Goal: Transaction & Acquisition: Purchase product/service

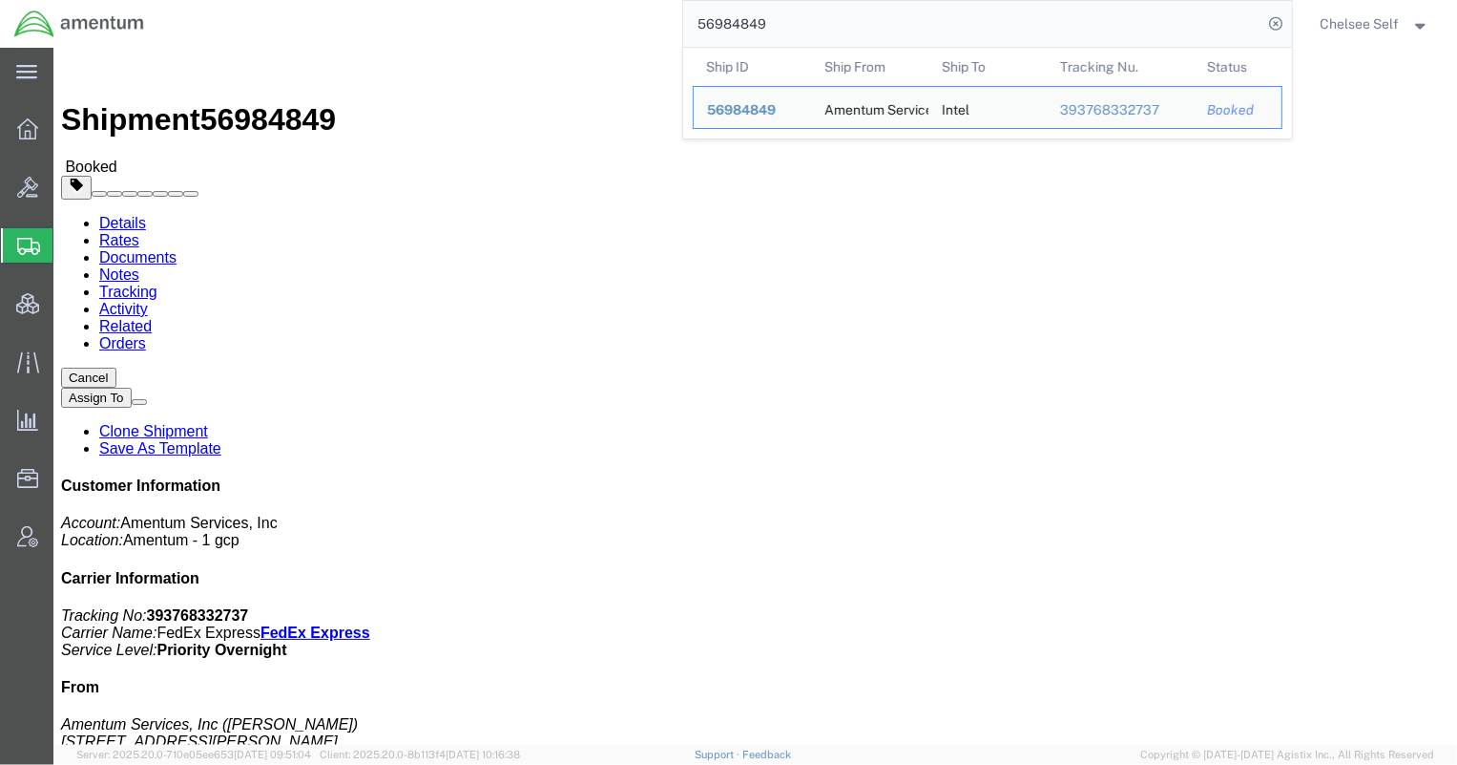
drag, startPoint x: 754, startPoint y: 21, endPoint x: 566, endPoint y: 9, distance: 188.4
click at [566, 10] on div "56984849 Ship ID Ship From Ship To Tracking Nu. Status Ship ID 56984849 Ship Fr…" at bounding box center [725, 24] width 1134 height 48
paste input "1ZA941T1030472809"
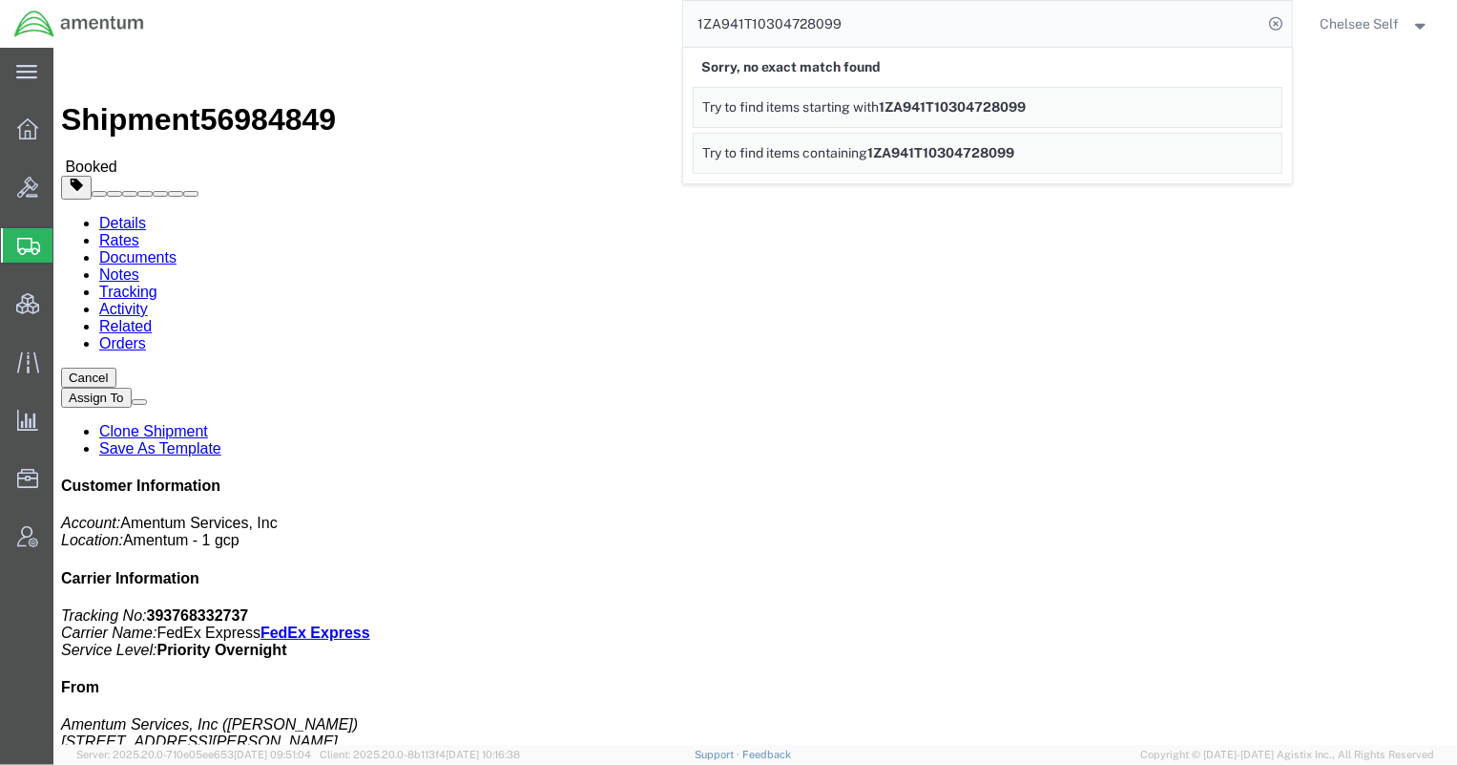
drag, startPoint x: 677, startPoint y: 25, endPoint x: 548, endPoint y: 26, distance: 128.9
click at [553, 26] on div "1ZA941T10304728099 Sorry, no exact match found Try to find items starting with …" at bounding box center [725, 24] width 1134 height 48
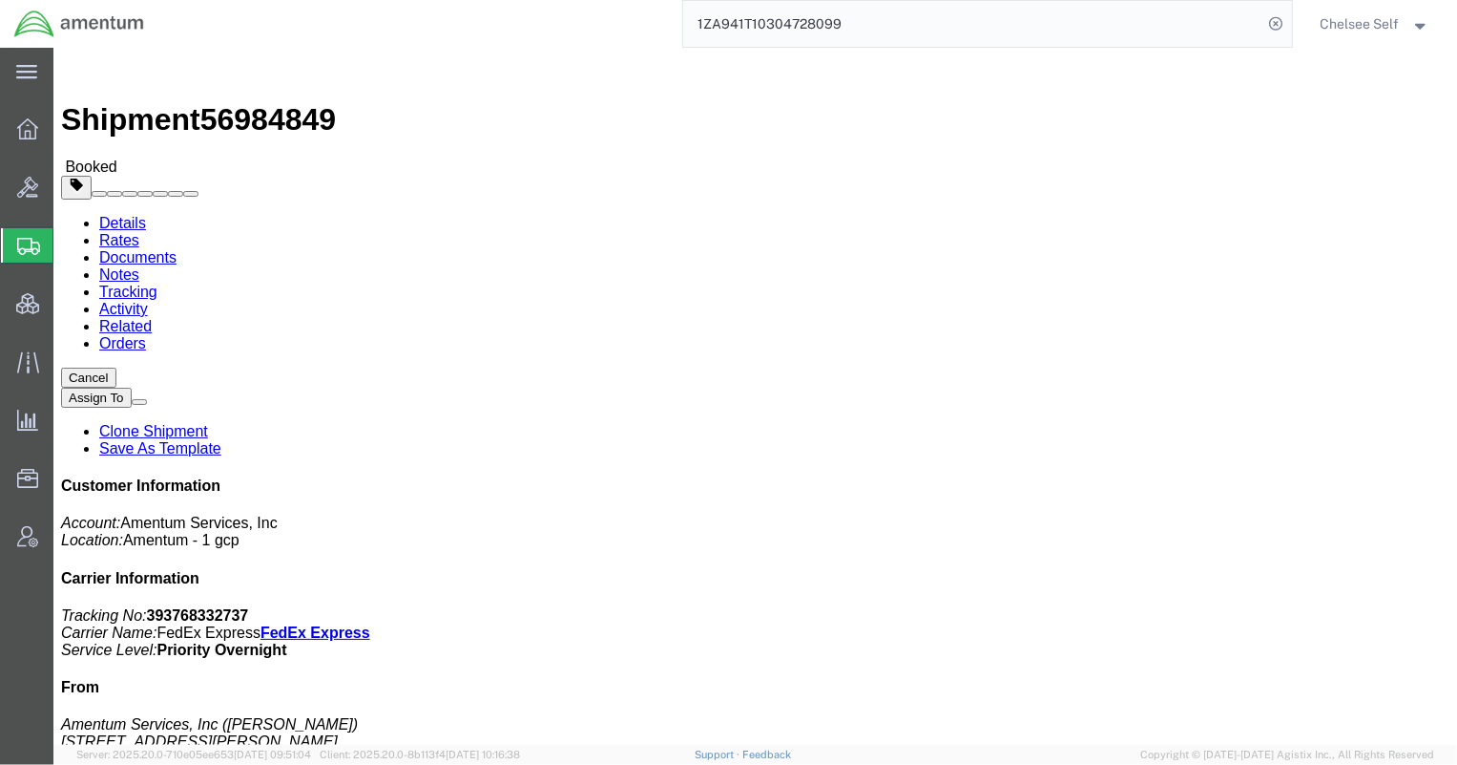
paste input "6V214R0349911066"
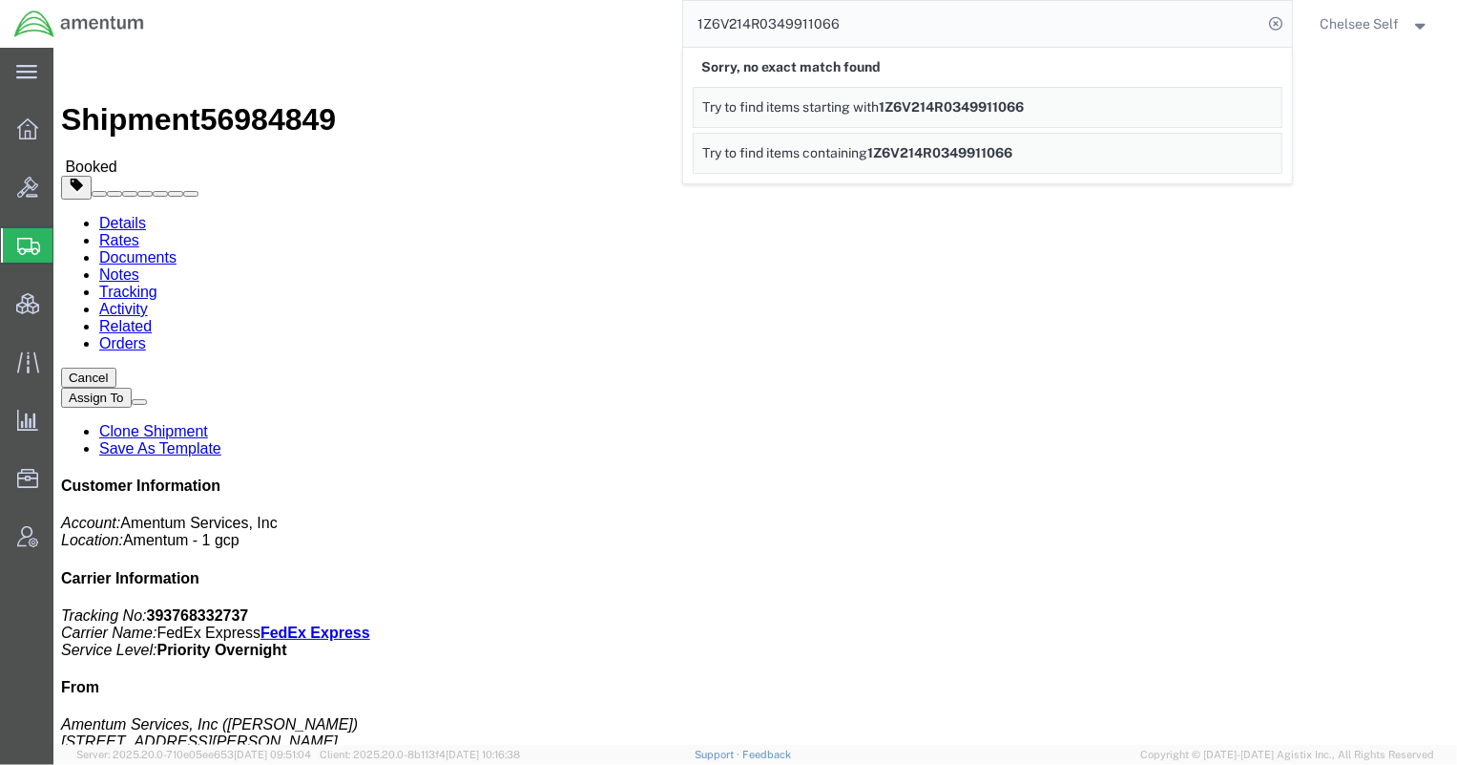
drag, startPoint x: 876, startPoint y: 28, endPoint x: 553, endPoint y: 10, distance: 324.1
click at [563, 10] on div "1Z6V214R0349911066 Sorry, no exact match found Try to find items starting with …" at bounding box center [725, 24] width 1134 height 48
paste input "19E86Y0391334172"
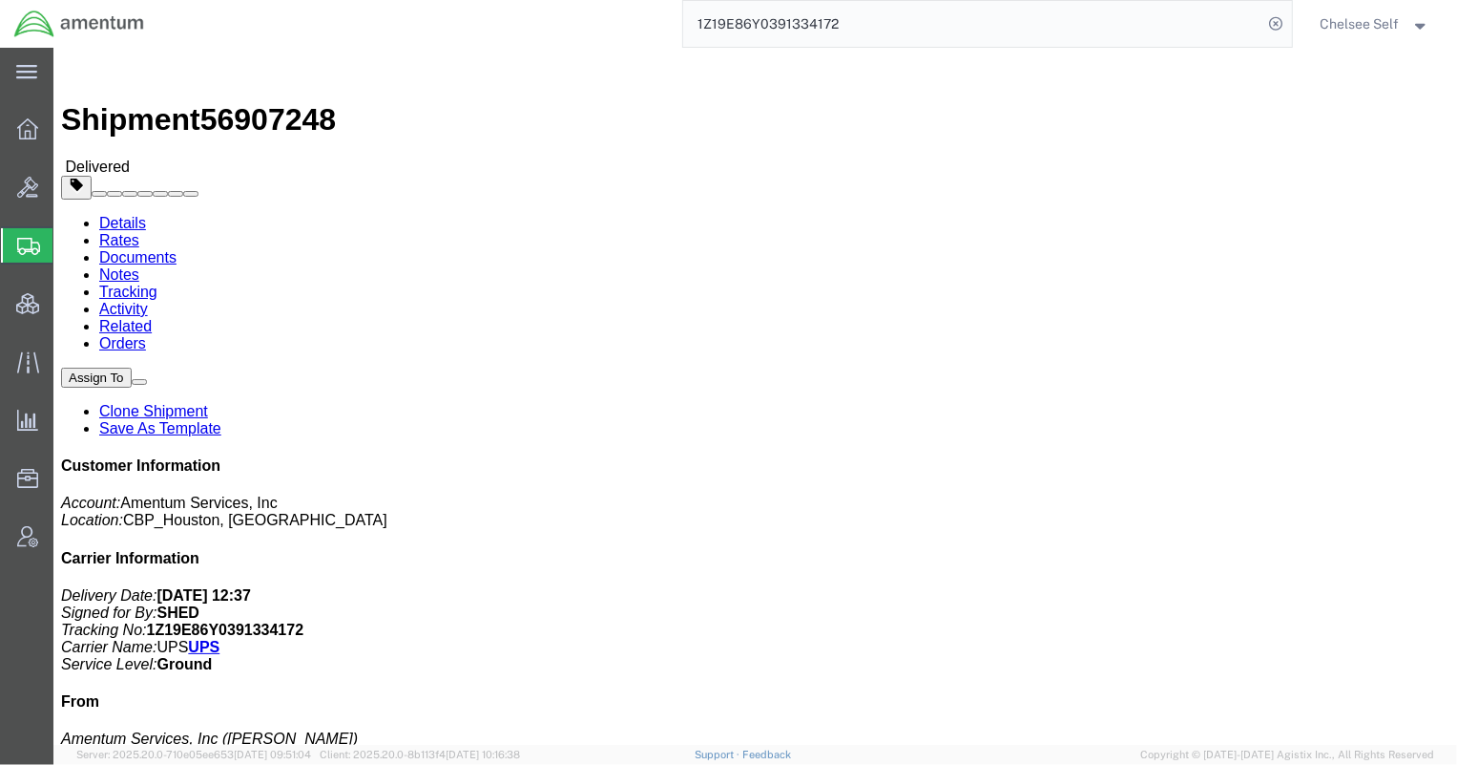
drag, startPoint x: 777, startPoint y: 266, endPoint x: 995, endPoint y: 267, distance: 218.6
click div "References Shipment Id Number: 9/23/25 Department: CBP Project Number: 6118.03.…"
drag, startPoint x: 648, startPoint y: 18, endPoint x: 421, endPoint y: -8, distance: 228.6
click at [421, 0] on html "main_menu Created with Sketch. Collapse Menu Overview Bids Shipments Shipment M…" at bounding box center [728, 382] width 1457 height 765
paste input "4154530"
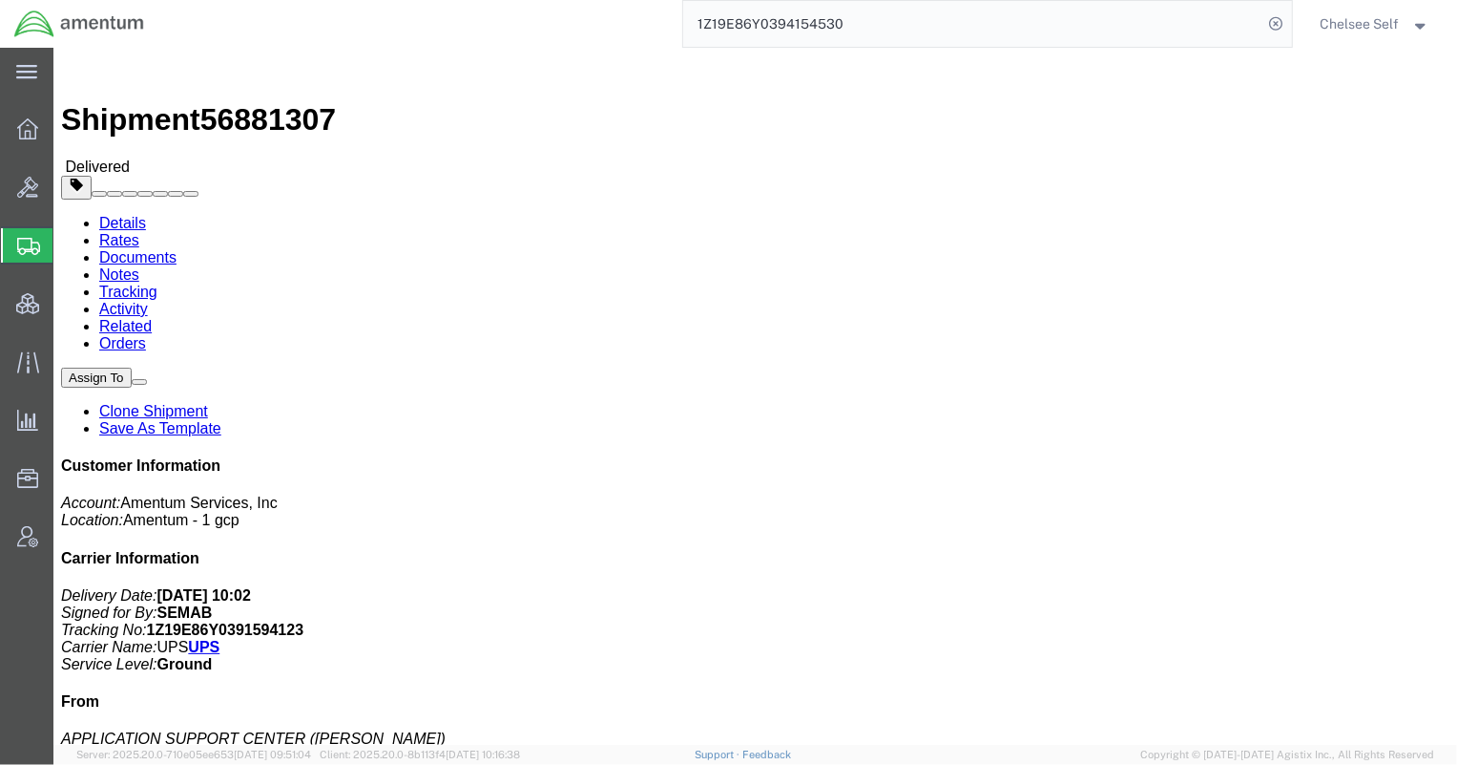
drag, startPoint x: 779, startPoint y: 200, endPoint x: 808, endPoint y: 234, distance: 44.6
click div "References Project Number: 4878.00.02.C.0006.100.XXX Shipment Id Number: 123-04…"
click p "09/22/2025 08:00 - 09/22/2025 15:00"
drag, startPoint x: 780, startPoint y: 221, endPoint x: 962, endPoint y: 221, distance: 182.3
click p "Project Number: 4878.00.02.C.0006.100.XXX Shipment Id Number: 123-049 Departmen…"
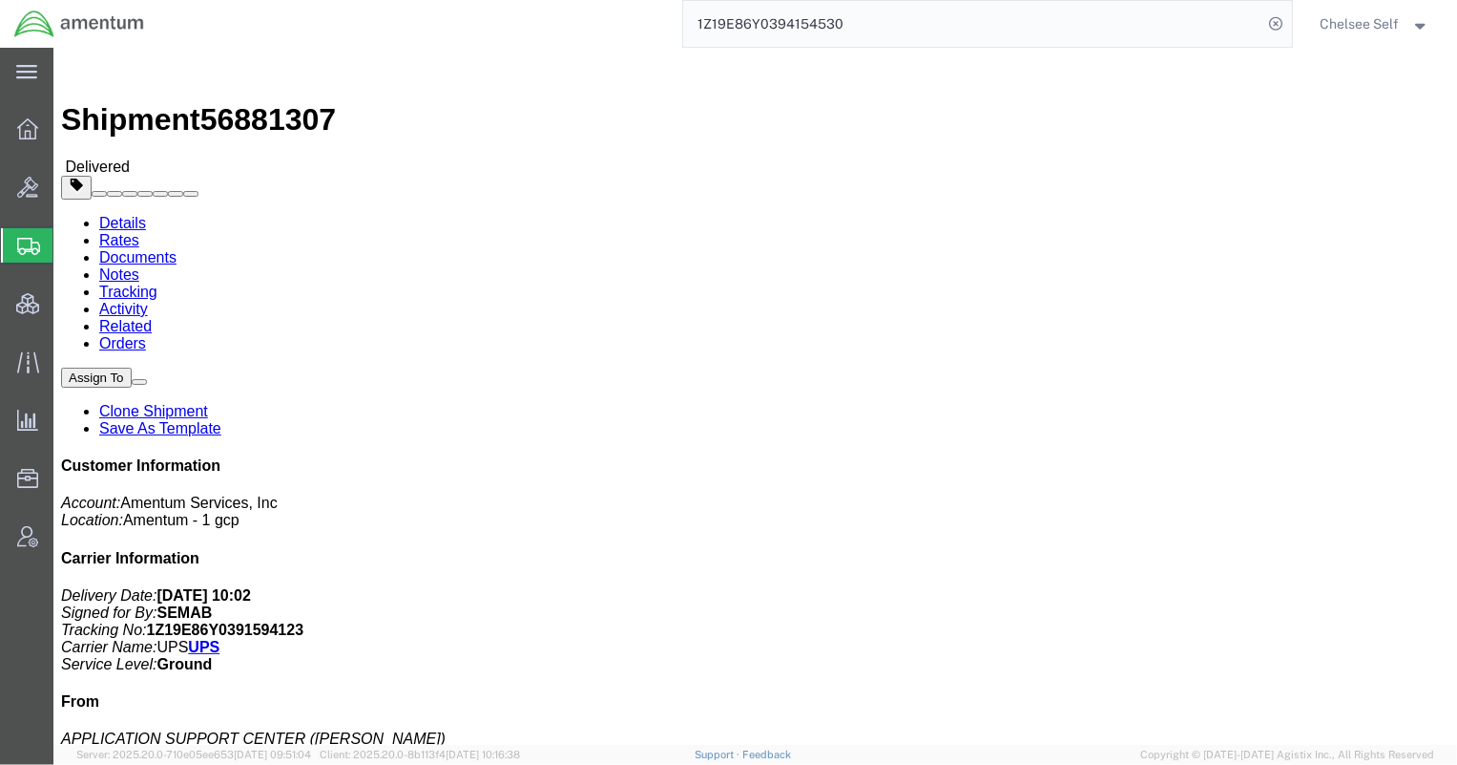
copy b "4878.00.02.C.0006.100.XXX"
drag, startPoint x: 863, startPoint y: 17, endPoint x: 613, endPoint y: 26, distance: 250.2
click at [613, 26] on div "1Z19E86Y0394154530" at bounding box center [725, 24] width 1134 height 48
paste input "244746"
type input "1Z19E86Y0394244746"
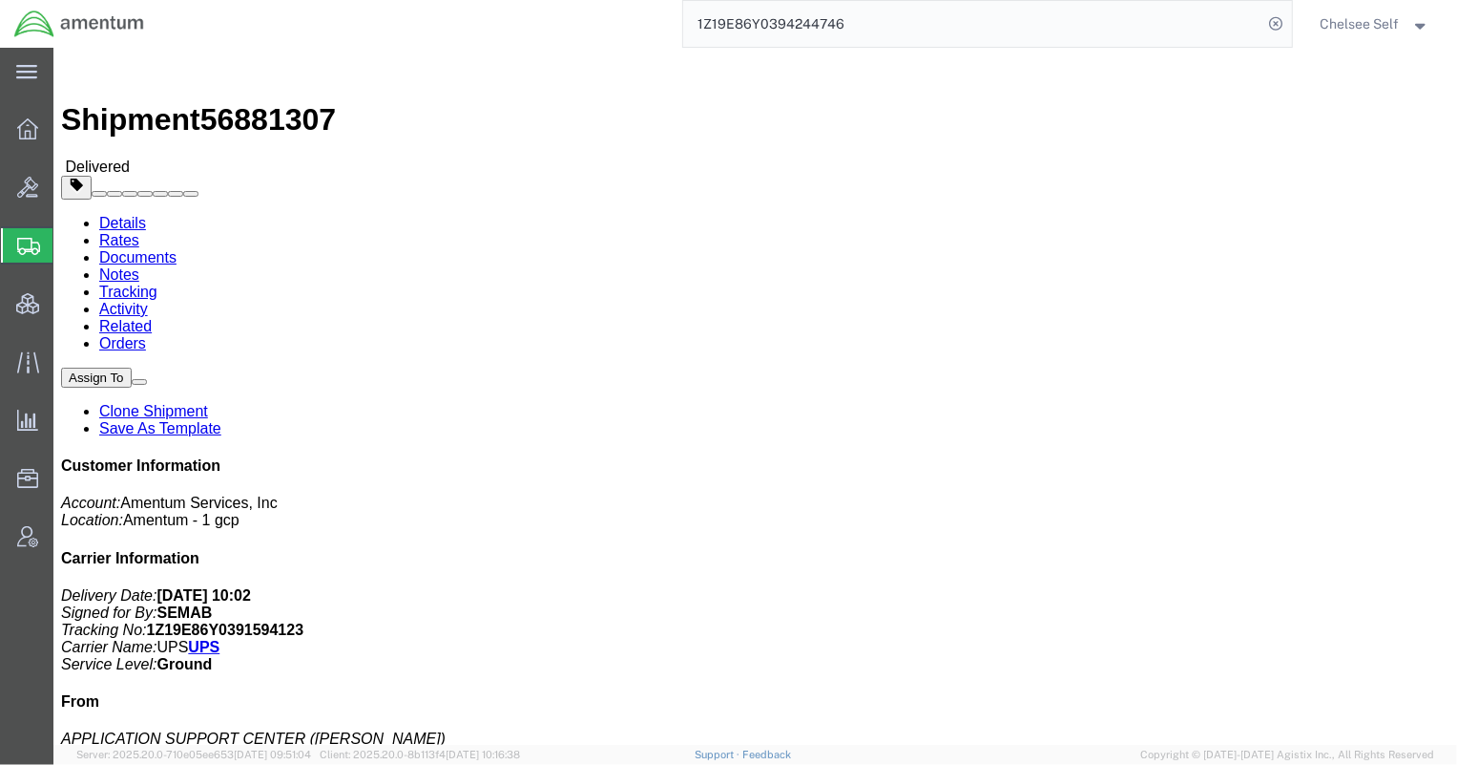
click at [890, 38] on input "1Z19E86Y0394244746" at bounding box center [973, 24] width 580 height 46
click at [1275, 16] on icon at bounding box center [1277, 23] width 27 height 27
click at [1125, 26] on input "search" at bounding box center [973, 24] width 580 height 46
paste input "1Z19E86Y0394244746"
drag, startPoint x: 781, startPoint y: 225, endPoint x: 961, endPoint y: 227, distance: 180.4
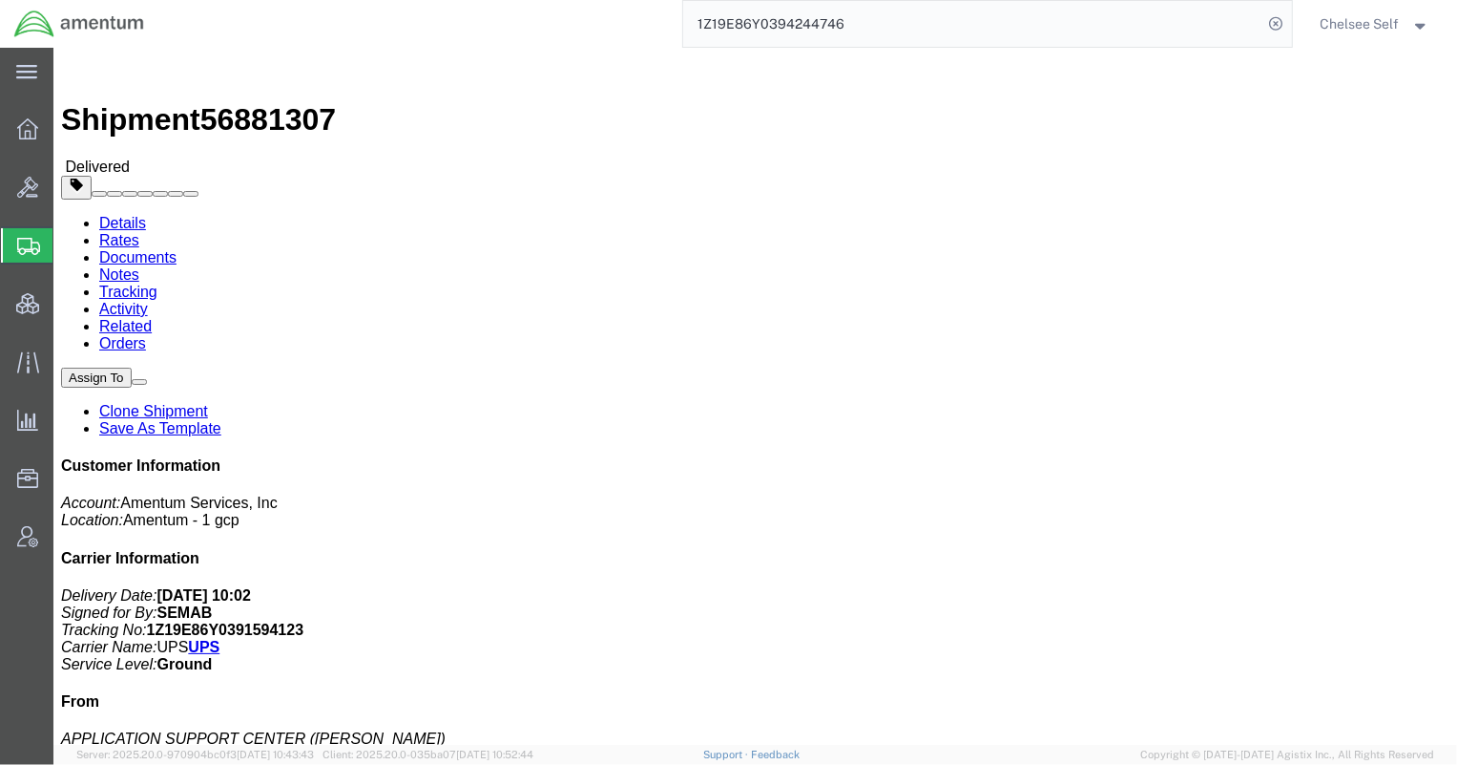
click p "Project Number: 4878.00.02.C.0006.100.XXX Shipment Id Number: 123-049 Departmen…"
copy b "4878.00.02.C.0006.100.XXX"
drag, startPoint x: 918, startPoint y: 21, endPoint x: 455, endPoint y: 0, distance: 463.4
click at [467, 4] on div "1Z19E86Y0394244746" at bounding box center [725, 24] width 1134 height 48
paste input "6306443"
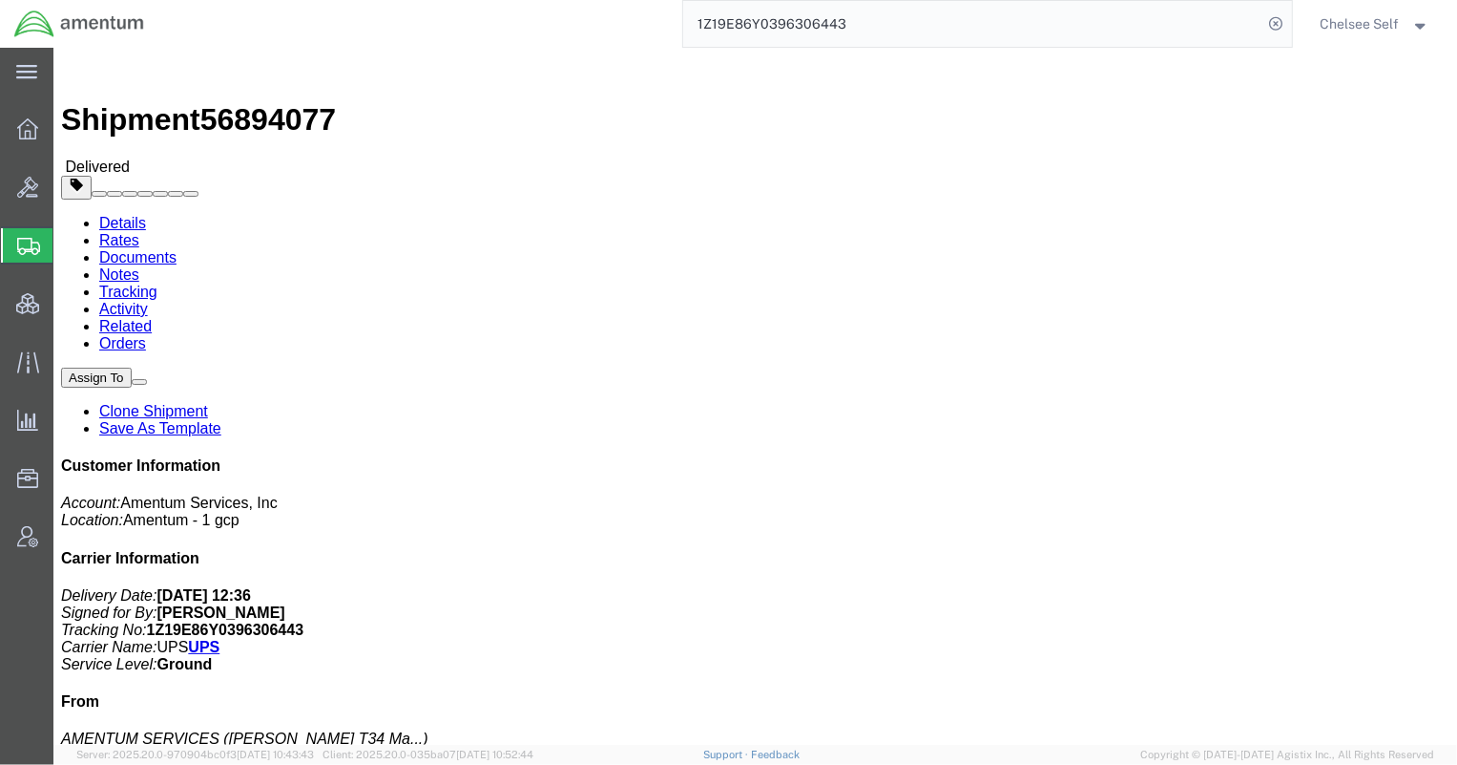
drag, startPoint x: 776, startPoint y: 264, endPoint x: 977, endPoint y: 267, distance: 201.4
click div "References Shipment Id Number: T44 Shipment Id Number: 6700 Project Number: 609…"
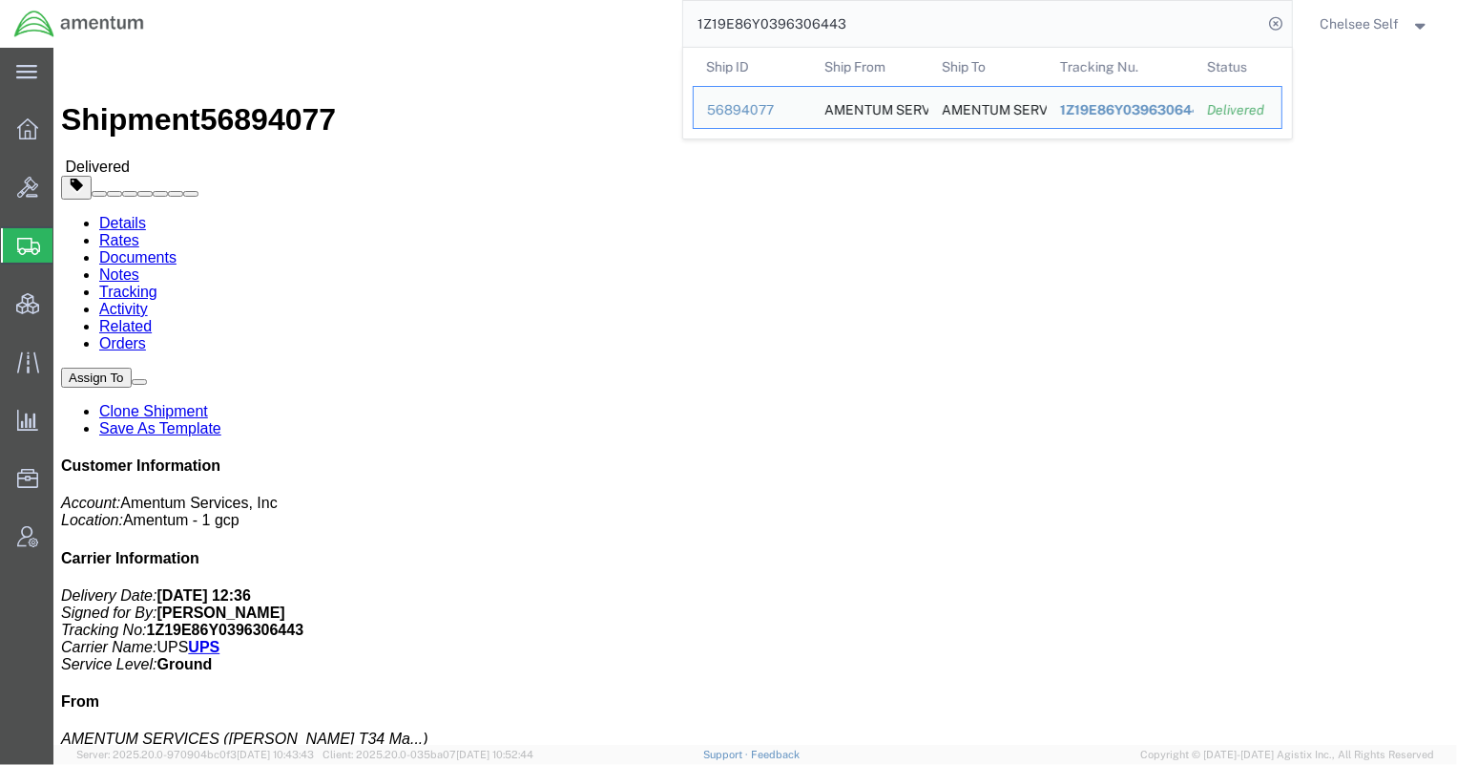
drag, startPoint x: 872, startPoint y: 19, endPoint x: 509, endPoint y: -18, distance: 365.5
click at [509, 0] on html "main_menu Created with Sketch. Collapse Menu Overview Bids Shipments Shipment M…" at bounding box center [728, 382] width 1457 height 765
paste input "1394908751"
drag, startPoint x: 862, startPoint y: 23, endPoint x: 410, endPoint y: -13, distance: 452.9
click at [410, 0] on html "main_menu Created with Sketch. Collapse Menu Overview Bids Shipments Shipment M…" at bounding box center [728, 382] width 1457 height 765
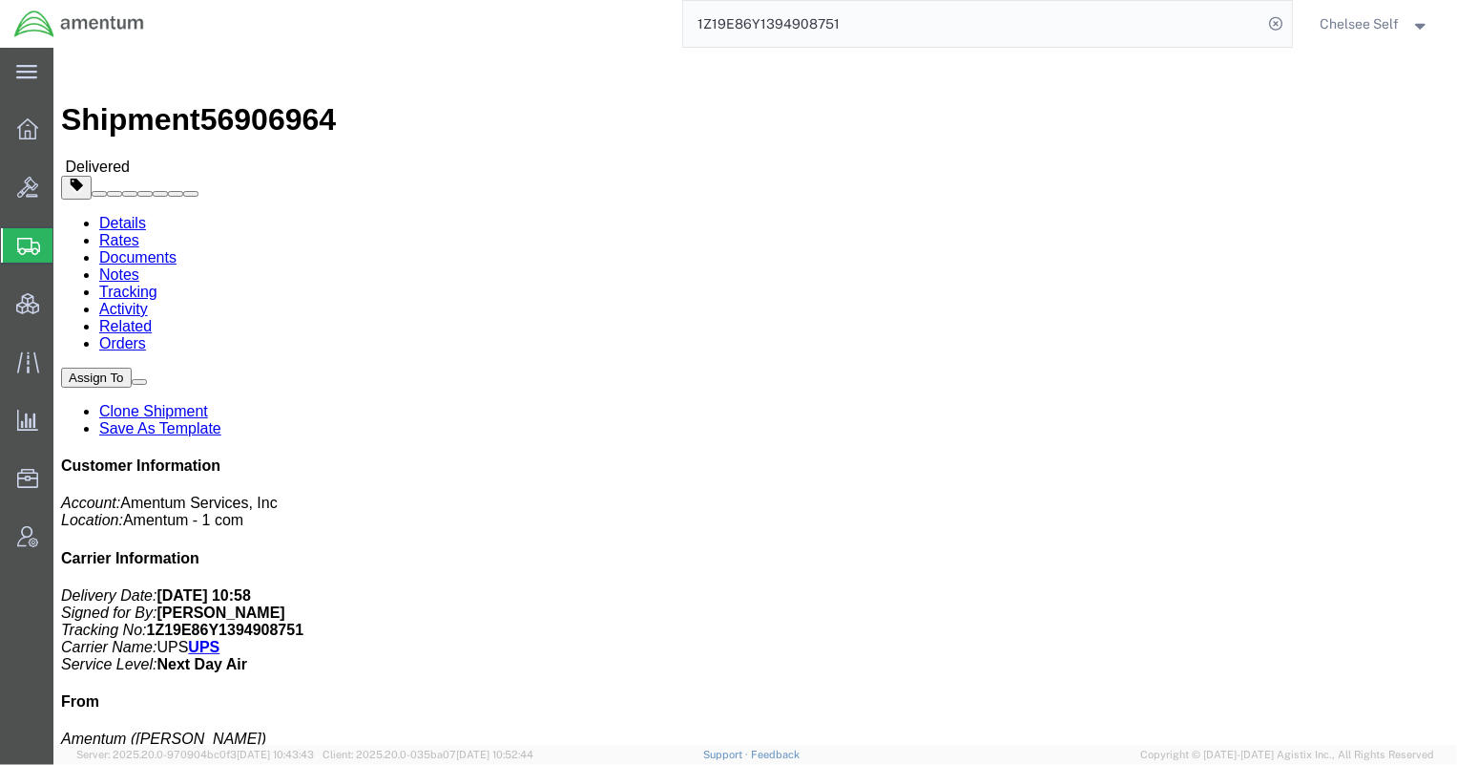
paste input "598423960"
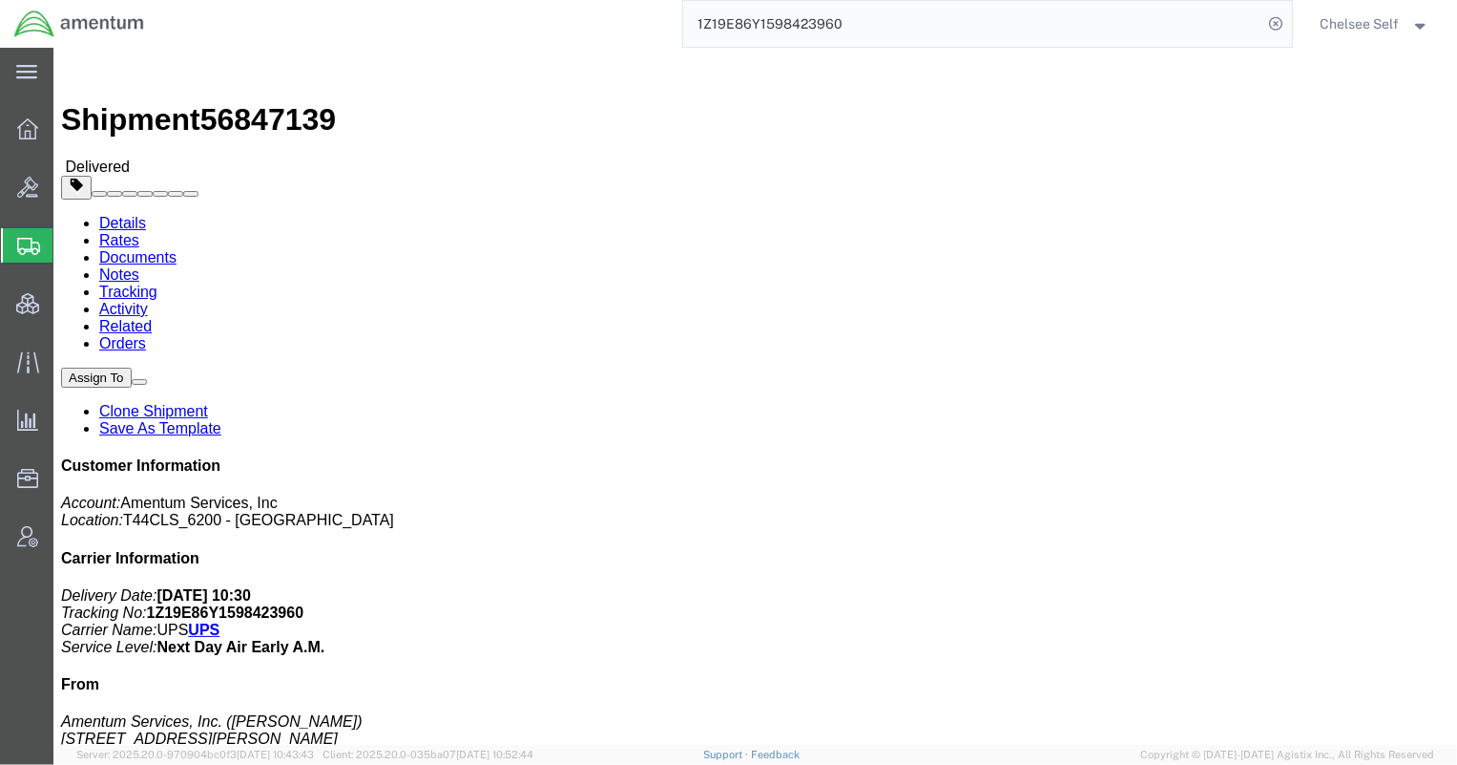
drag, startPoint x: 783, startPoint y: 248, endPoint x: 974, endPoint y: 242, distance: 191.0
click p "Shipment Id Number: 620052600001 Project Number: 6097.5.149.01.C.FR.0.23P.E00 C…"
copy b "6097.5.149.01.C.FR.0.23P.E00"
drag, startPoint x: 752, startPoint y: 31, endPoint x: 504, endPoint y: 2, distance: 249.8
click at [508, 4] on div "1Z19E86Y1598423960" at bounding box center [725, 24] width 1134 height 48
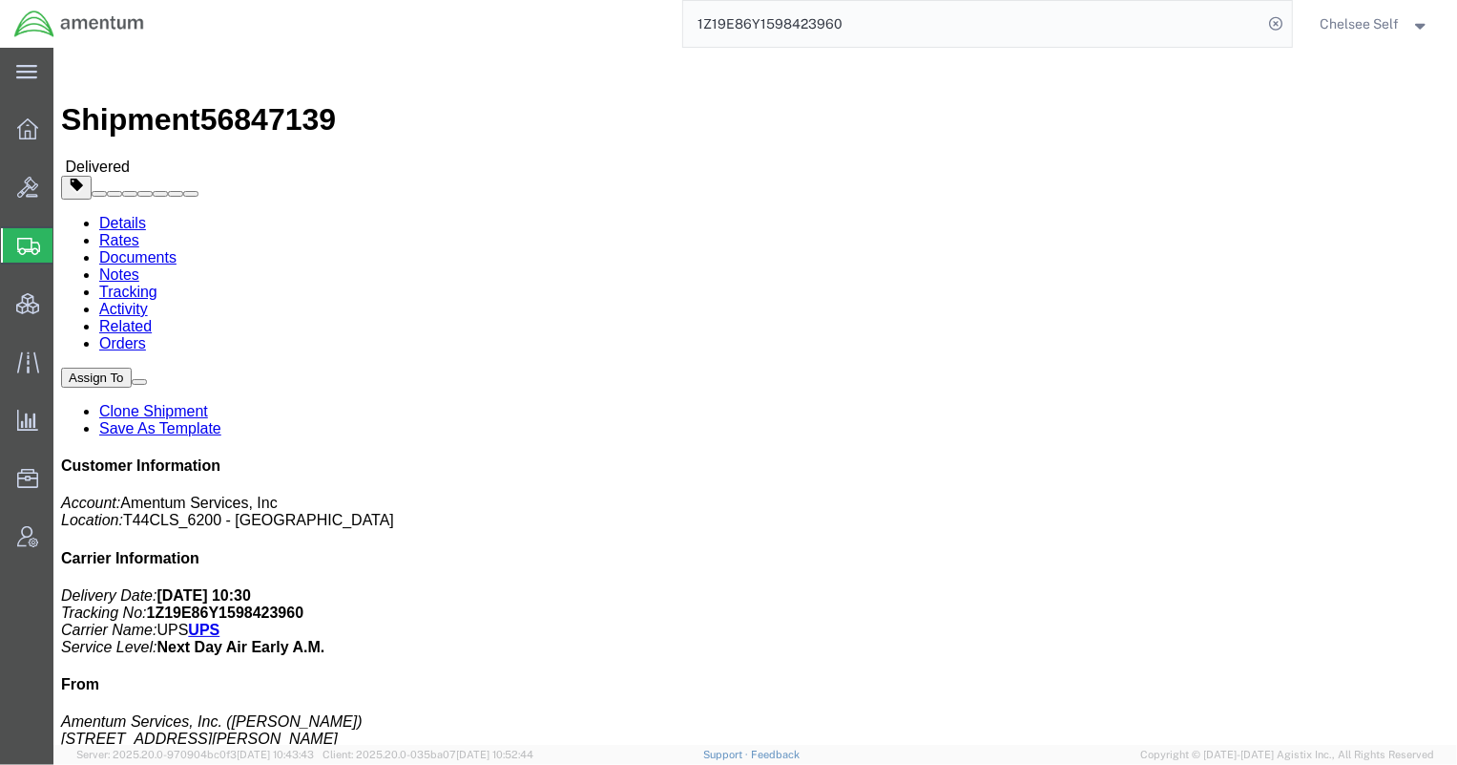
paste input "3590851699"
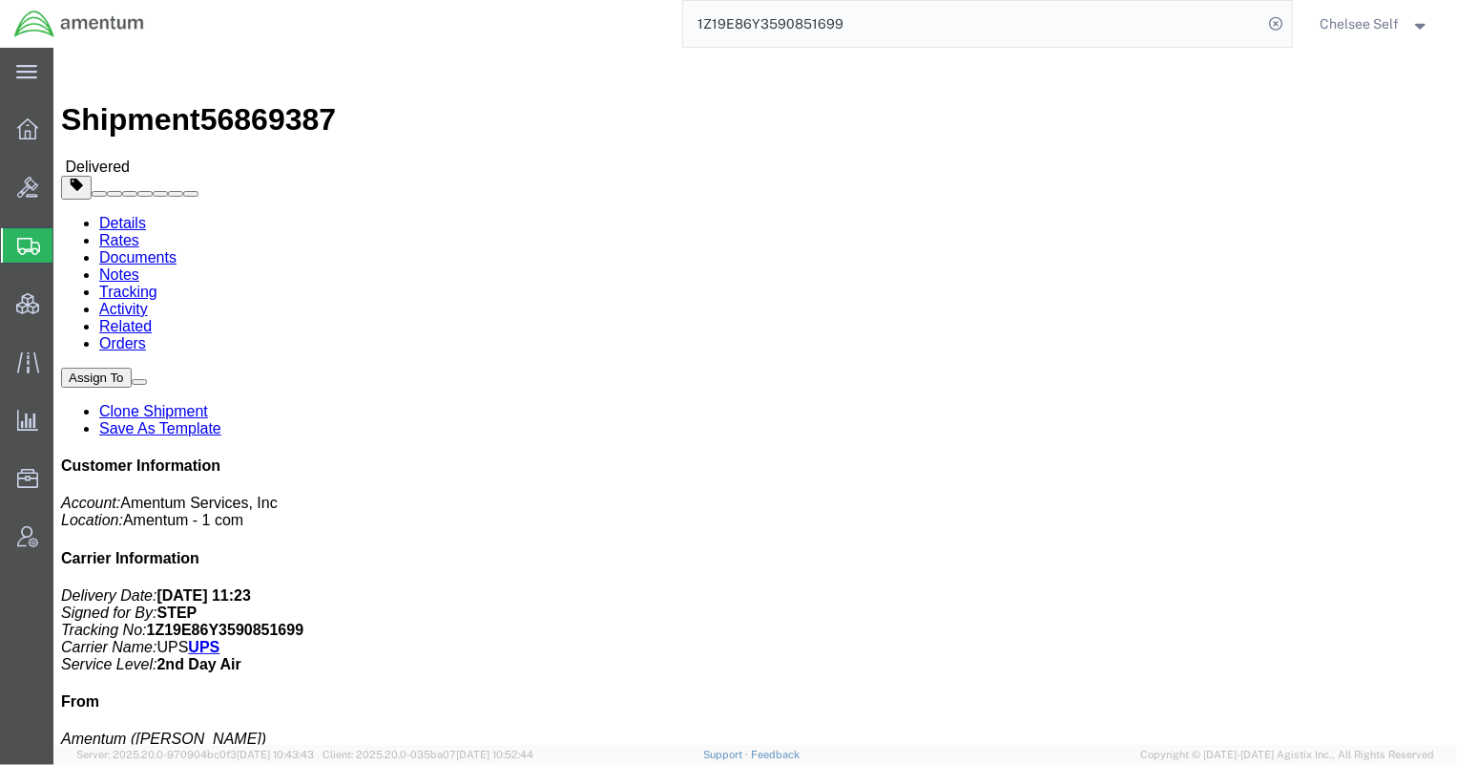
drag, startPoint x: 779, startPoint y: 285, endPoint x: 988, endPoint y: 294, distance: 209.2
click div "References Department: Homeland Security Training Shipment Id Number: ITFS00028…"
copy b "4995.00.00.T.PMO000.PMO.PM"
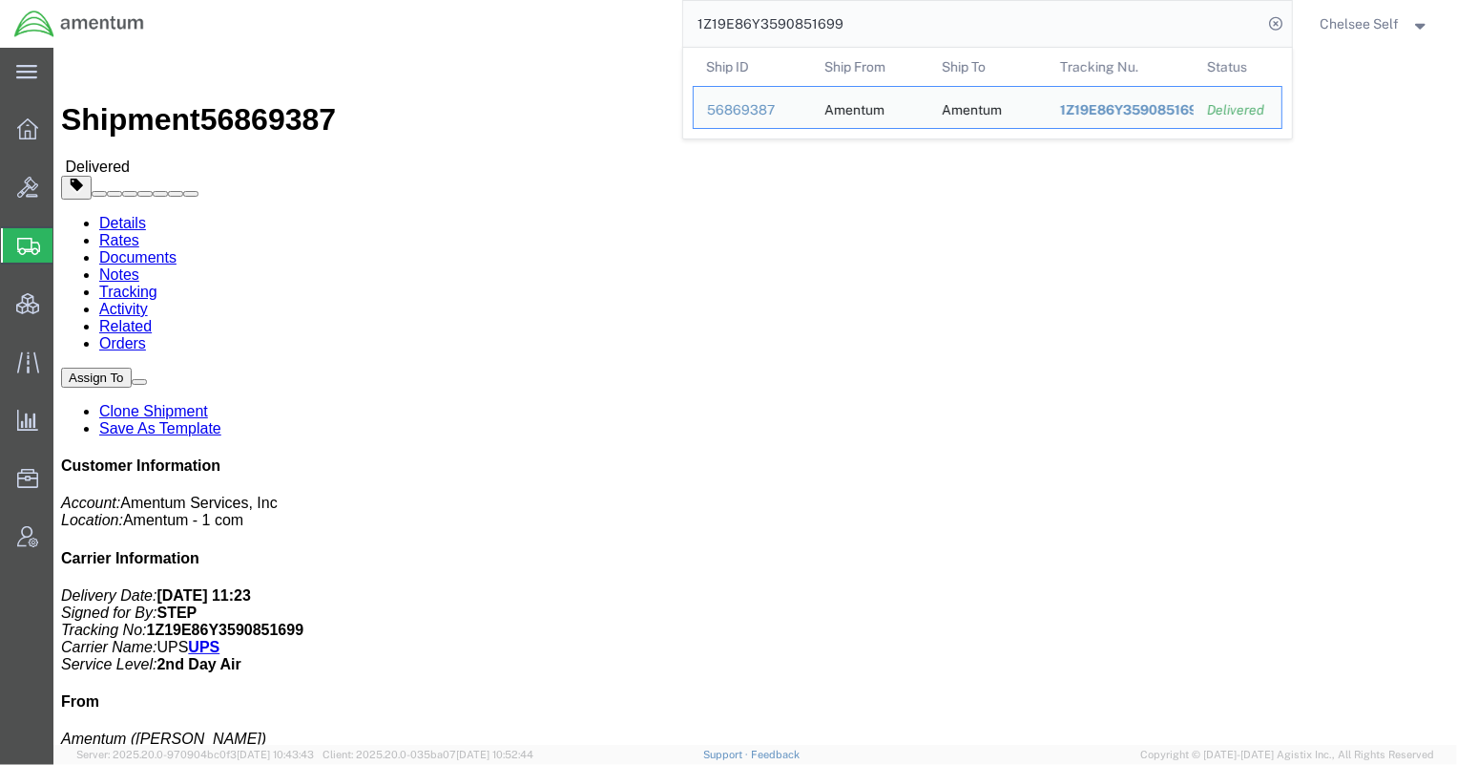
drag, startPoint x: 861, startPoint y: 19, endPoint x: 505, endPoint y: 19, distance: 356.0
click at [515, 18] on div "1Z19E86Y3590851699 Ship ID Ship From Ship To Tracking Nu. Status Ship ID 568693…" at bounding box center [725, 24] width 1134 height 48
paste input "0391334172"
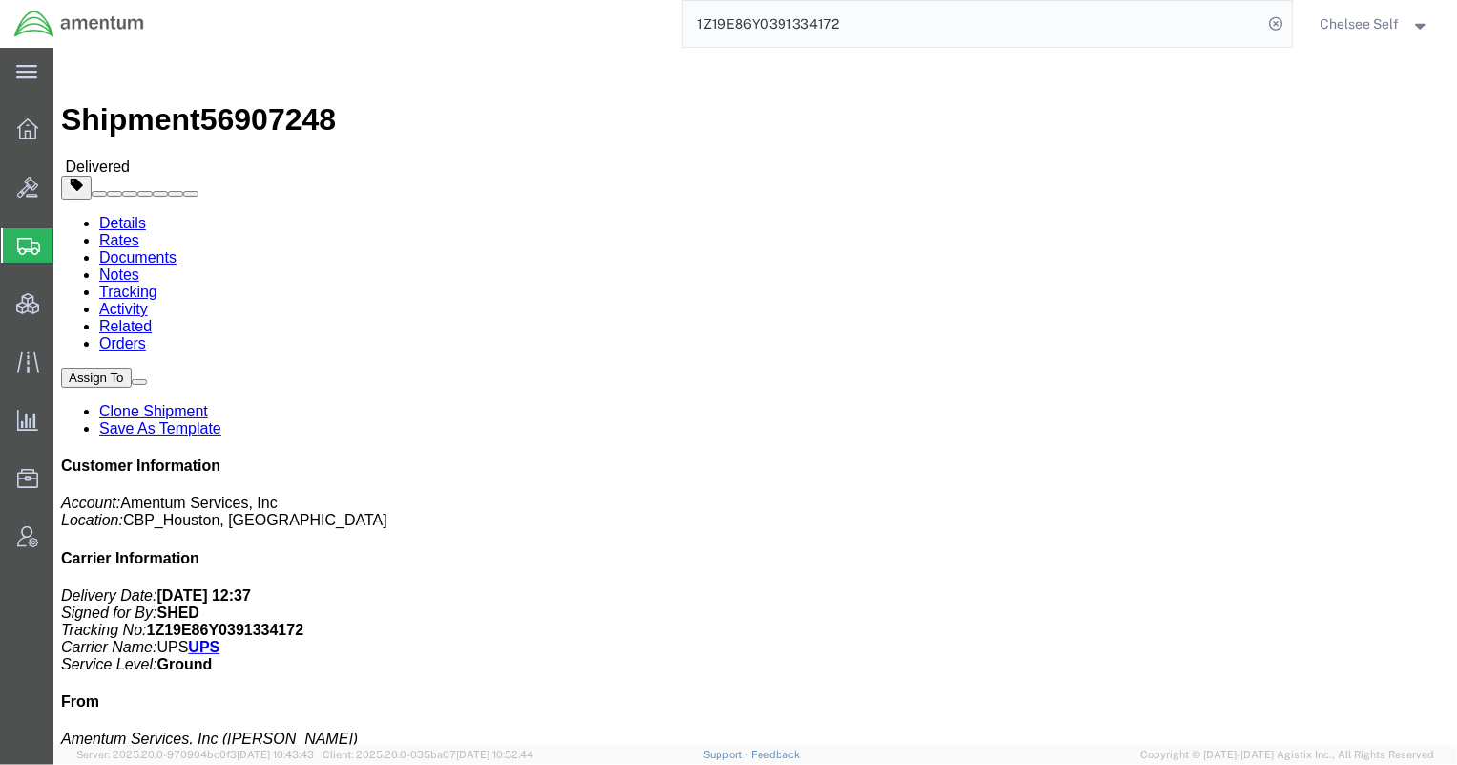
drag, startPoint x: 781, startPoint y: 265, endPoint x: 993, endPoint y: 262, distance: 211.9
click p "Shipment Id Number: 9/23/25 Department: CBP Project Number: 6118.03.03.2219.000…"
copy b "6118.03.03.2219.000.EHO.0000"
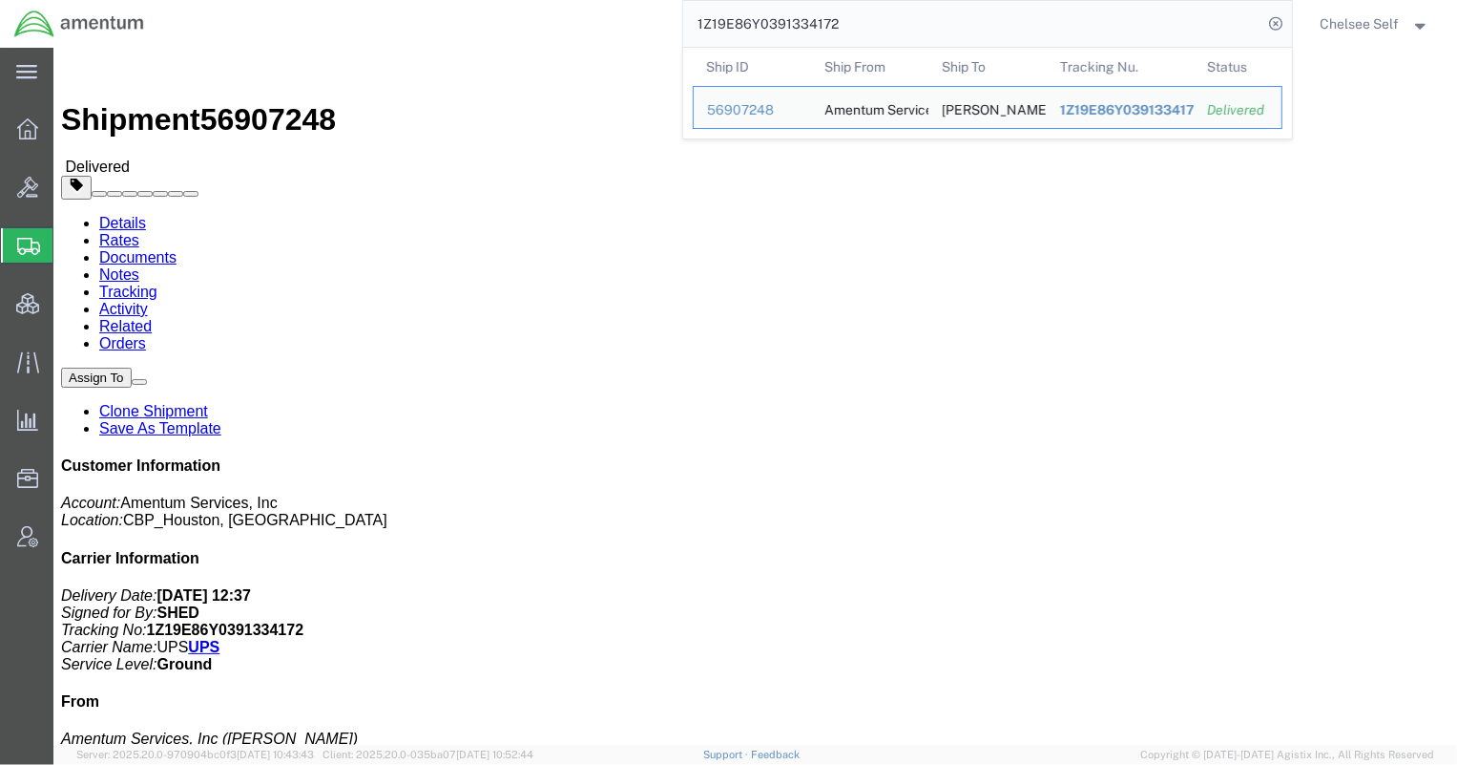
drag, startPoint x: 852, startPoint y: 24, endPoint x: 501, endPoint y: 0, distance: 352.0
click at [507, 0] on div "1Z19E86Y0391334172 Ship ID Ship From Ship To Tracking Nu. Status Ship ID 569072…" at bounding box center [725, 24] width 1134 height 48
paste input "3590851699"
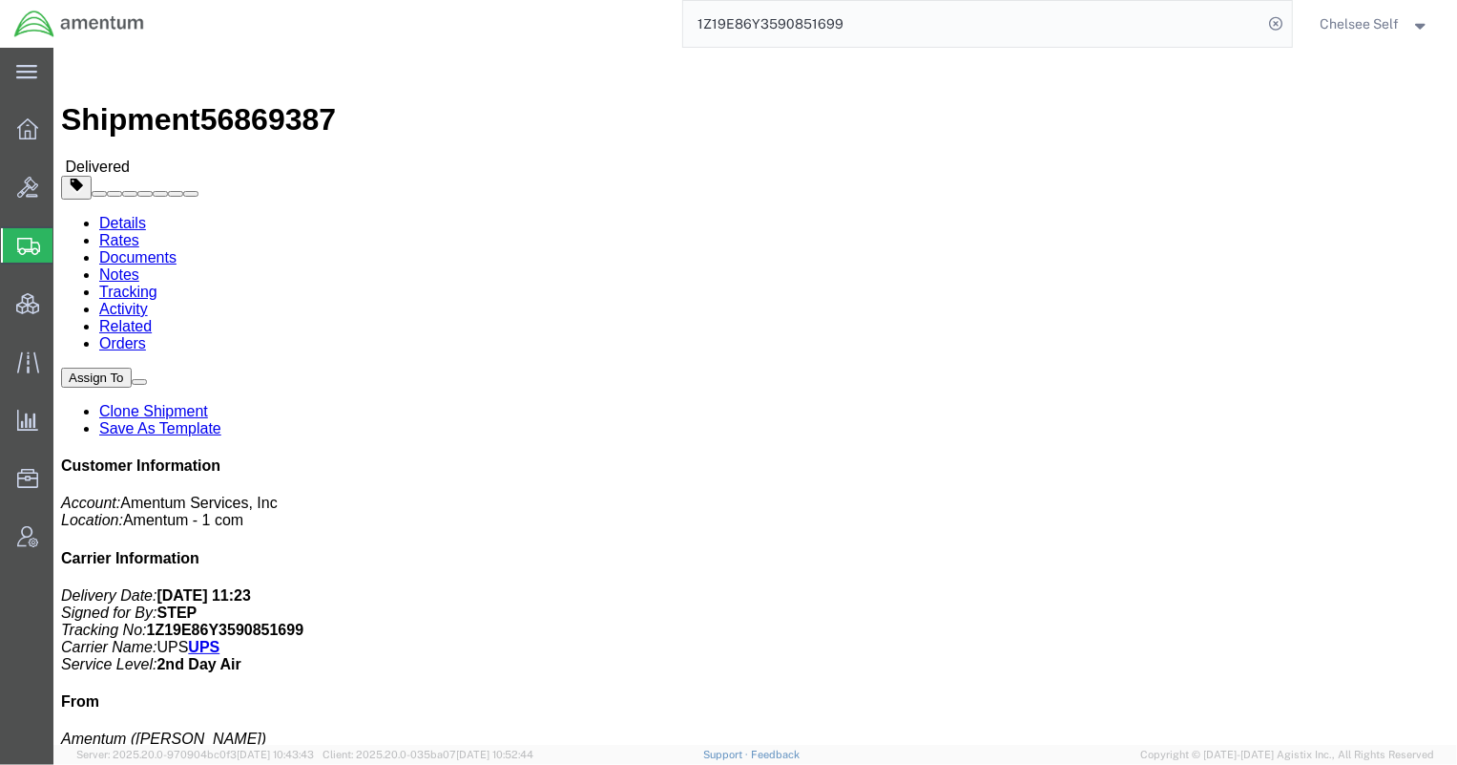
drag, startPoint x: 886, startPoint y: 22, endPoint x: 496, endPoint y: 17, distance: 389.4
click at [496, 17] on div "1Z19E86Y3590851699" at bounding box center [725, 24] width 1134 height 48
paste input "0291183588"
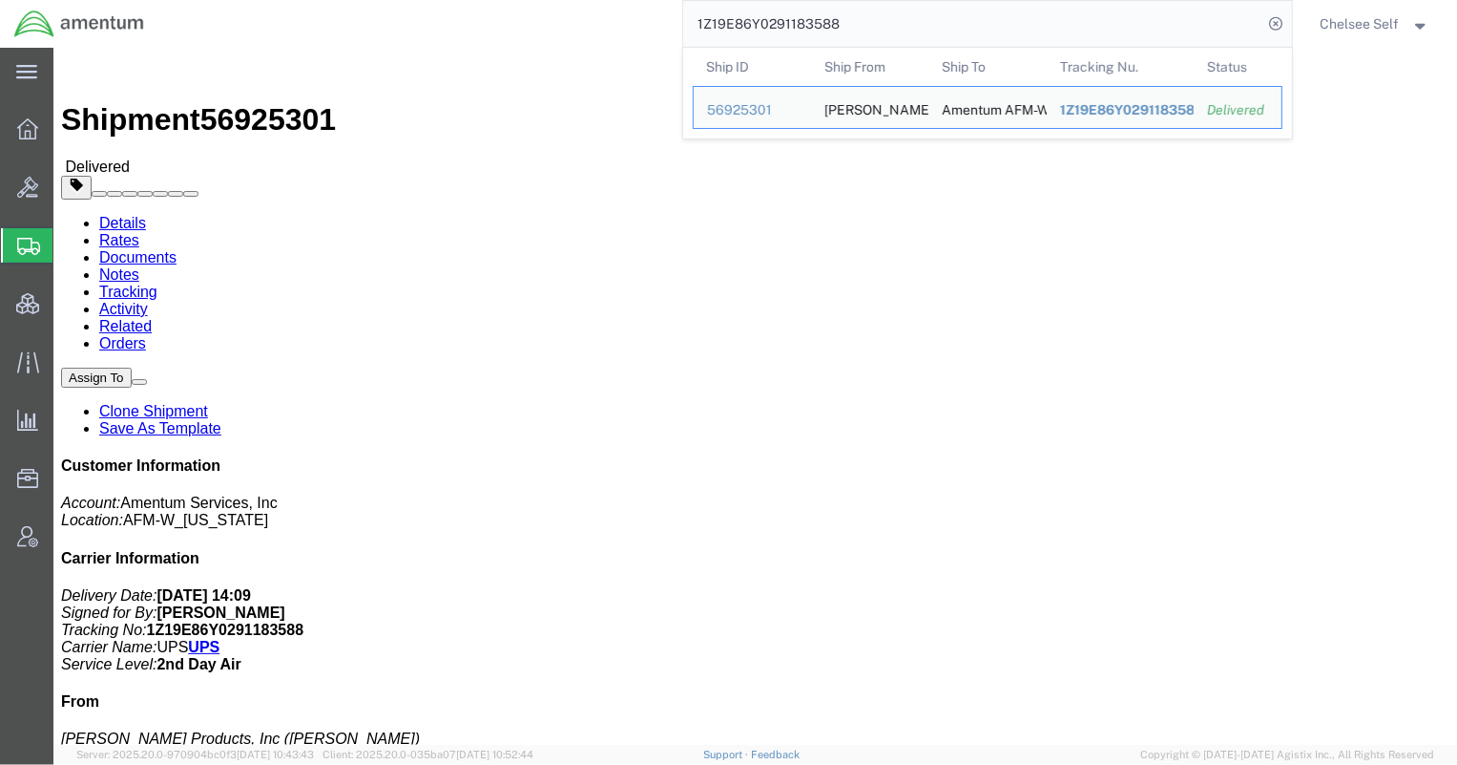
drag, startPoint x: 849, startPoint y: 28, endPoint x: 565, endPoint y: -21, distance: 288.6
click at [565, 0] on html "main_menu Created with Sketch. Collapse Menu Overview Bids Shipments Shipment M…" at bounding box center [728, 382] width 1457 height 765
paste input "2303642"
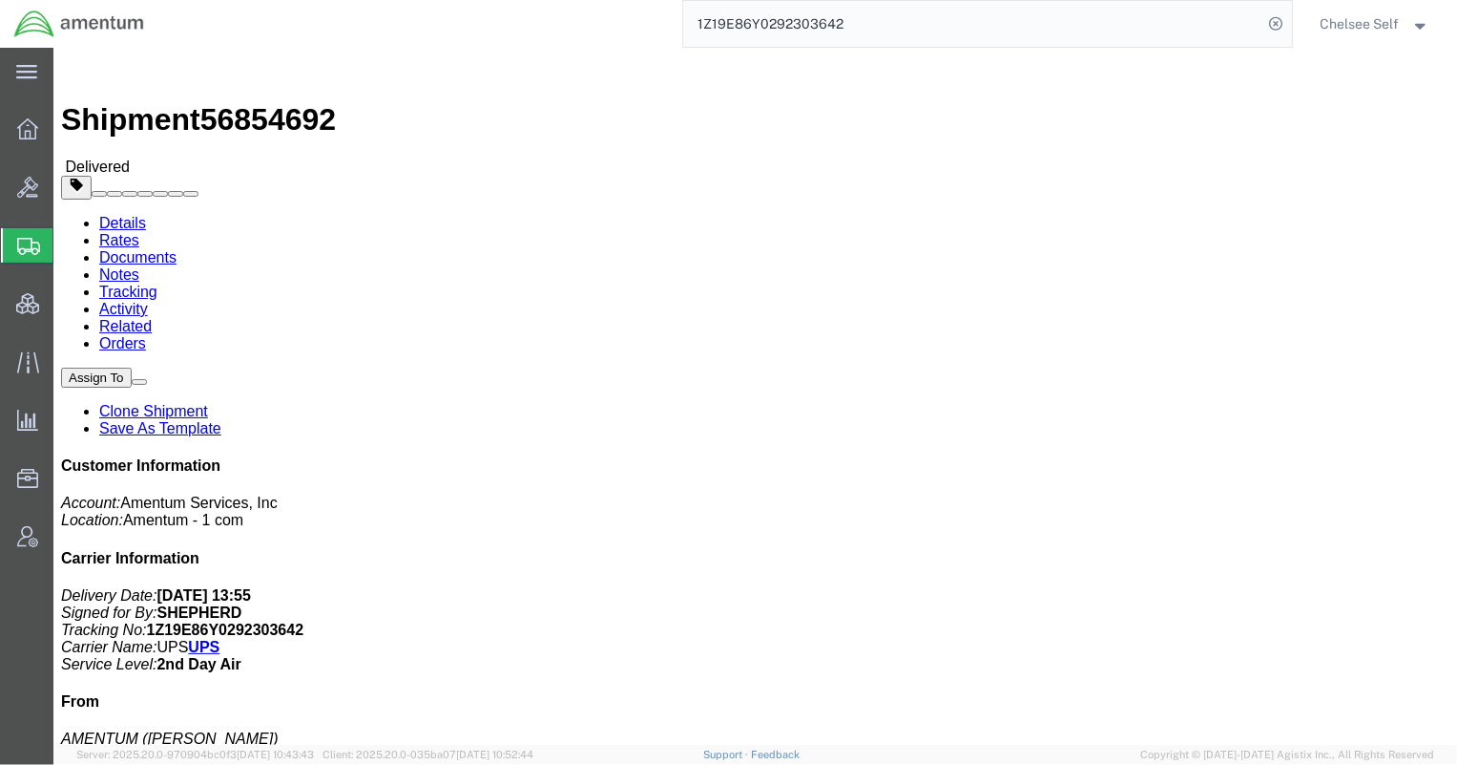
drag, startPoint x: 874, startPoint y: 26, endPoint x: 553, endPoint y: 7, distance: 322.2
click at [553, 7] on div "1Z19E86Y0292303642" at bounding box center [725, 24] width 1134 height 48
paste input "809650"
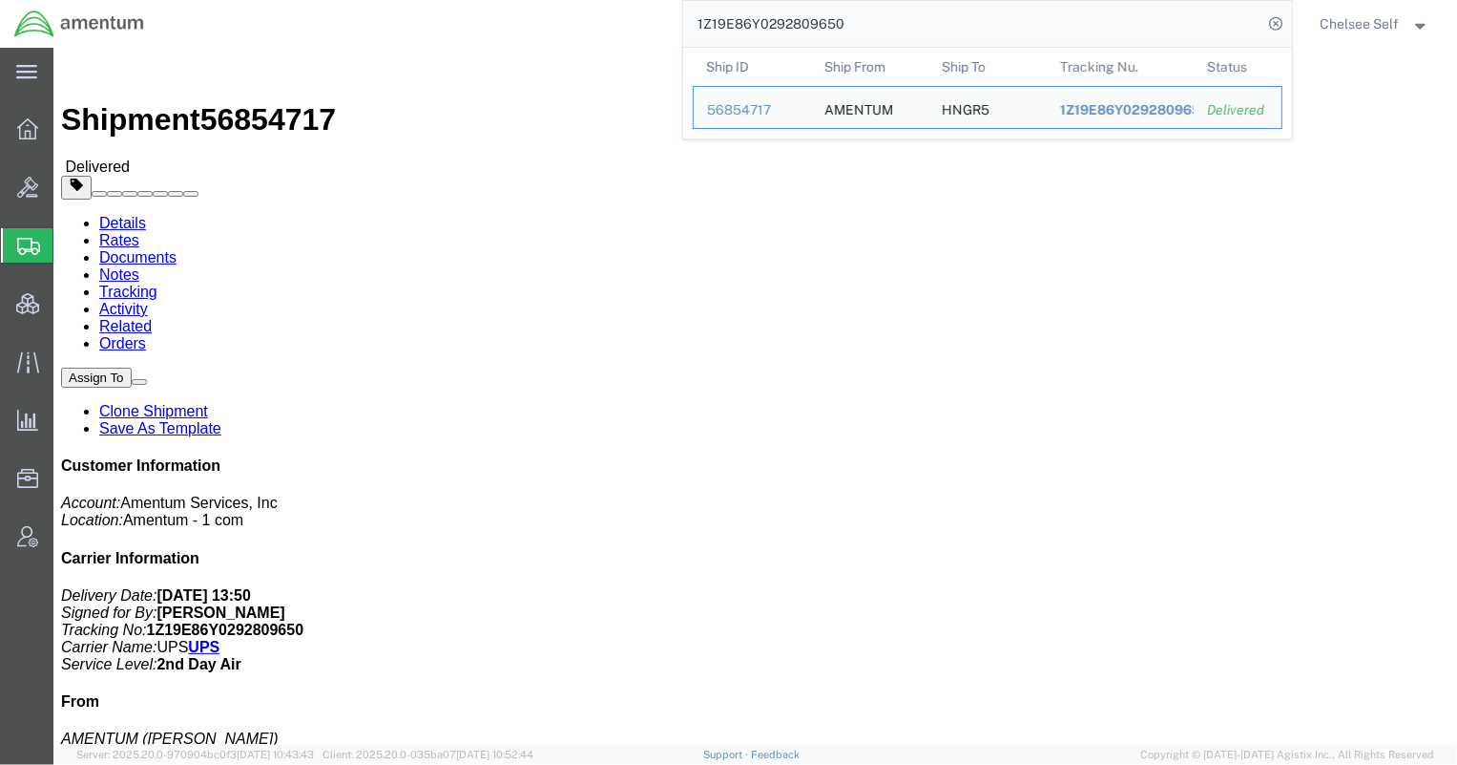
drag, startPoint x: 893, startPoint y: 26, endPoint x: 483, endPoint y: -13, distance: 412.3
click at [483, 0] on html "main_menu Created with Sketch. Collapse Menu Overview Bids Shipments Shipment M…" at bounding box center [728, 382] width 1457 height 765
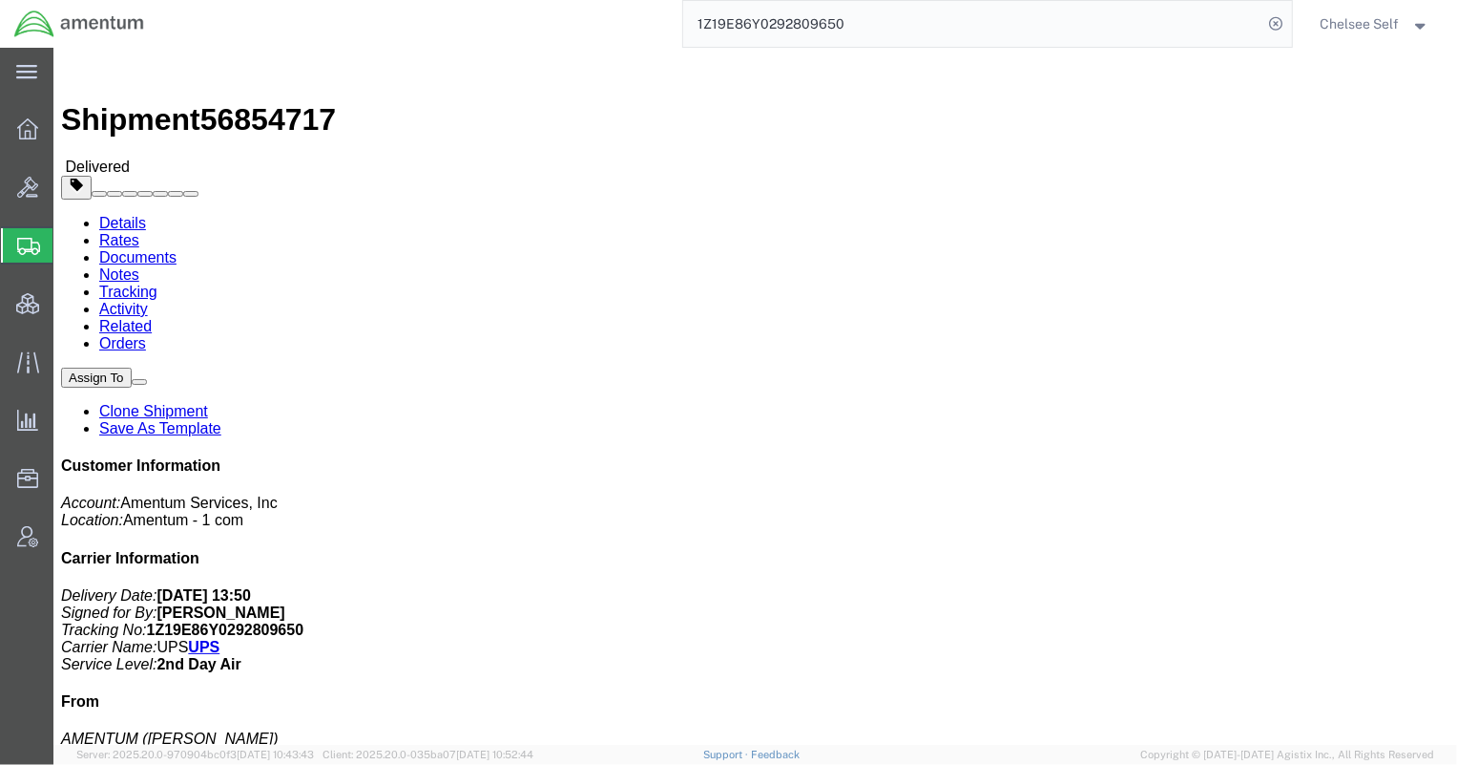
paste input "3590851699"
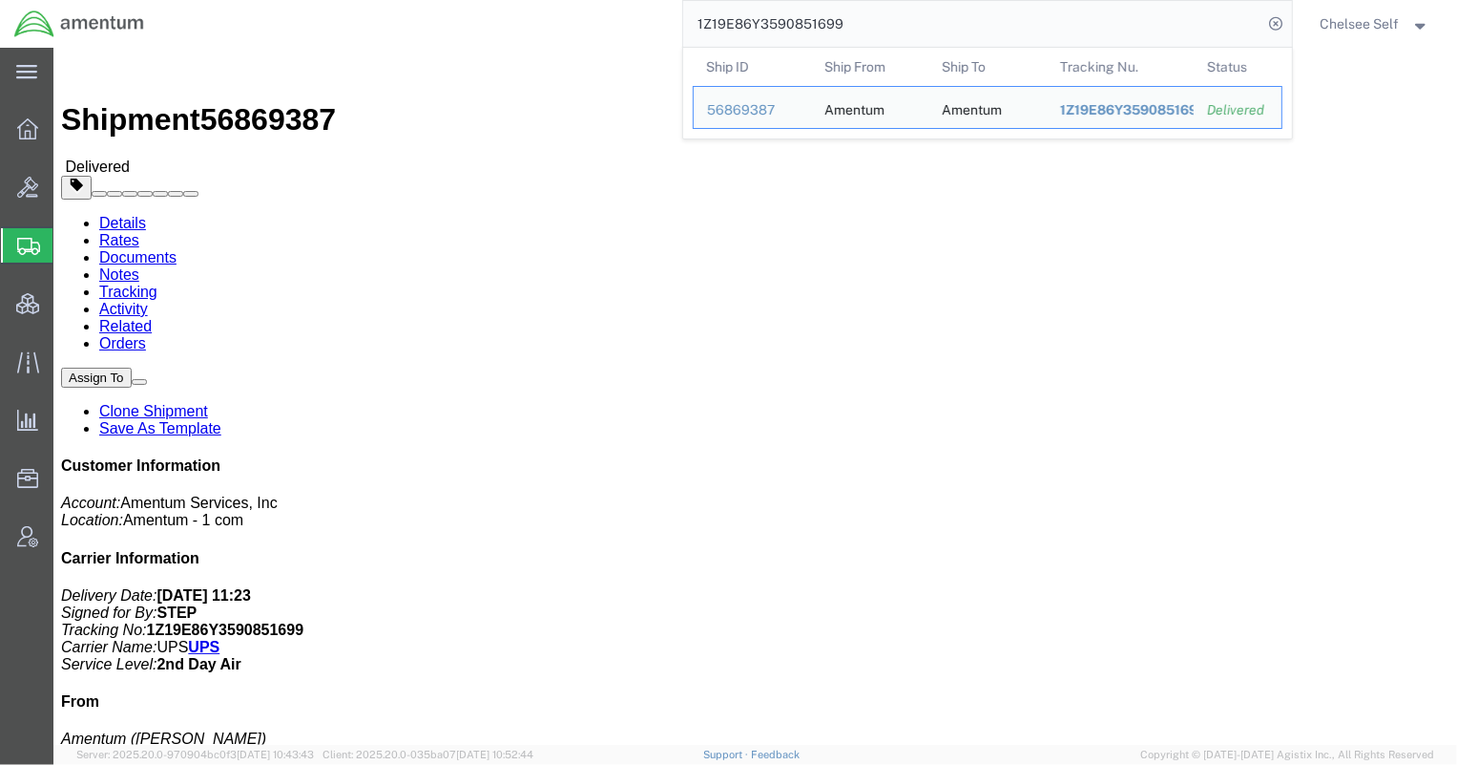
drag, startPoint x: 902, startPoint y: 8, endPoint x: 448, endPoint y: -10, distance: 454.7
click at [448, 0] on html "main_menu Created with Sketch. Collapse Menu Overview Bids Shipments Shipment M…" at bounding box center [728, 382] width 1457 height 765
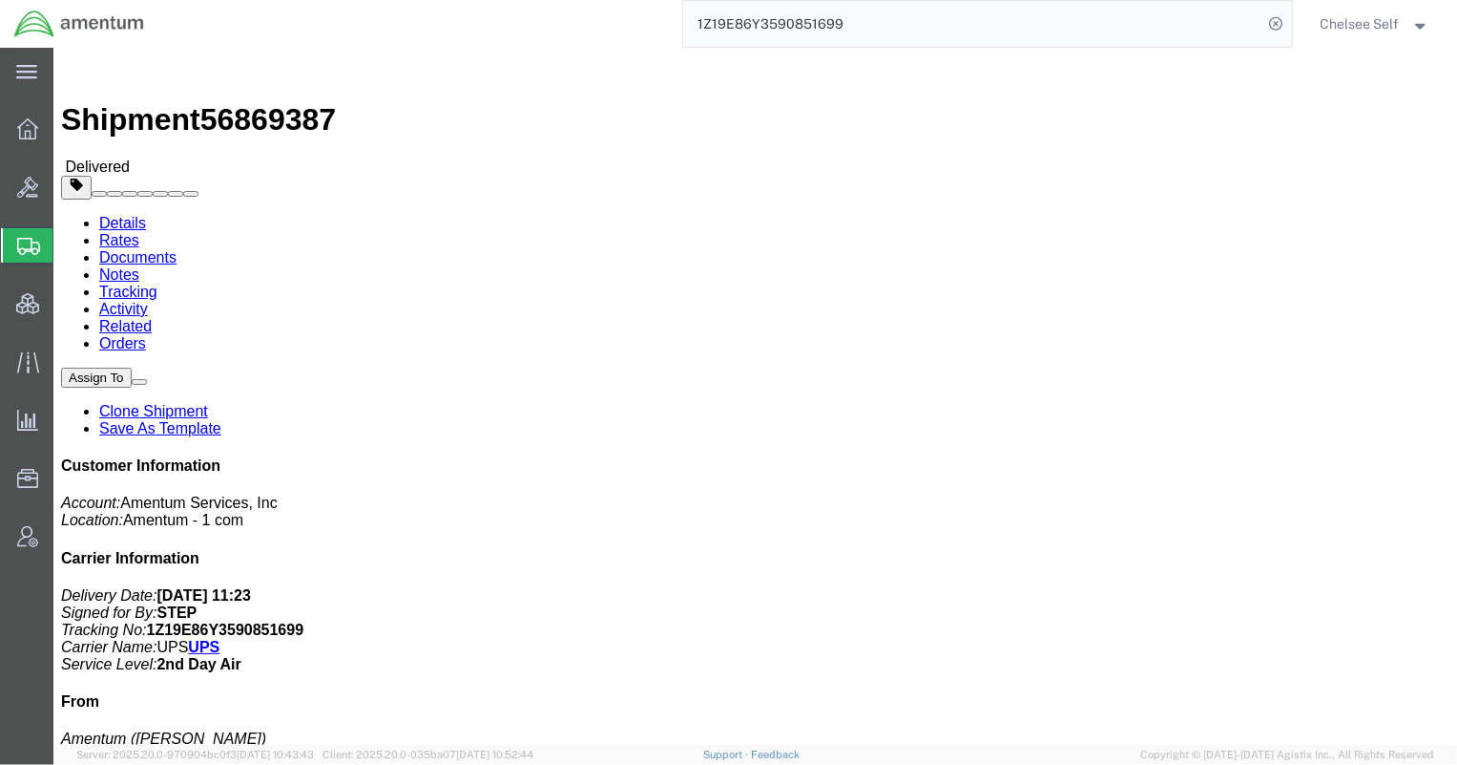
paste input "A89815743"
type input "1Z19E86YA898157439"
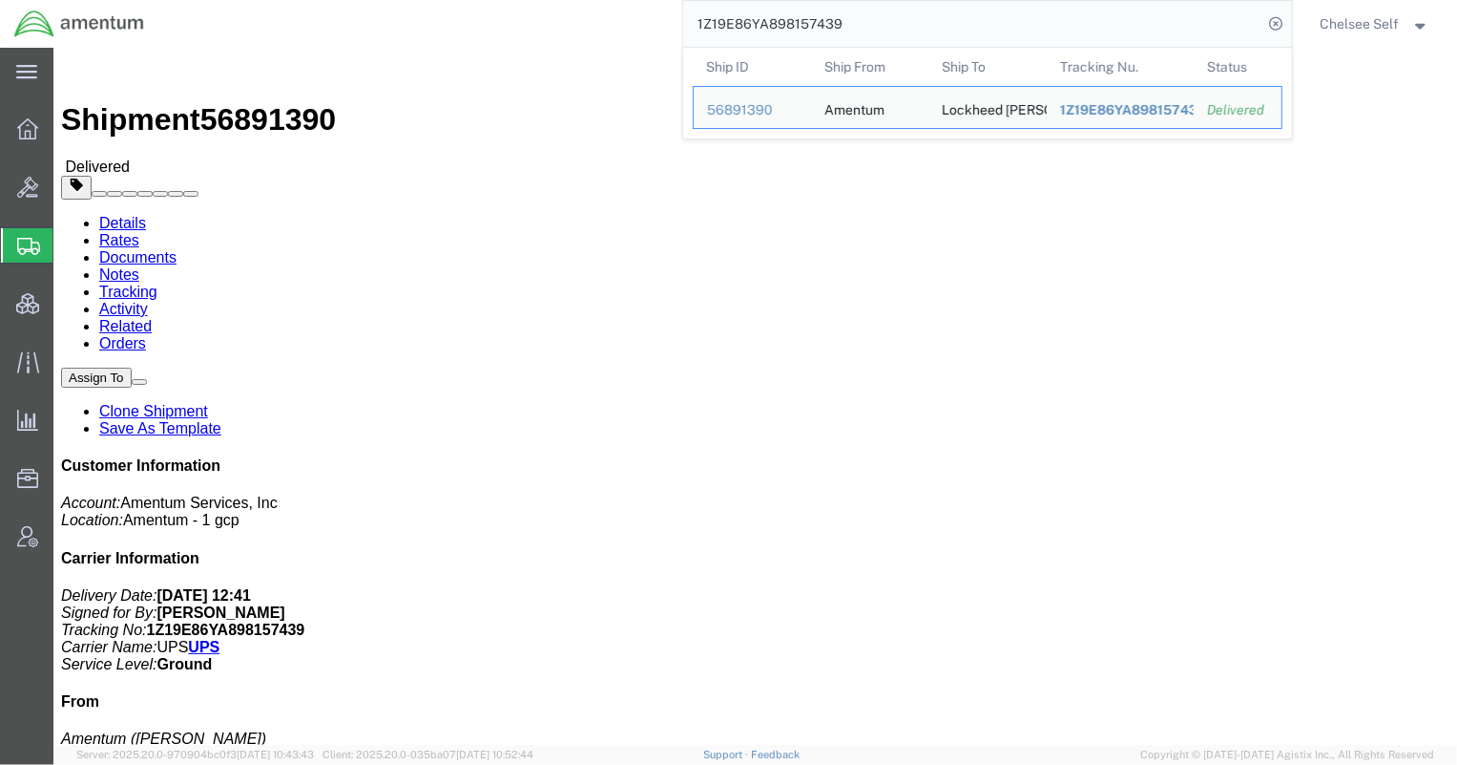
click div "Ship From Amentum (TODD GERIG) AMENTUM 325 12th St SE Linton, IN 47441 United S…"
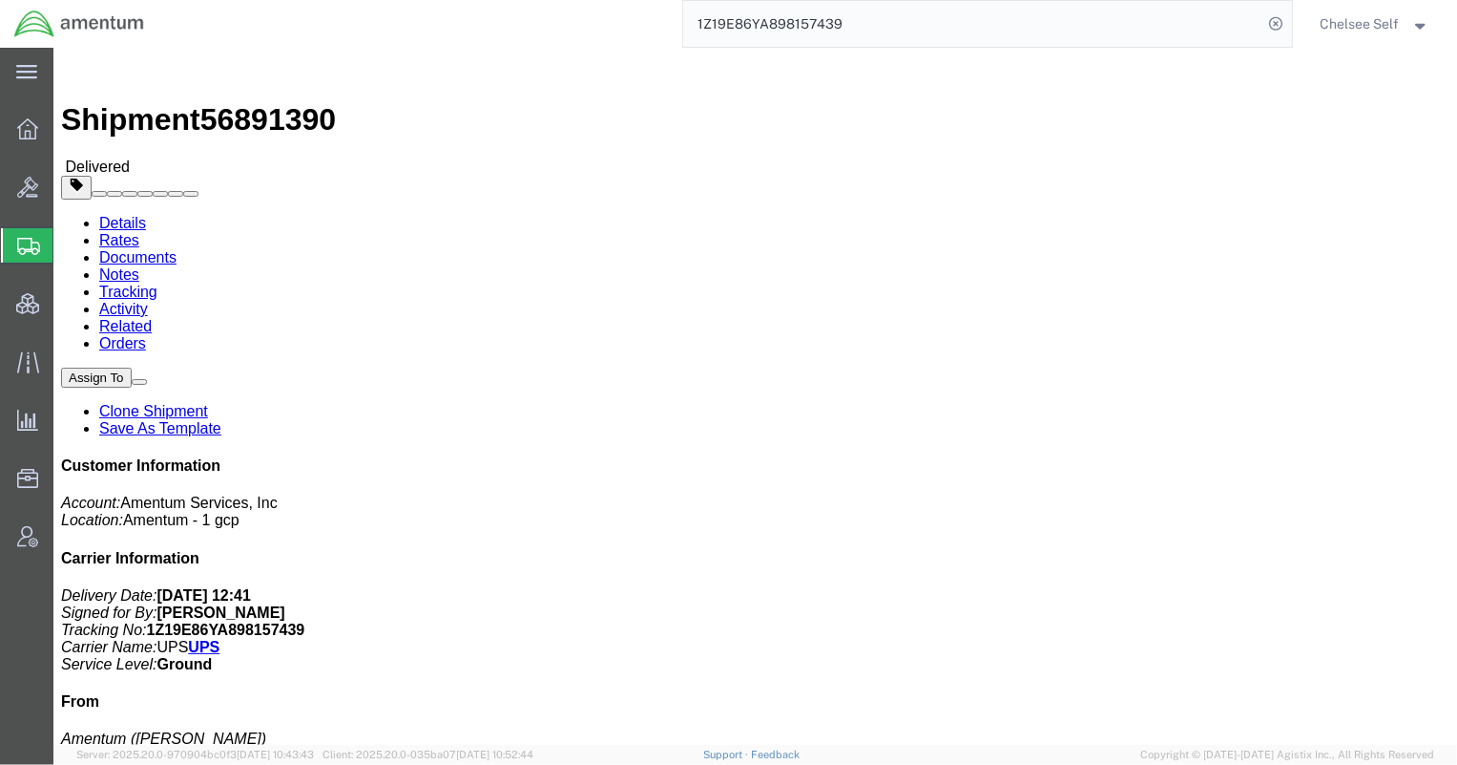
click at [1376, 28] on span "Chelsee Self" at bounding box center [1360, 23] width 79 height 21
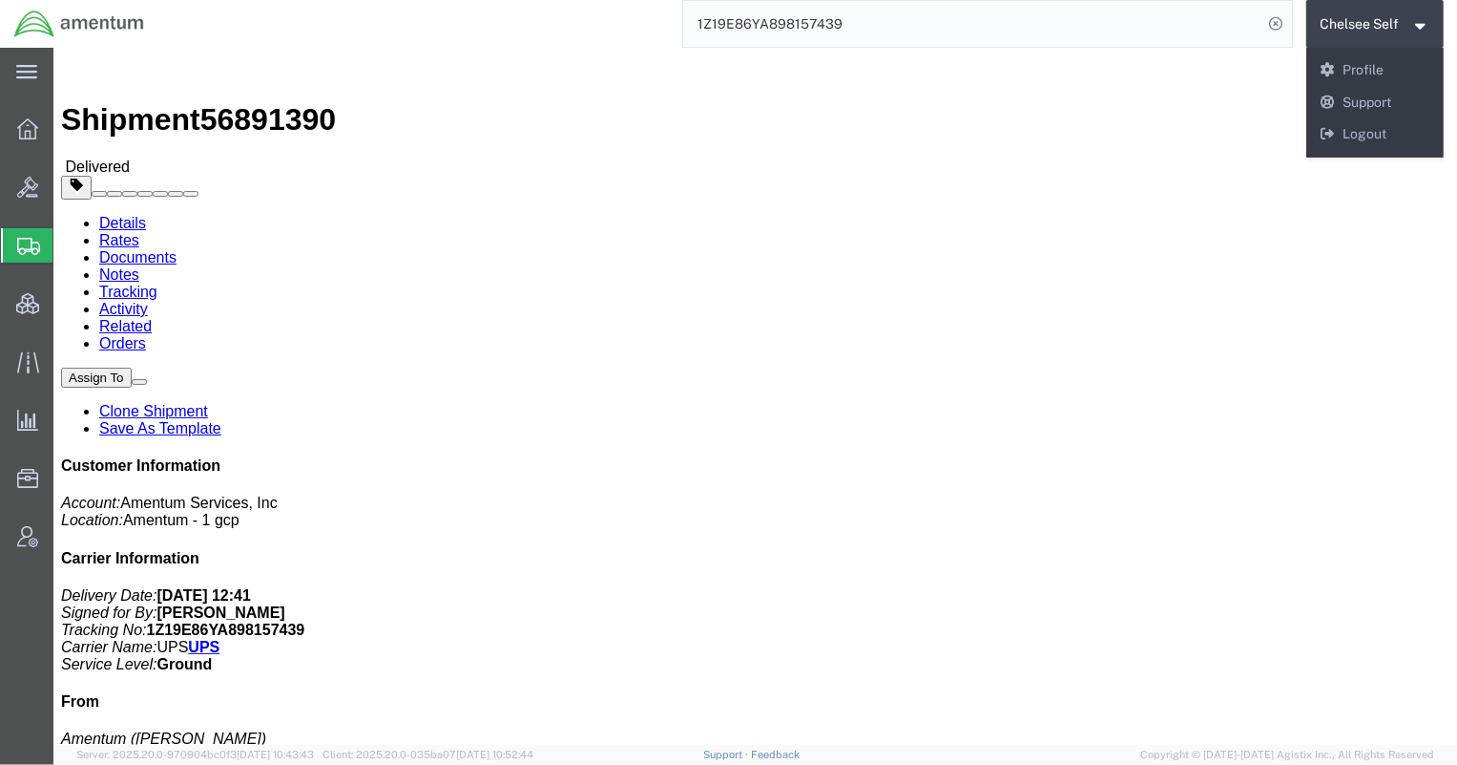
click at [1421, 15] on span "Chelsee Self" at bounding box center [1376, 23] width 110 height 21
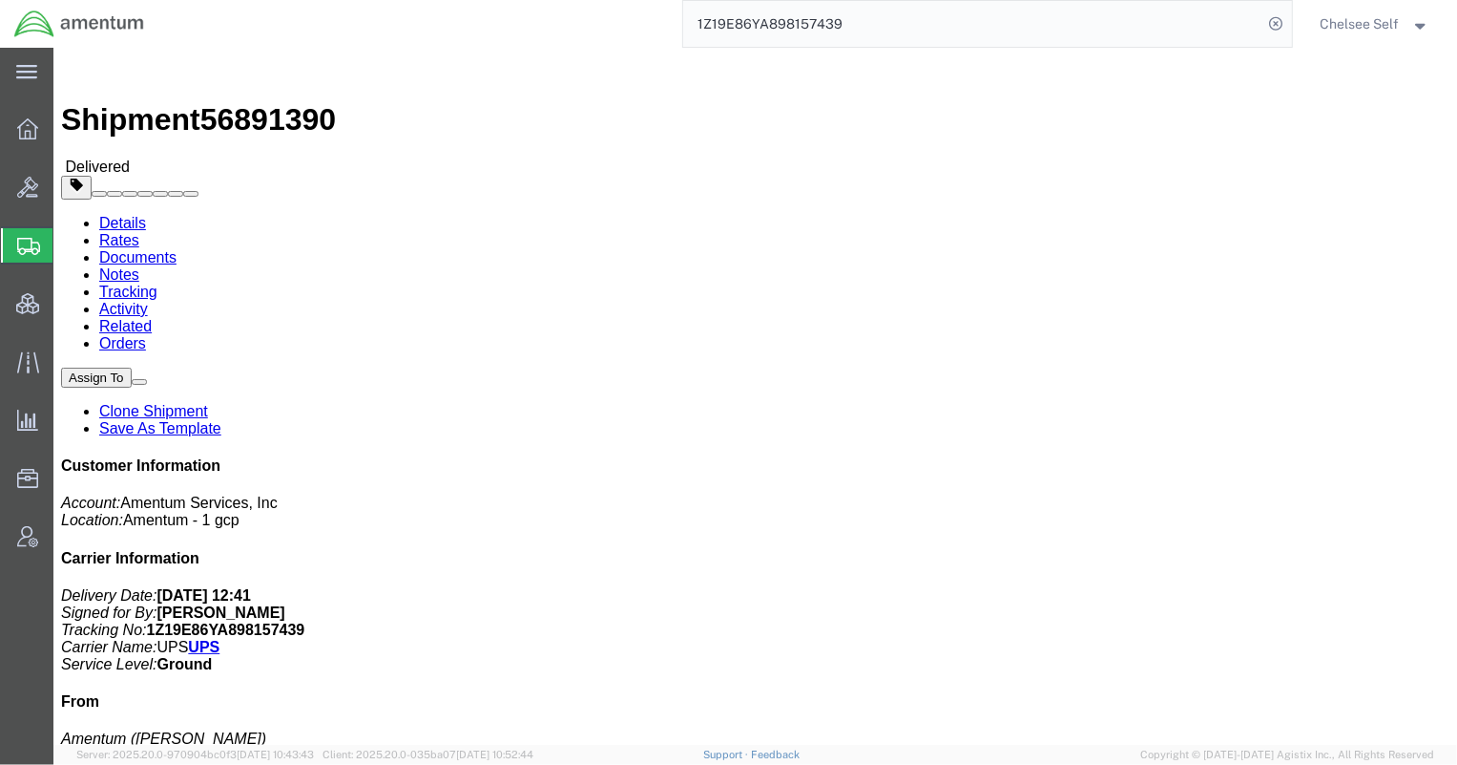
click at [1421, 15] on span "Chelsee Self" at bounding box center [1376, 23] width 110 height 21
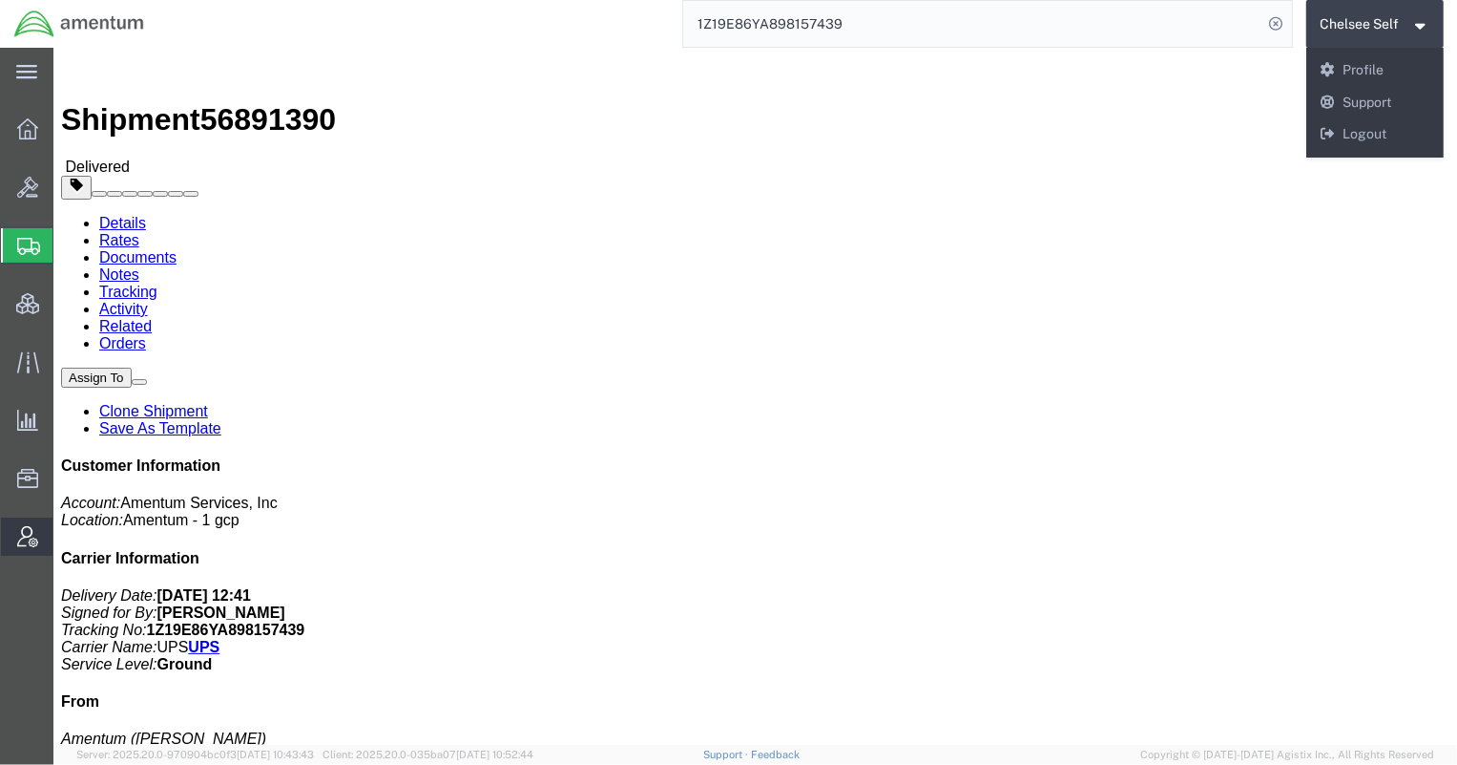
click at [66, 534] on span "Account Admin" at bounding box center [58, 536] width 13 height 38
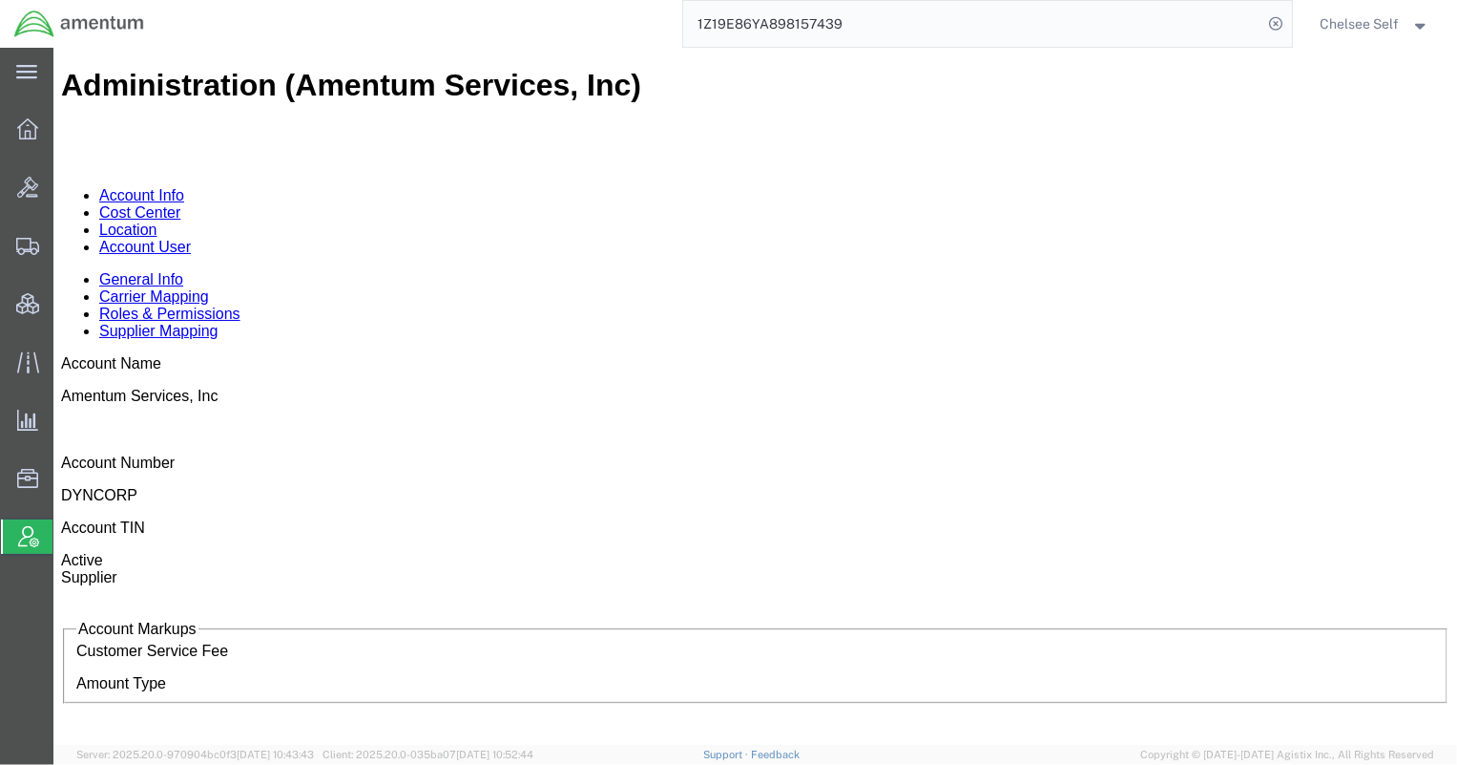
click at [190, 238] on link "Account User" at bounding box center [144, 246] width 92 height 16
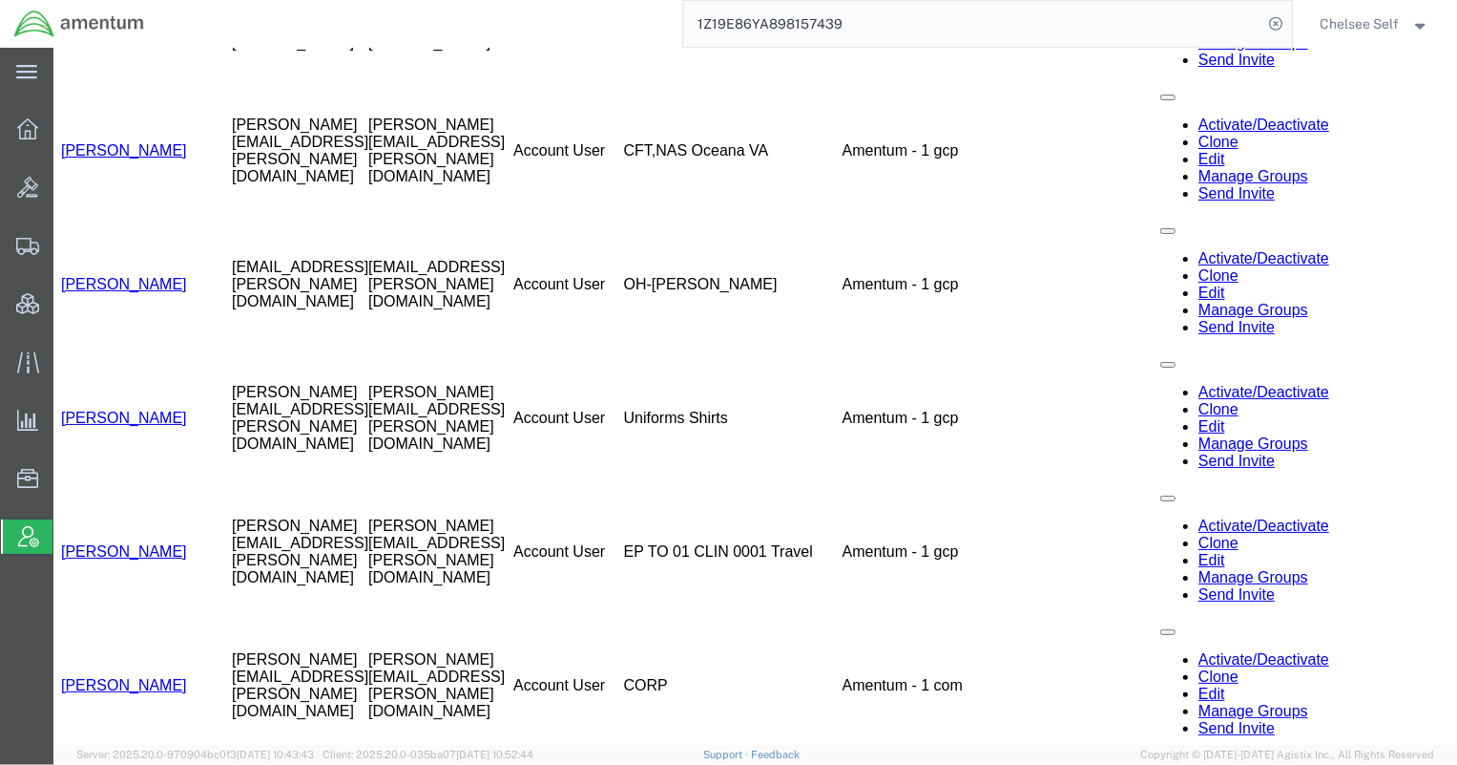
scroll to position [26120, 0]
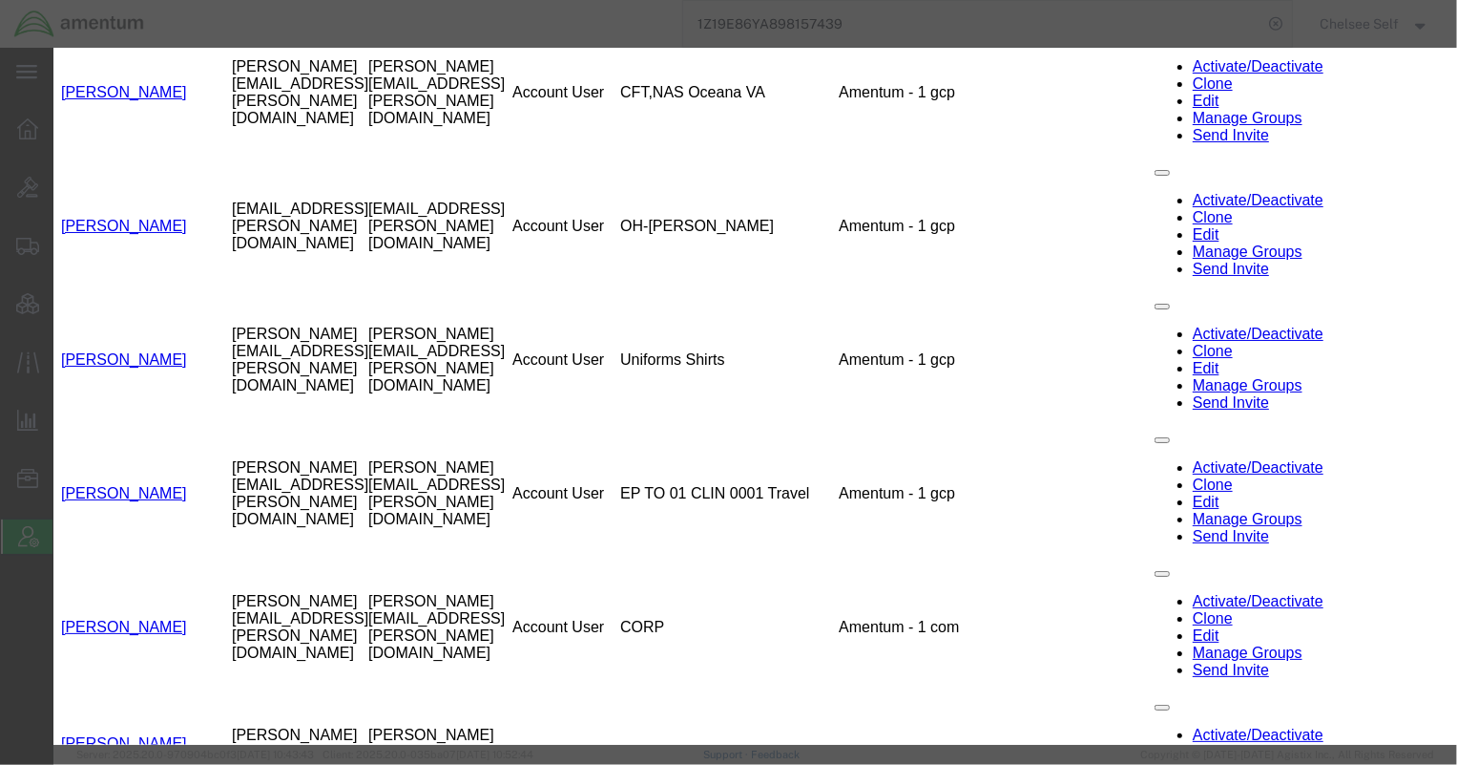
select select "COSTCENTER"
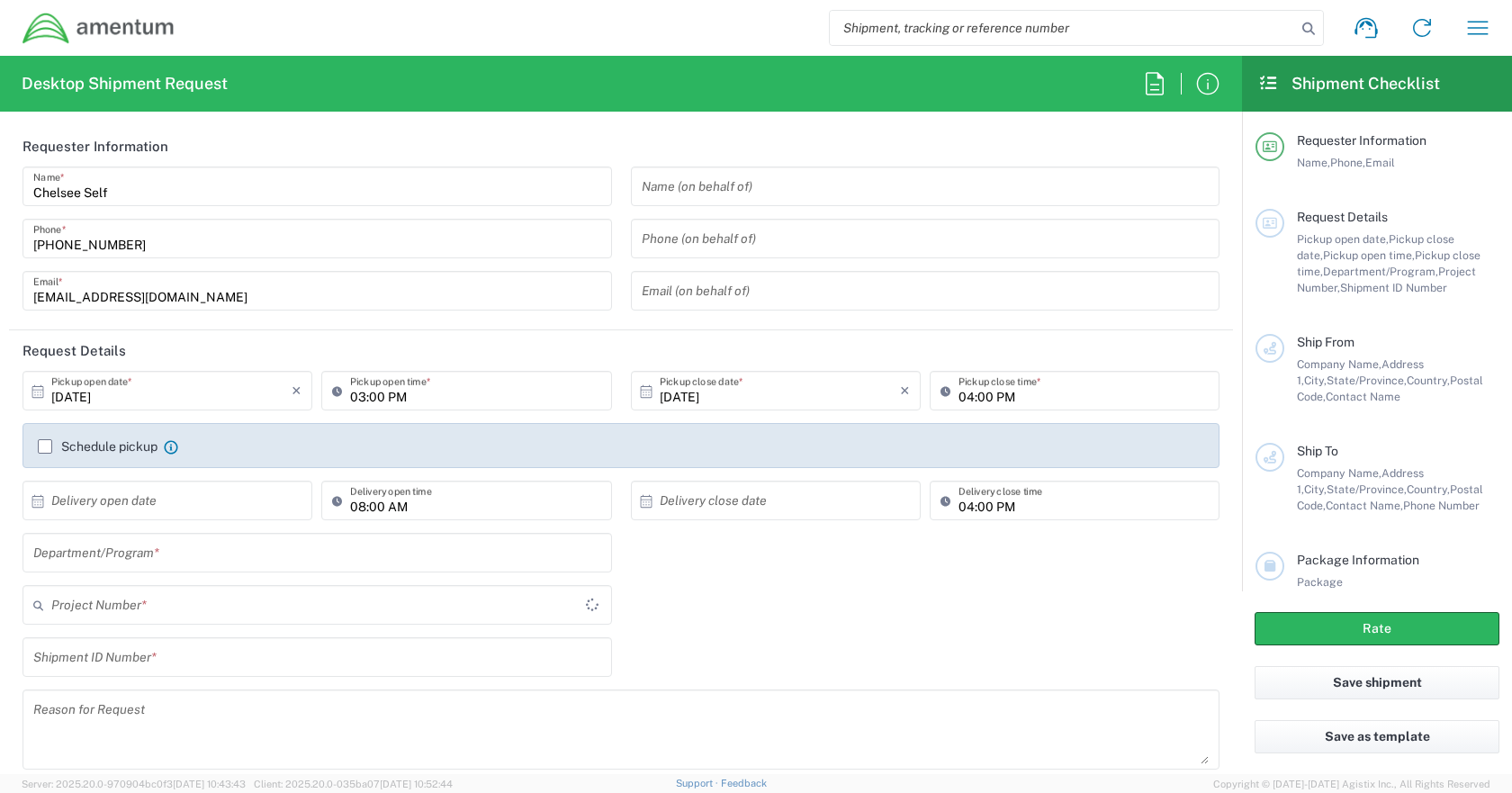
type input "CORP"
type input "[GEOGRAPHIC_DATA]"
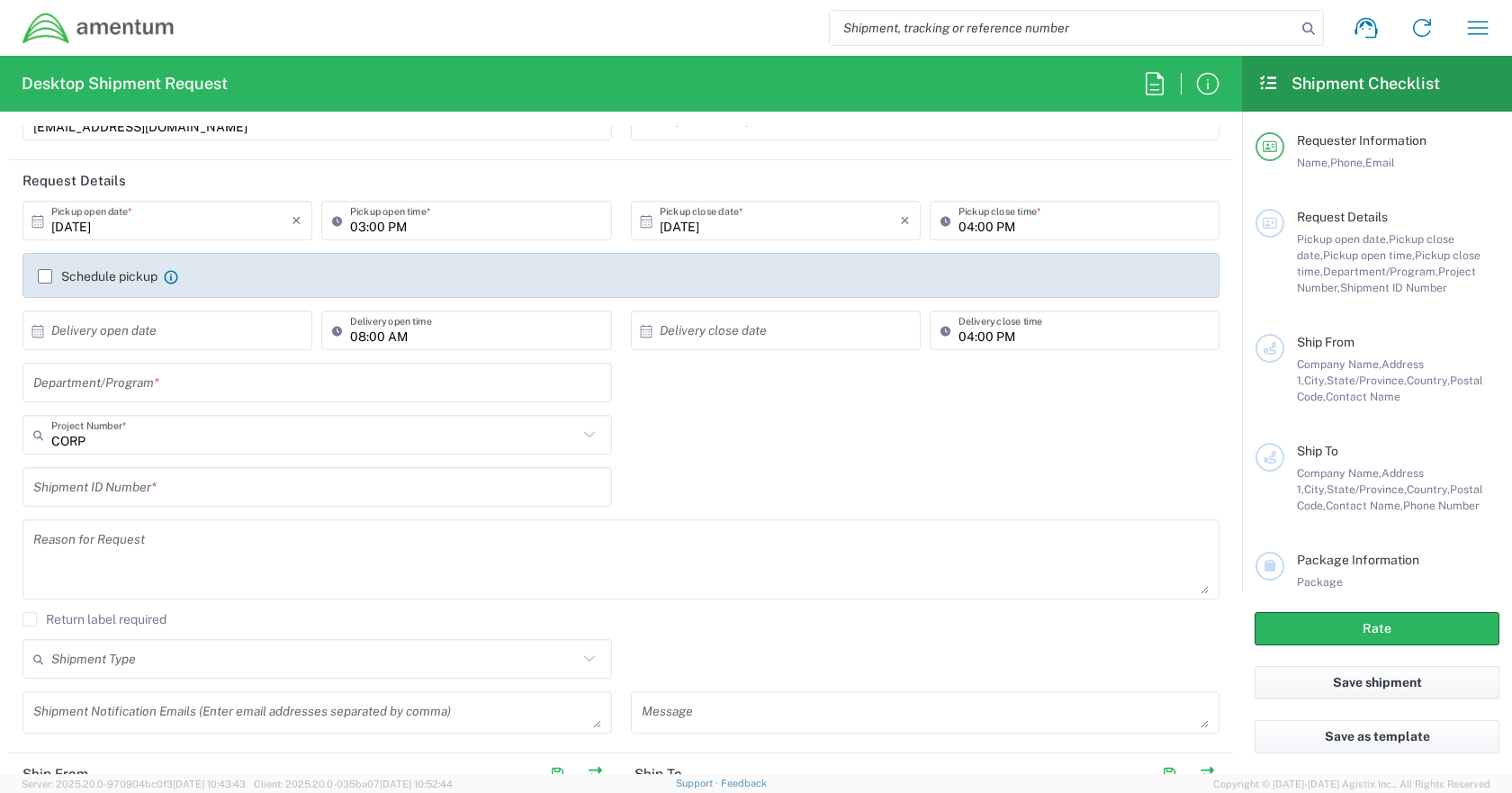
scroll to position [209, 0]
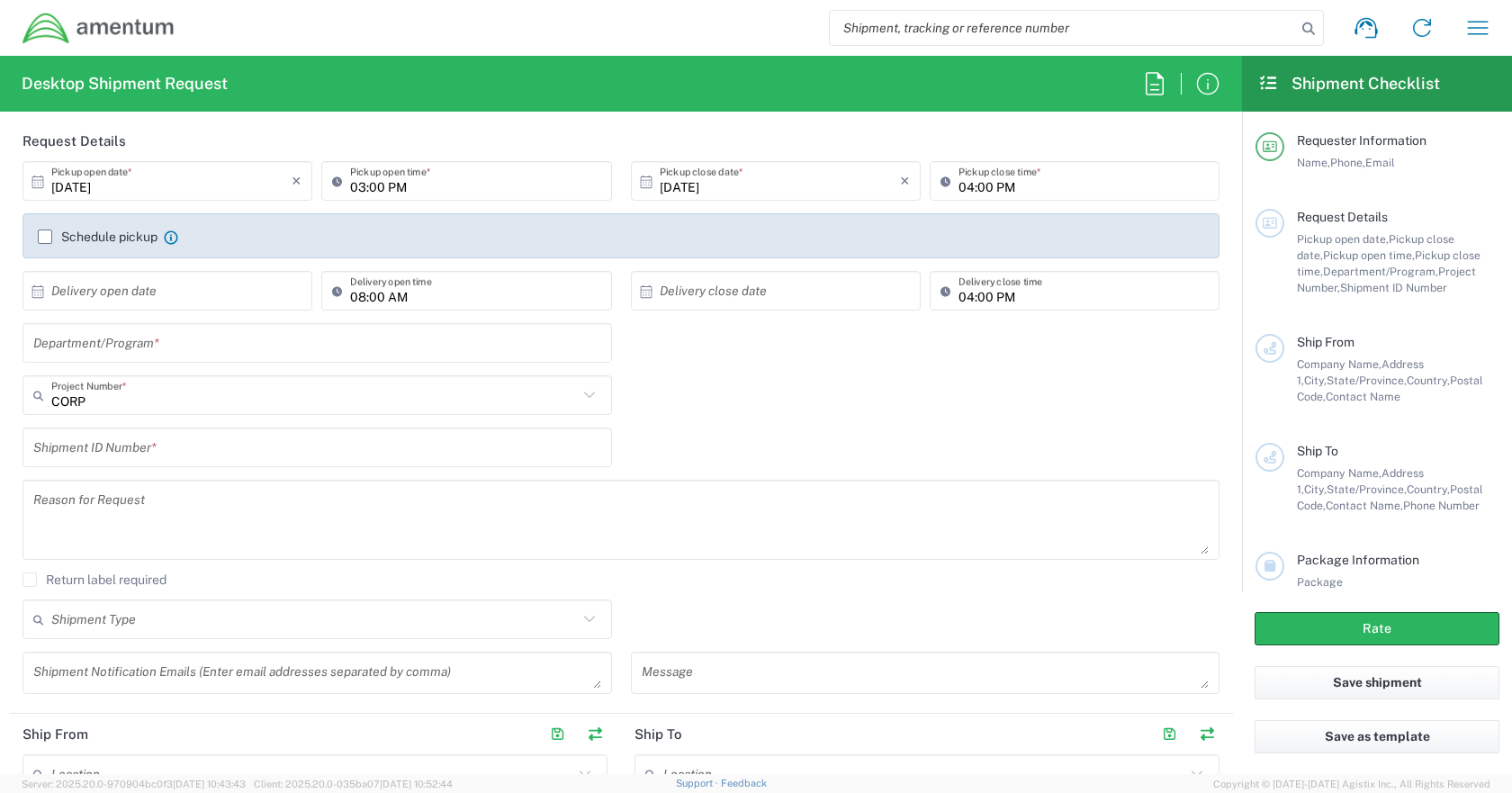
type input "[GEOGRAPHIC_DATA]"
click at [146, 404] on input "text" at bounding box center [314, 395] width 526 height 31
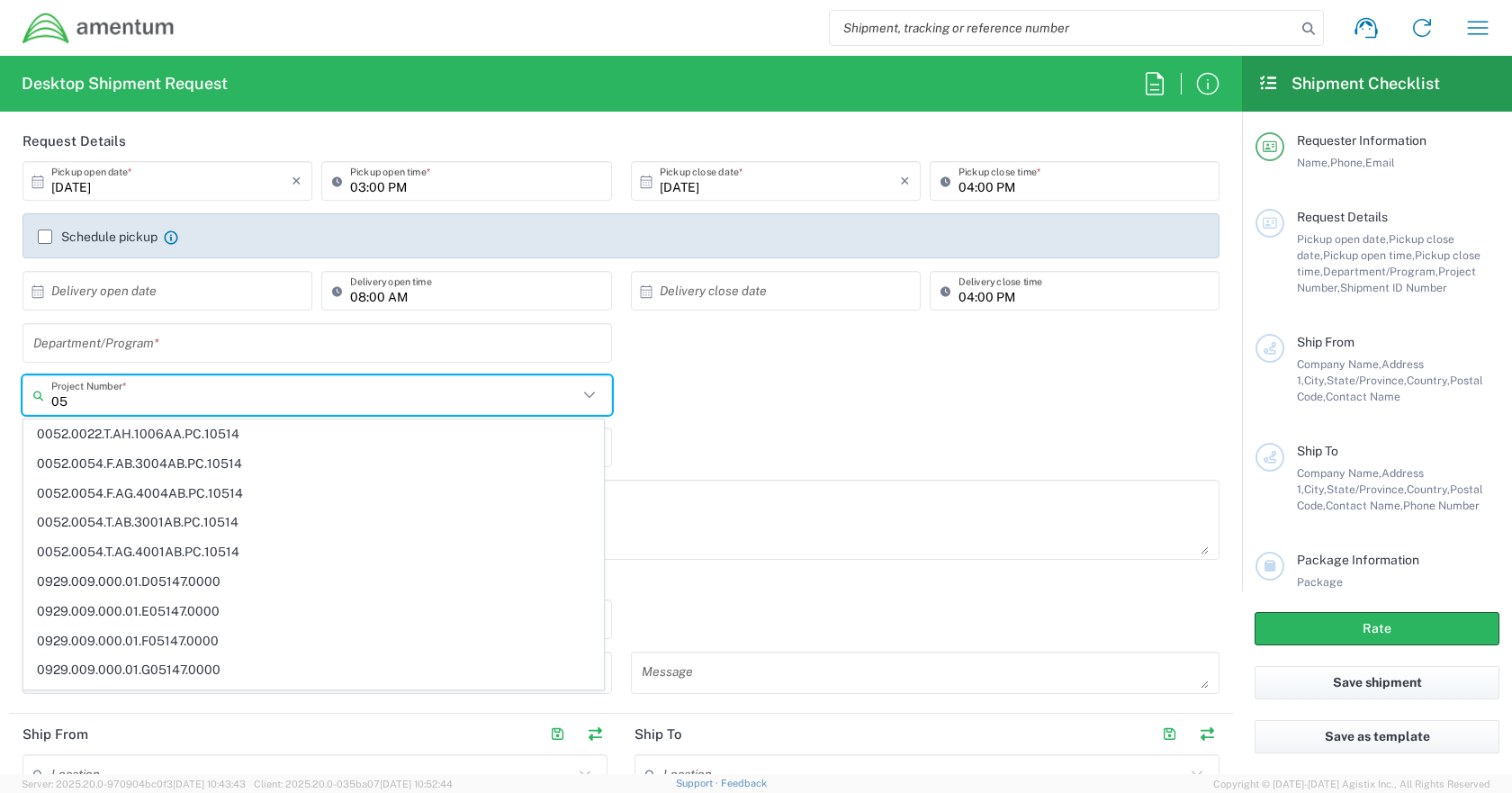
type input "0"
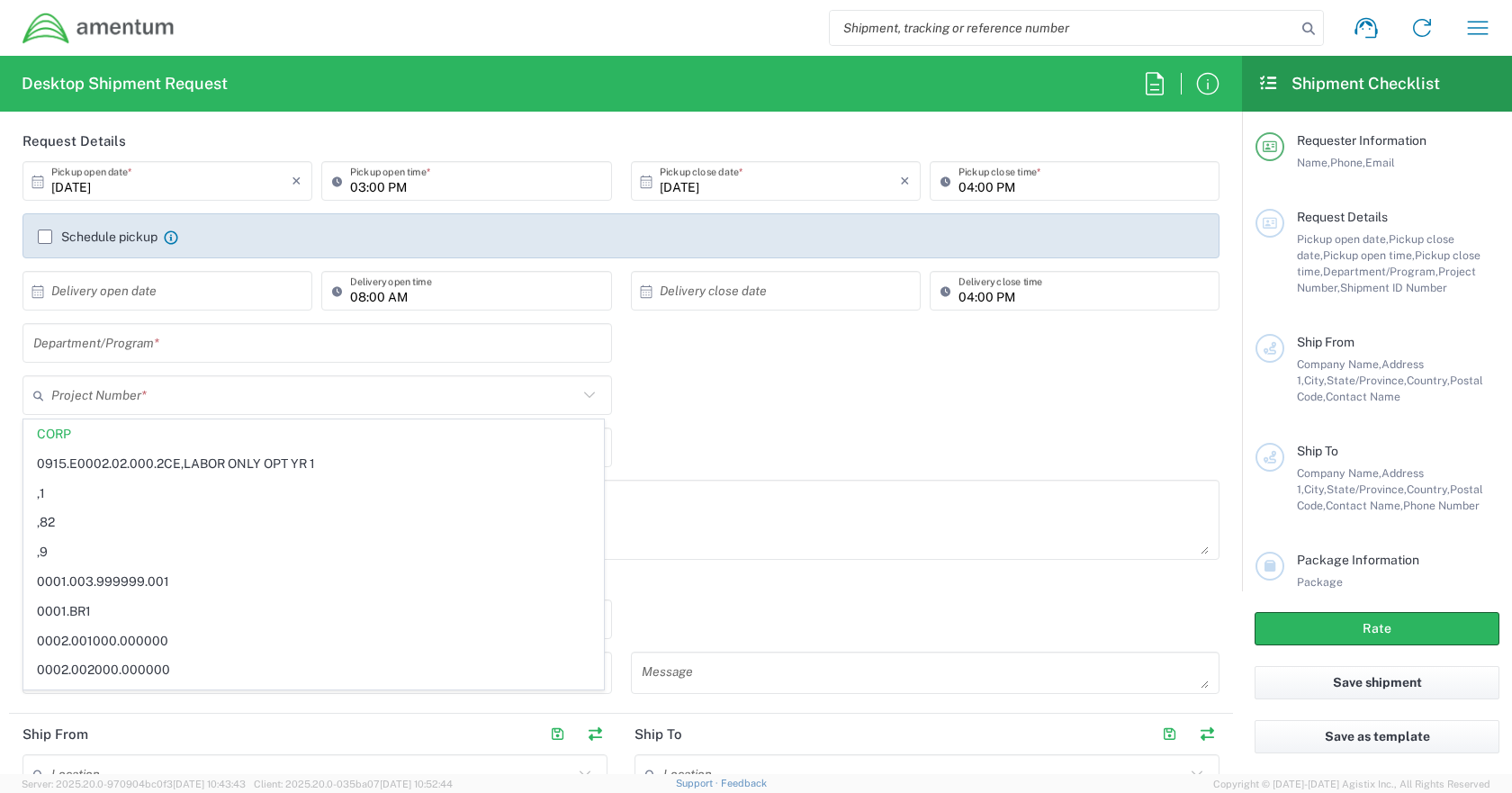
click at [623, 18] on div "Shipment request Shipment tracking Shipment estimator Desktop shipment request …" at bounding box center [840, 28] width 1331 height 43
type input "CORP"
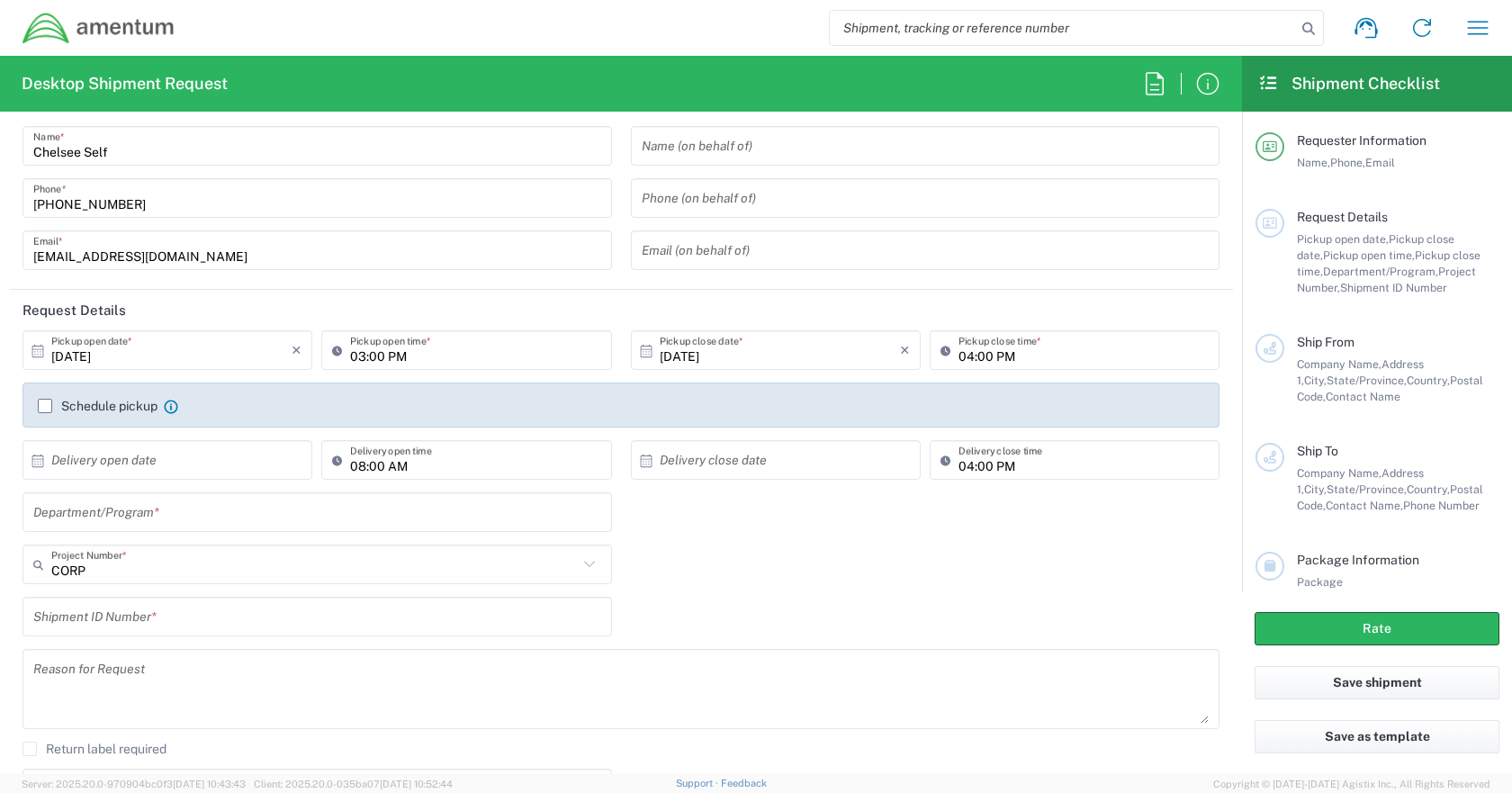
scroll to position [0, 0]
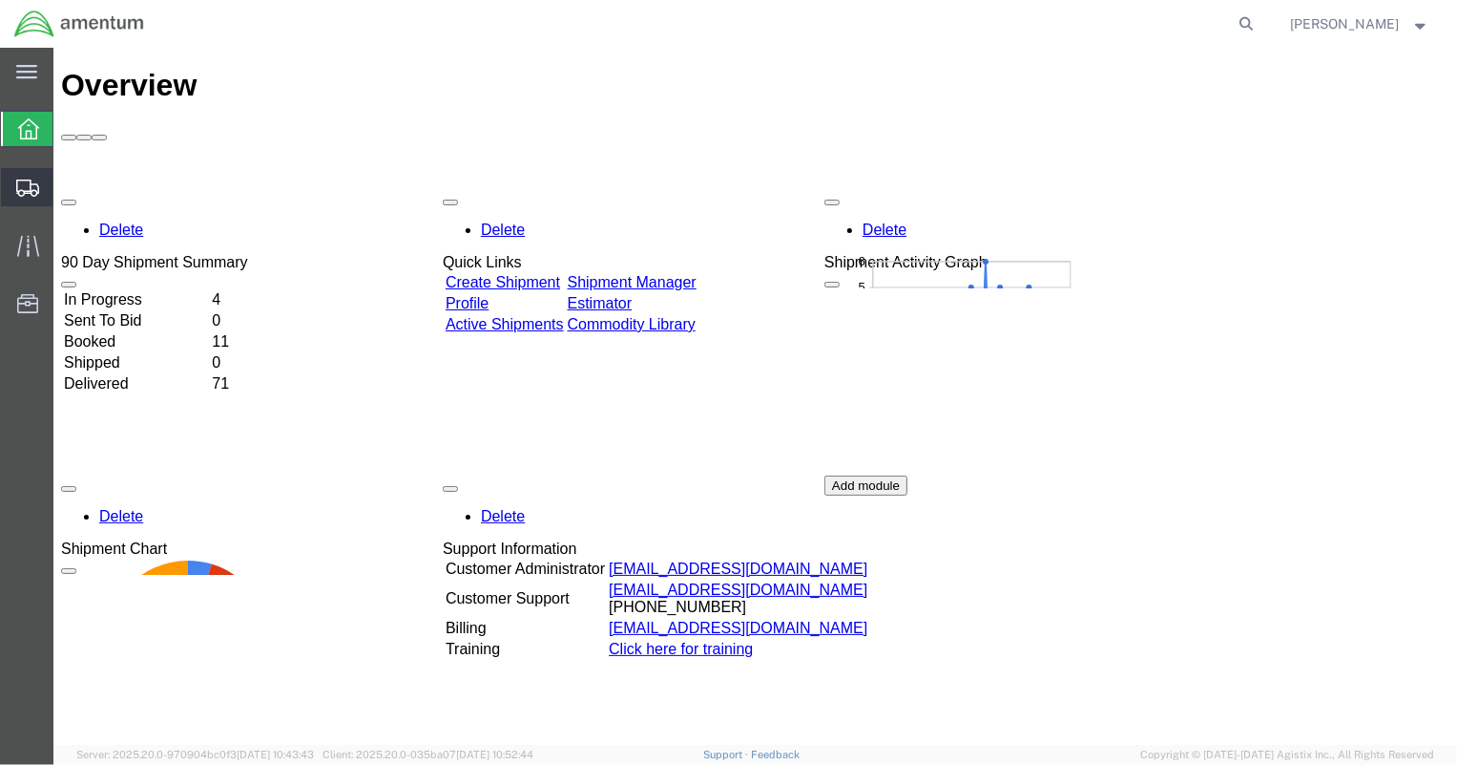
click at [66, 183] on span "Shipments" at bounding box center [58, 187] width 13 height 38
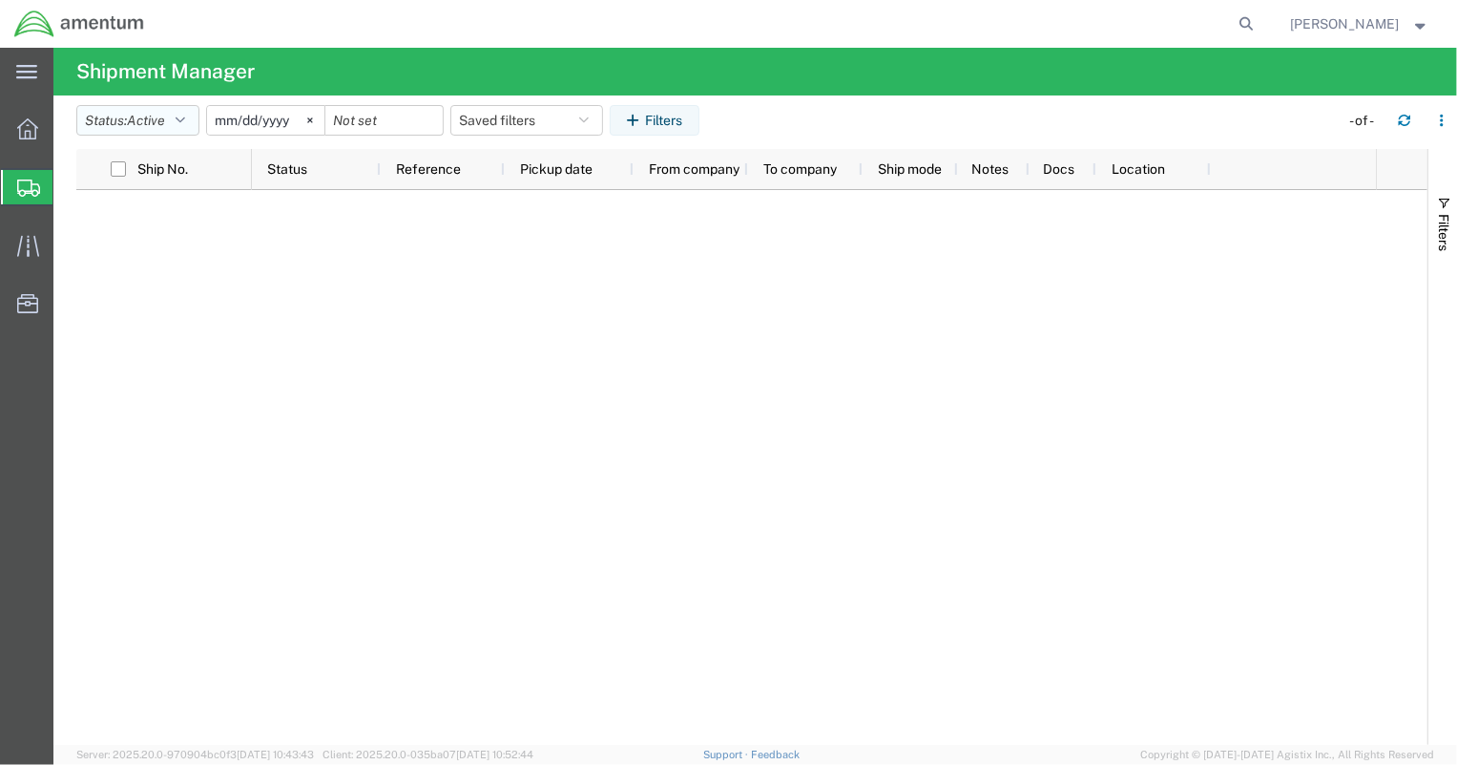
click at [182, 121] on icon "button" at bounding box center [181, 120] width 10 height 13
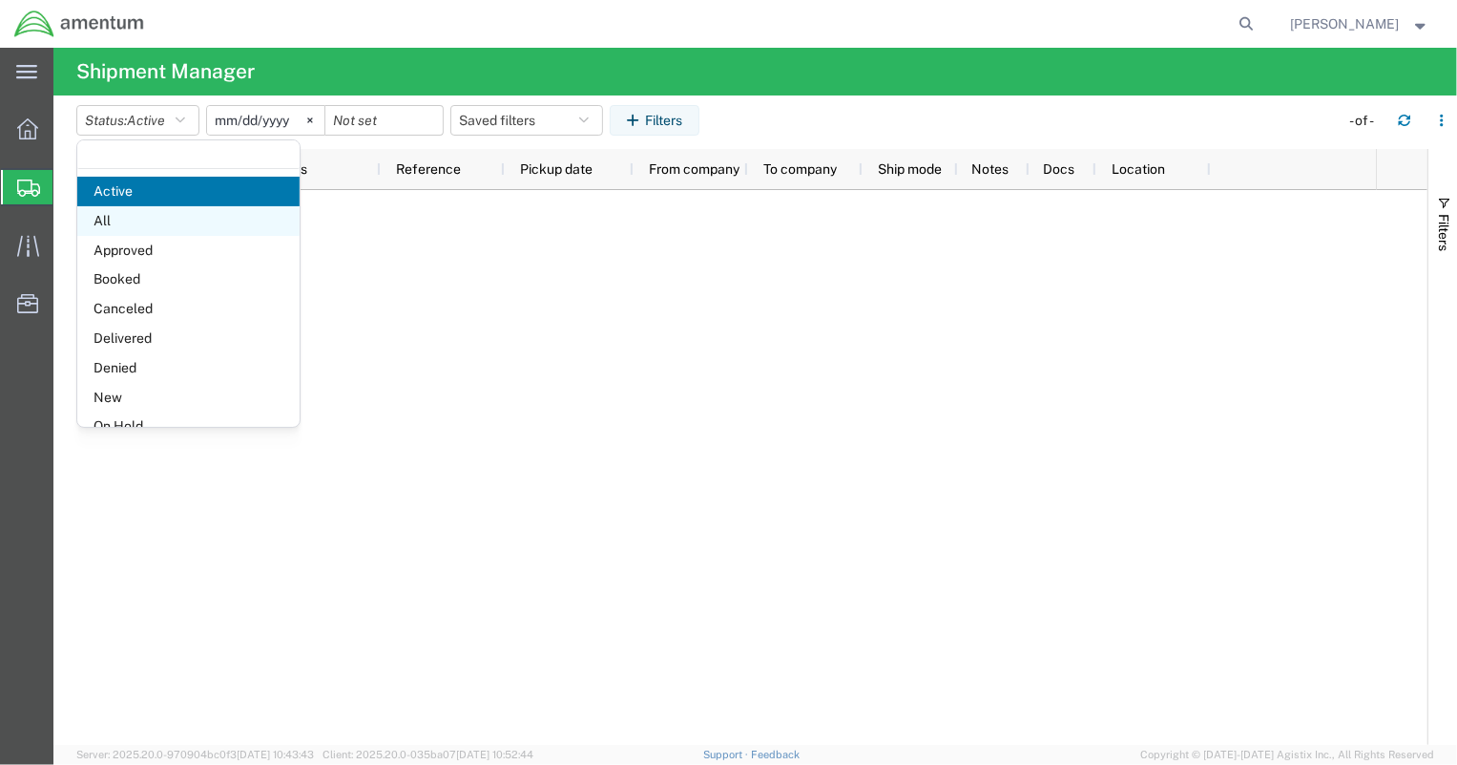
click at [153, 216] on span "All" at bounding box center [188, 221] width 222 height 30
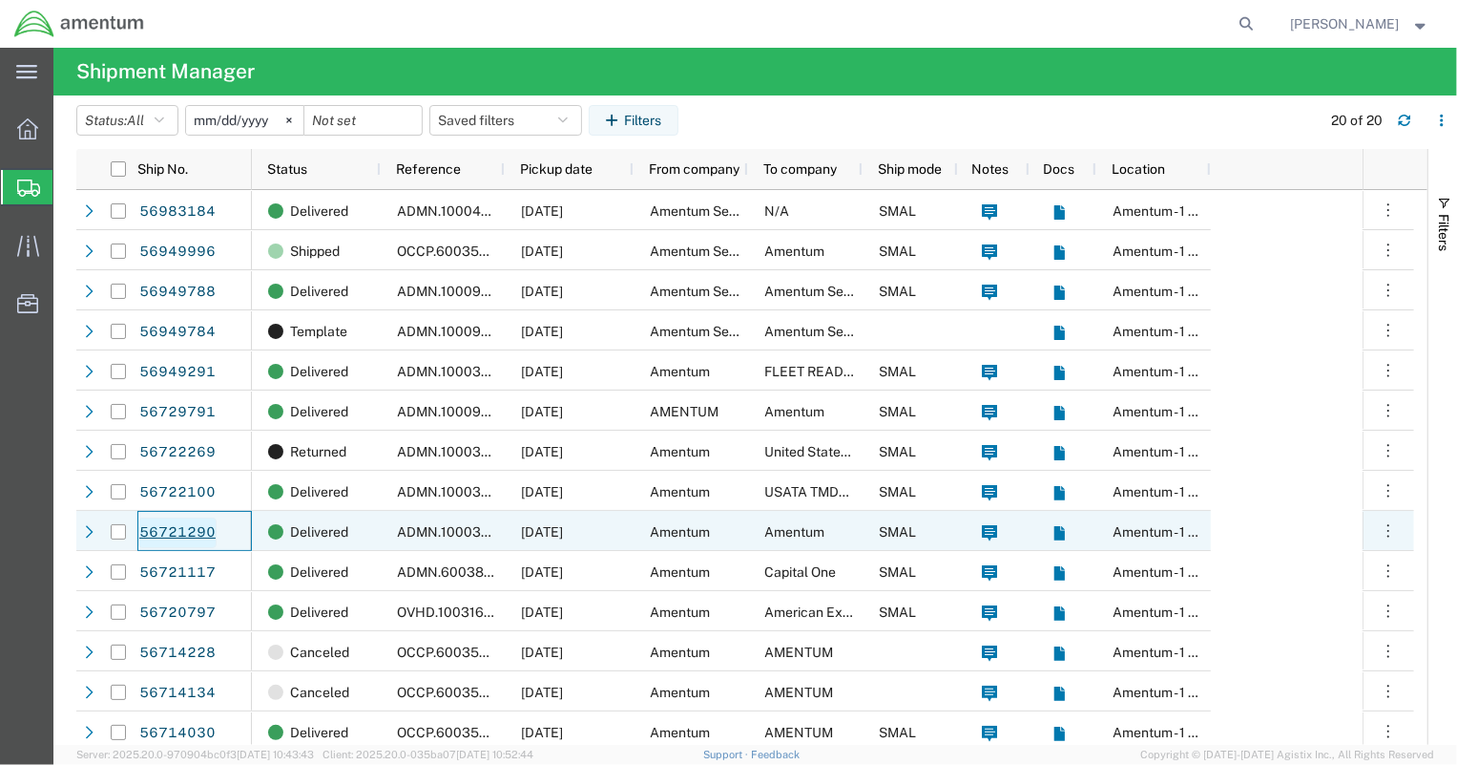
click at [200, 534] on link "56721290" at bounding box center [177, 532] width 78 height 31
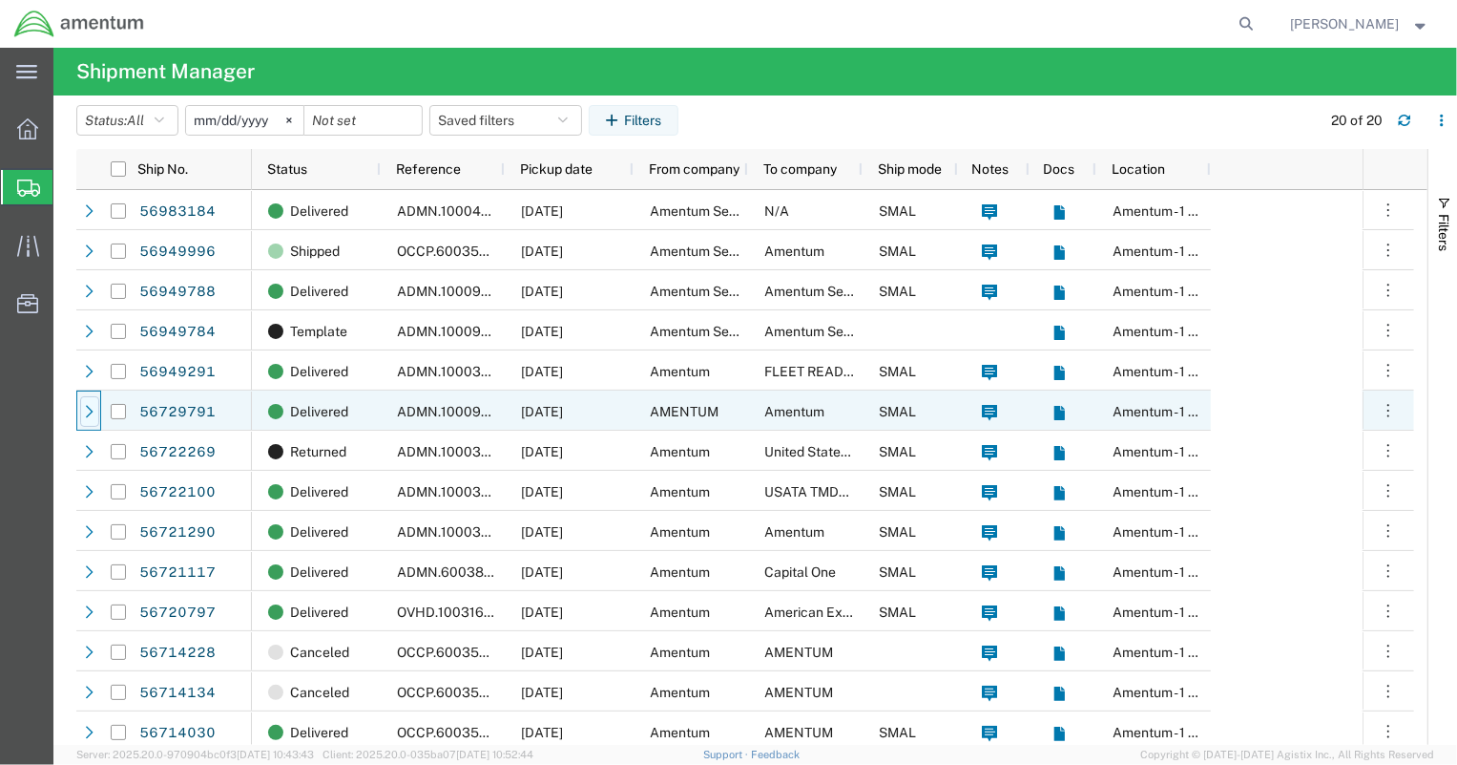
click at [89, 412] on icon at bounding box center [89, 411] width 13 height 13
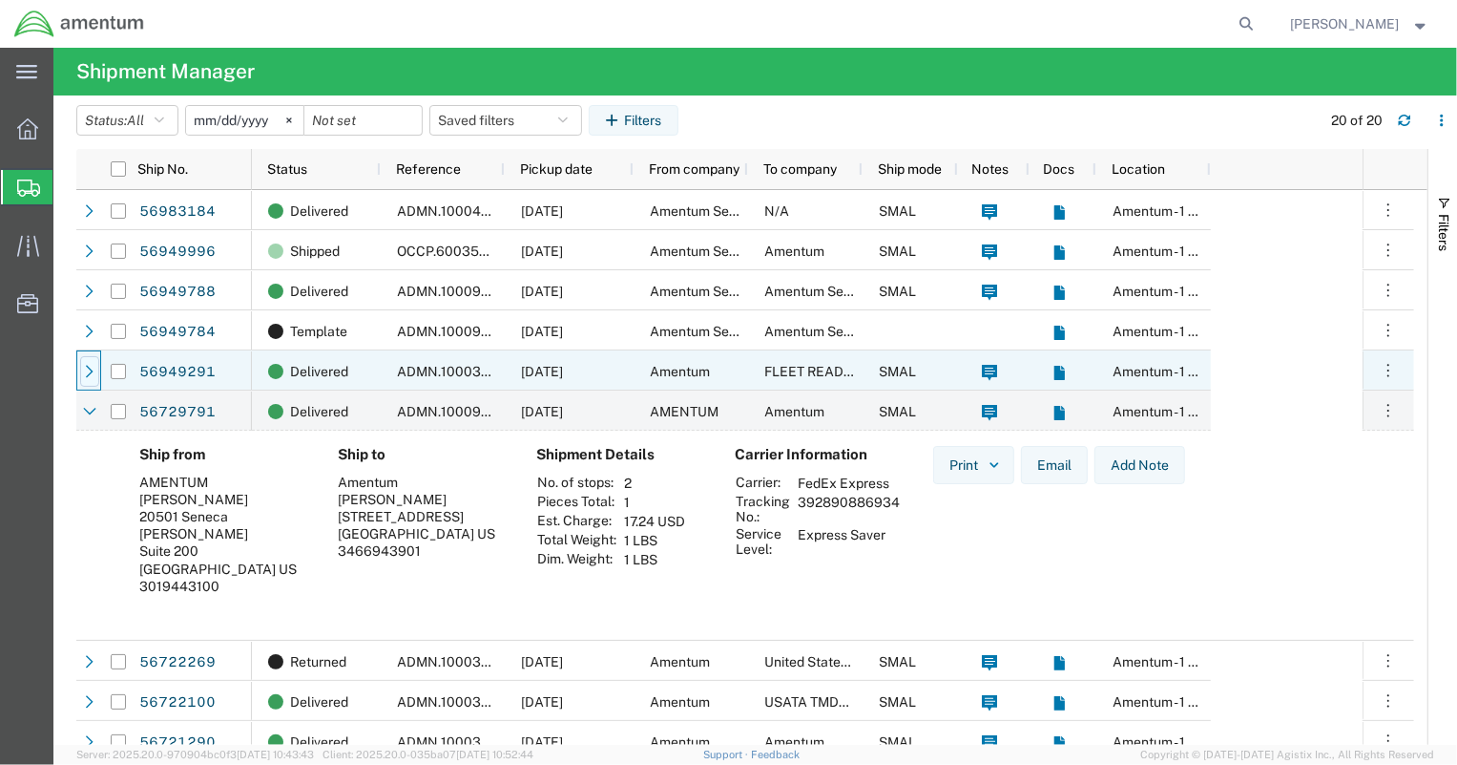
click at [93, 368] on icon at bounding box center [89, 371] width 13 height 13
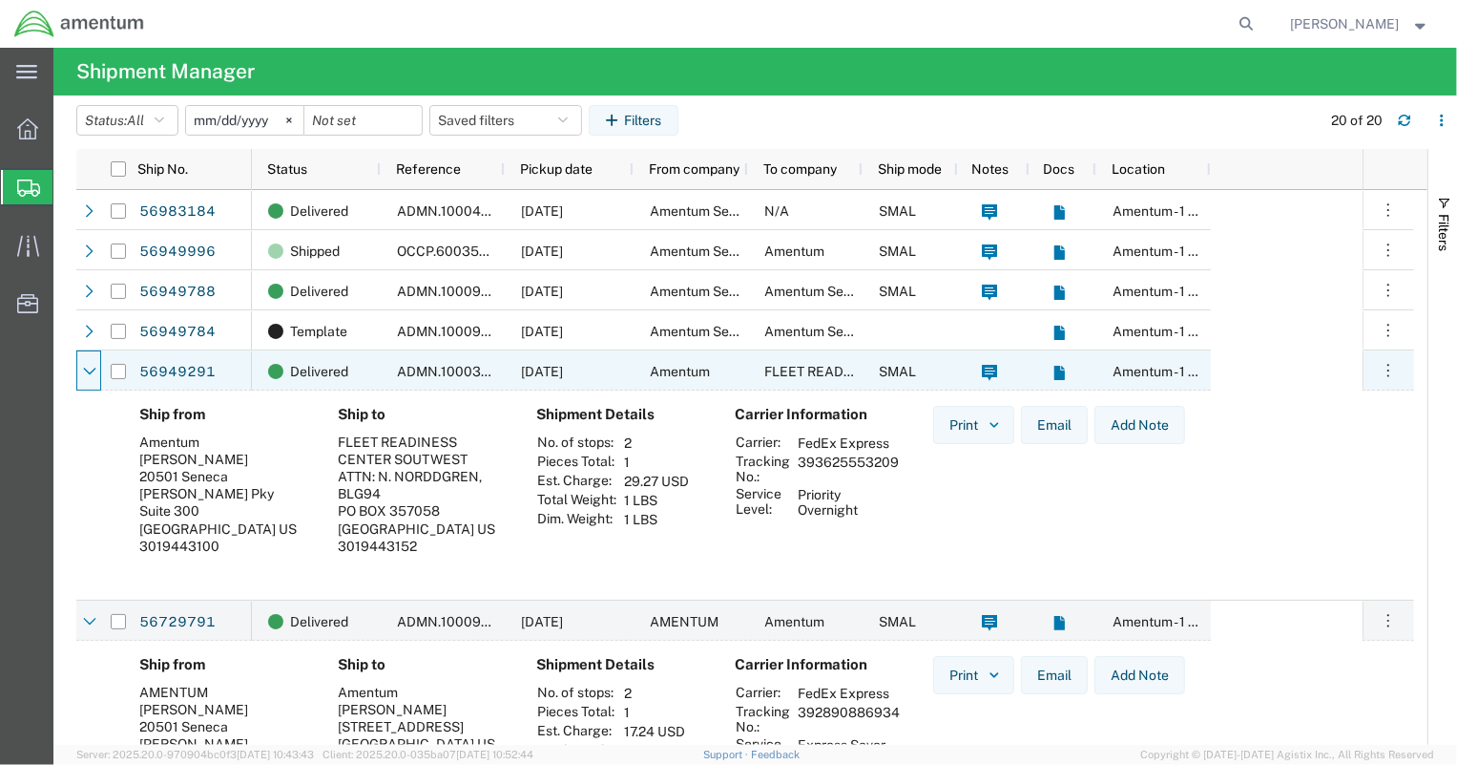
click at [94, 368] on icon at bounding box center [89, 371] width 12 height 8
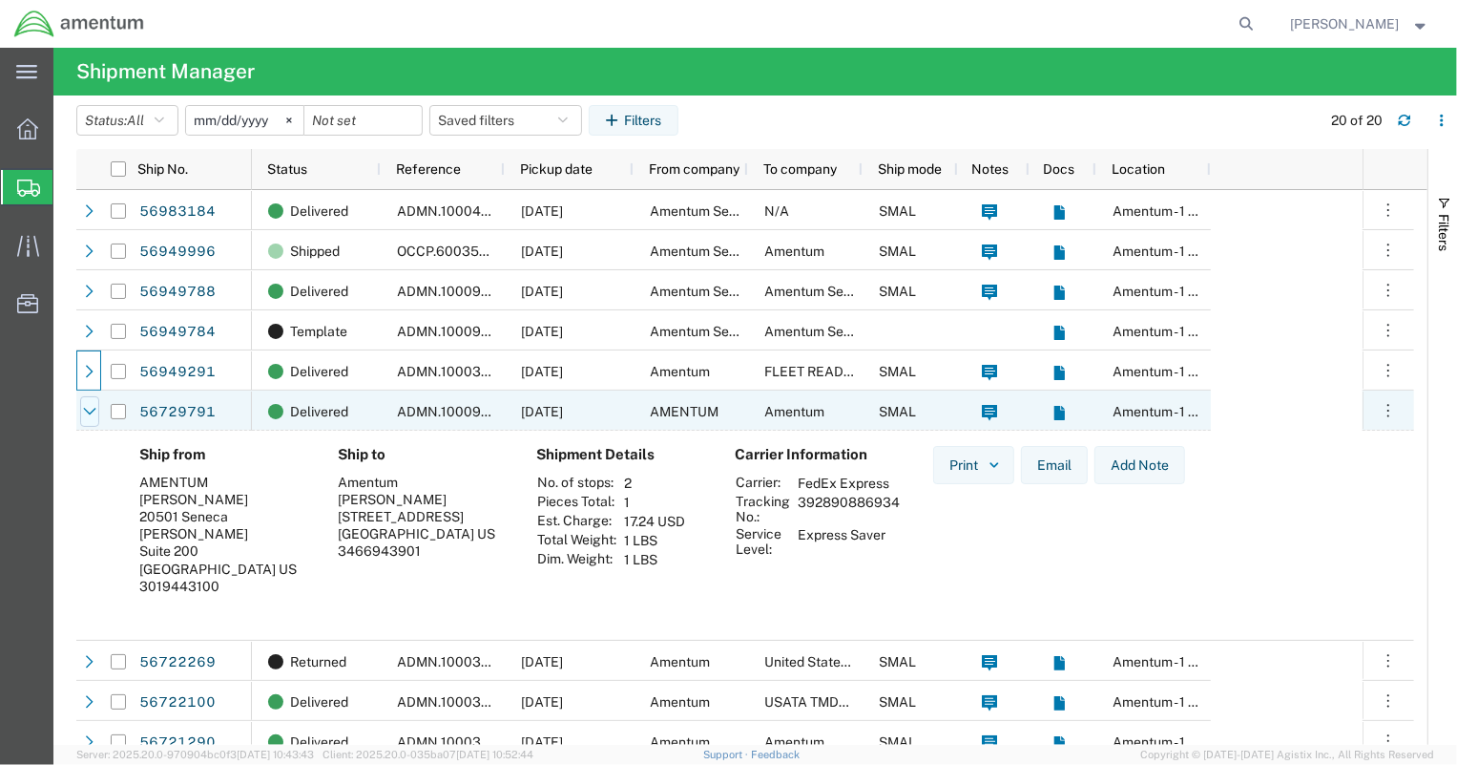
click at [95, 409] on div at bounding box center [89, 411] width 19 height 31
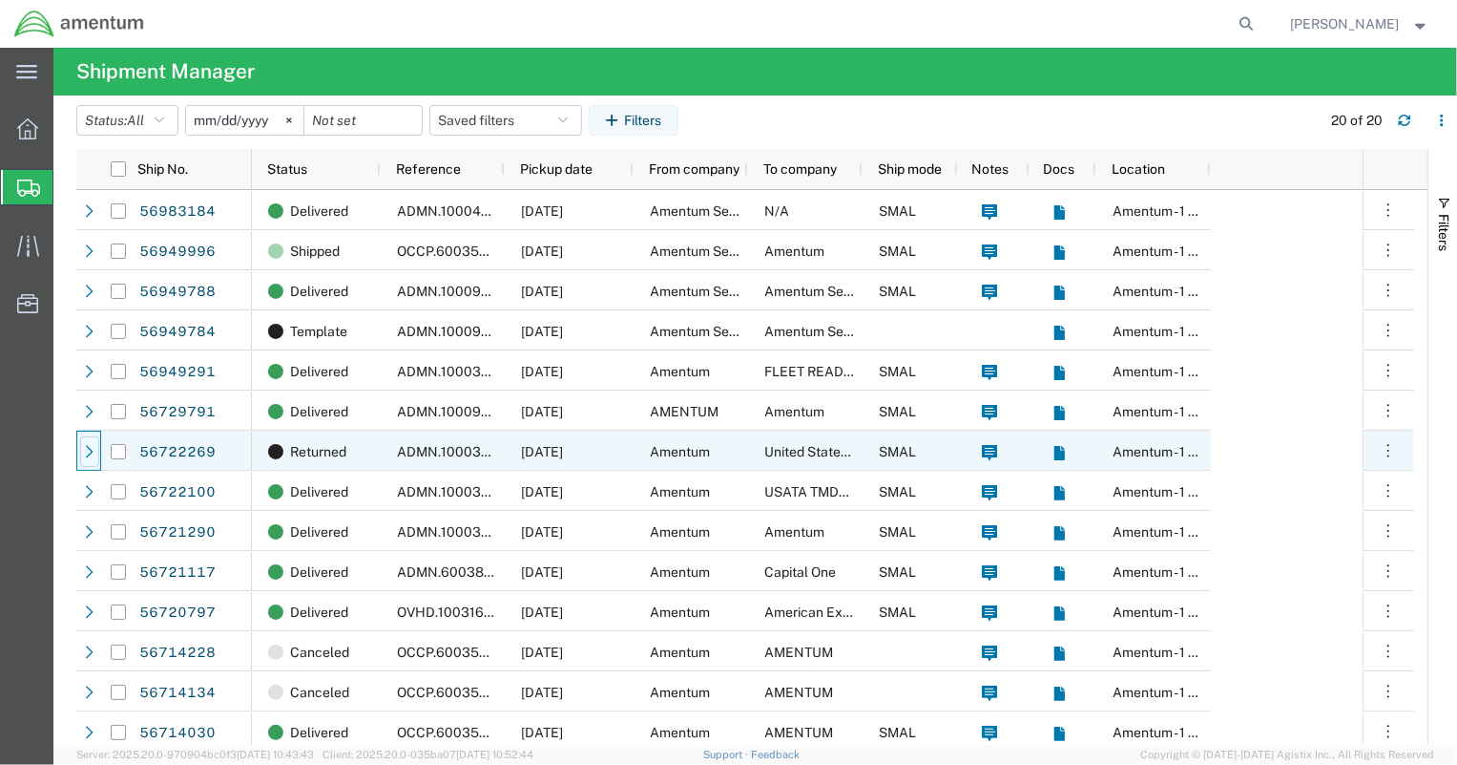
click at [88, 453] on icon at bounding box center [89, 451] width 13 height 13
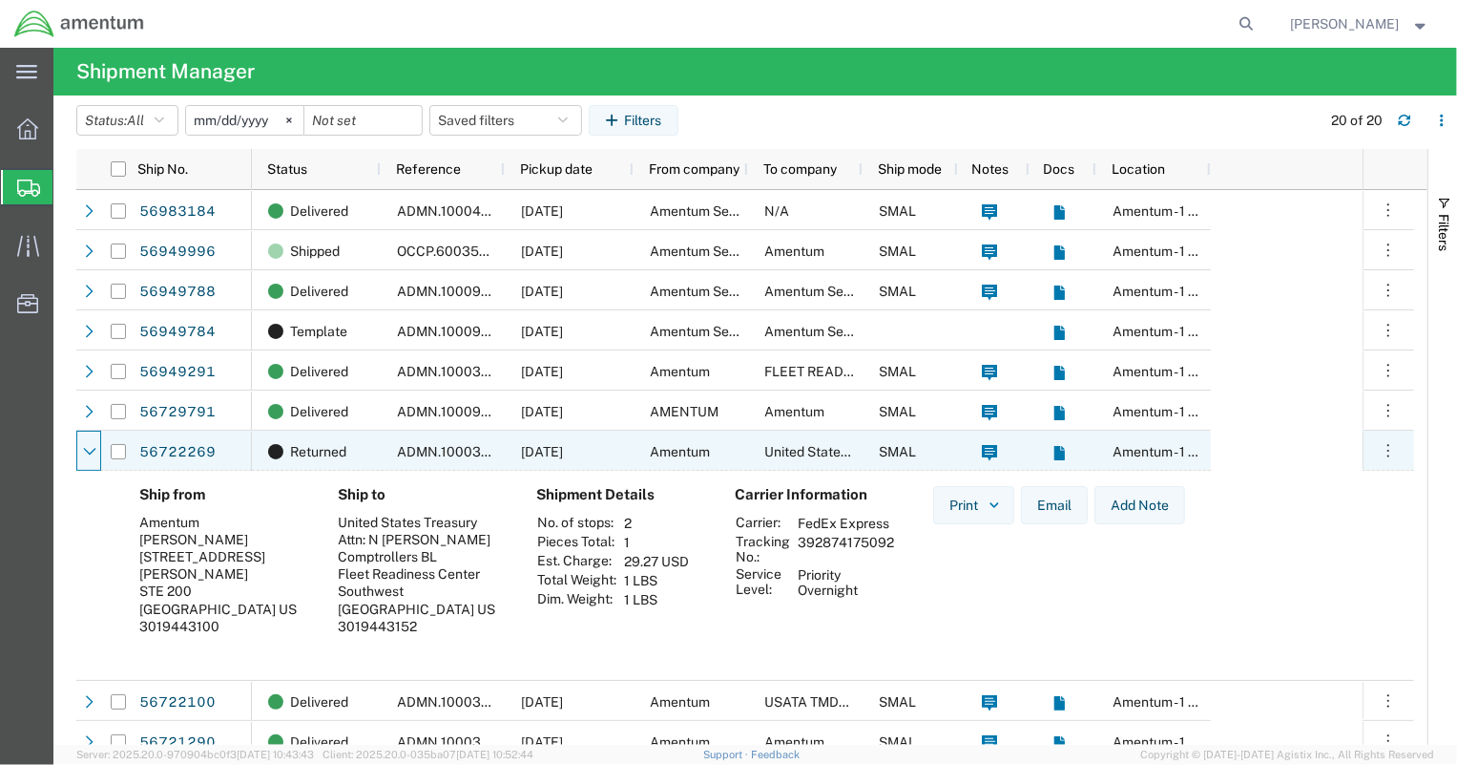
click at [88, 451] on icon at bounding box center [89, 452] width 12 height 8
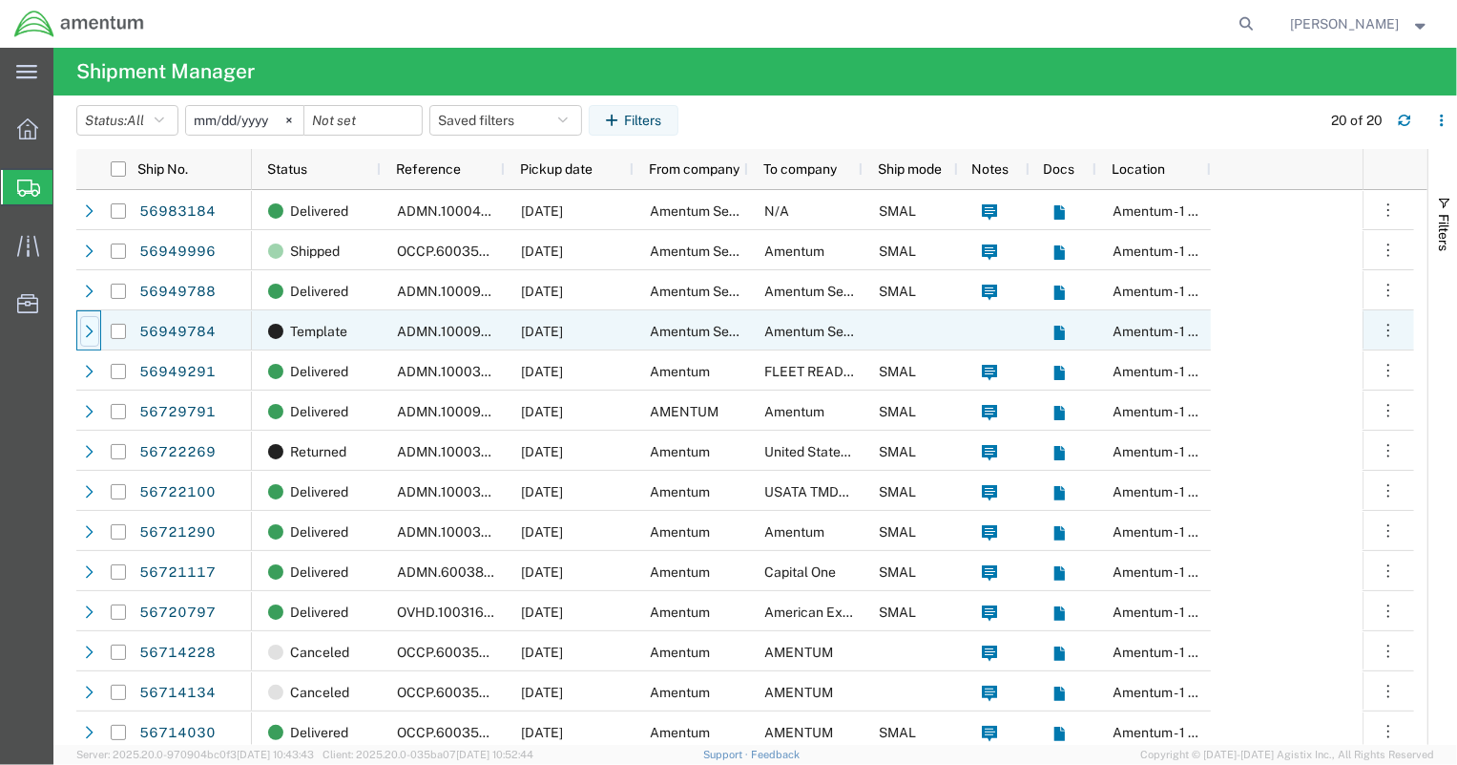
click at [83, 332] on icon at bounding box center [89, 331] width 13 height 13
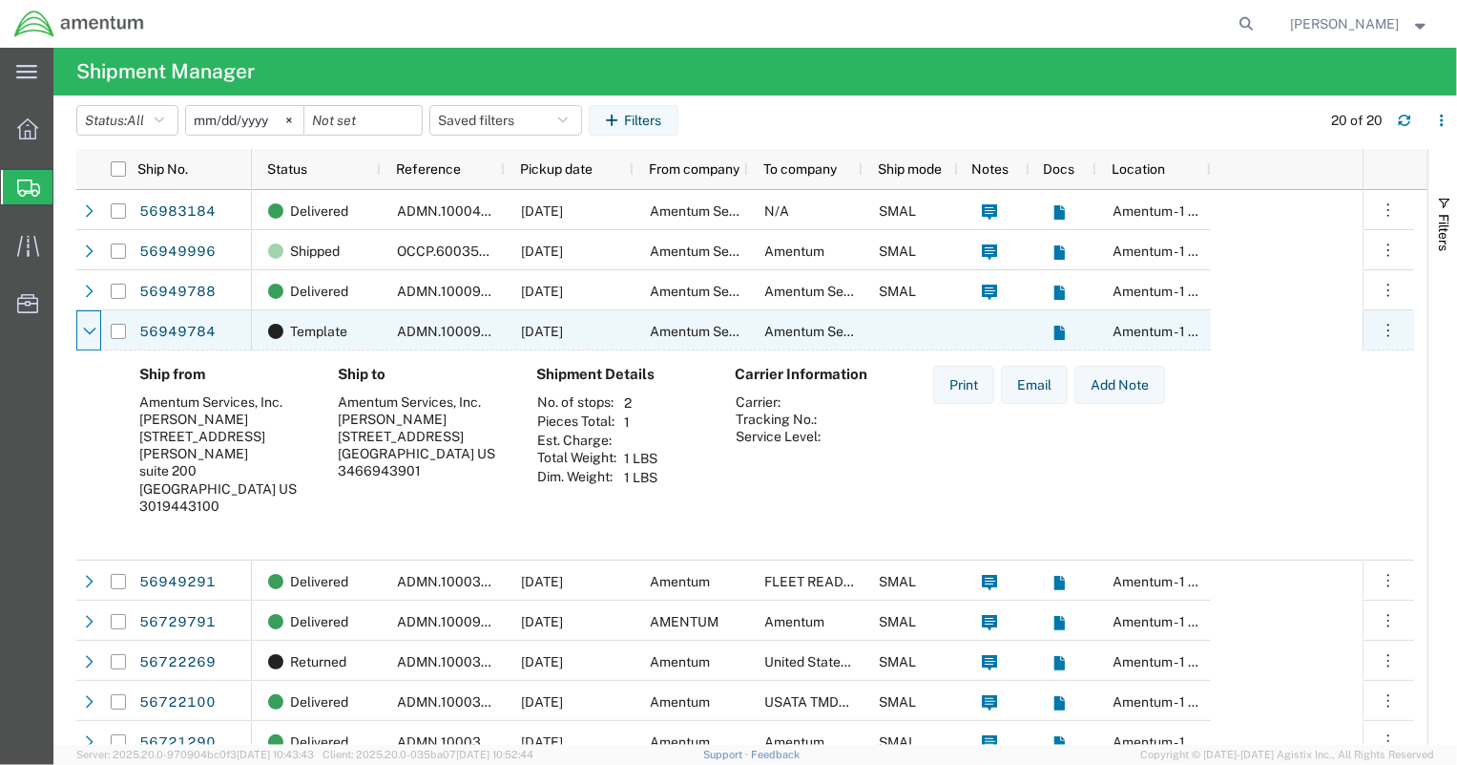
click at [83, 332] on icon at bounding box center [89, 331] width 13 height 13
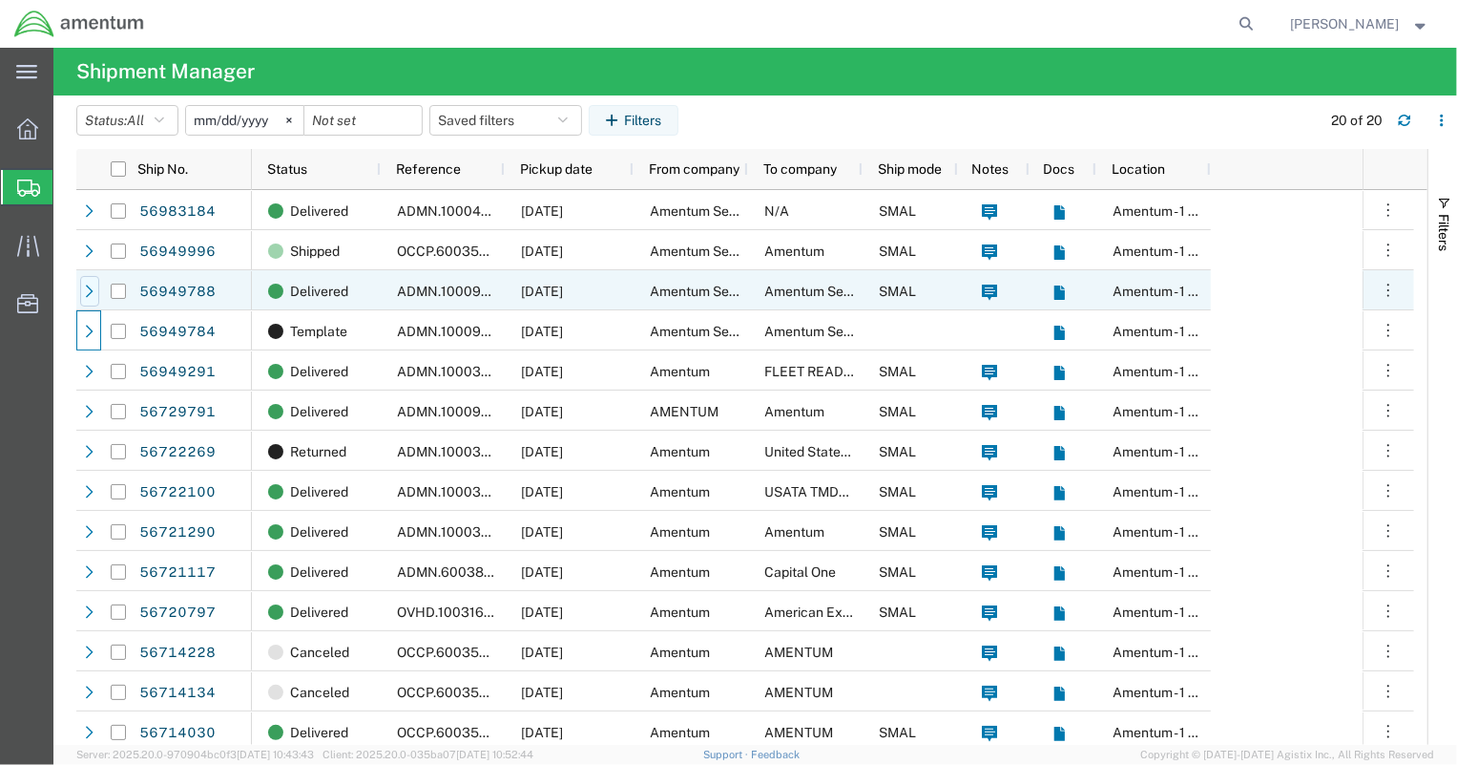
click at [85, 286] on icon at bounding box center [89, 290] width 13 height 13
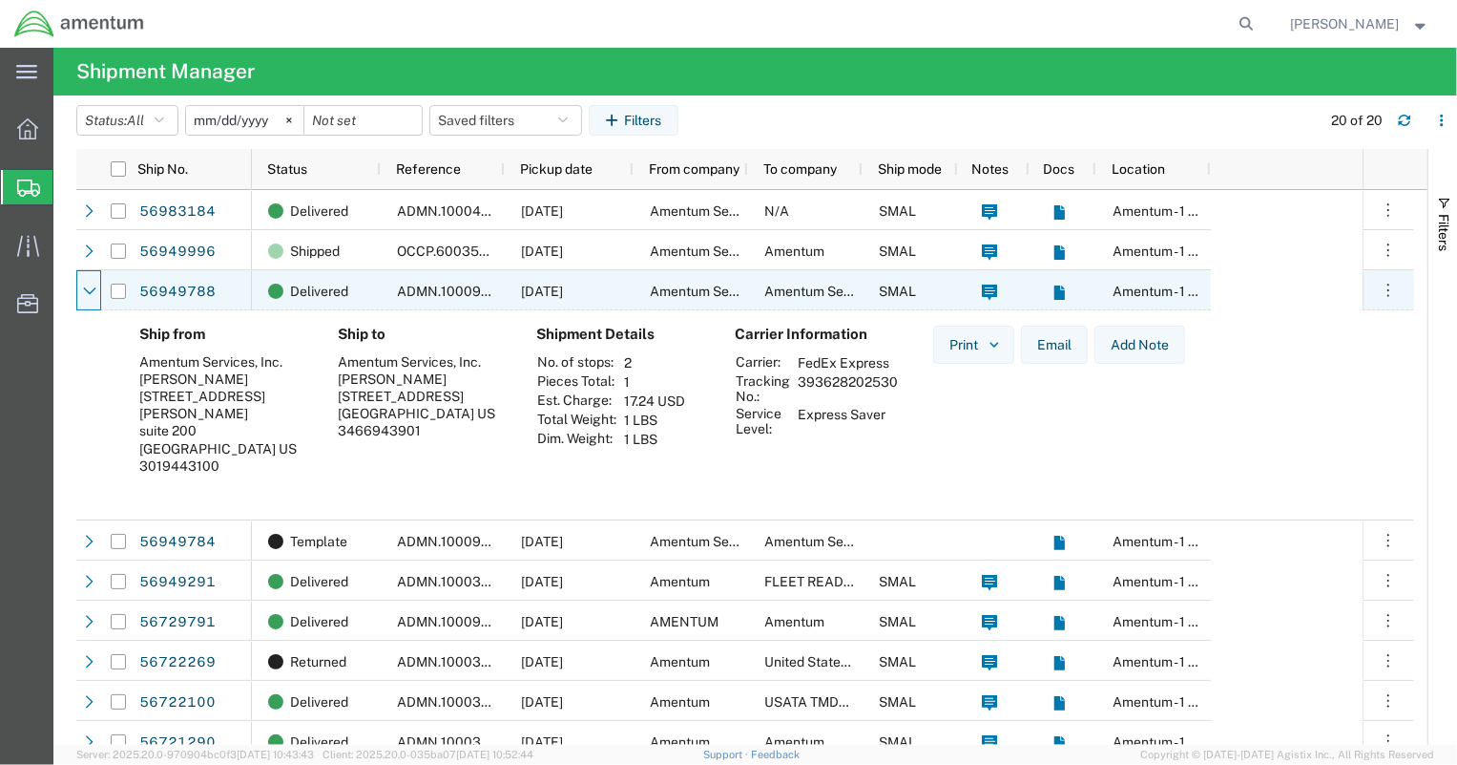
click at [85, 286] on icon at bounding box center [89, 290] width 13 height 13
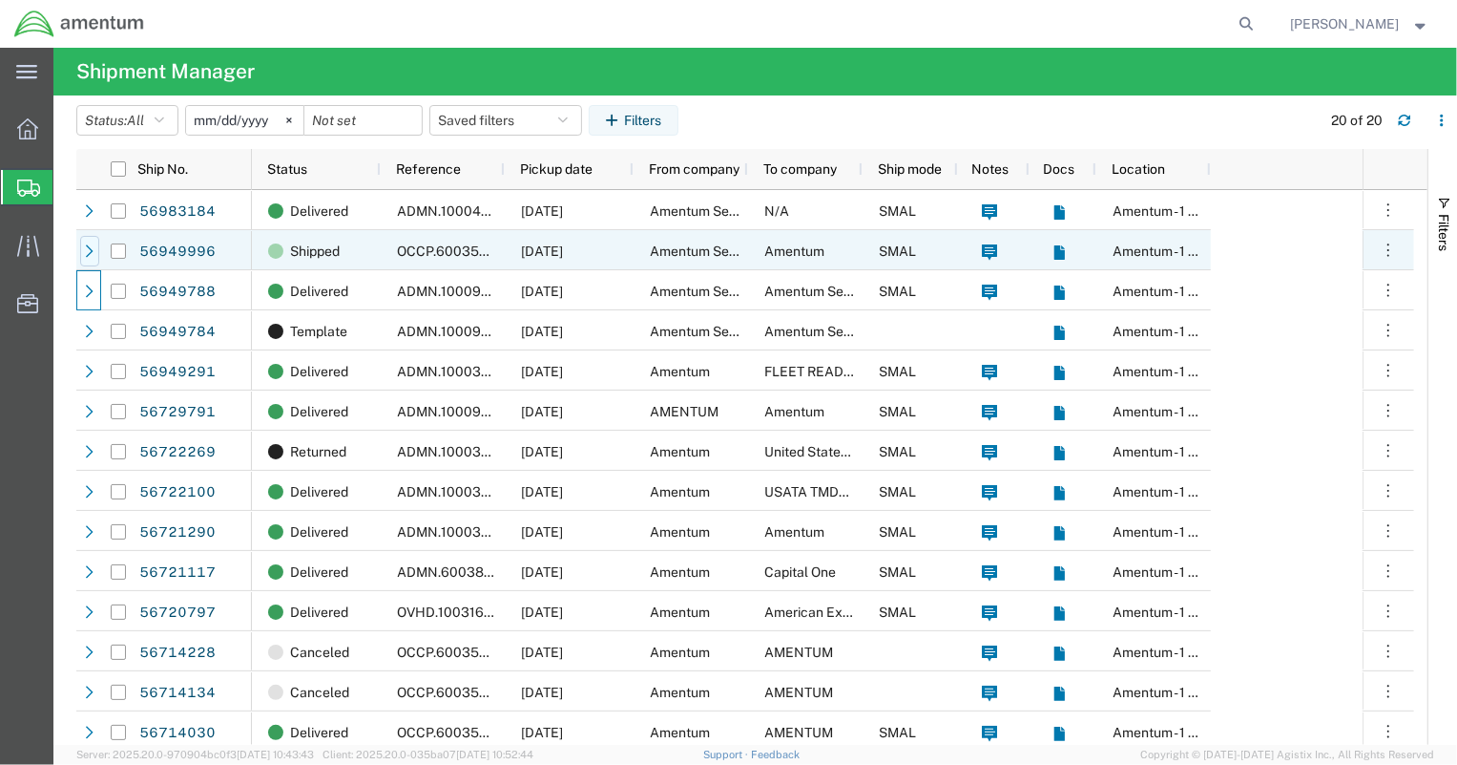
click at [90, 251] on icon at bounding box center [89, 250] width 13 height 13
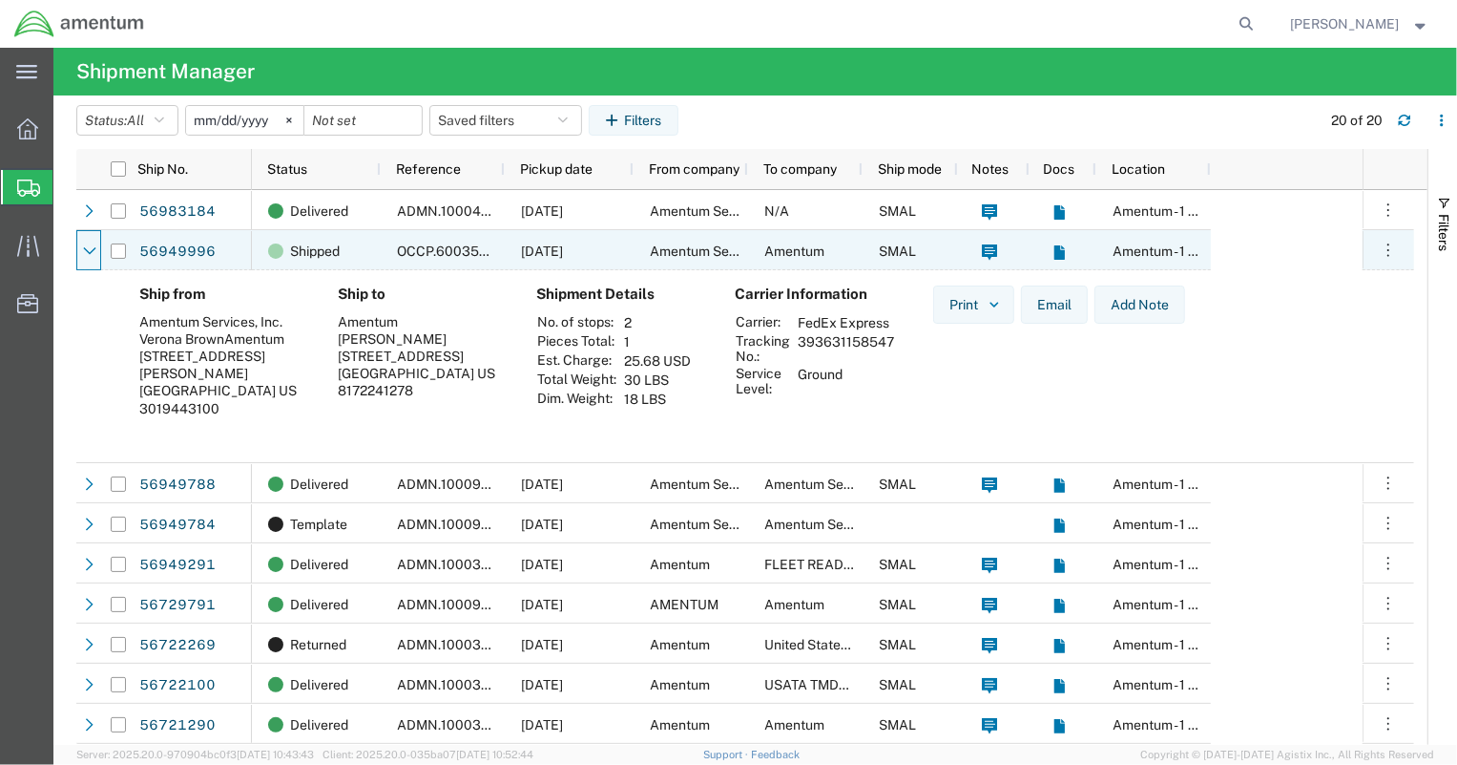
click at [90, 251] on icon at bounding box center [89, 250] width 13 height 13
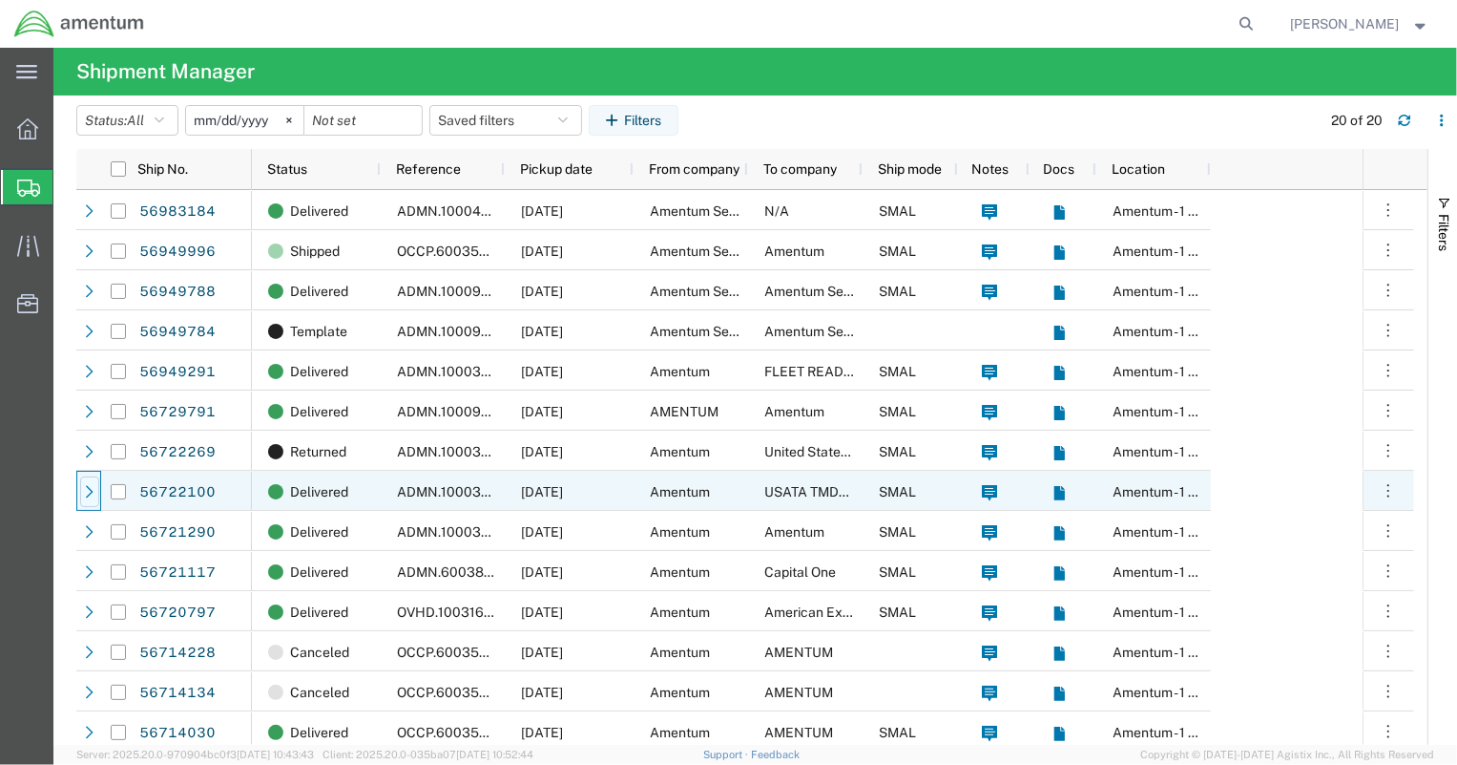
click at [93, 490] on icon at bounding box center [89, 491] width 13 height 13
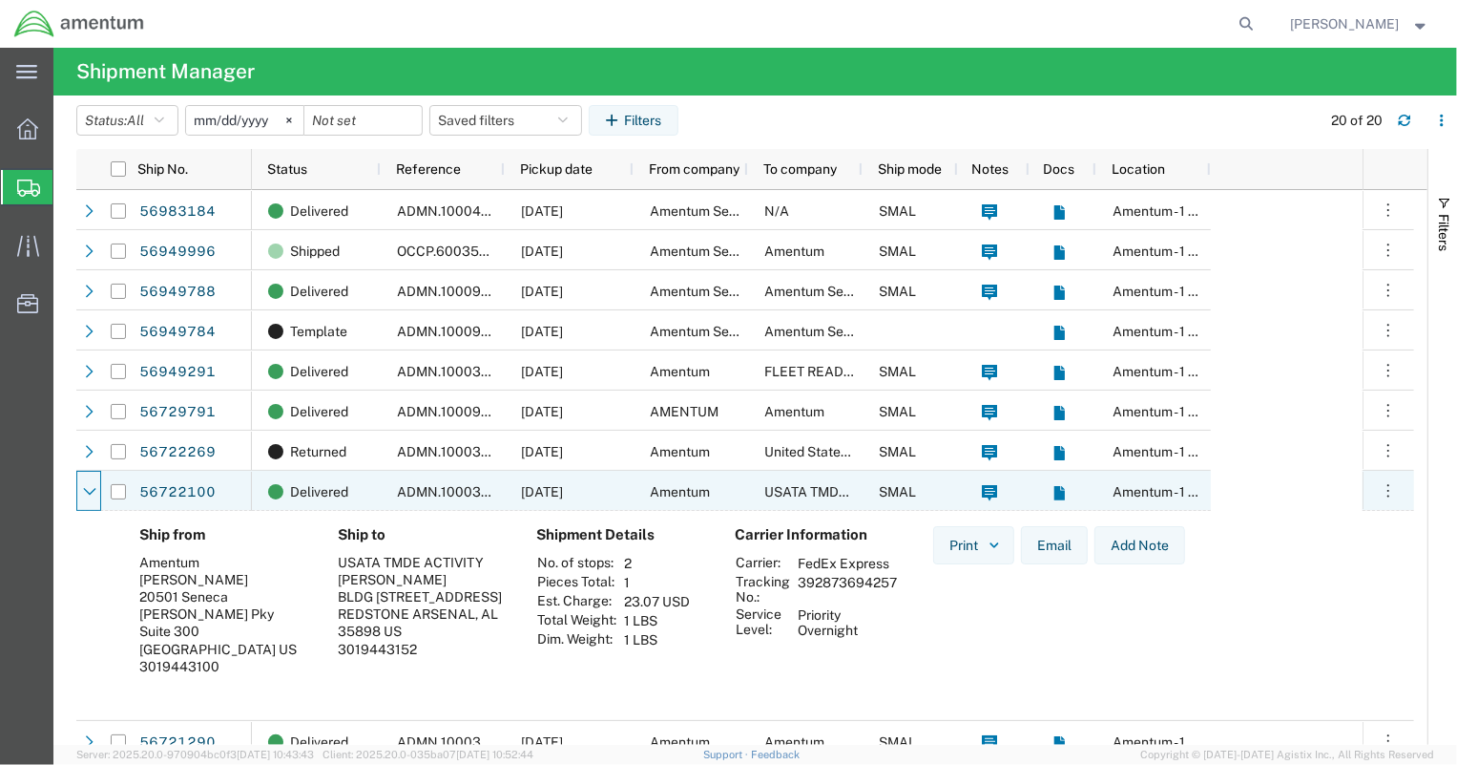
click at [93, 490] on icon at bounding box center [89, 492] width 12 height 8
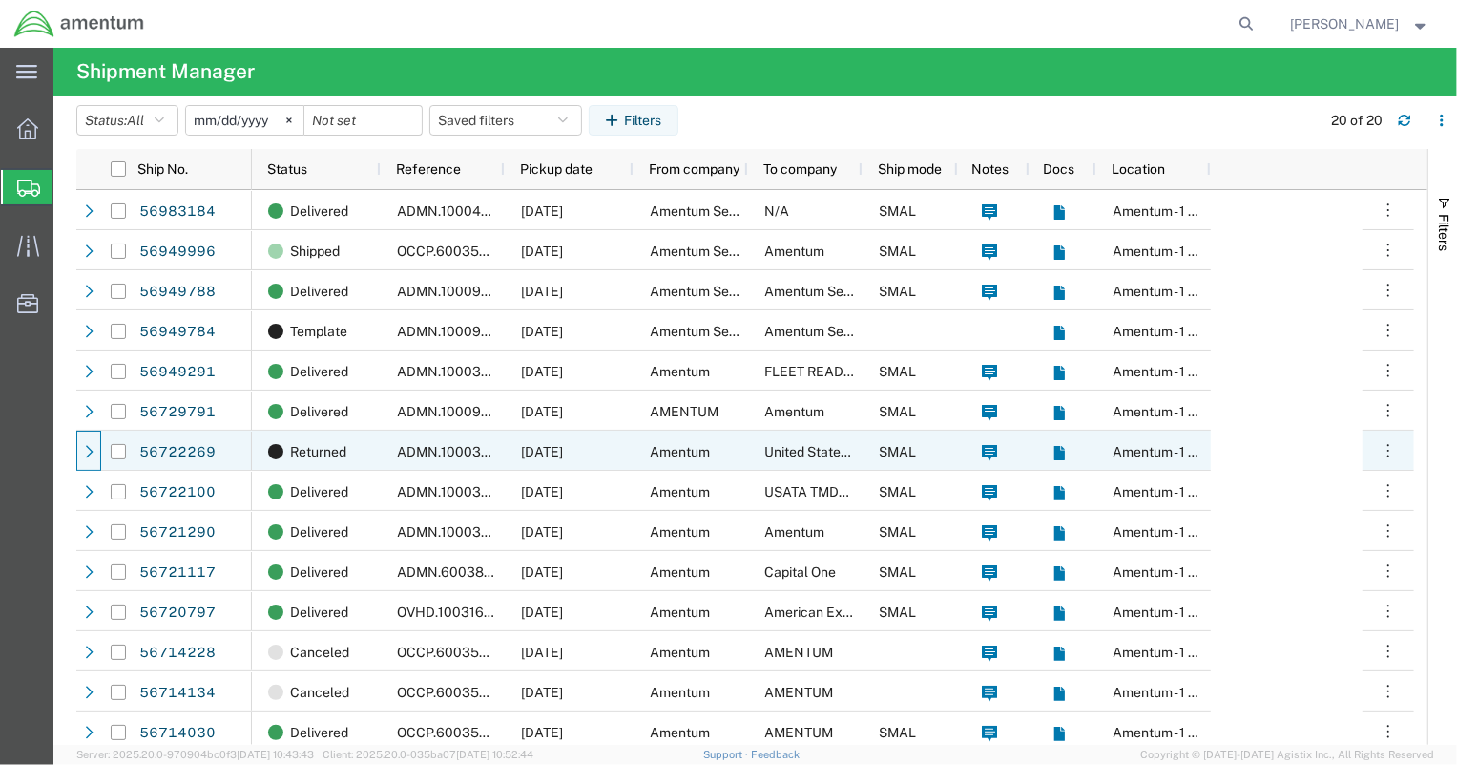
click at [92, 449] on icon at bounding box center [89, 451] width 13 height 13
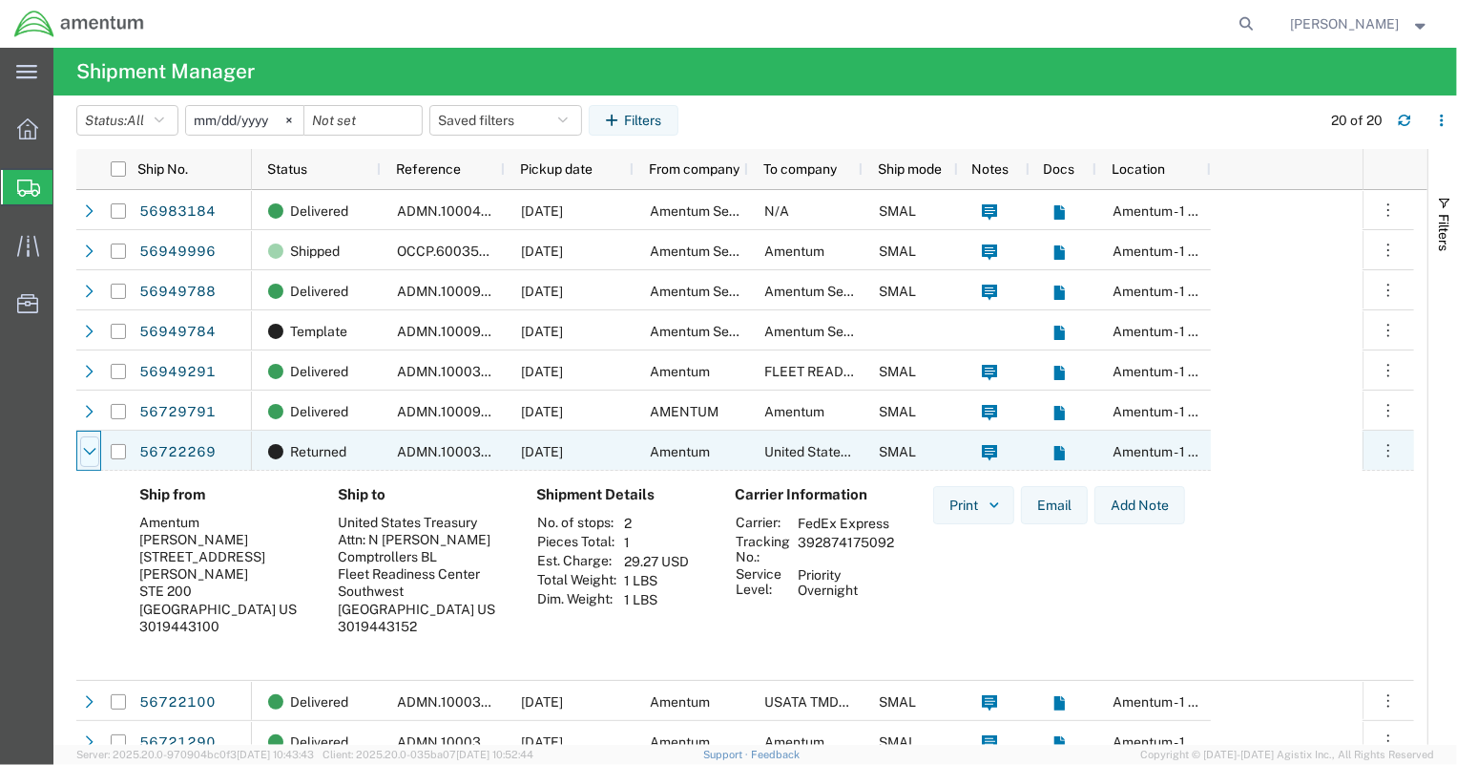
click at [92, 449] on icon at bounding box center [89, 451] width 13 height 13
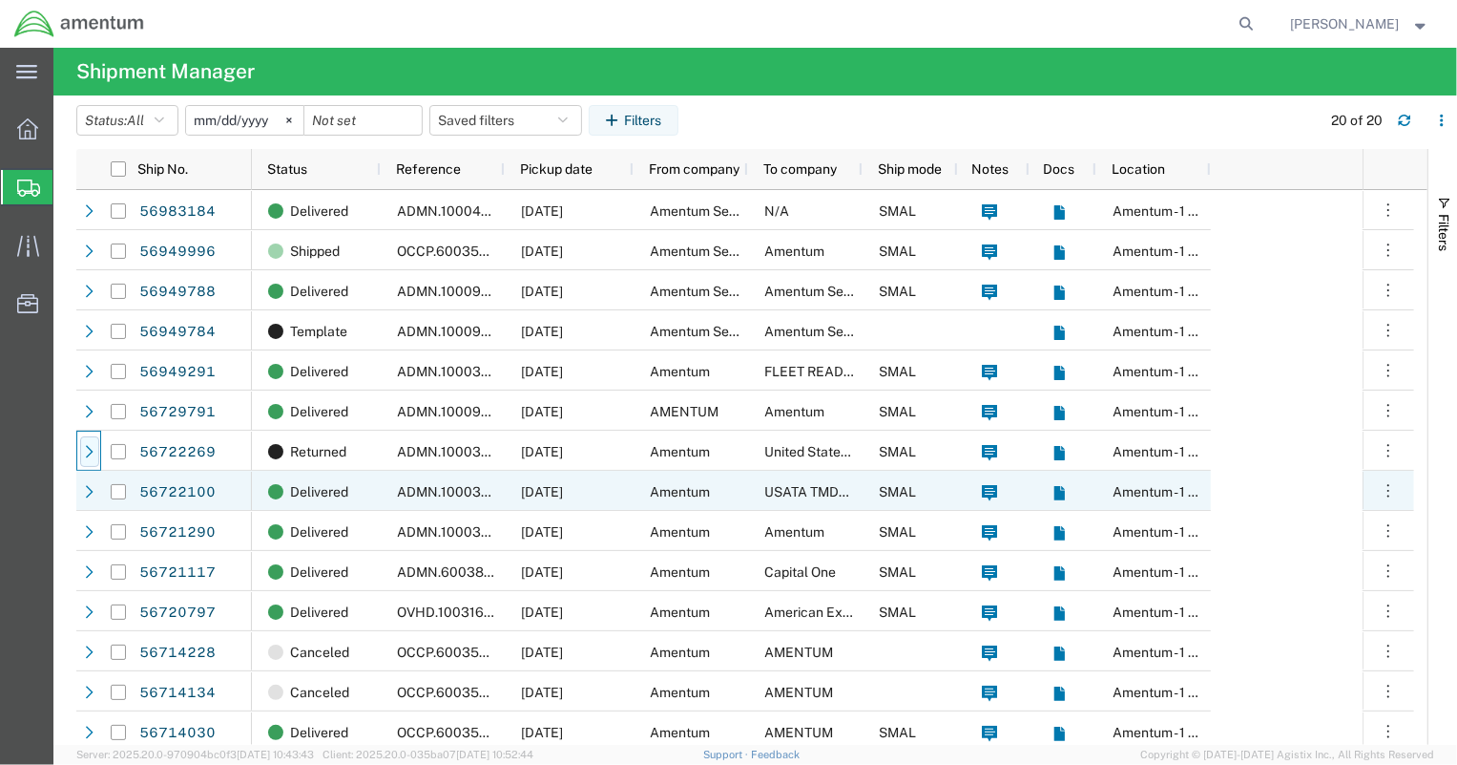
scroll to position [201, 0]
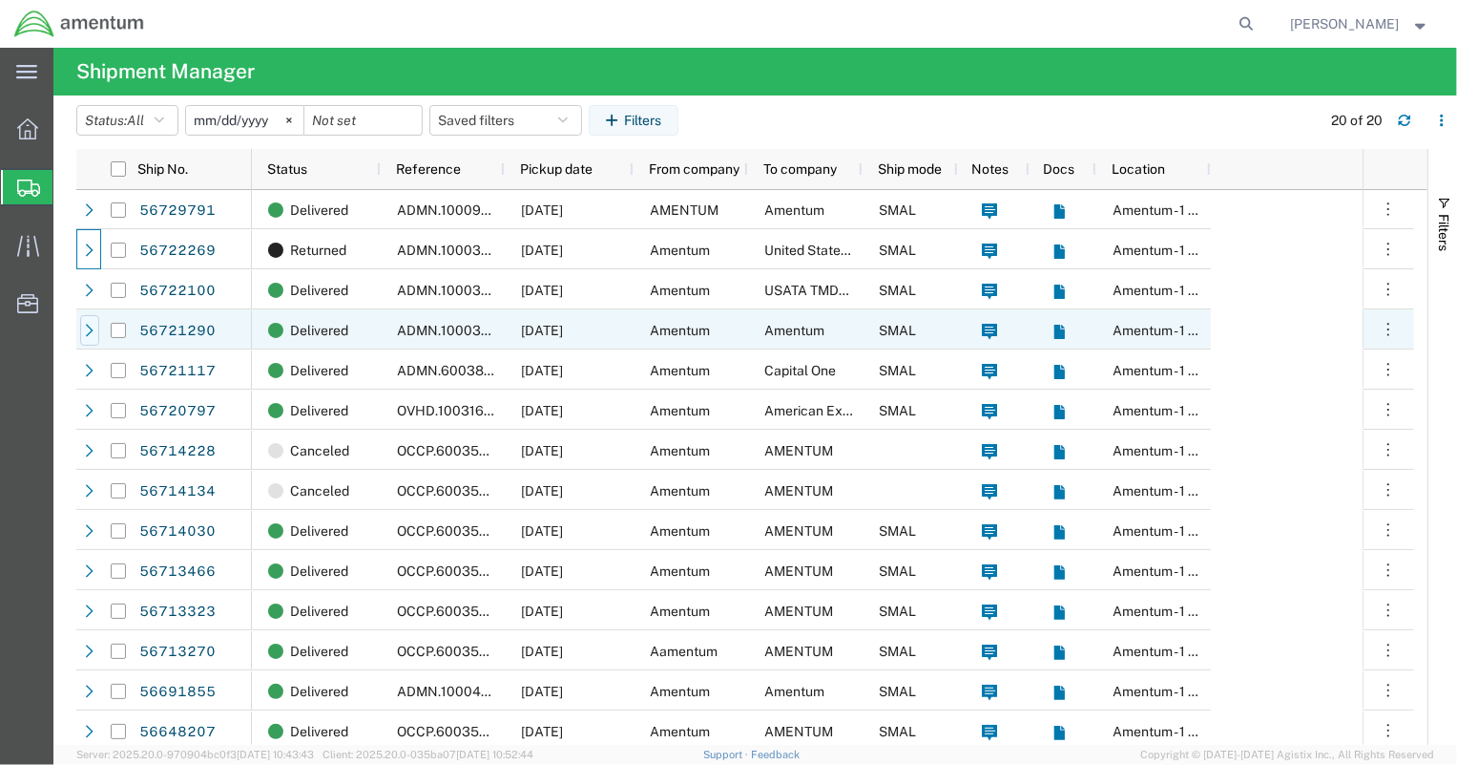
click at [90, 330] on icon at bounding box center [90, 330] width 8 height 12
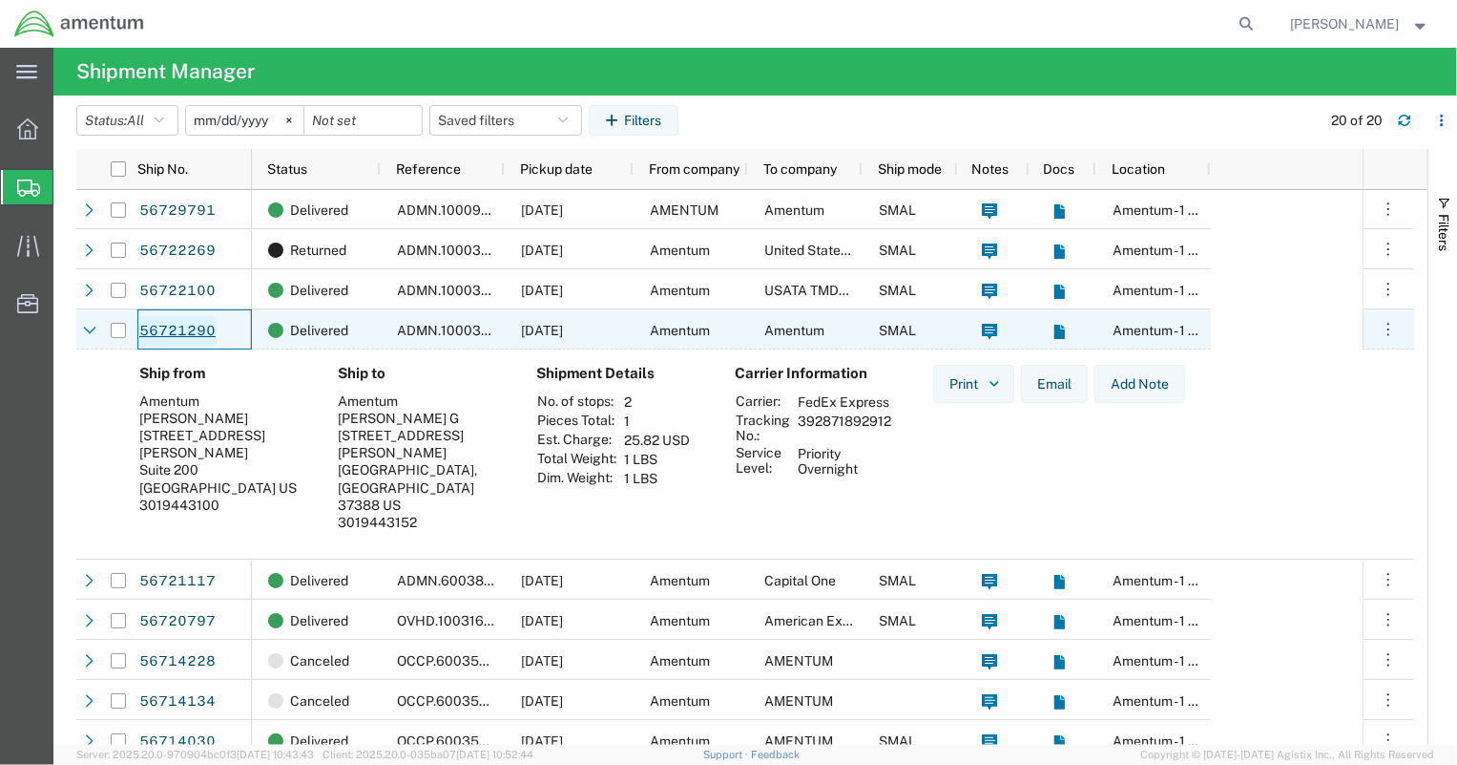
click at [182, 330] on link "56721290" at bounding box center [177, 331] width 78 height 31
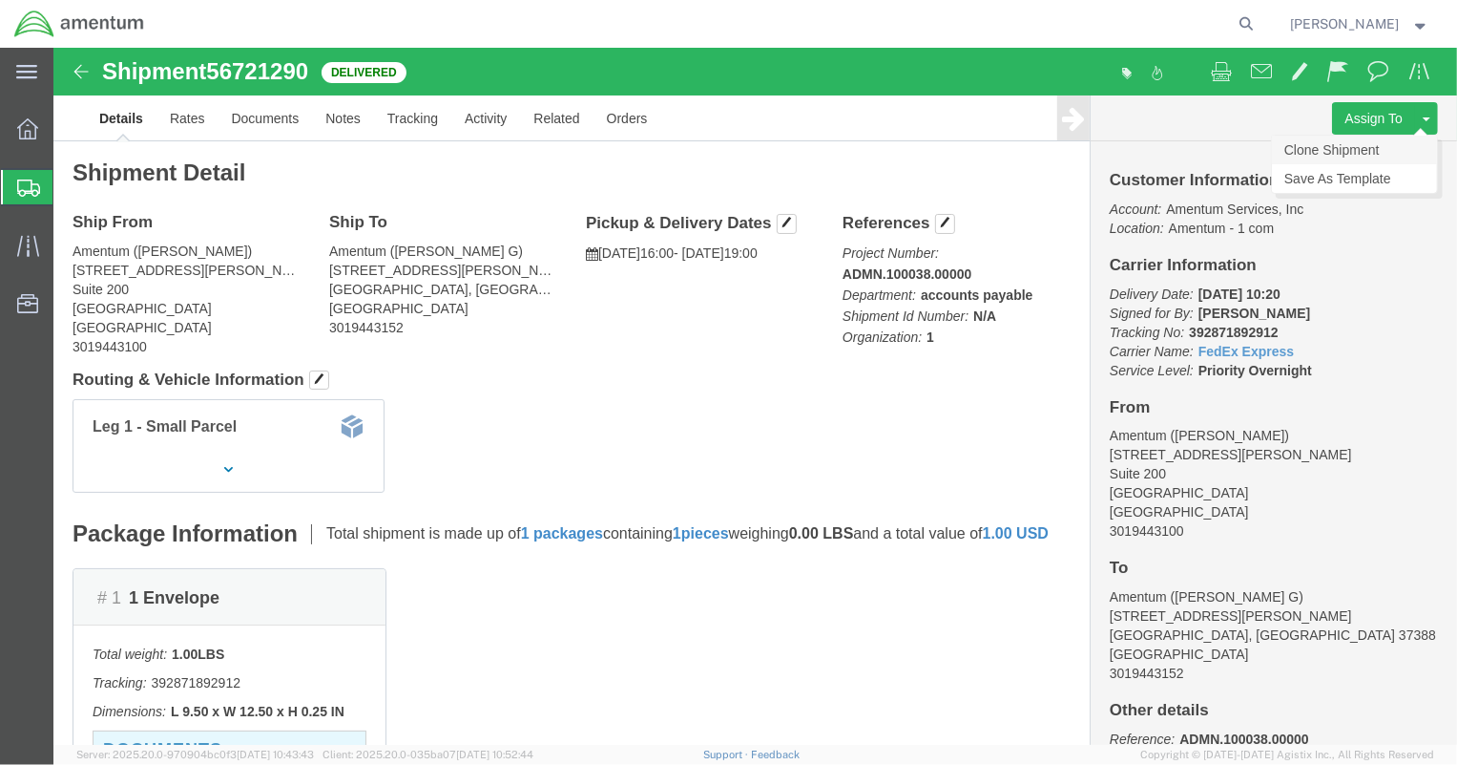
click link "Clone Shipment"
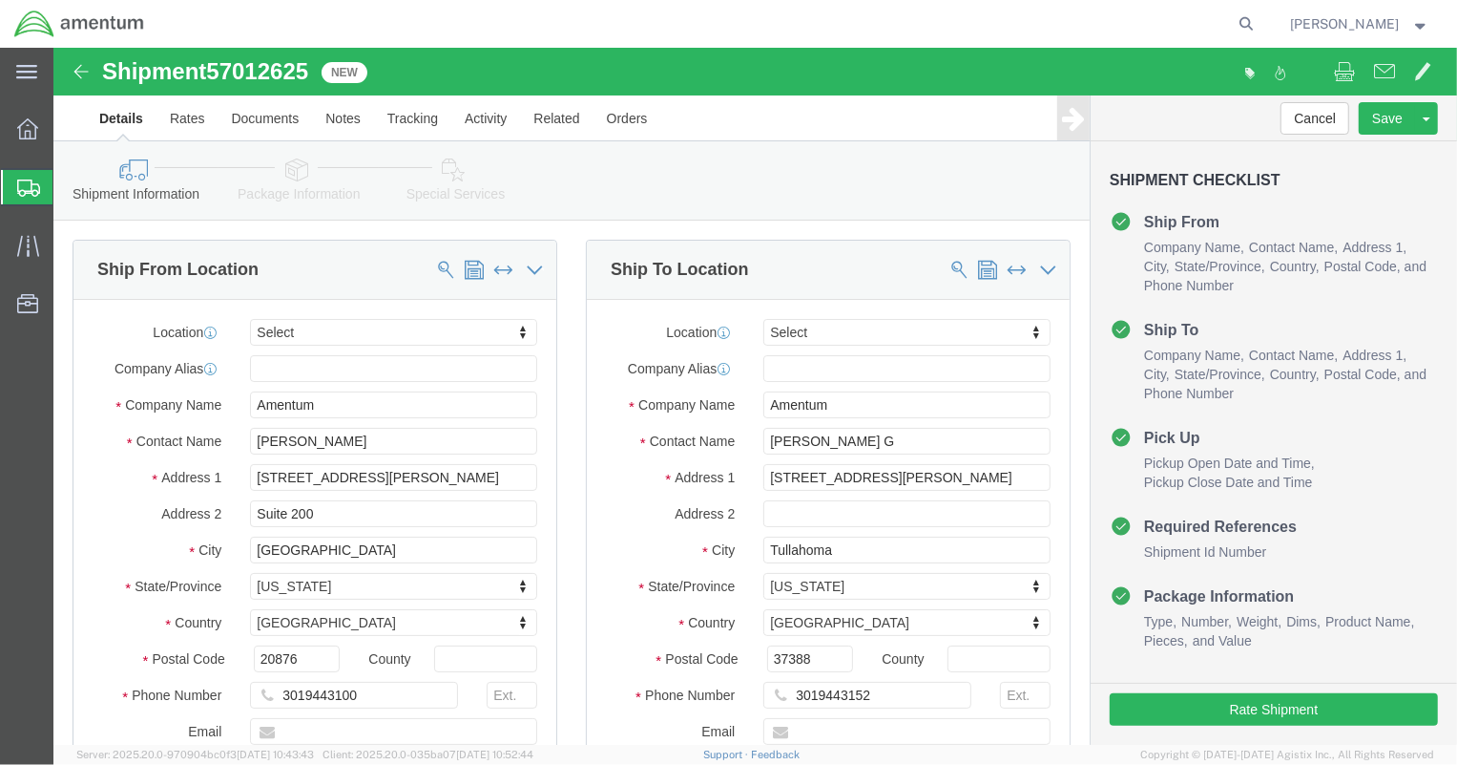
select select
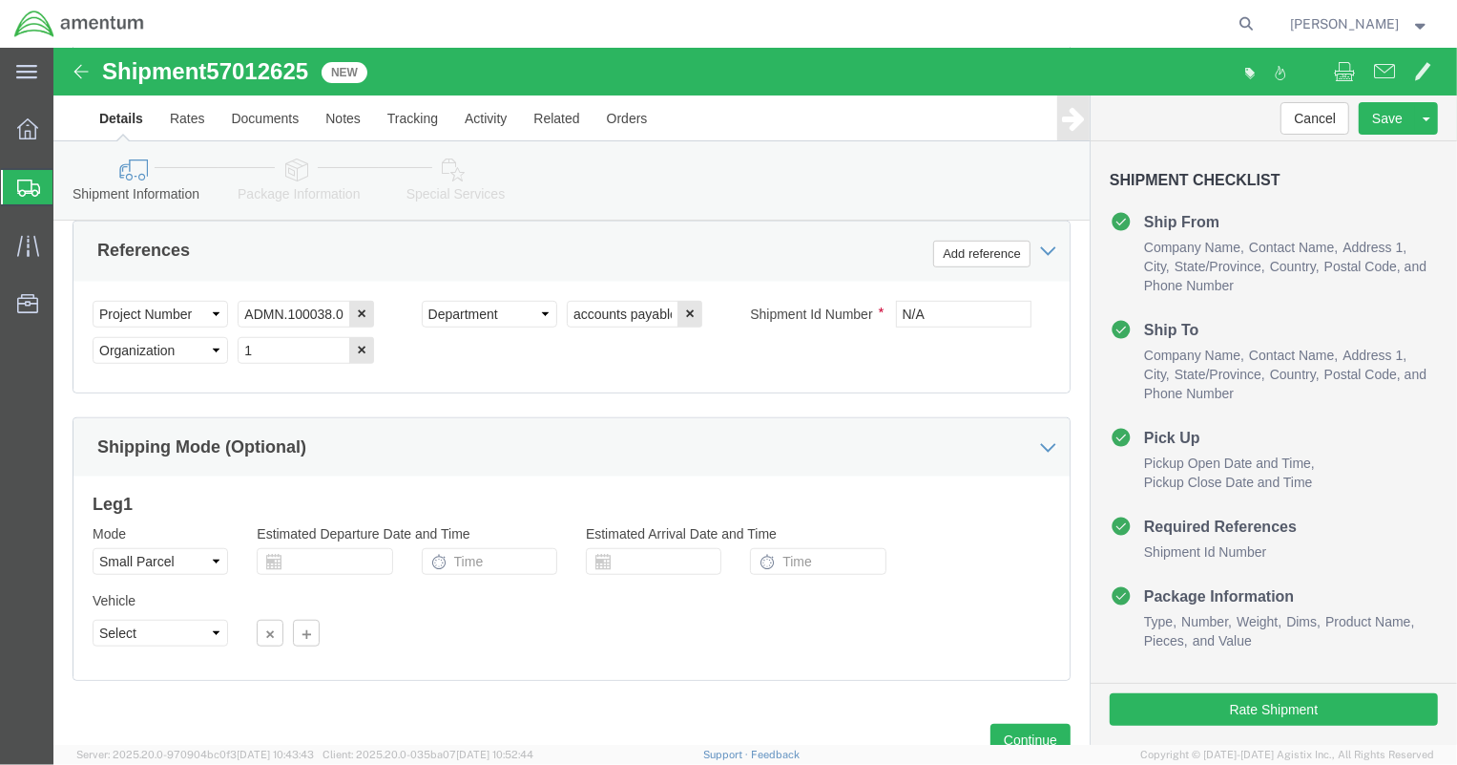
scroll to position [993, 0]
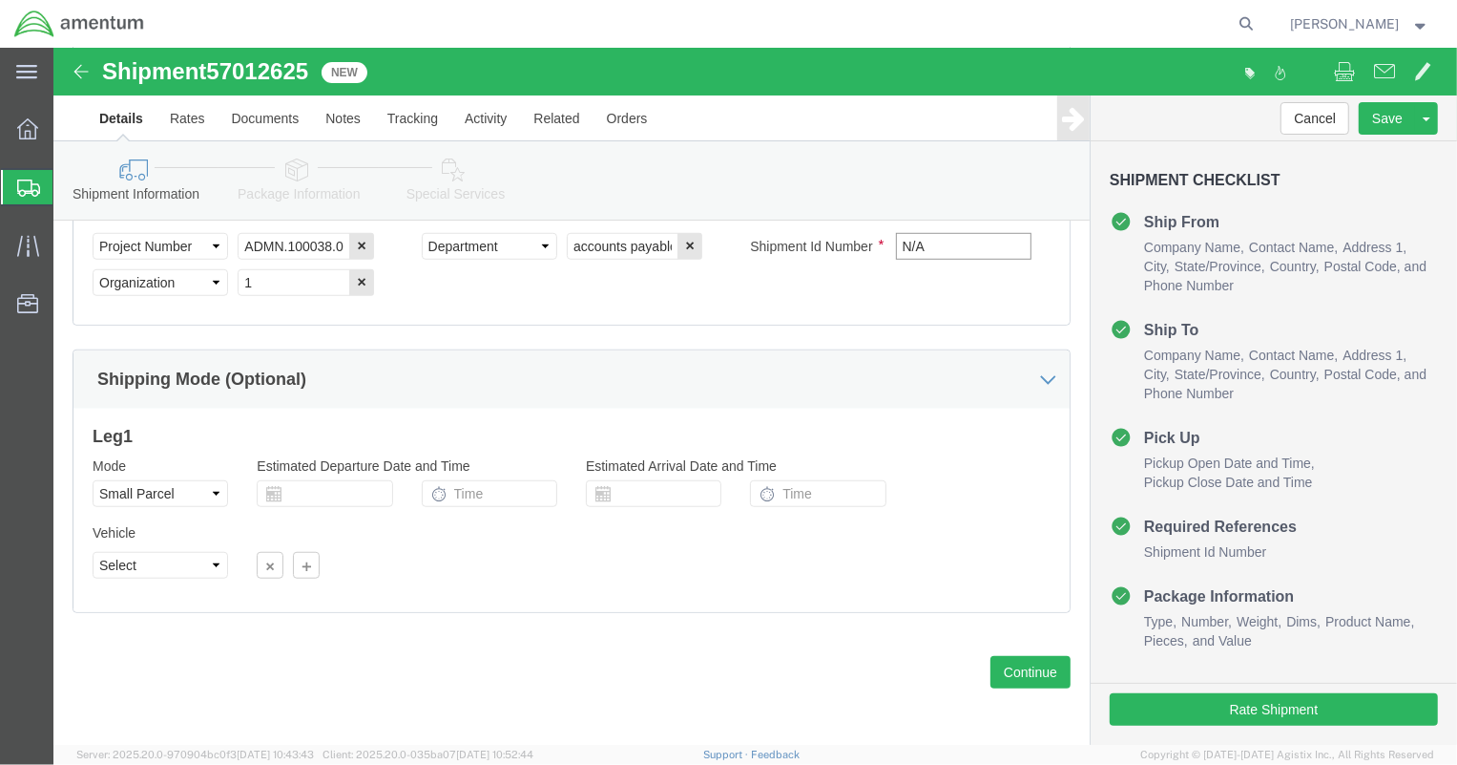
drag, startPoint x: 909, startPoint y: 193, endPoint x: 677, endPoint y: 191, distance: 231.9
click div "Shipment Id Number N/A"
type input "57012625"
click button "Continue"
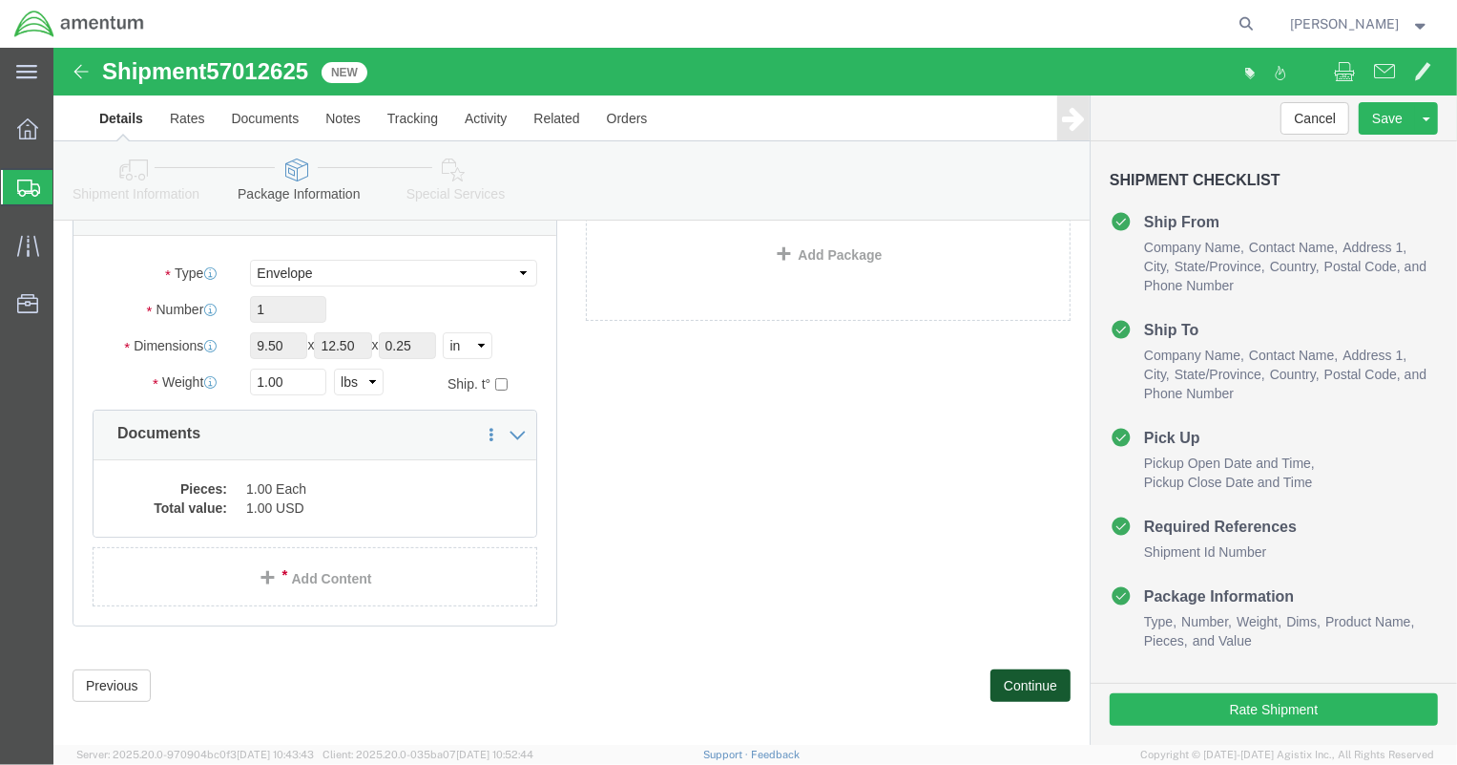
scroll to position [155, 0]
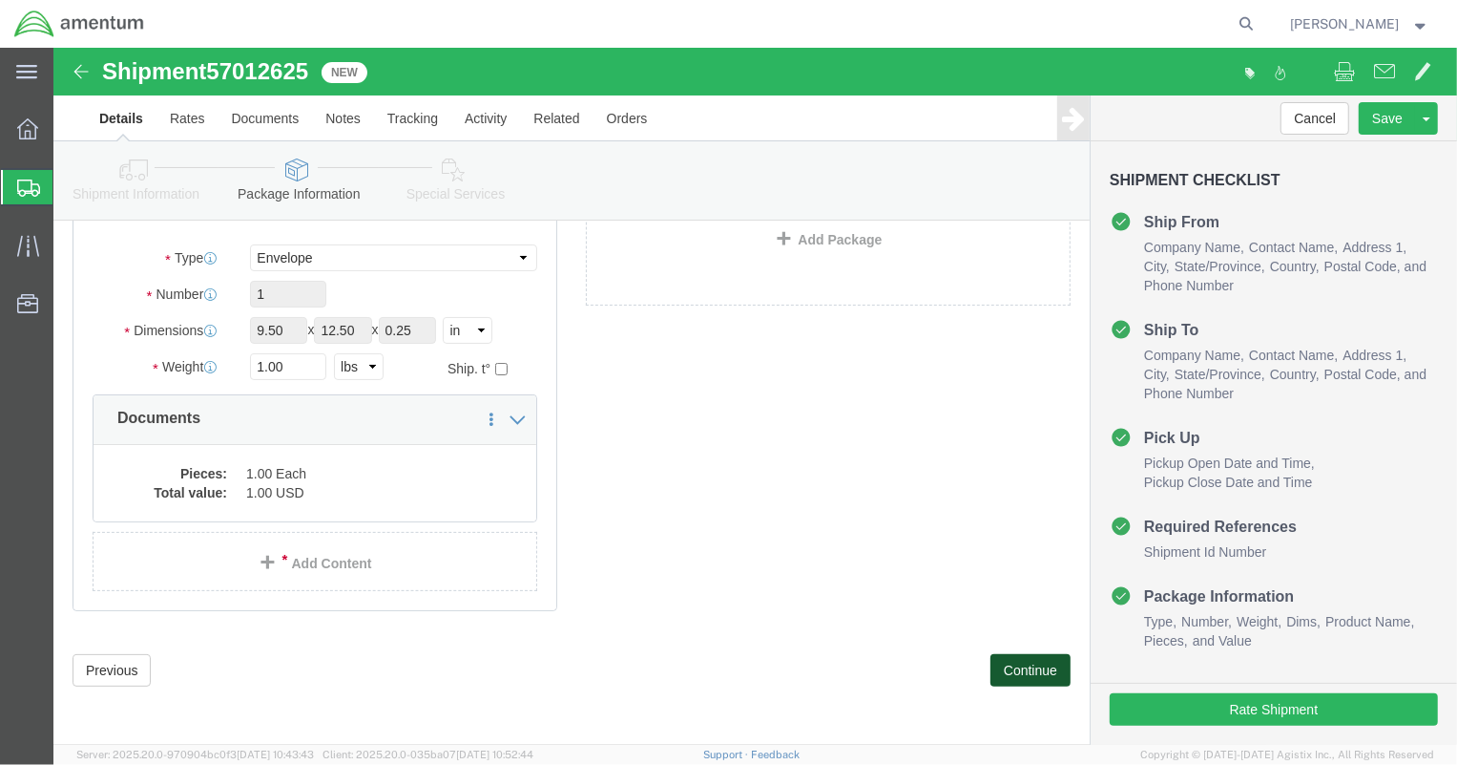
click button "Continue"
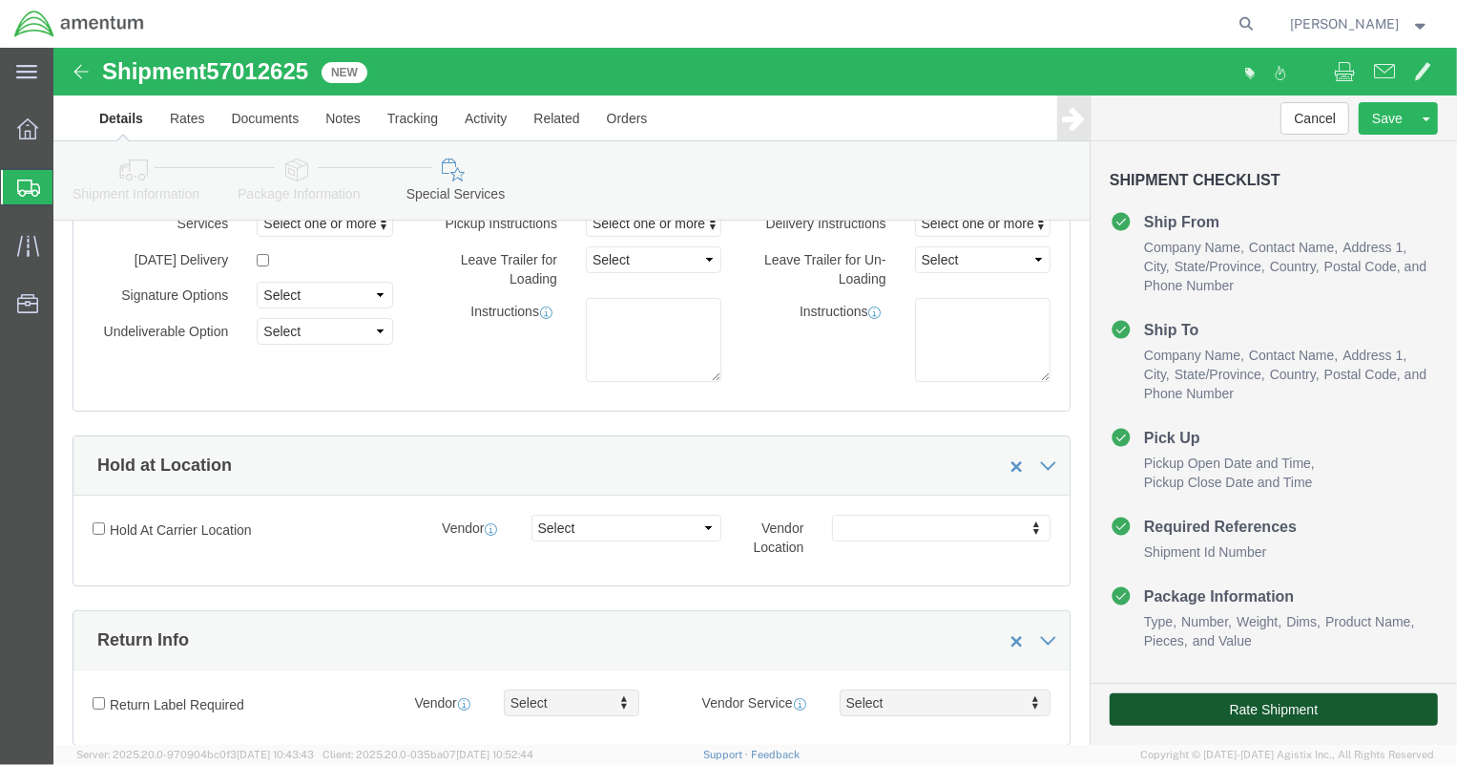
click button "Rate Shipment"
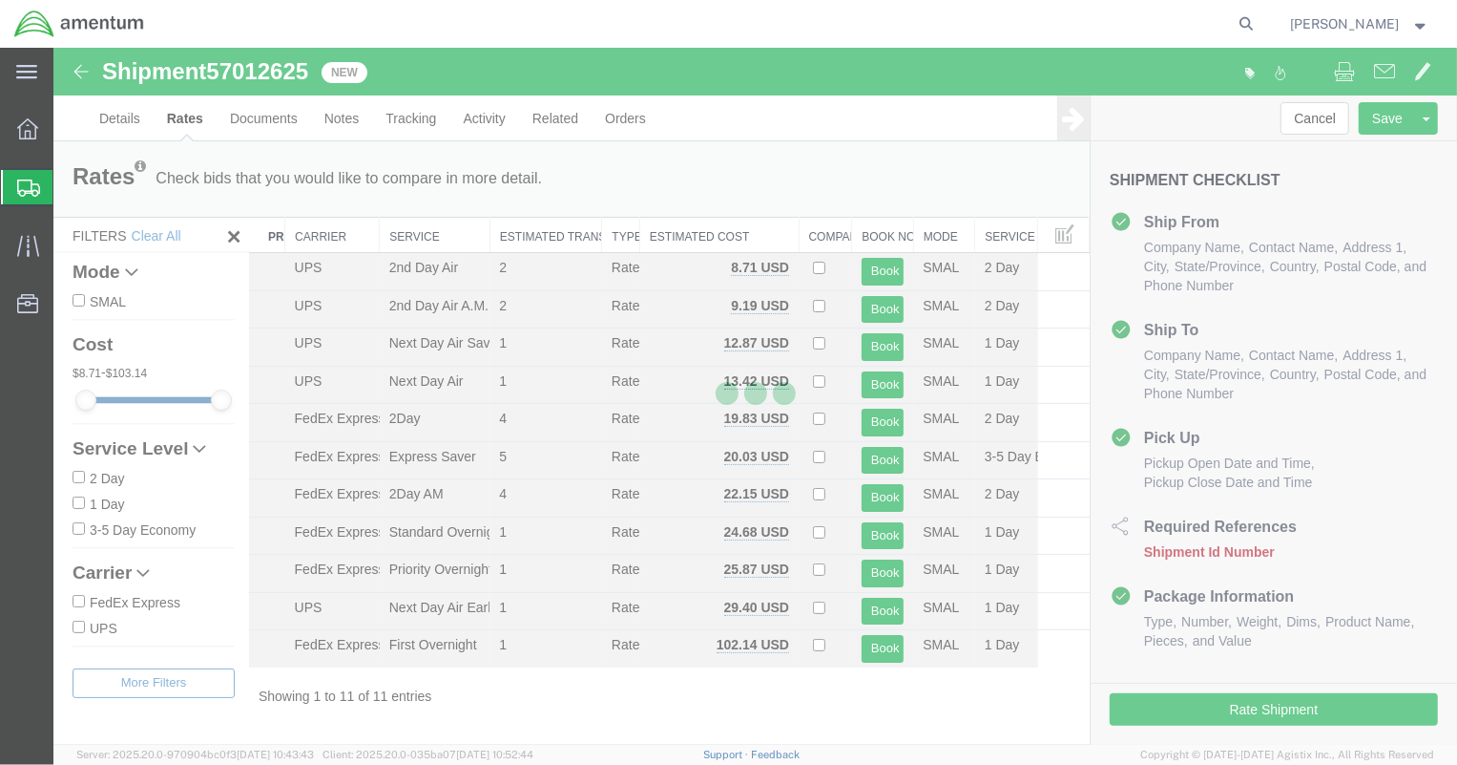
scroll to position [0, 0]
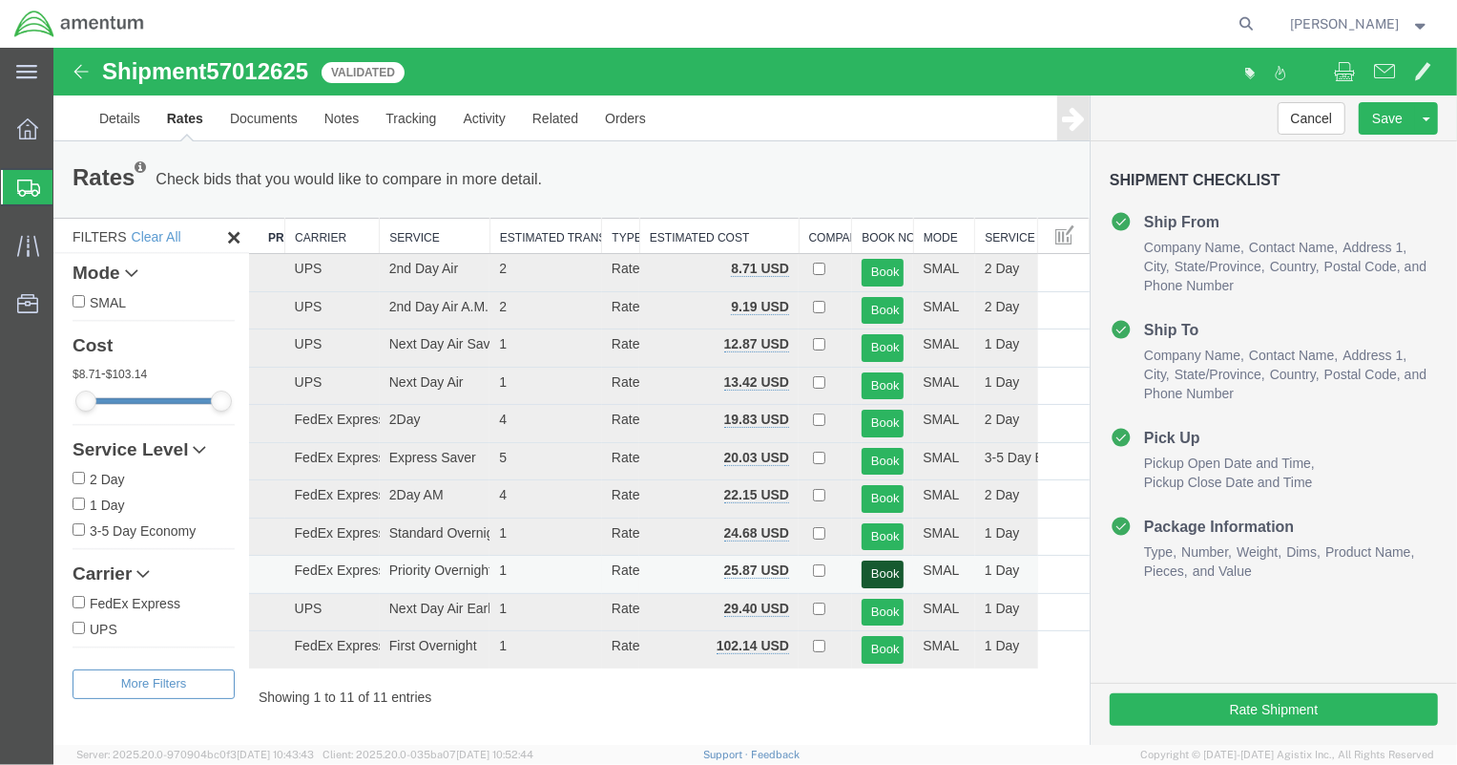
click at [886, 572] on button "Book" at bounding box center [882, 573] width 42 height 28
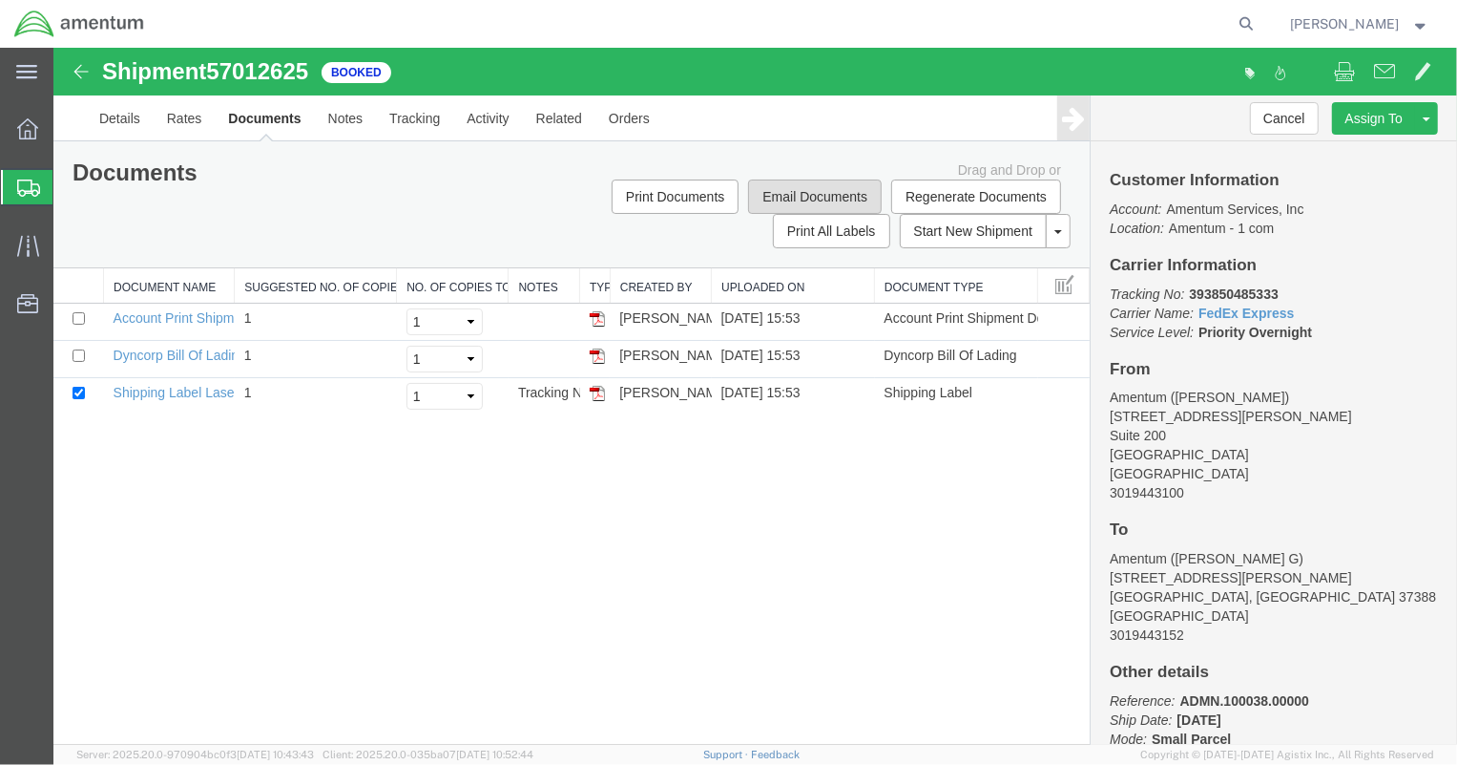
click at [816, 190] on button "Email Documents" at bounding box center [814, 195] width 134 height 34
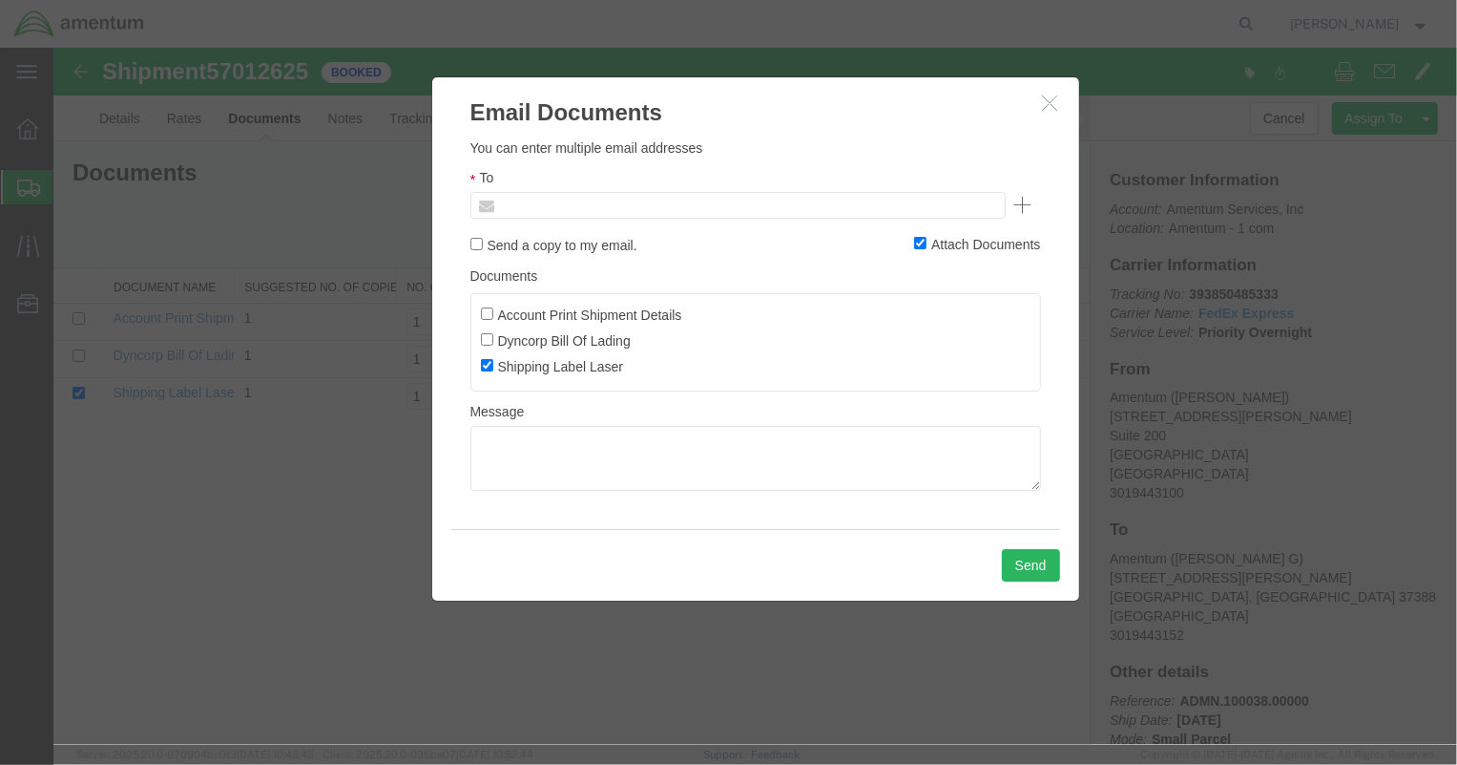
click at [611, 202] on input "text" at bounding box center [607, 204] width 223 height 25
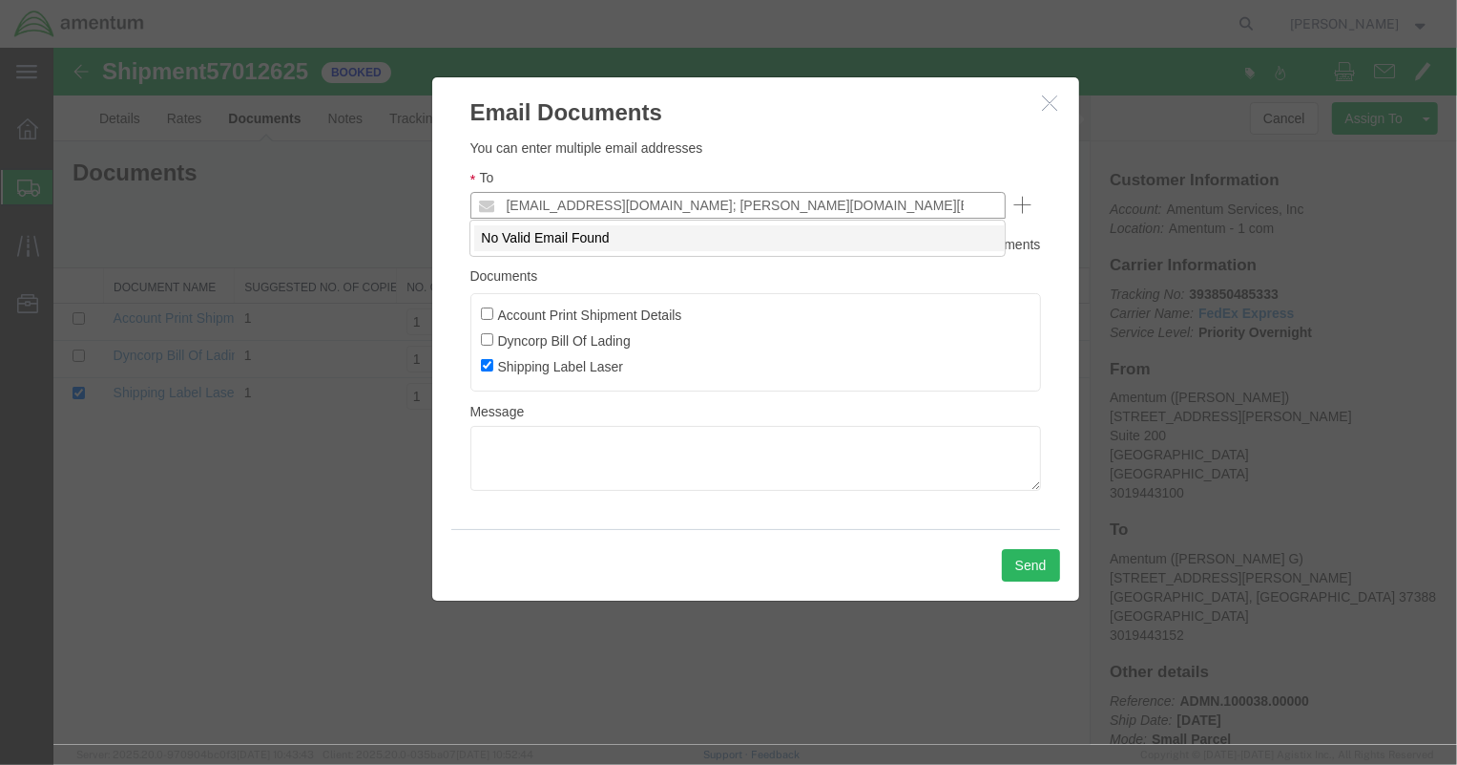
type input "verona.brown@amentum.com; patricia.moore@amentum.com"
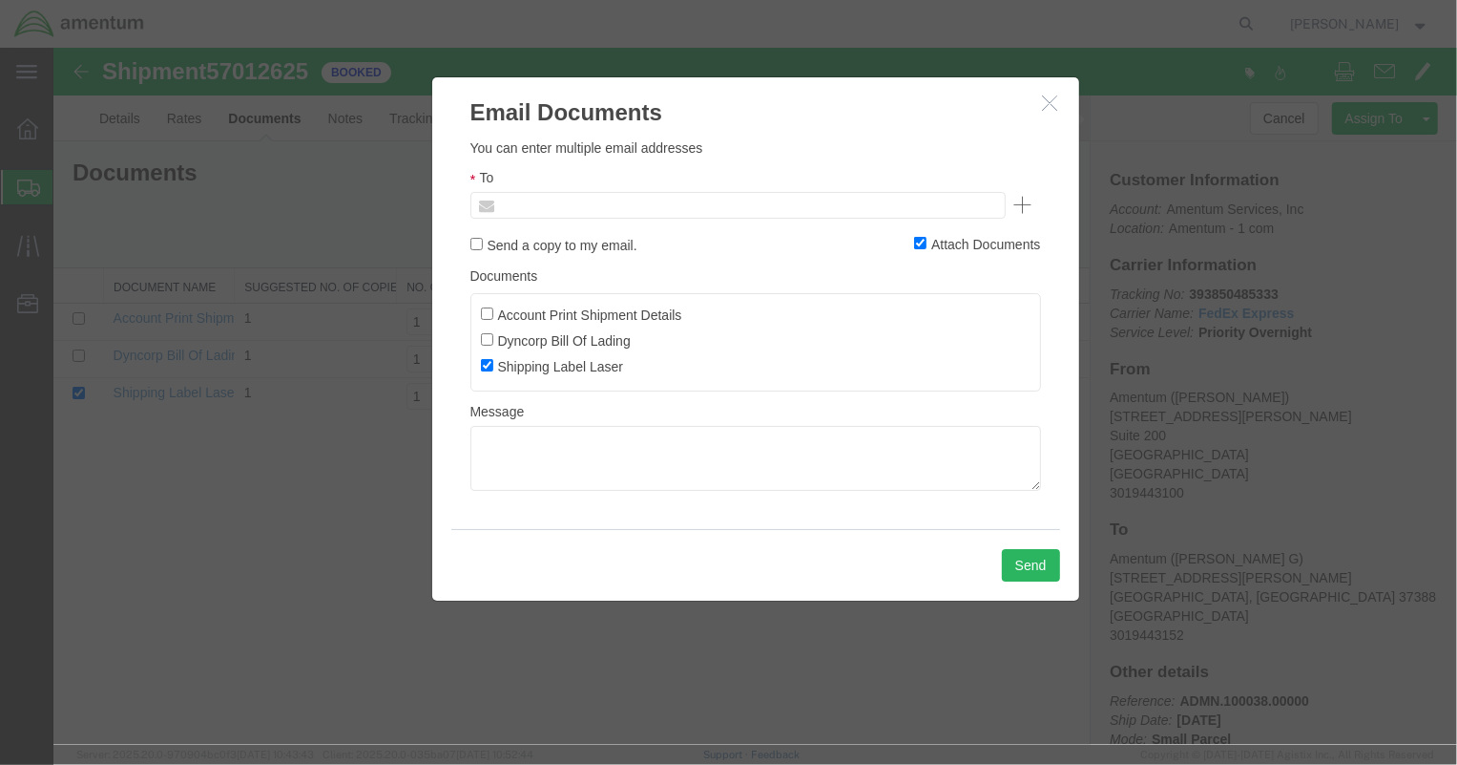
type input "Enter Email Address"
click at [808, 201] on ul "Enter Email Address" at bounding box center [737, 204] width 535 height 27
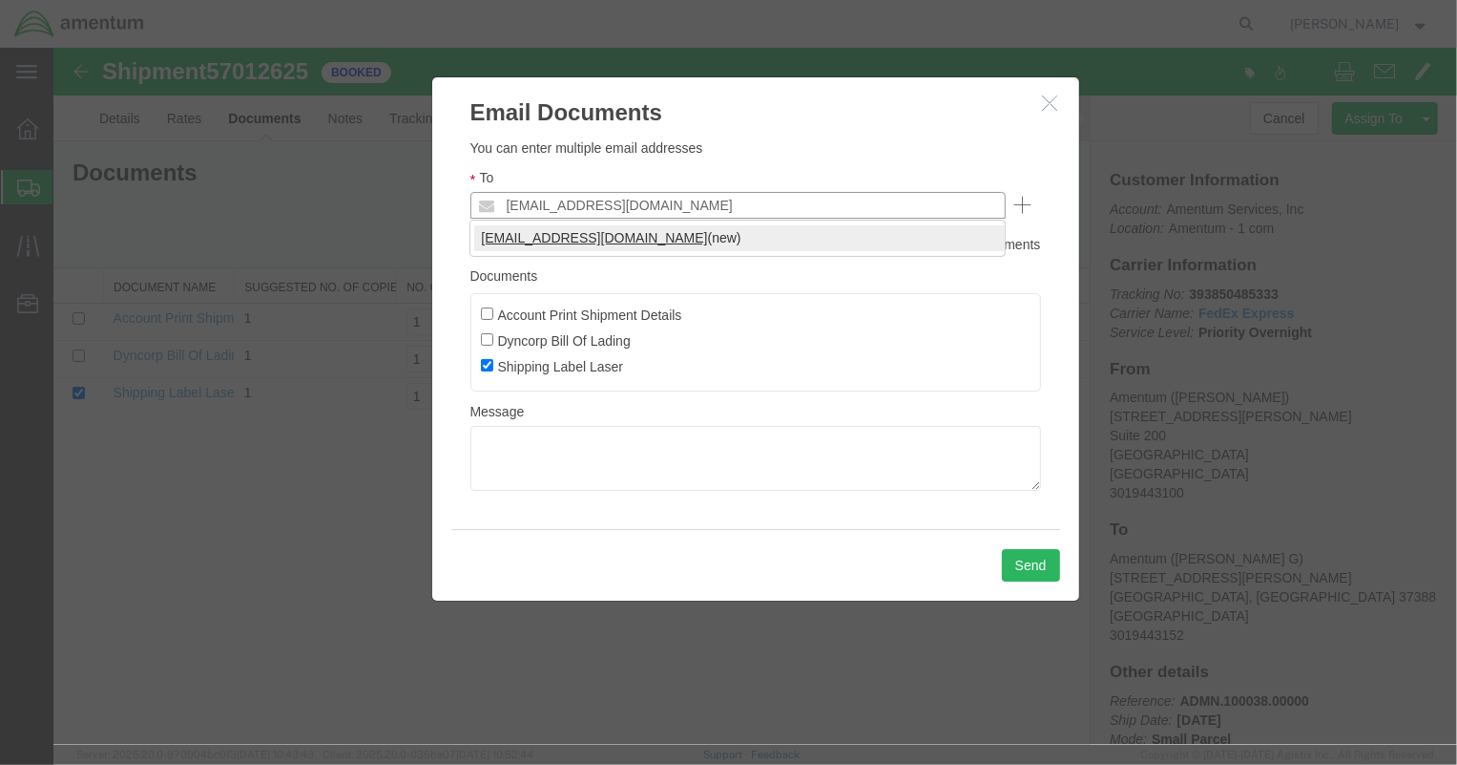
type input "[EMAIL_ADDRESS][DOMAIN_NAME]"
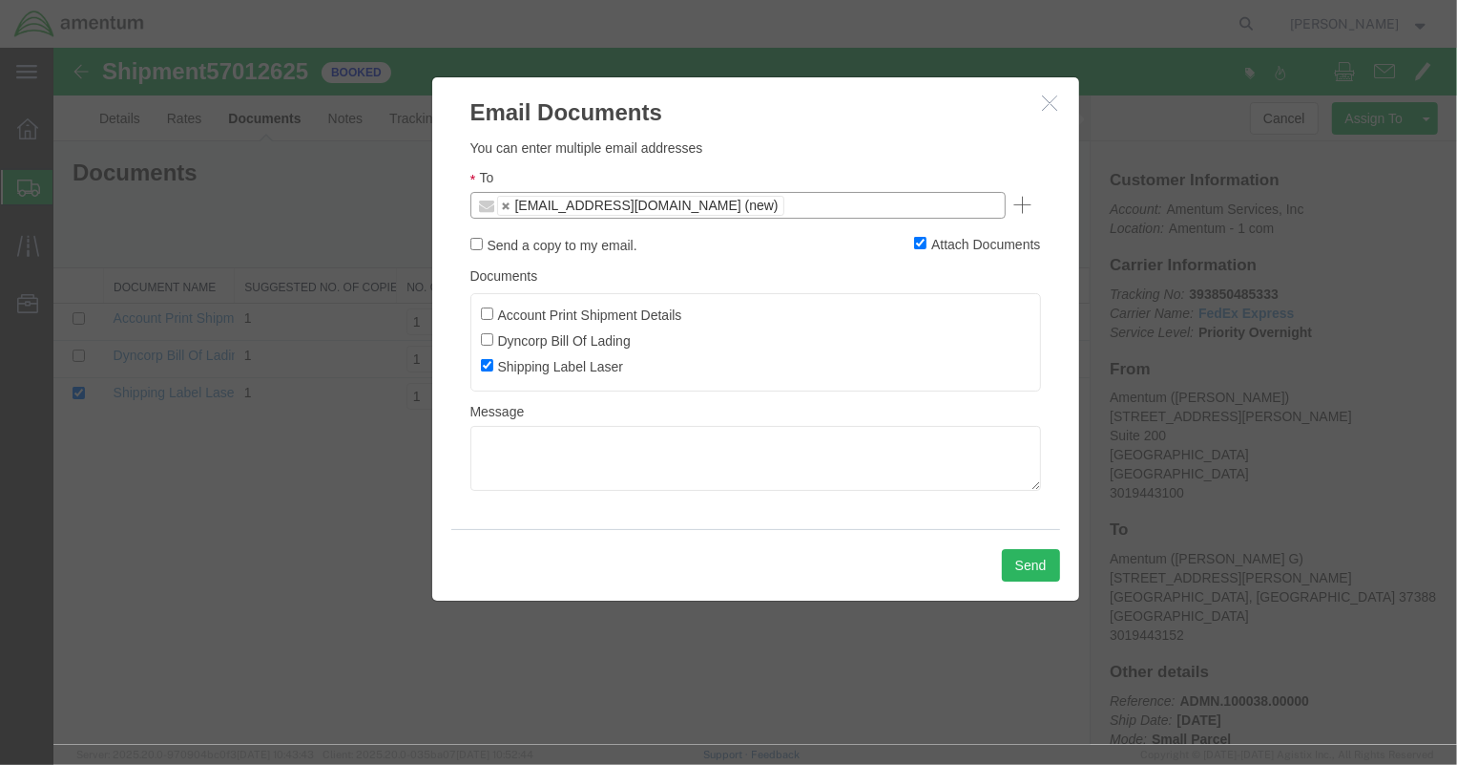
click at [799, 204] on ul "verona.brown@amentum.com (new)" at bounding box center [737, 204] width 535 height 27
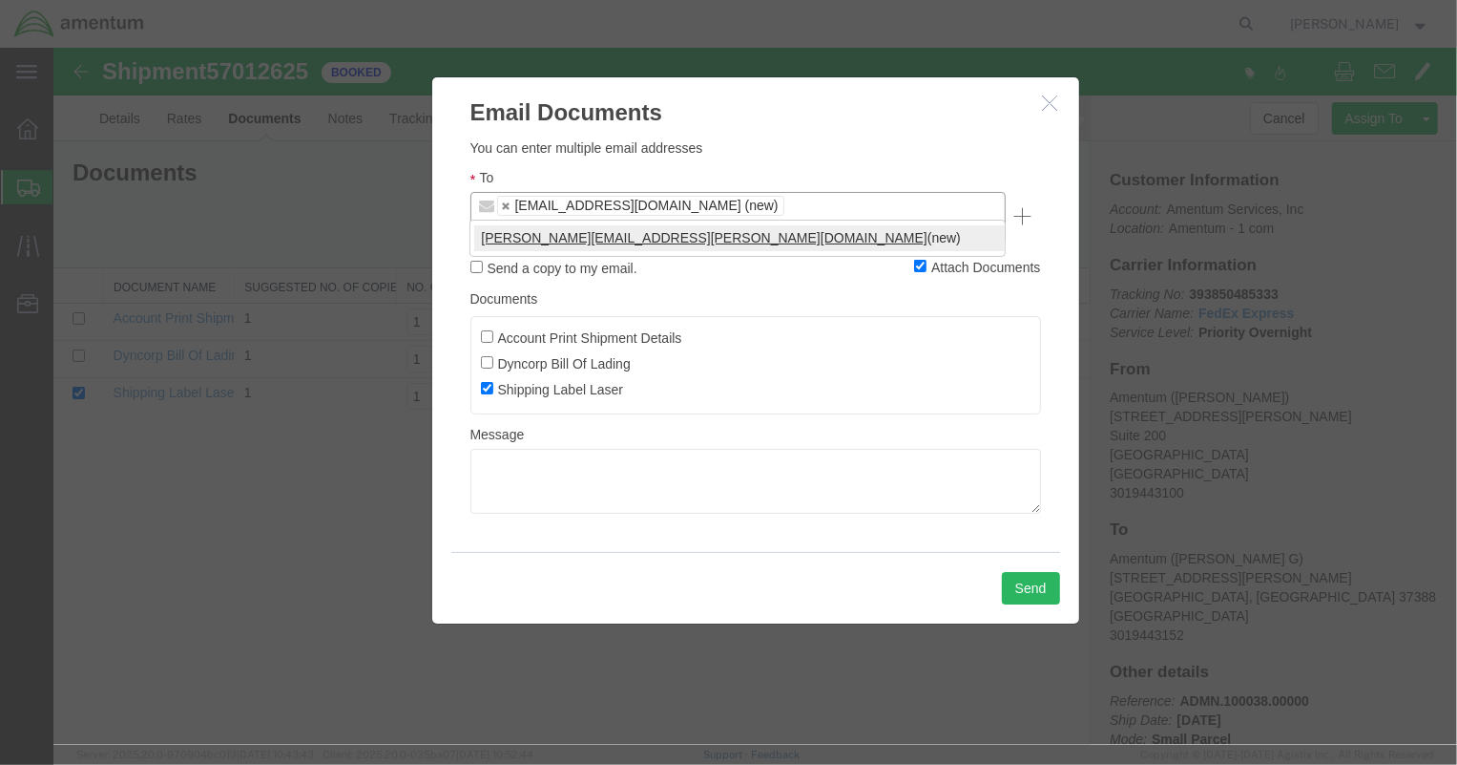
type input "patricia.moore@amentum.com"
type input "verona.brown@amentum.com,patricia.moore@amentum.com"
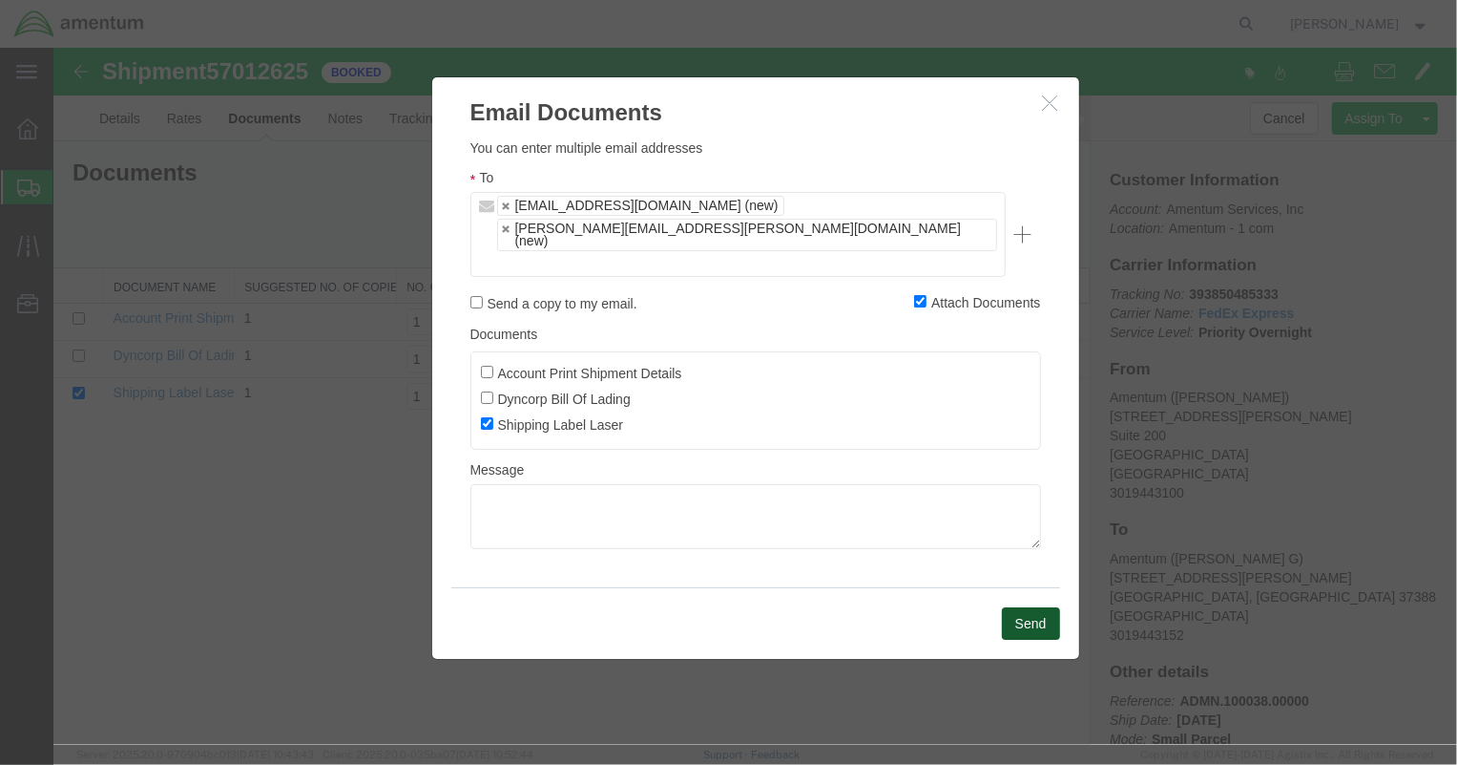
click at [1020, 606] on button "Send" at bounding box center [1030, 622] width 58 height 32
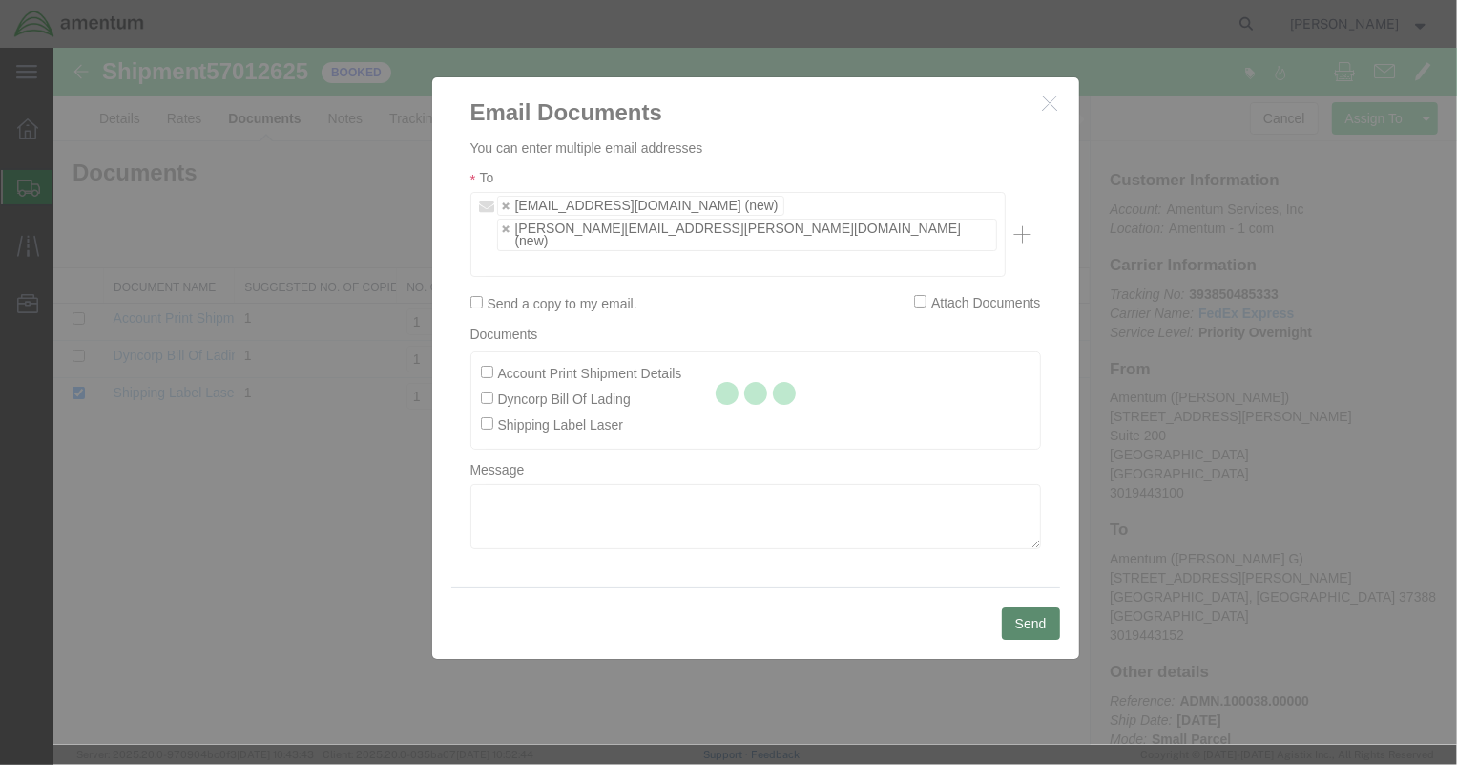
checkbox input "false"
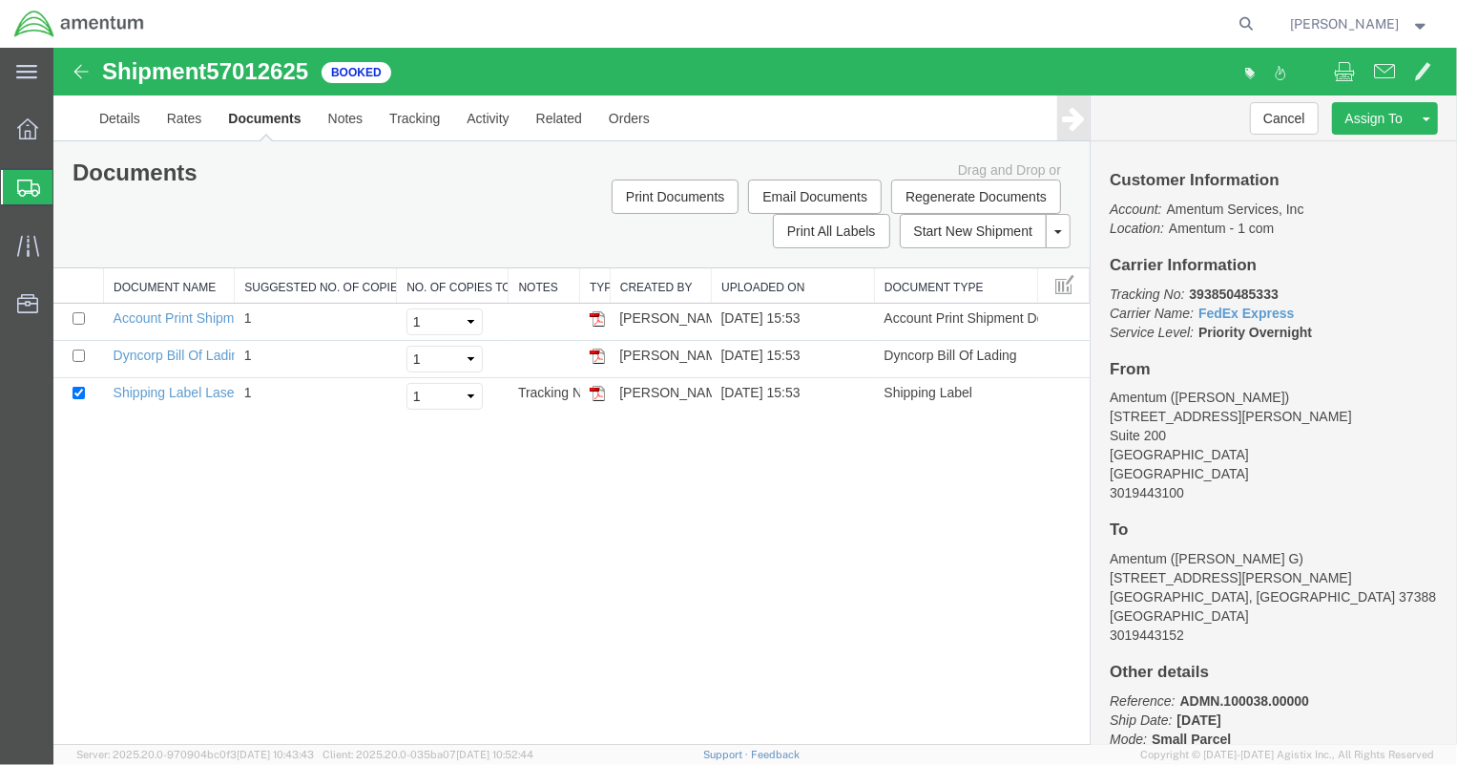
click at [0, 0] on span "Shipment Manager" at bounding box center [0, 0] width 0 height 0
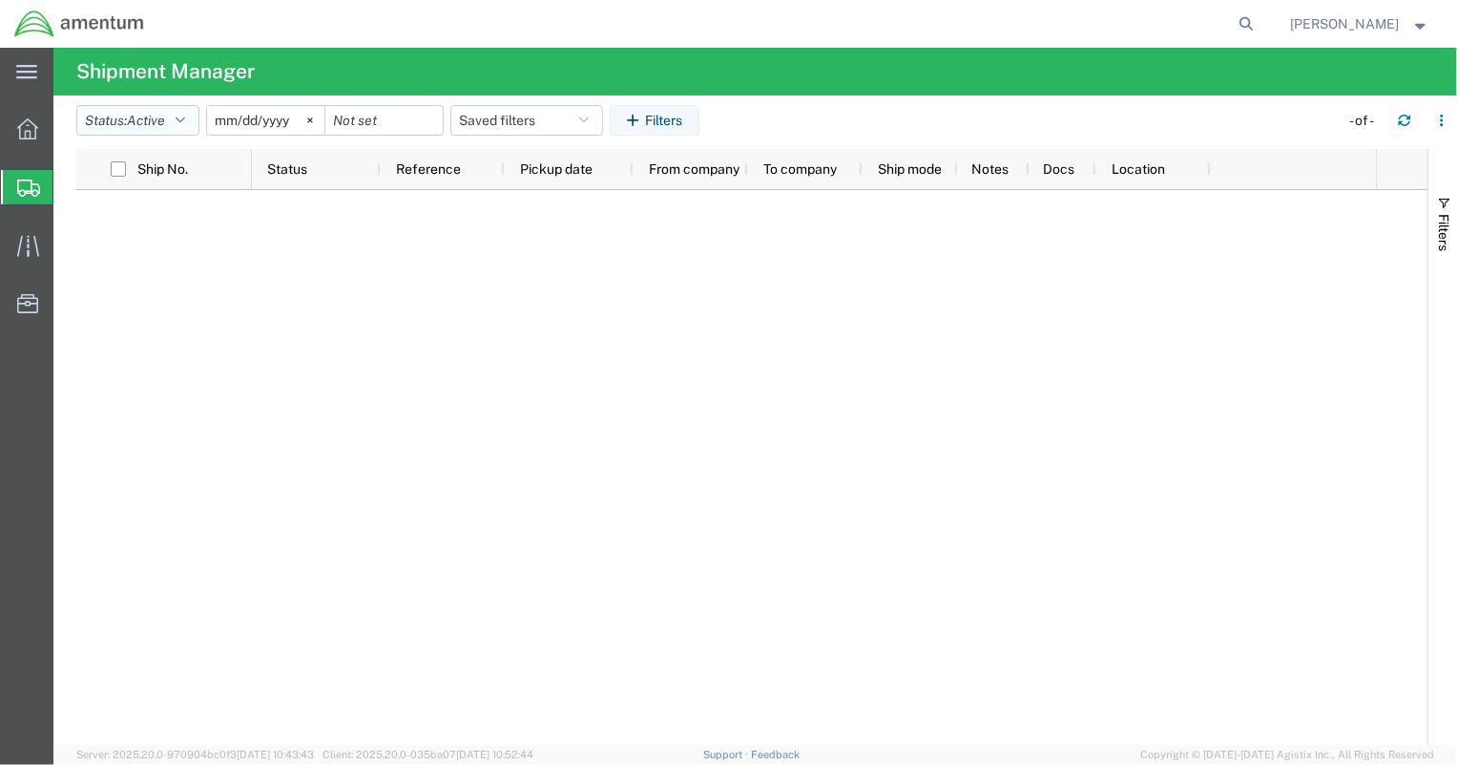
click at [173, 119] on button "Status: Active" at bounding box center [137, 120] width 123 height 31
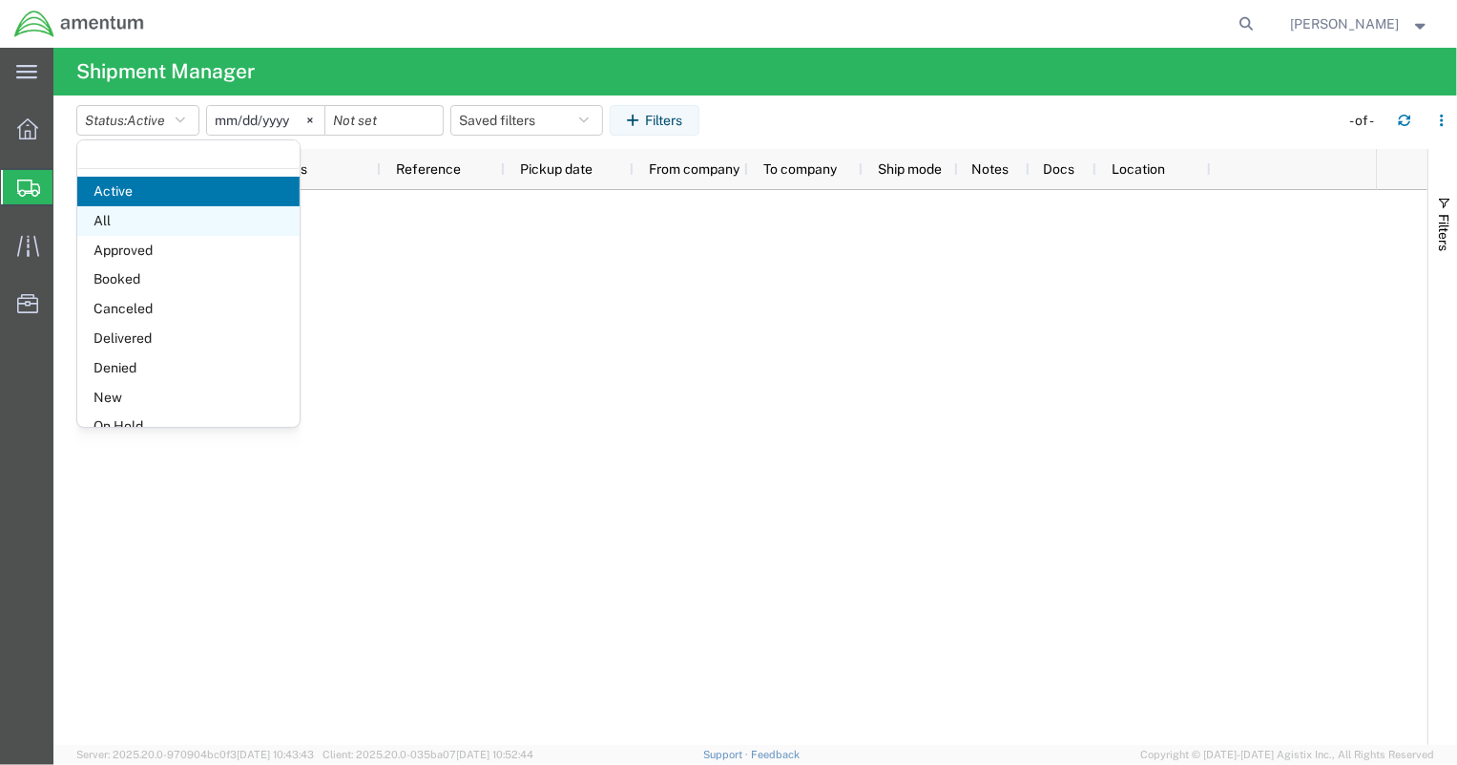
click at [167, 218] on span "All" at bounding box center [188, 221] width 222 height 30
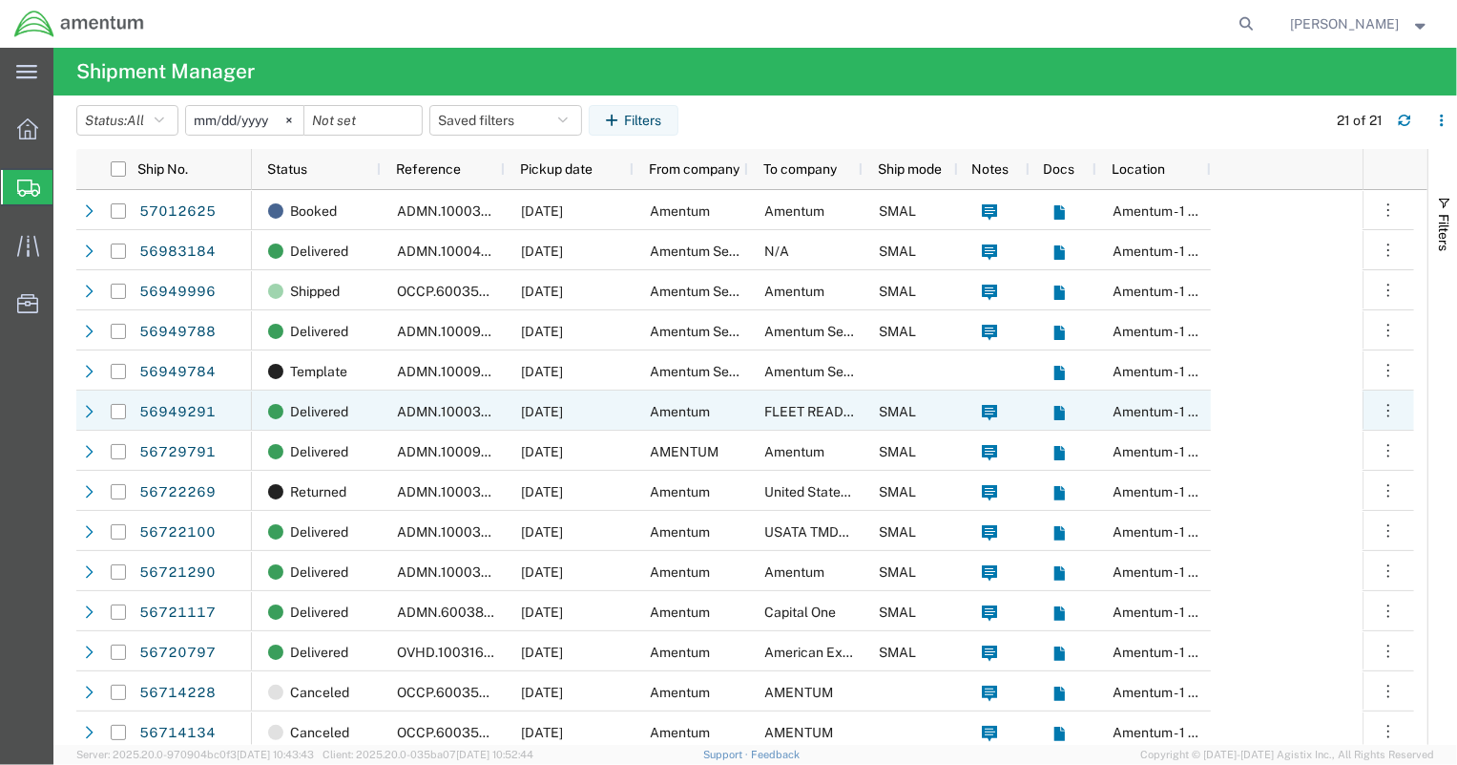
scroll to position [201, 0]
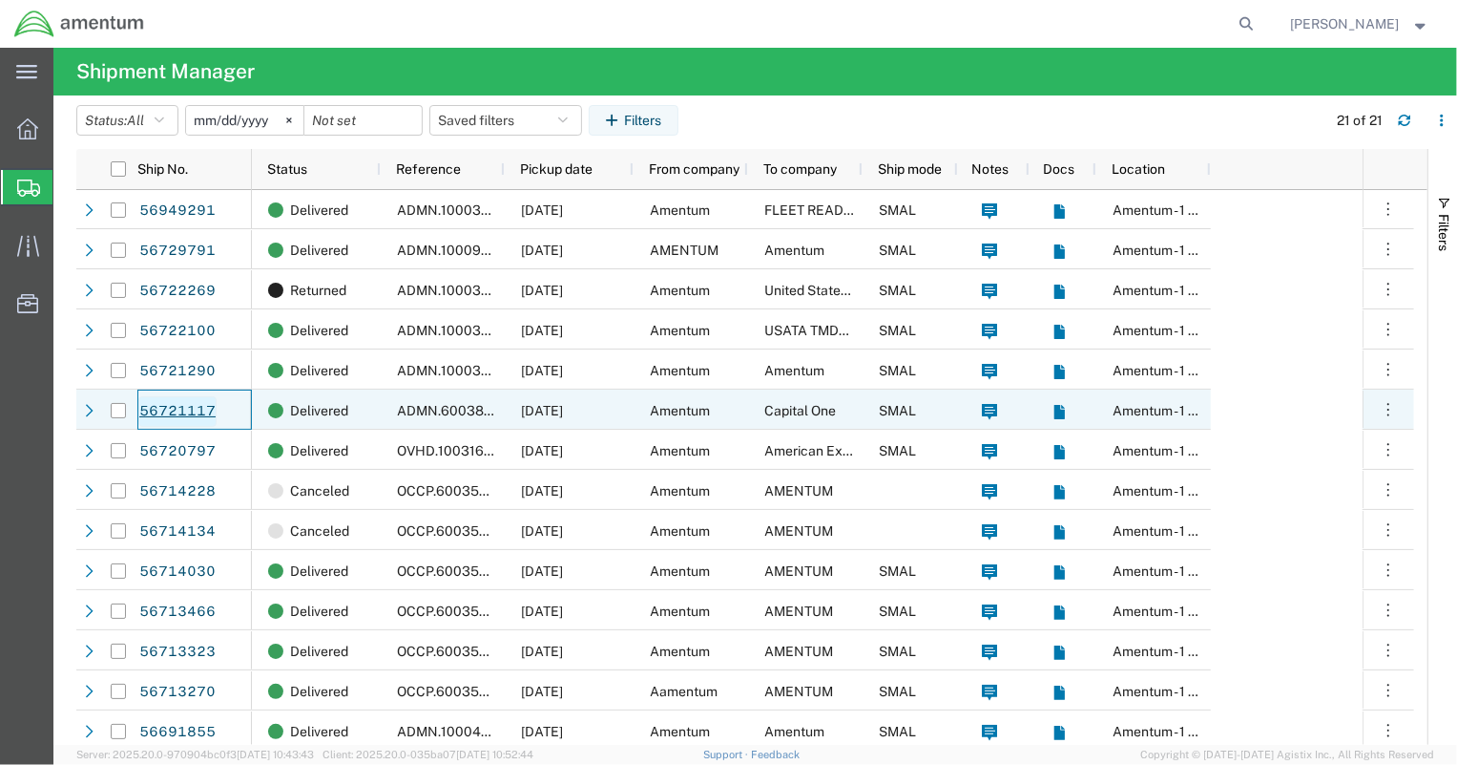
click at [192, 407] on link "56721117" at bounding box center [177, 411] width 78 height 31
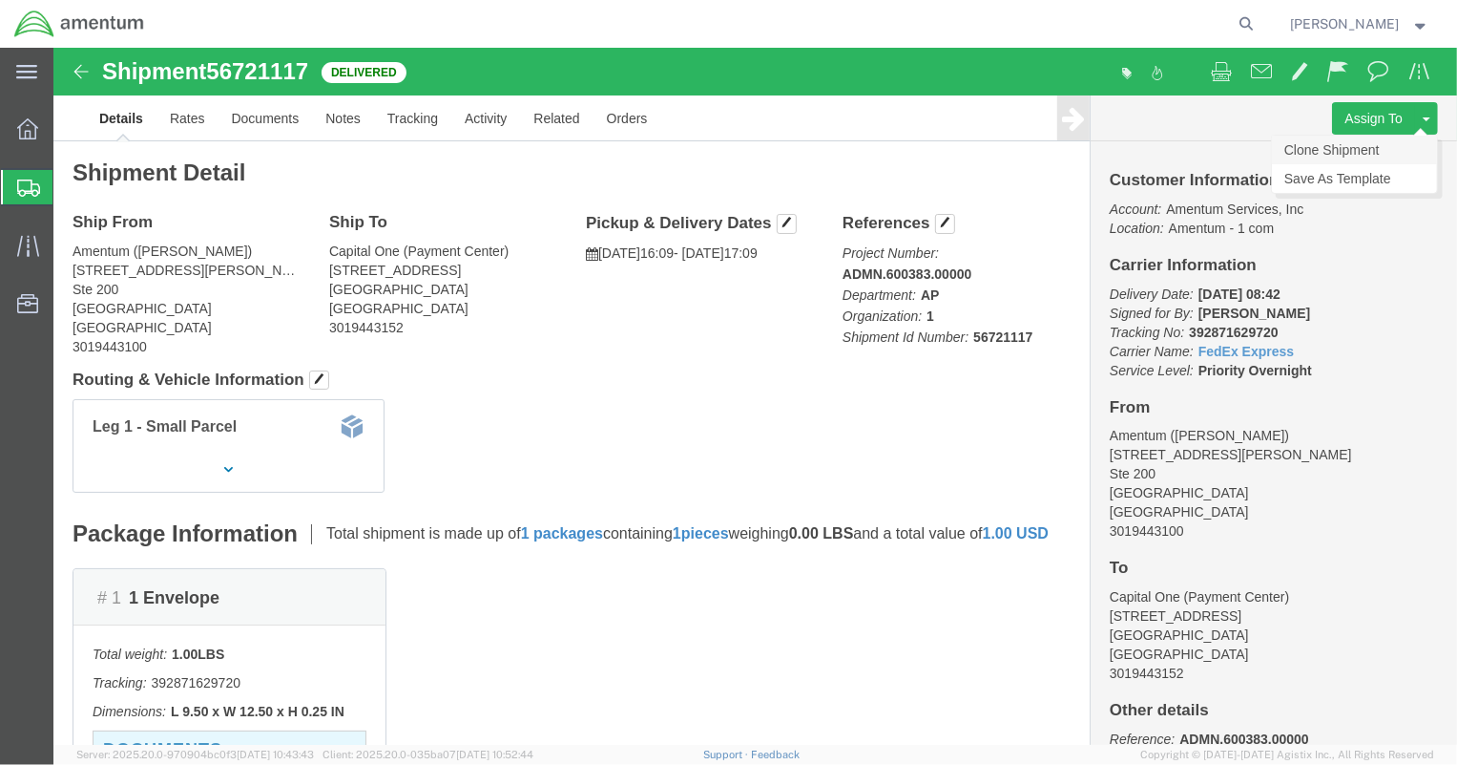
click link "Clone Shipment"
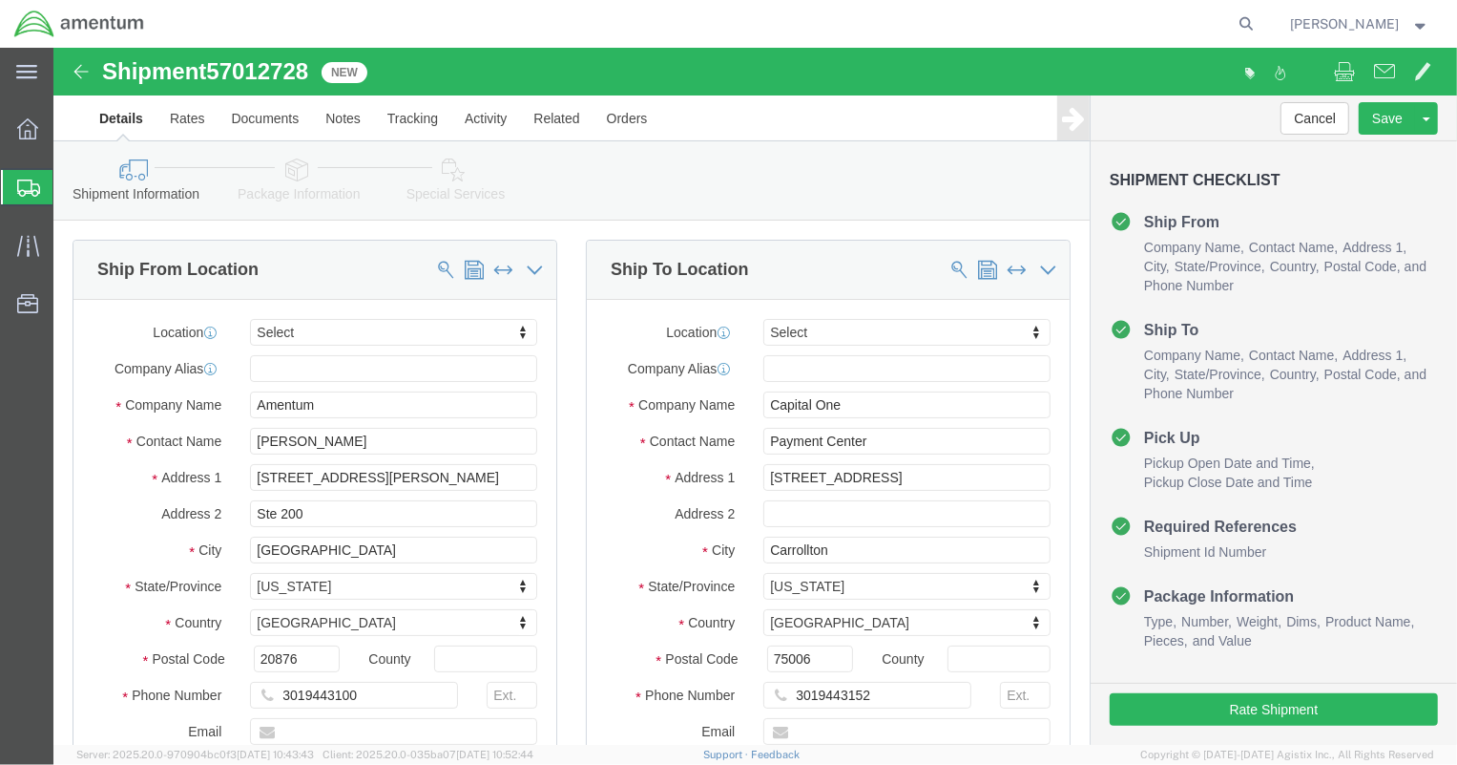
select select
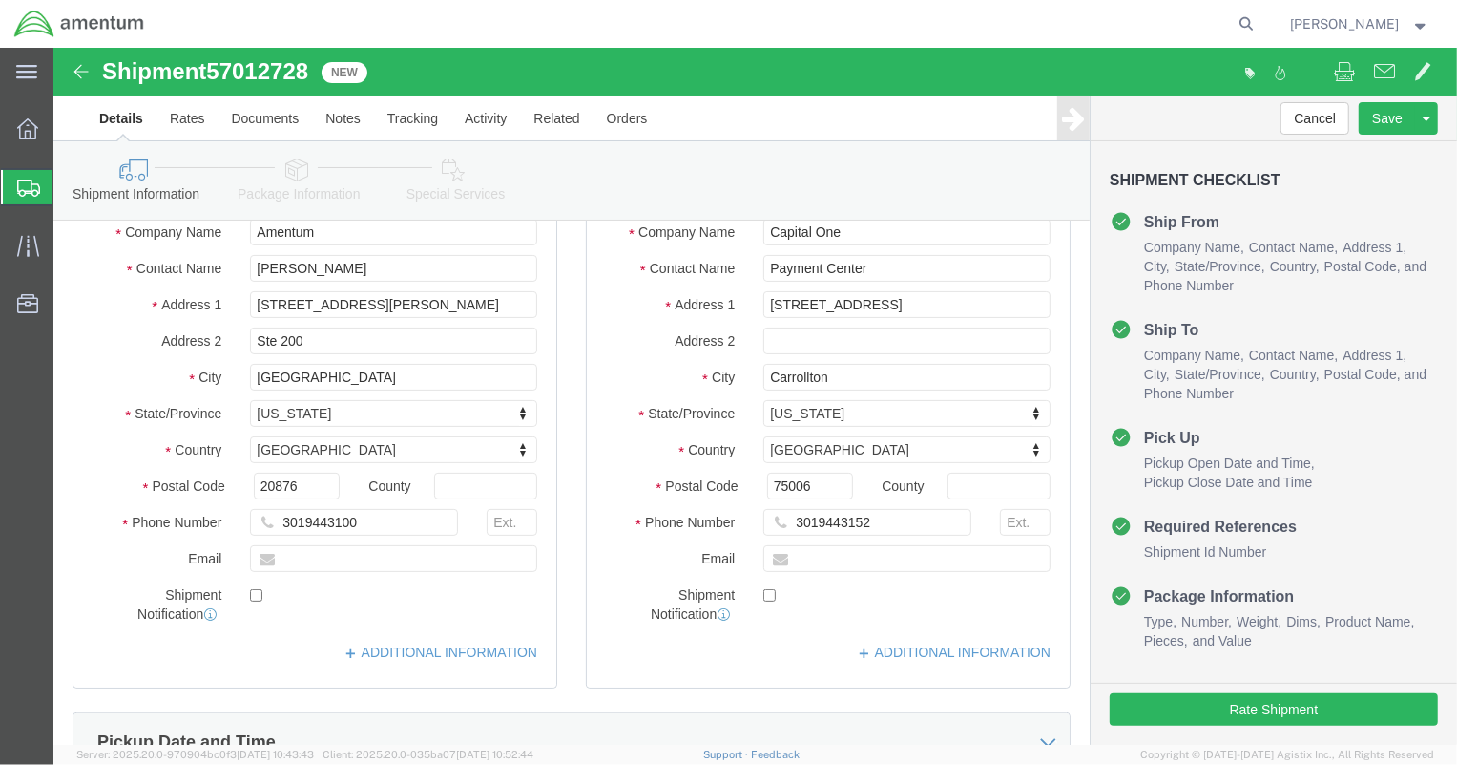
scroll to position [201, 0]
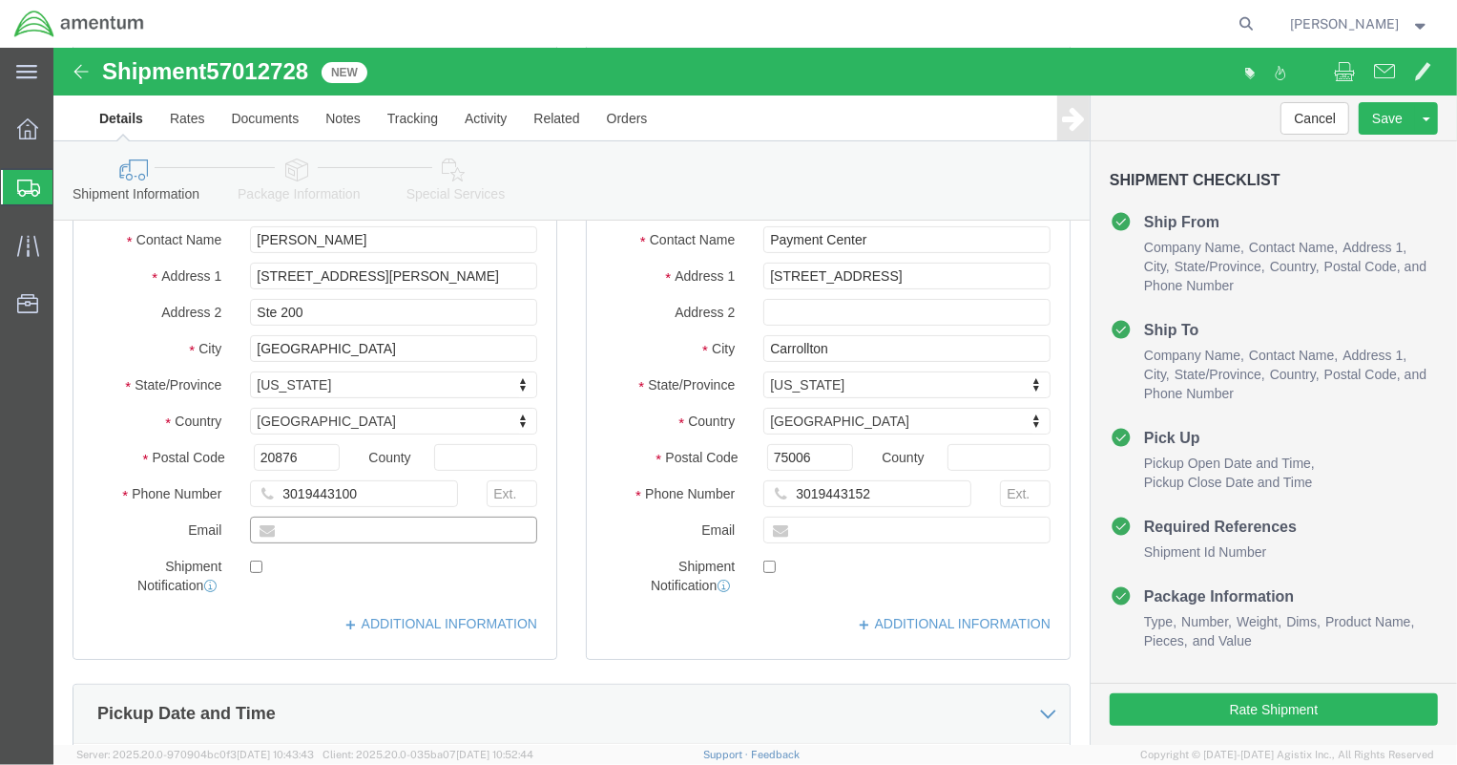
click input "text"
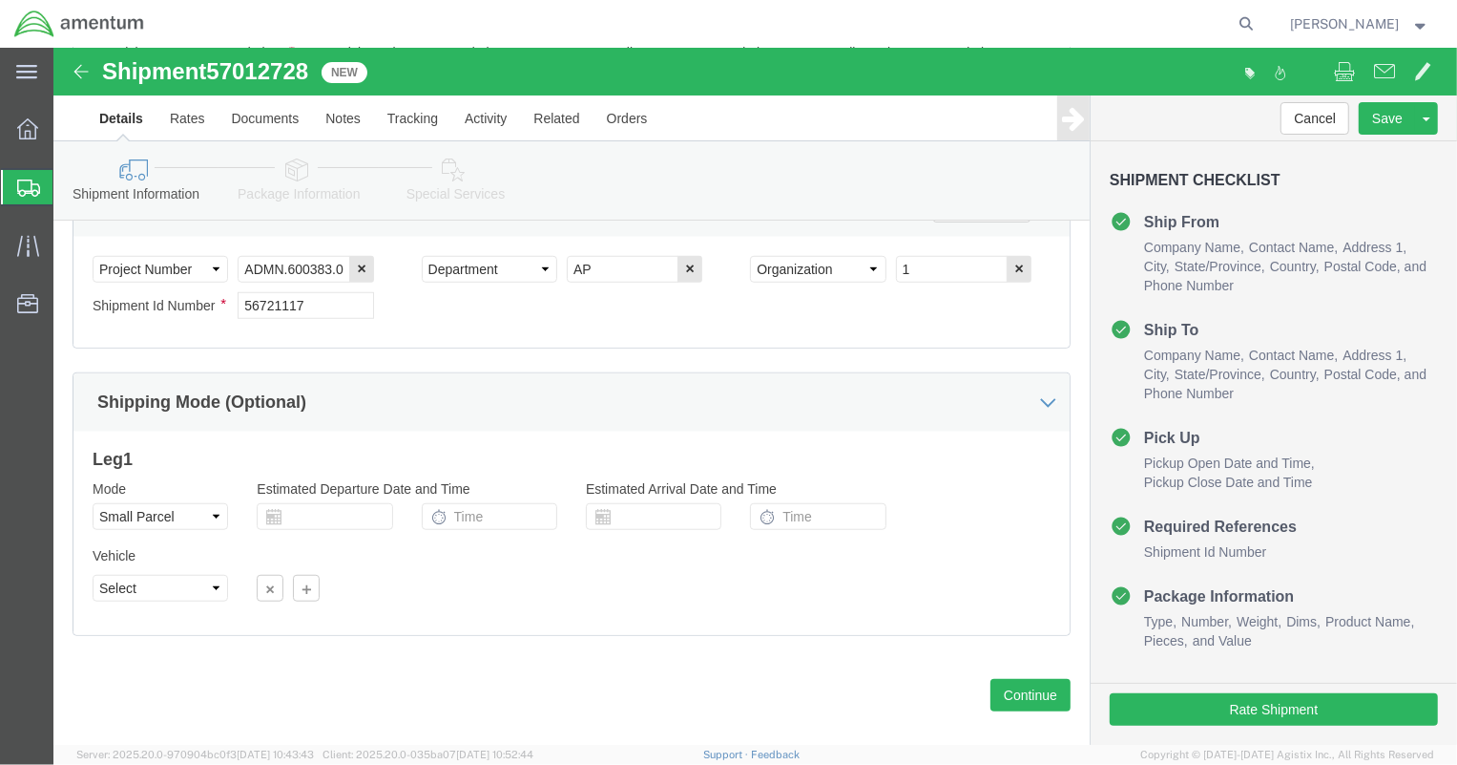
scroll to position [993, 0]
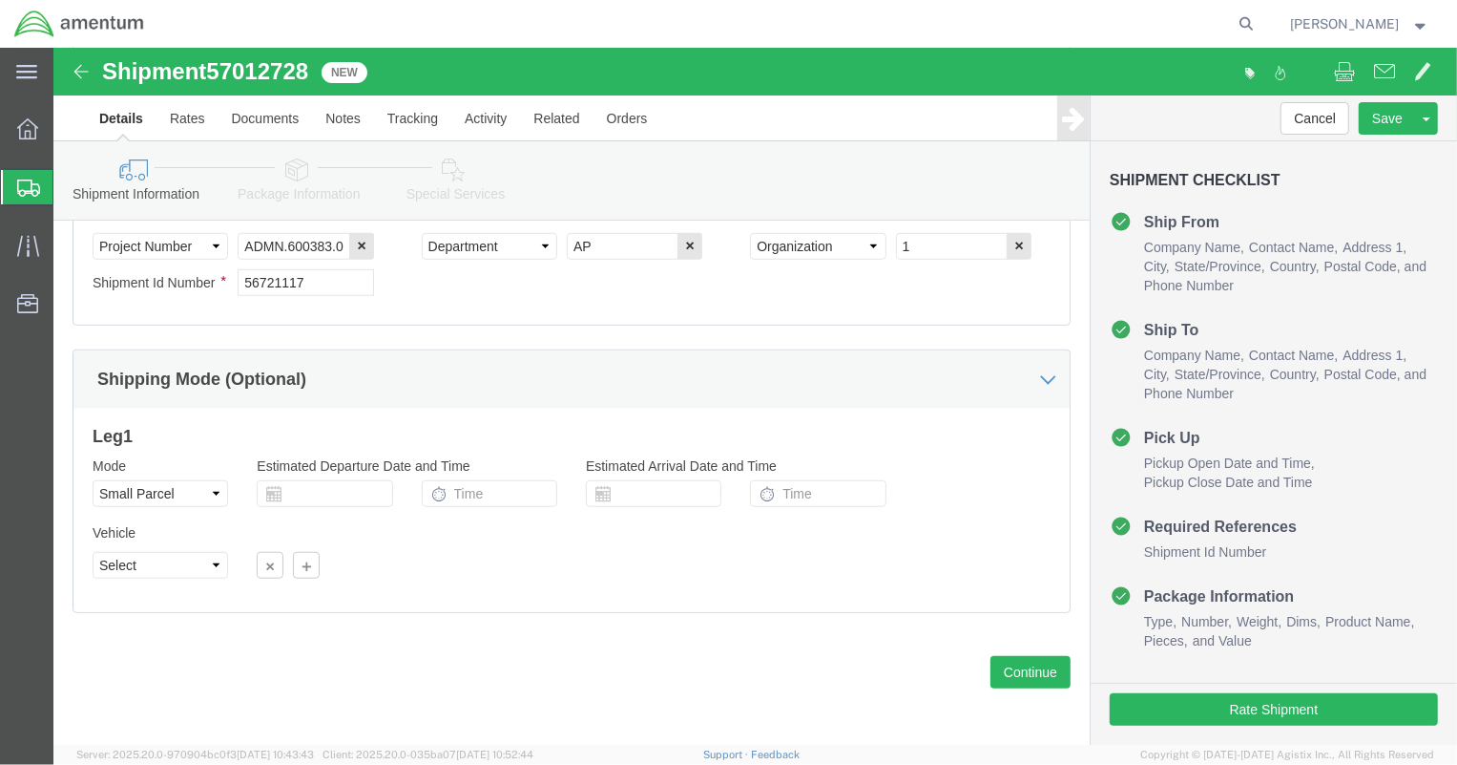
type input "[EMAIL_ADDRESS][DOMAIN_NAME]"
checkbox input "true"
drag, startPoint x: 281, startPoint y: 227, endPoint x: 73, endPoint y: 225, distance: 208.1
click div "Shipment Id Number 56721117"
type input "57012728"
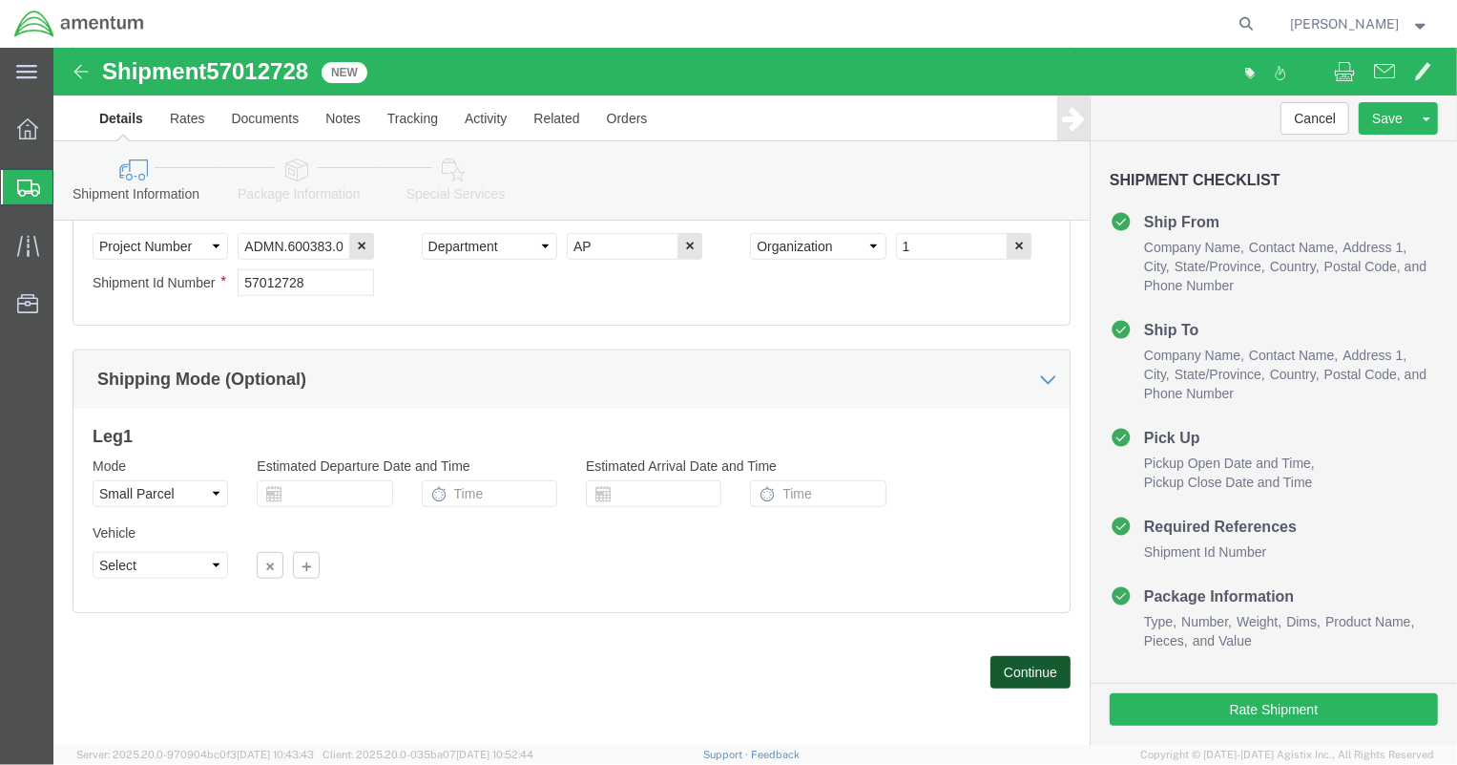
click button "Continue"
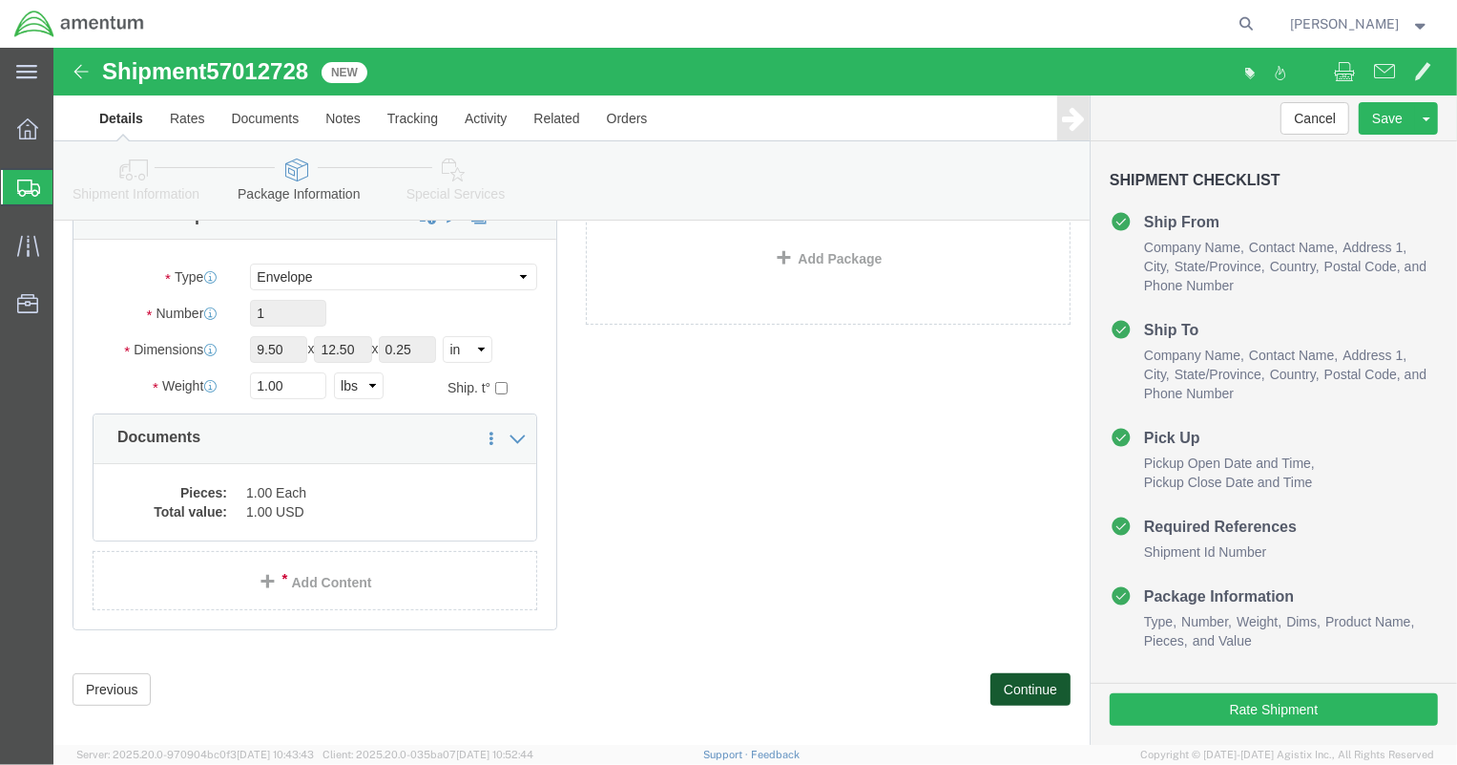
scroll to position [155, 0]
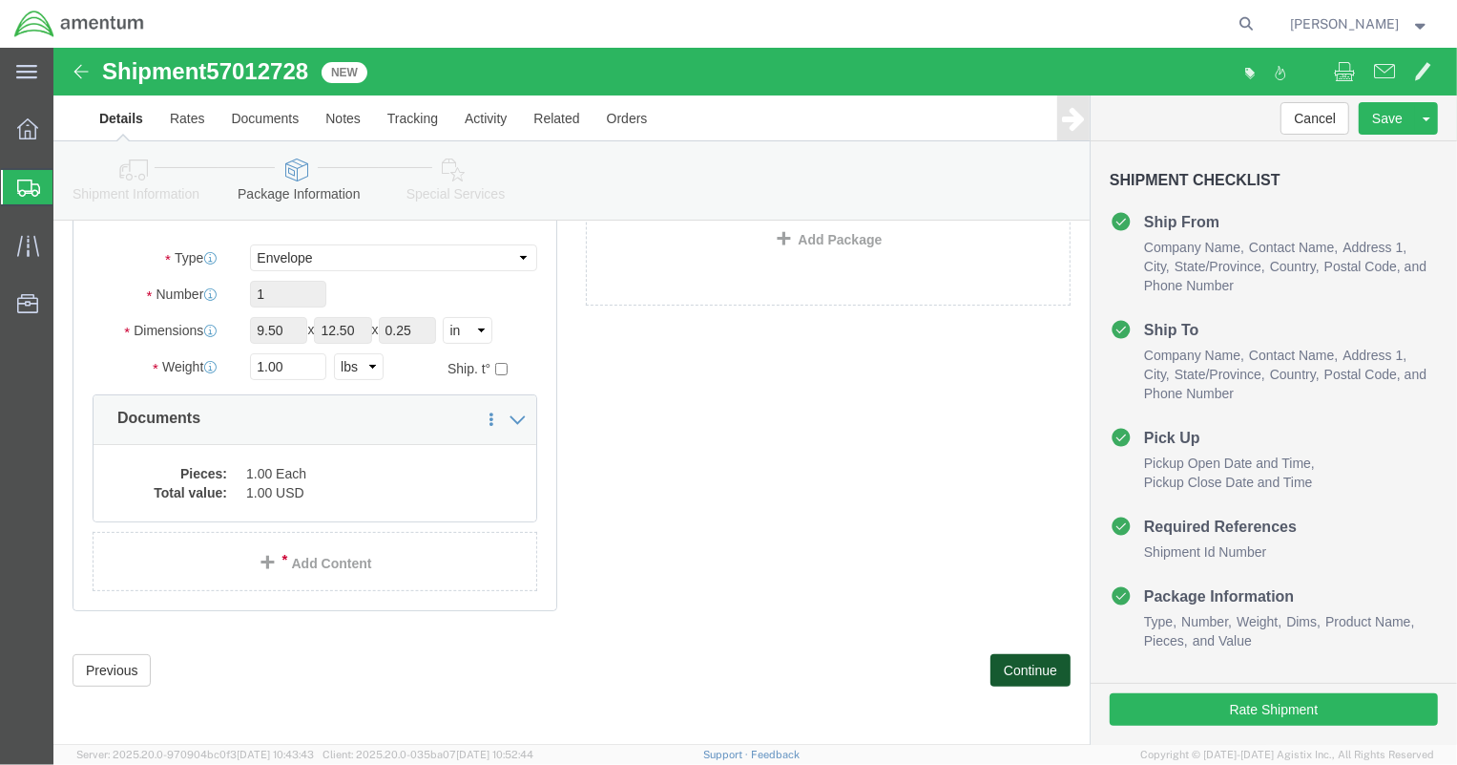
click button "Continue"
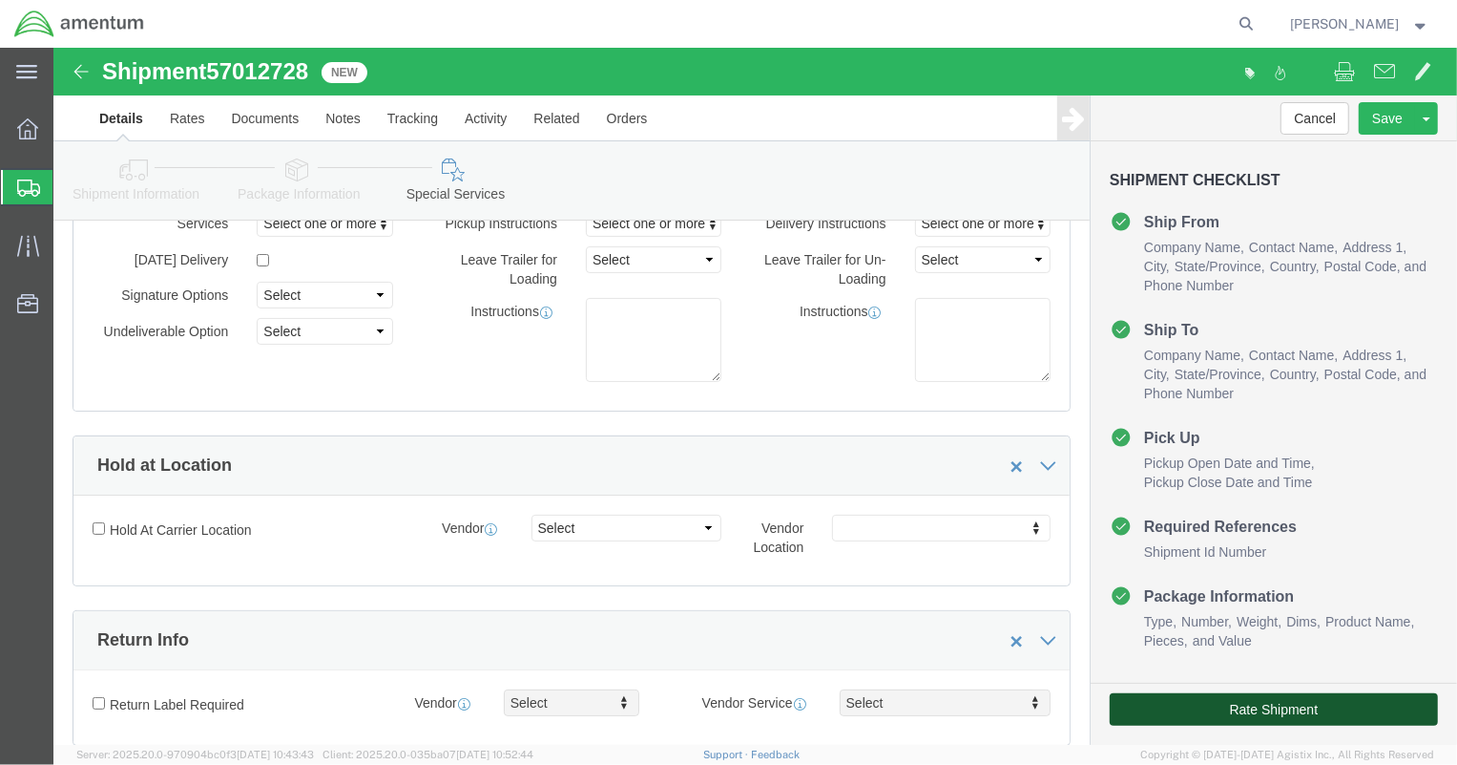
click button "Rate Shipment"
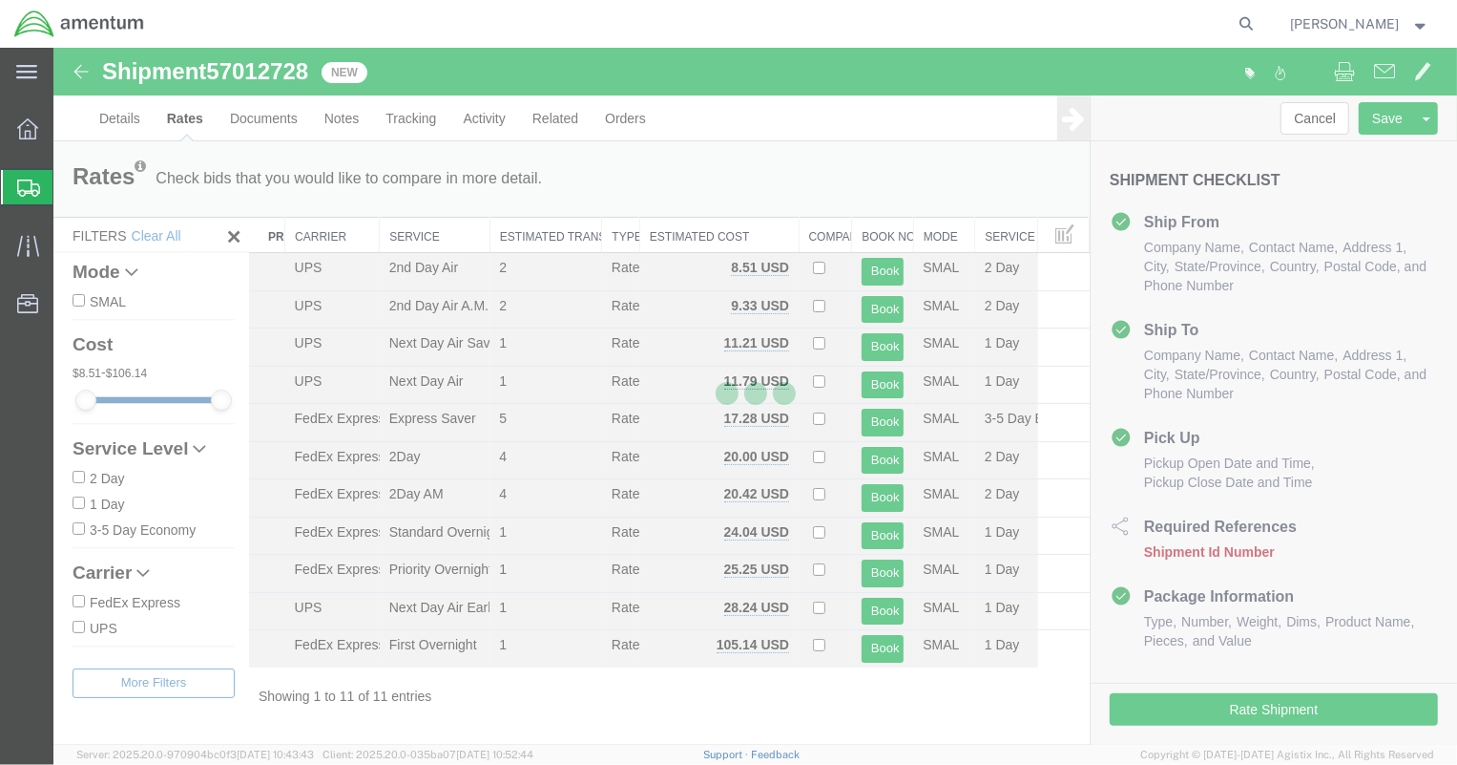
scroll to position [0, 0]
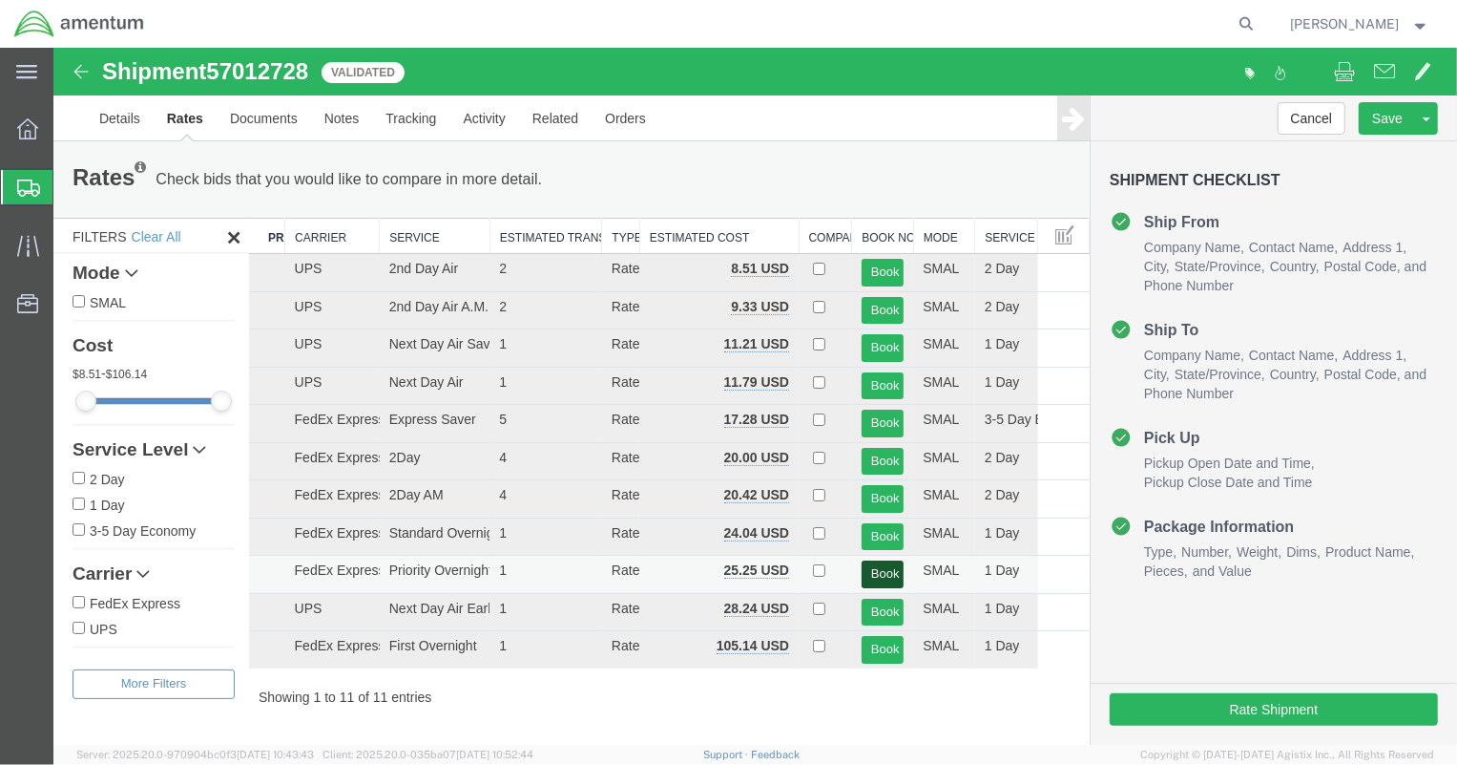
click at [882, 565] on button "Book" at bounding box center [882, 573] width 42 height 28
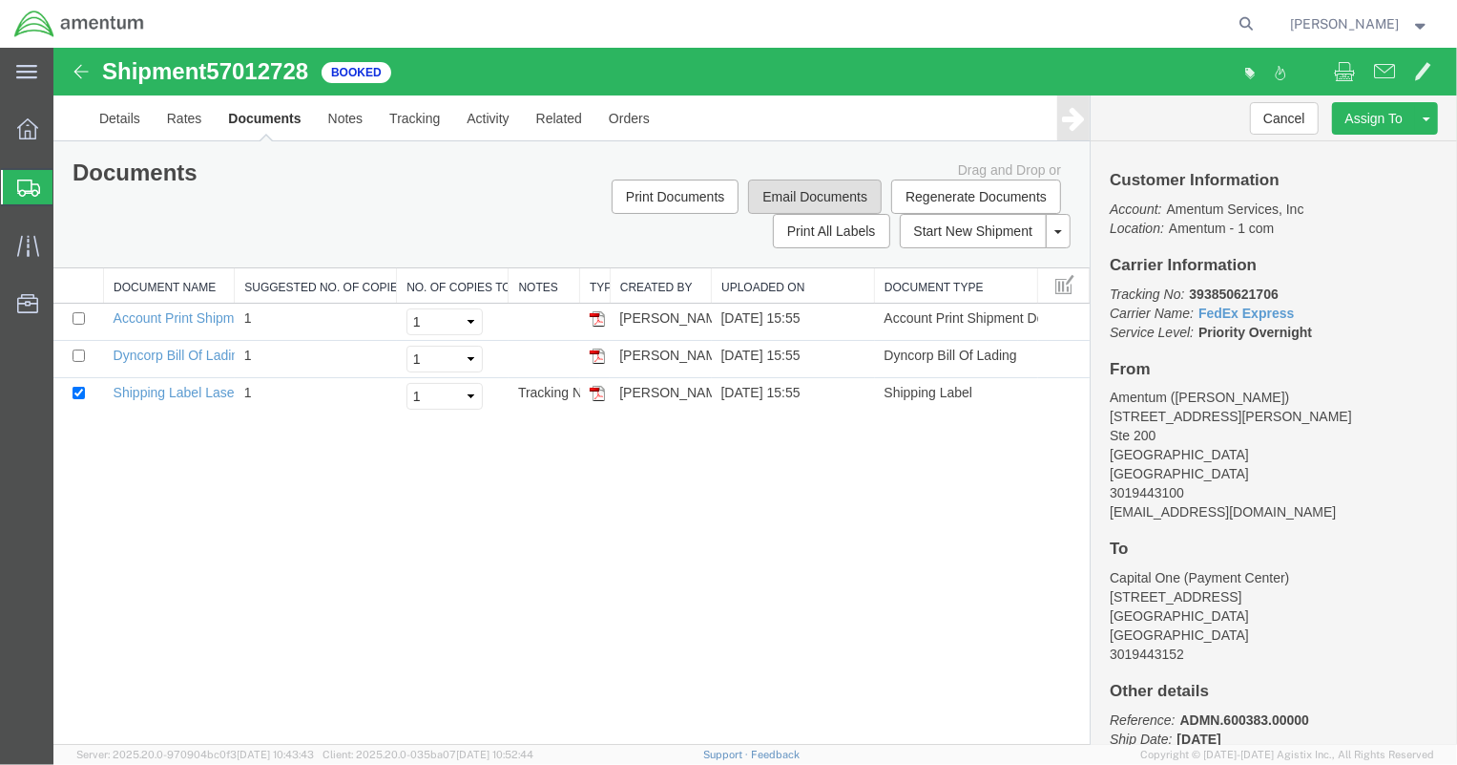
click at [850, 188] on button "Email Documents" at bounding box center [814, 195] width 134 height 34
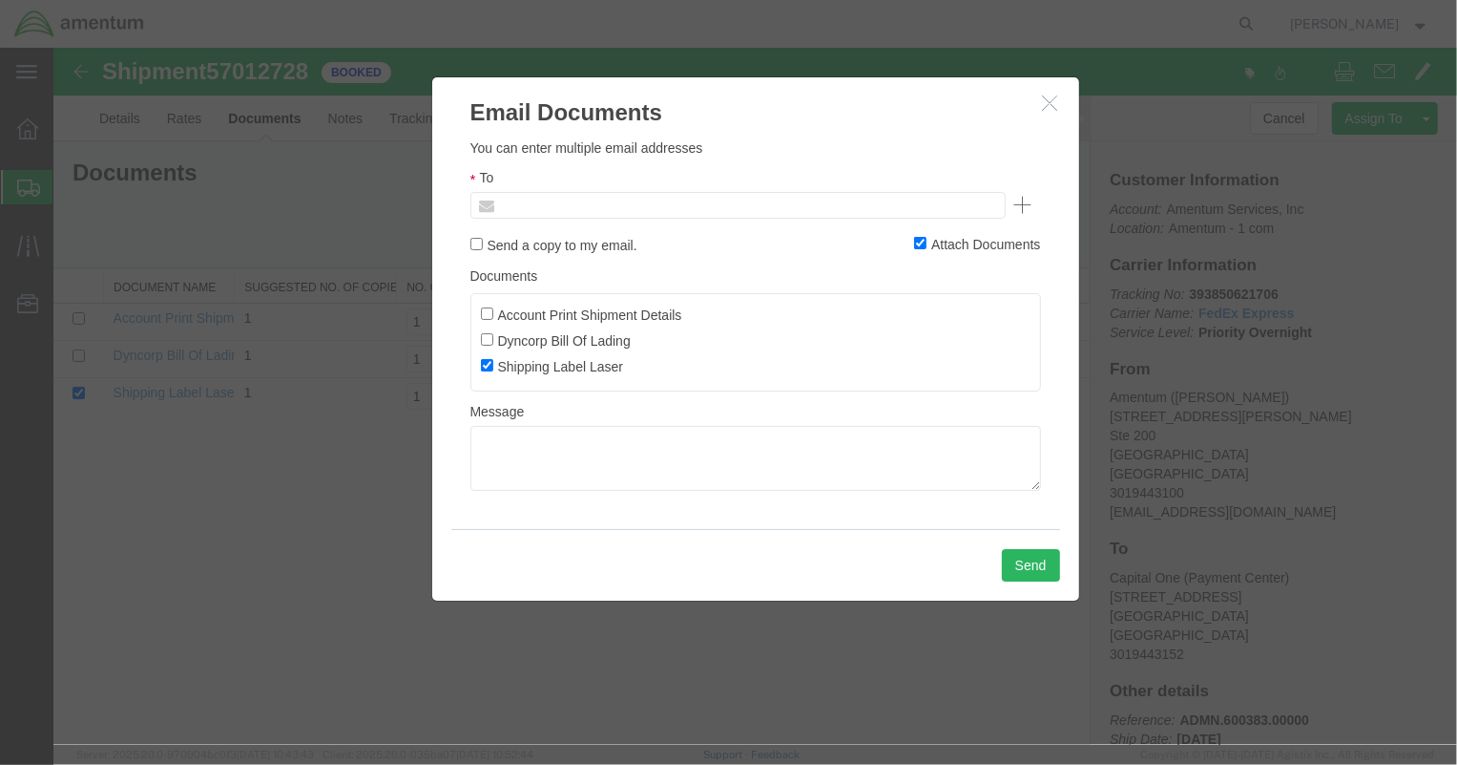
click at [608, 199] on input "text" at bounding box center [607, 204] width 223 height 25
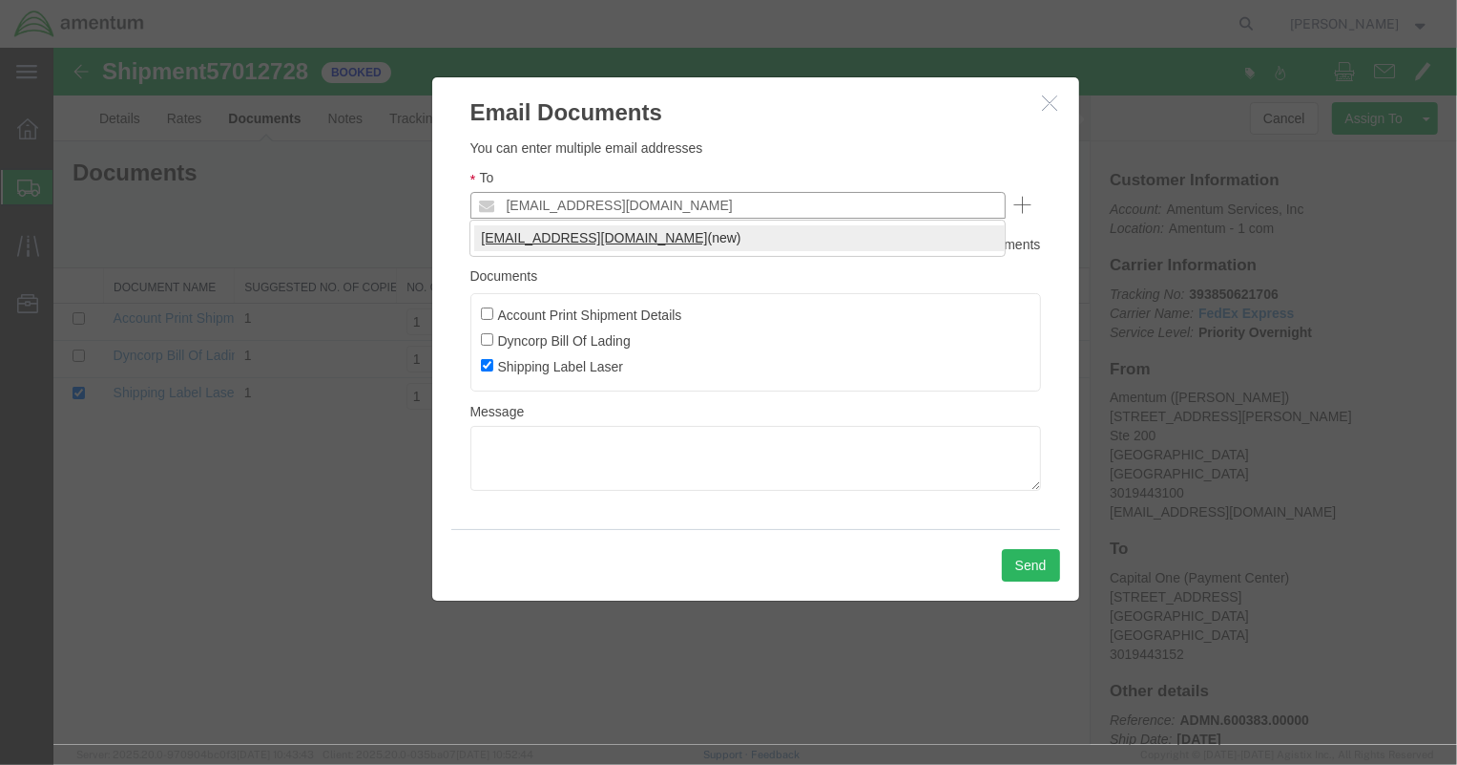
type input "[EMAIL_ADDRESS][DOMAIN_NAME]"
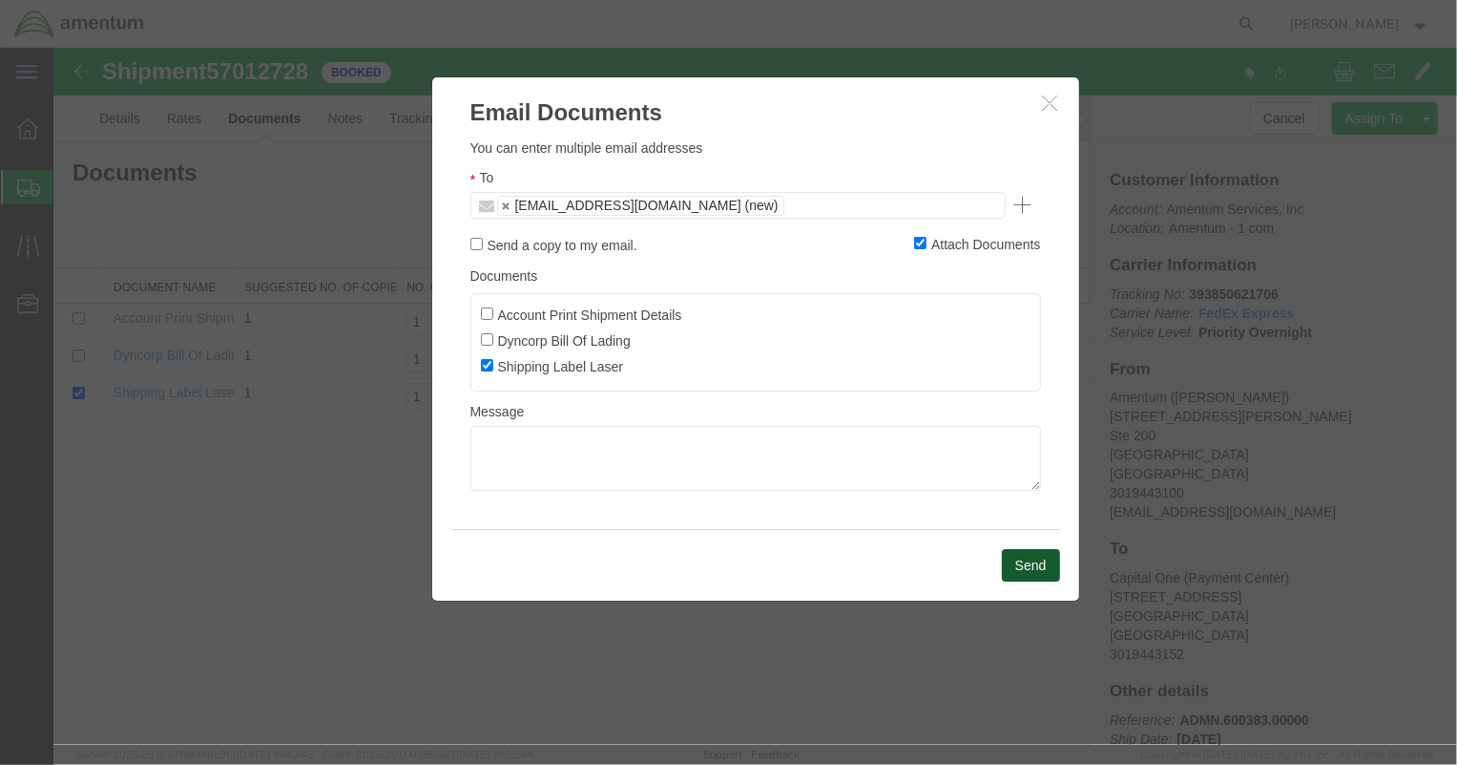
click at [1030, 562] on button "Send" at bounding box center [1030, 564] width 58 height 32
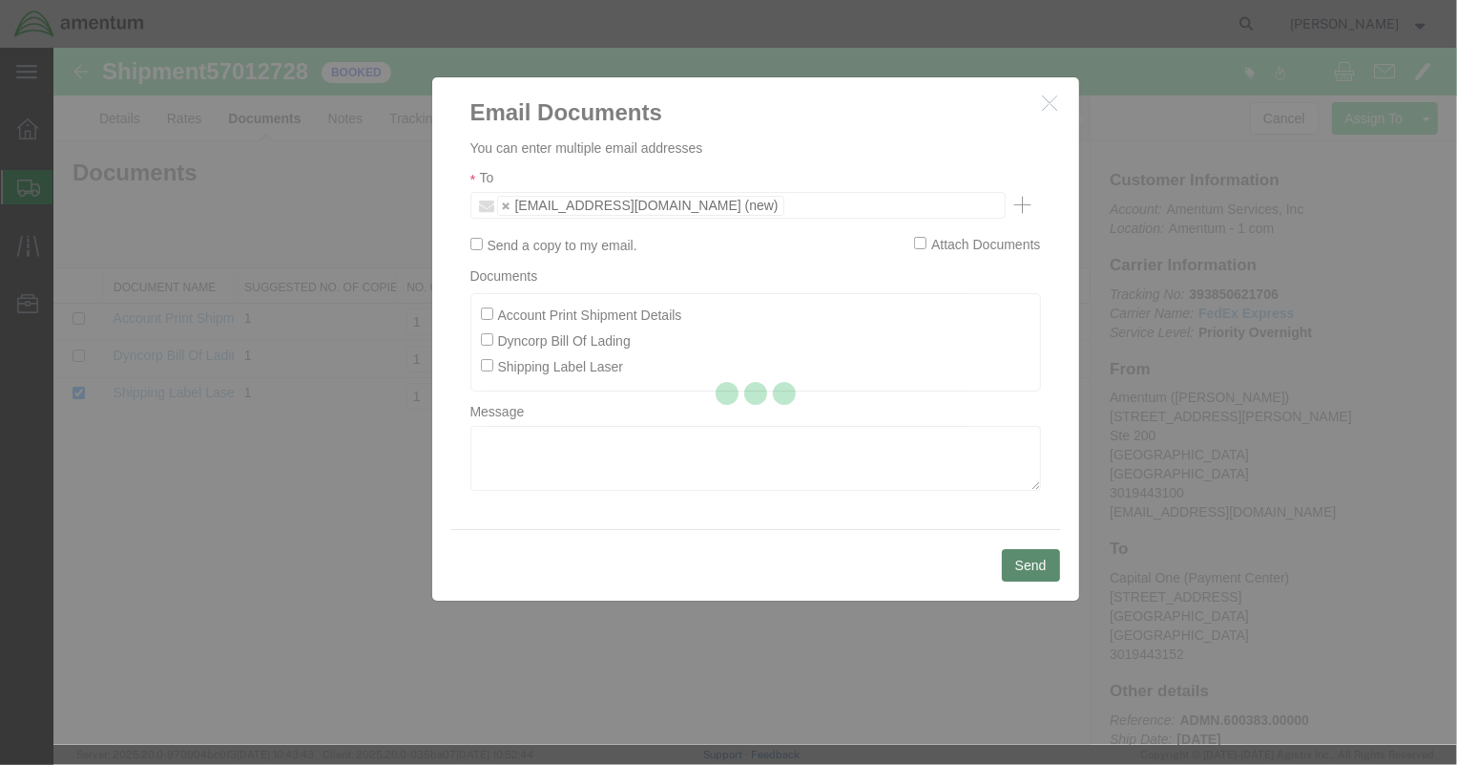
checkbox input "false"
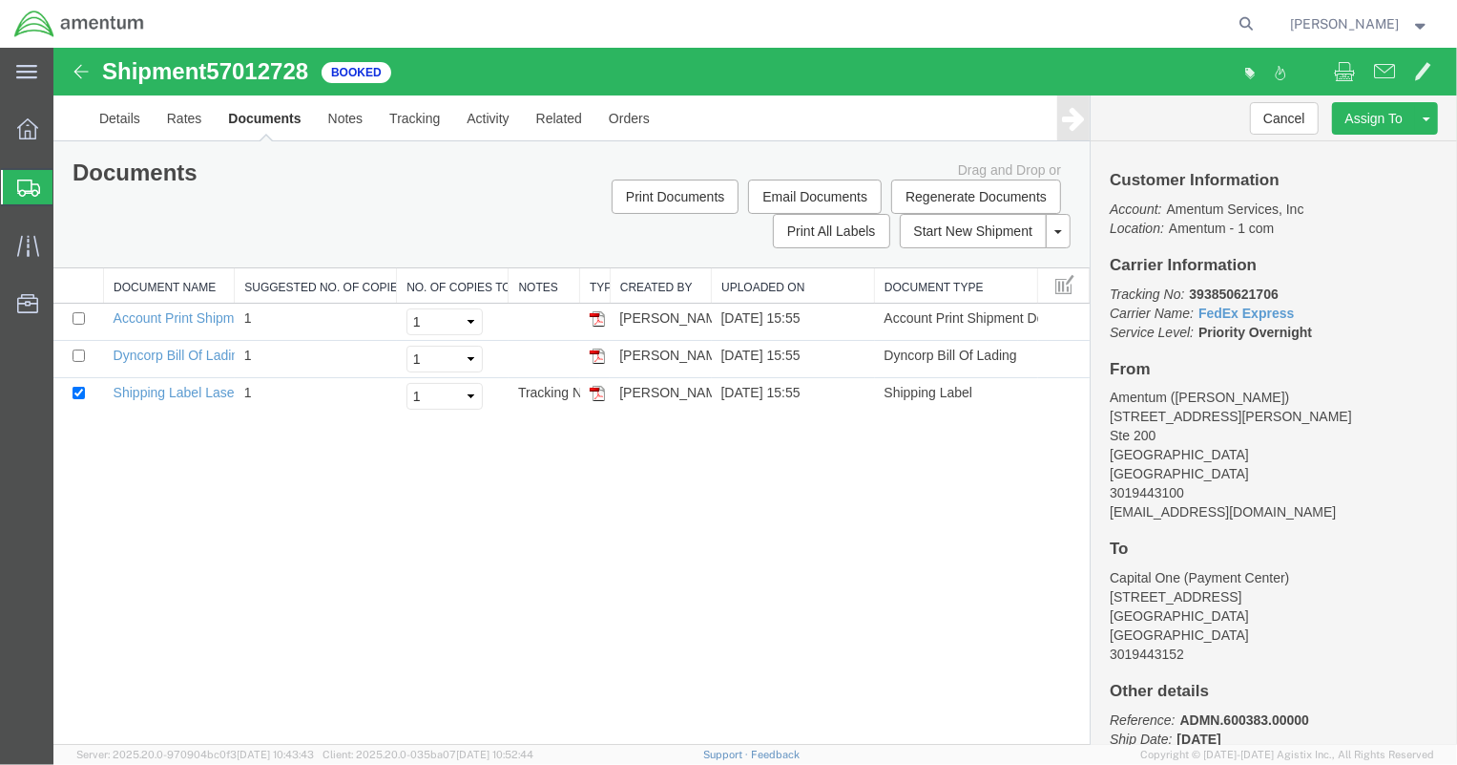
click at [34, 190] on icon at bounding box center [28, 187] width 23 height 17
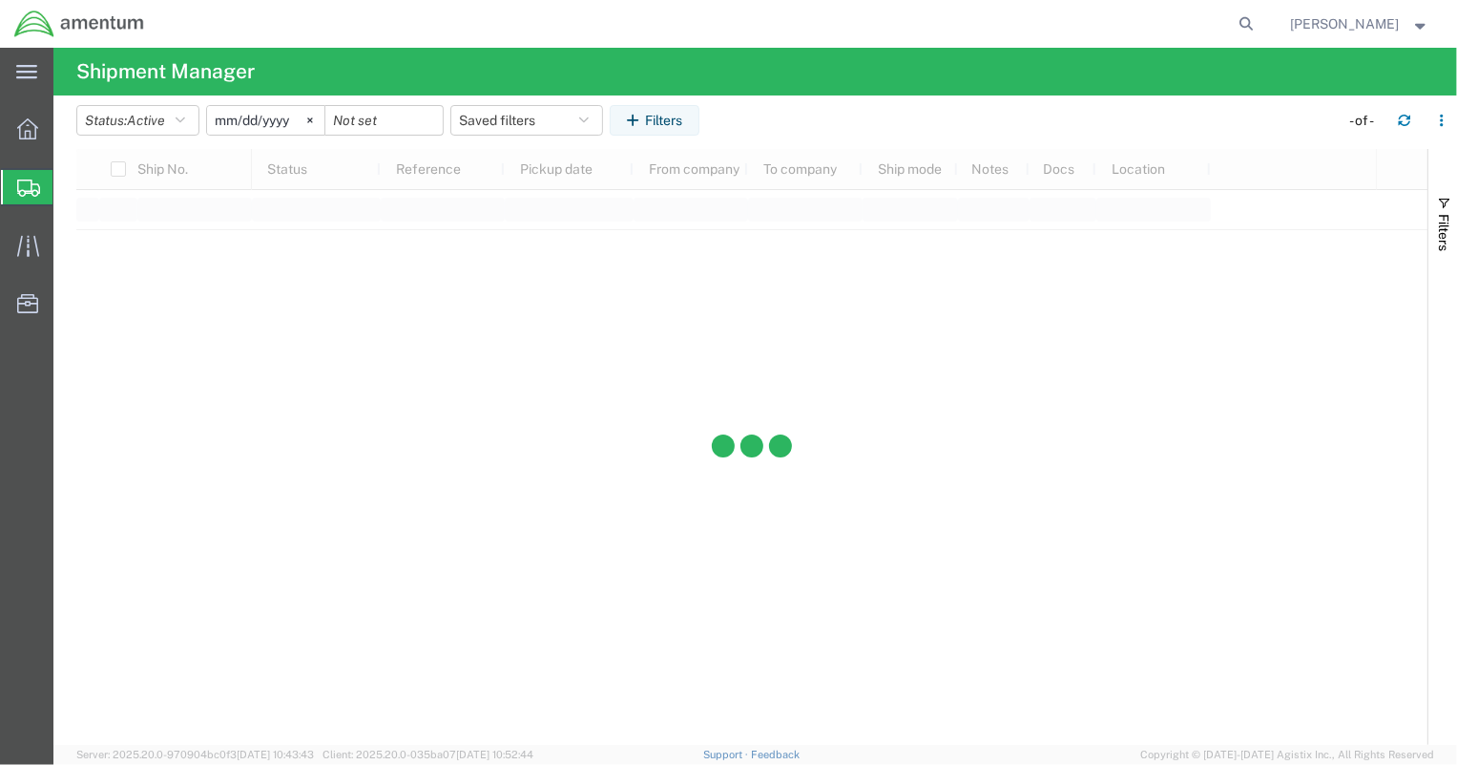
click at [0, 0] on span "Shipment Manager" at bounding box center [0, 0] width 0 height 0
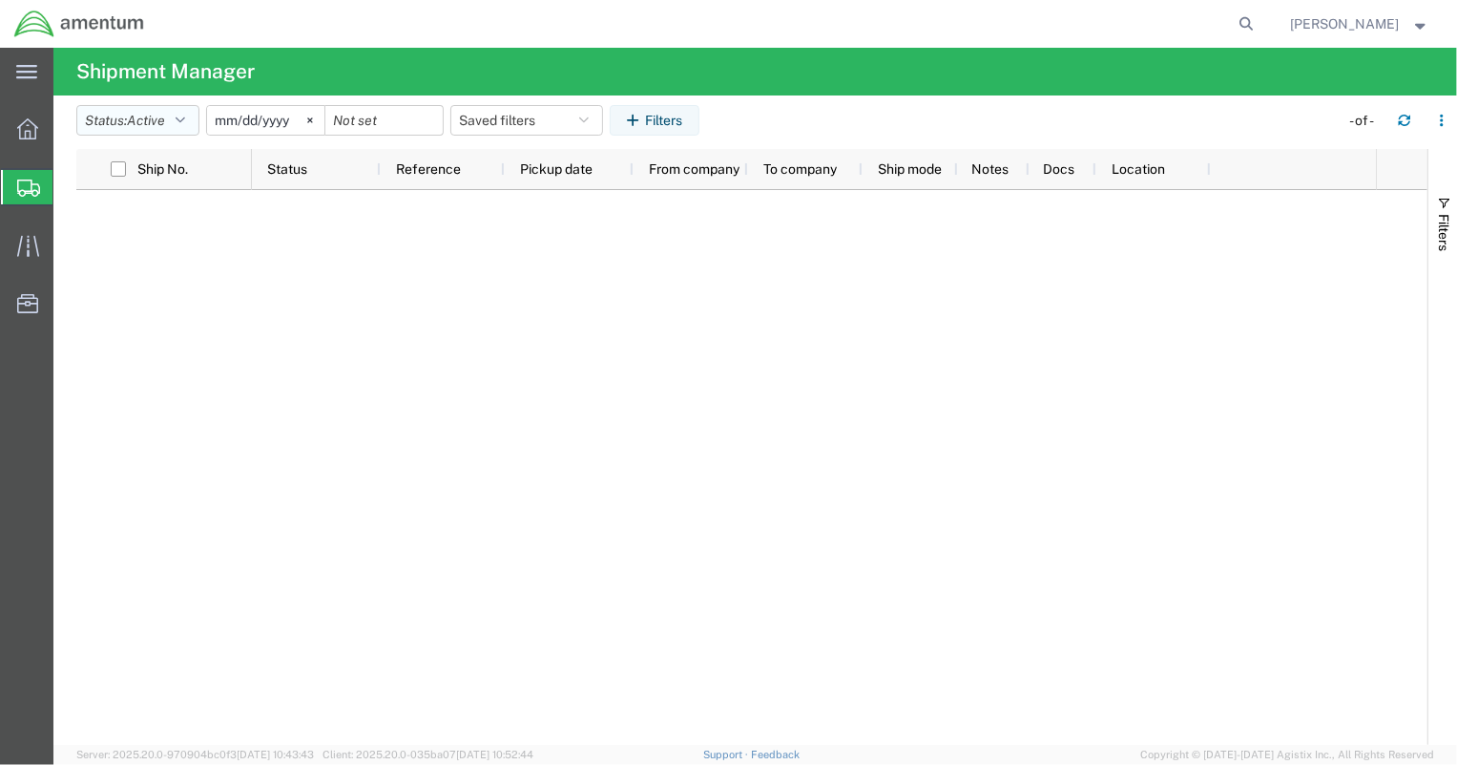
click at [175, 116] on button "Status: Active" at bounding box center [137, 120] width 123 height 31
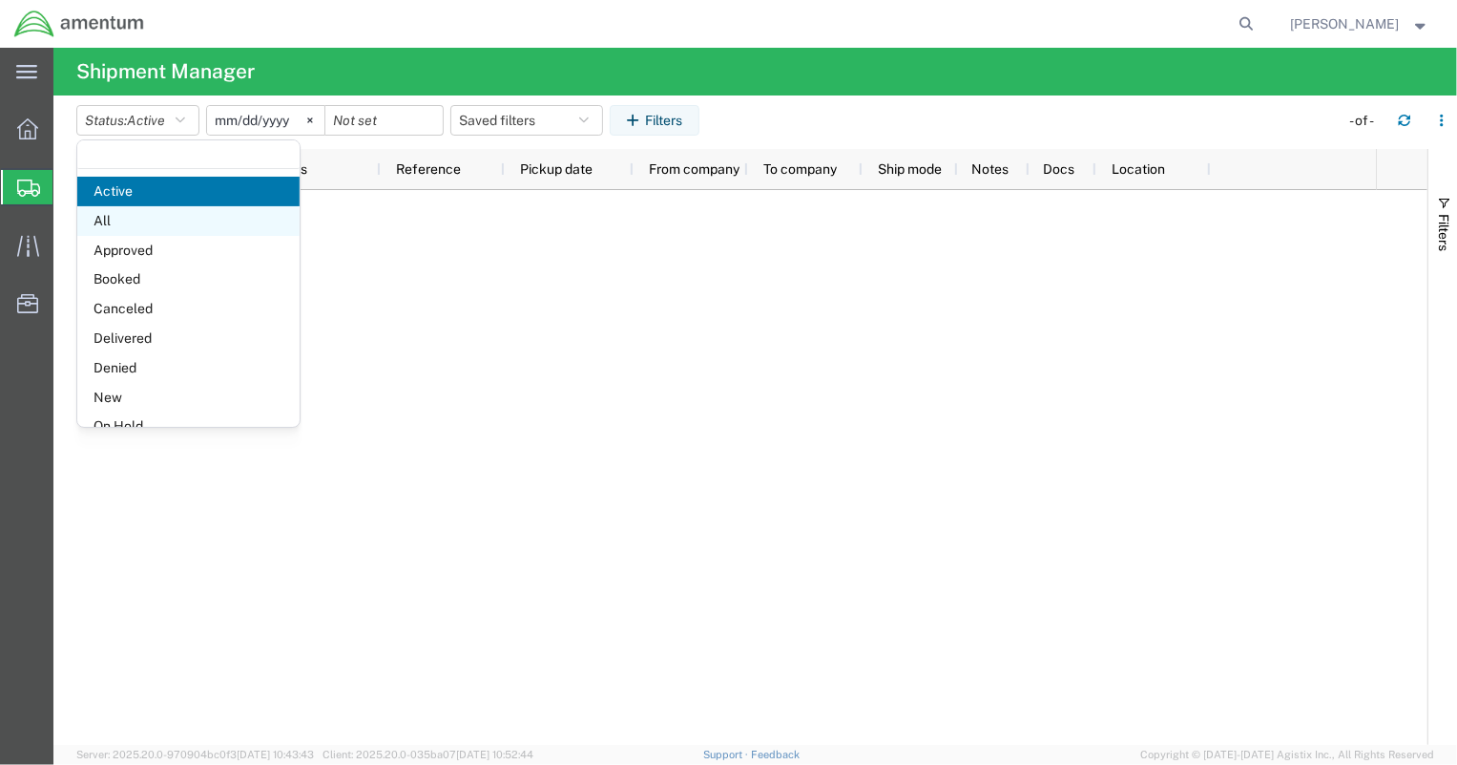
click at [156, 222] on span "All" at bounding box center [188, 221] width 222 height 30
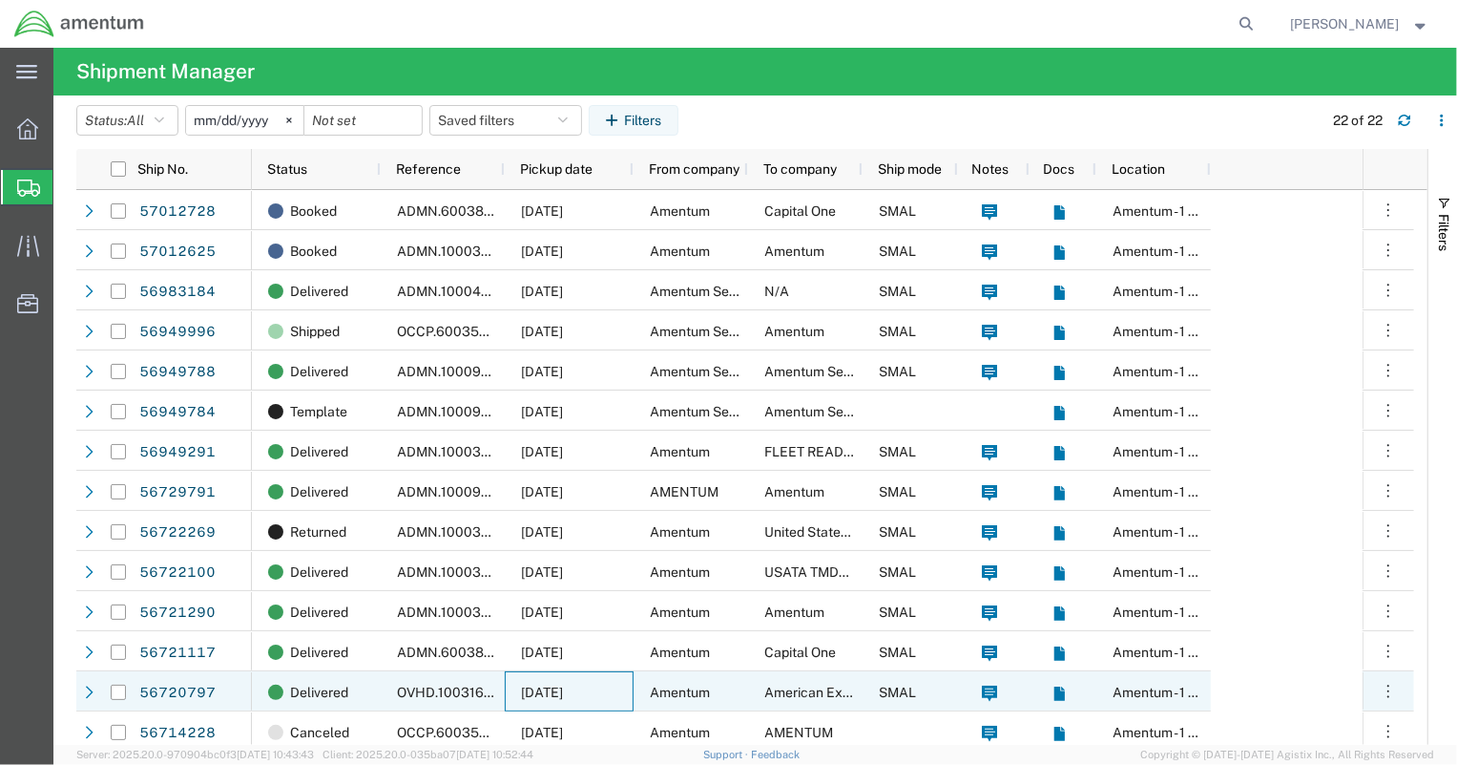
click at [532, 689] on span "09/04/2025" at bounding box center [542, 691] width 42 height 15
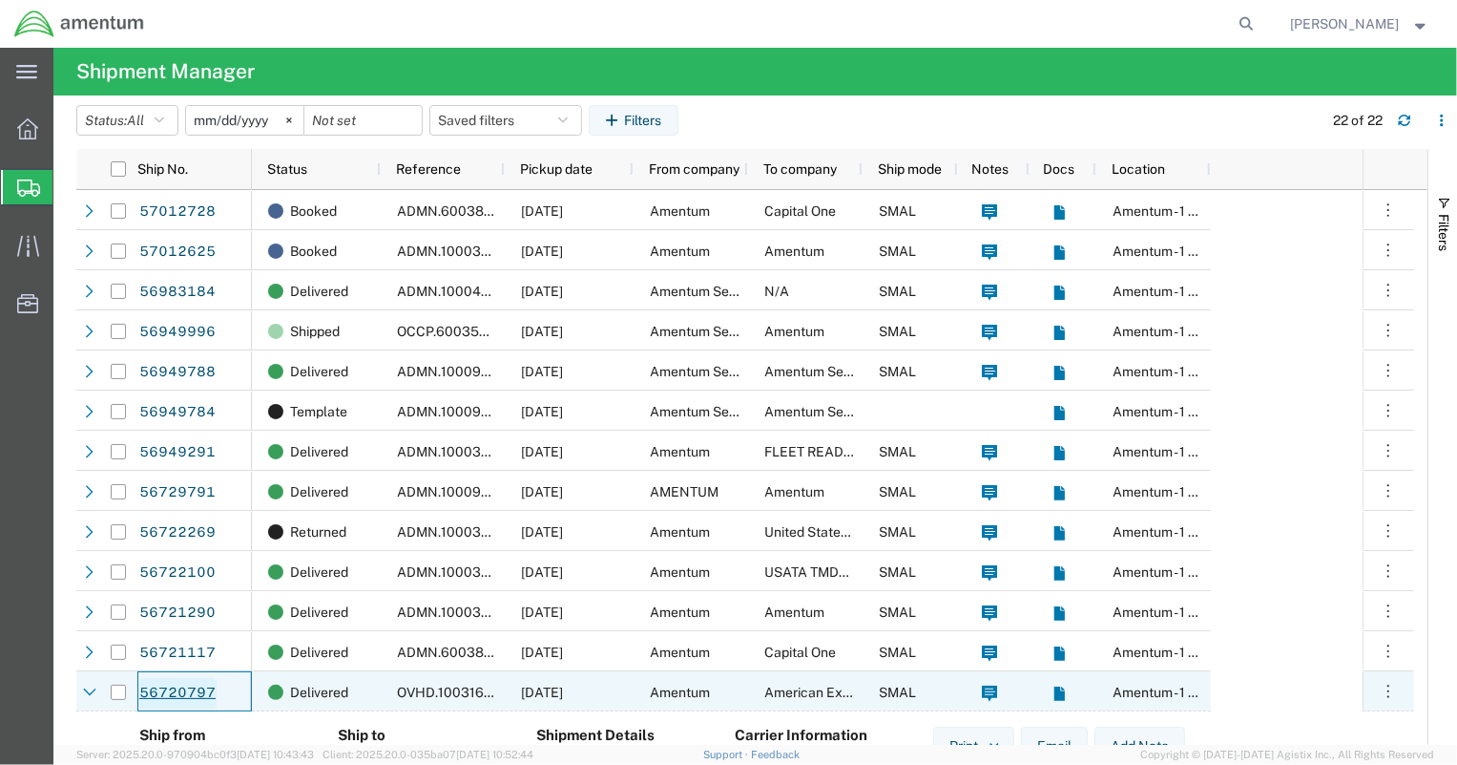
click at [187, 687] on link "56720797" at bounding box center [177, 693] width 78 height 31
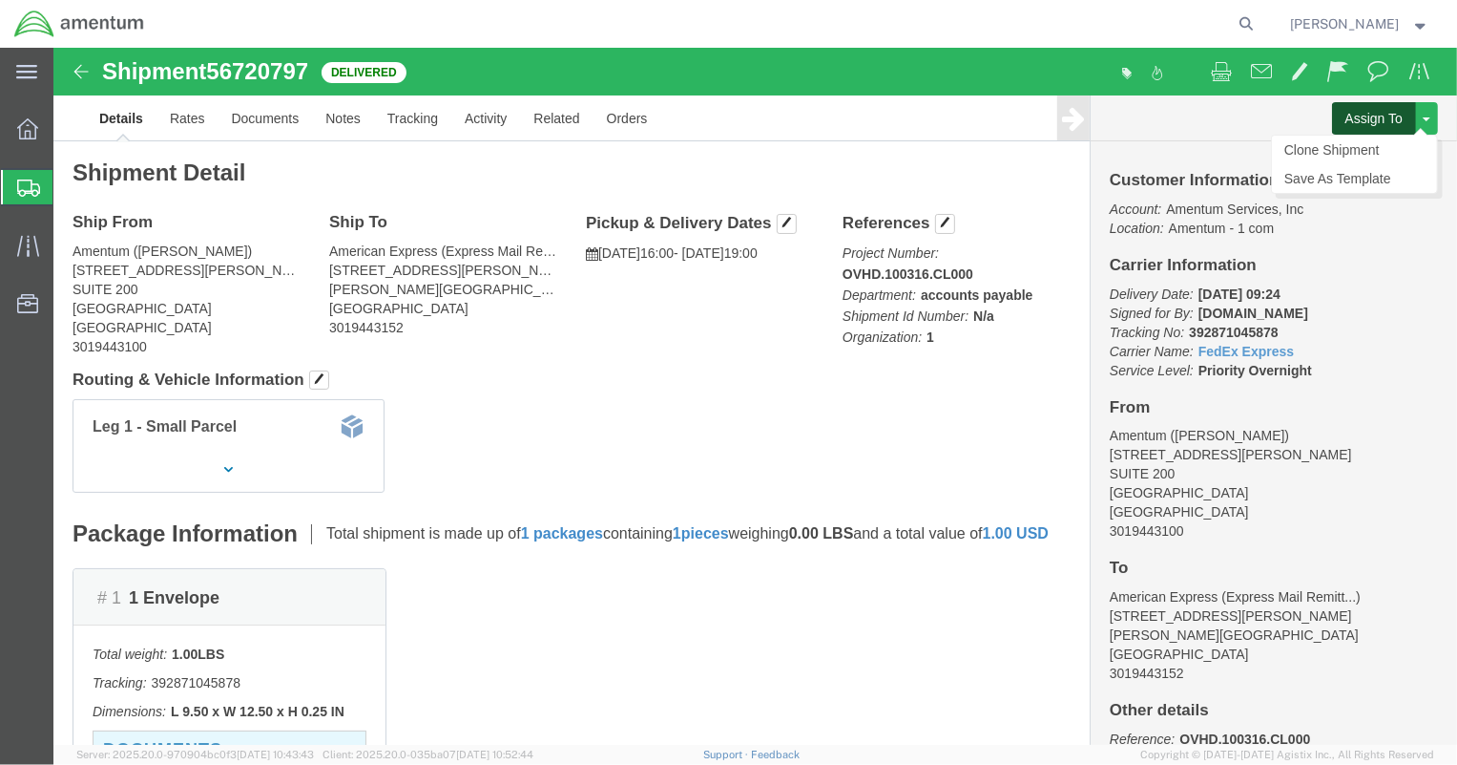
click button "Assign To"
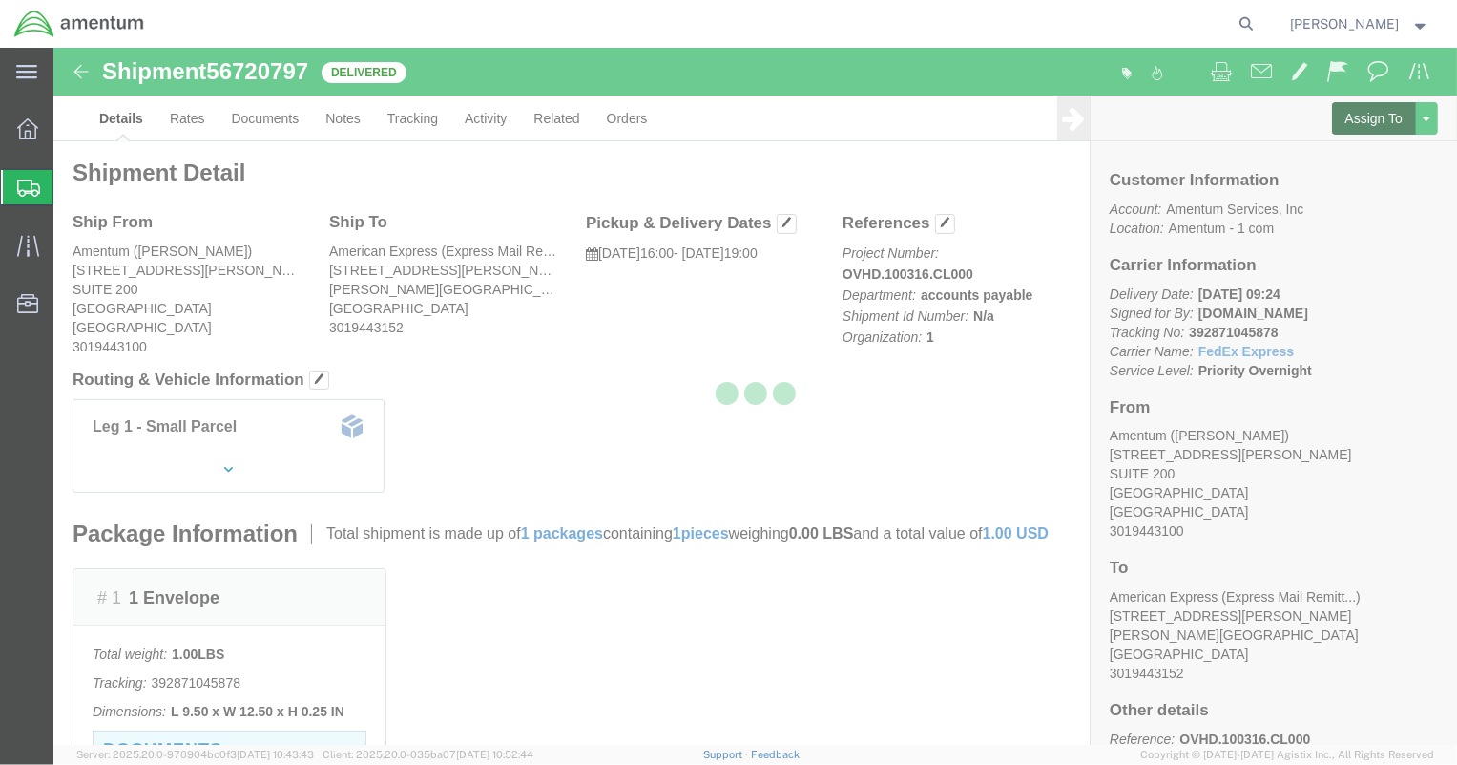
select select
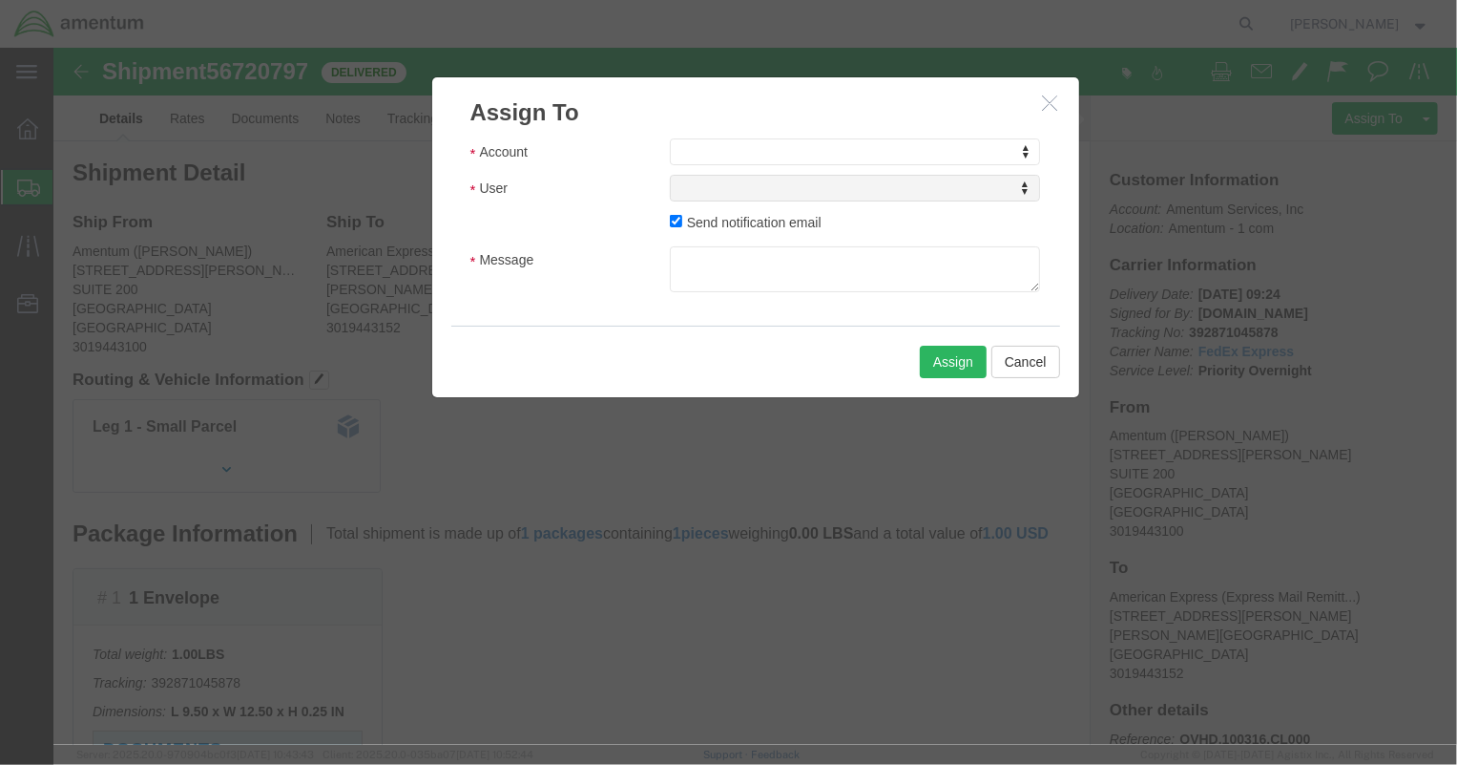
click button "button"
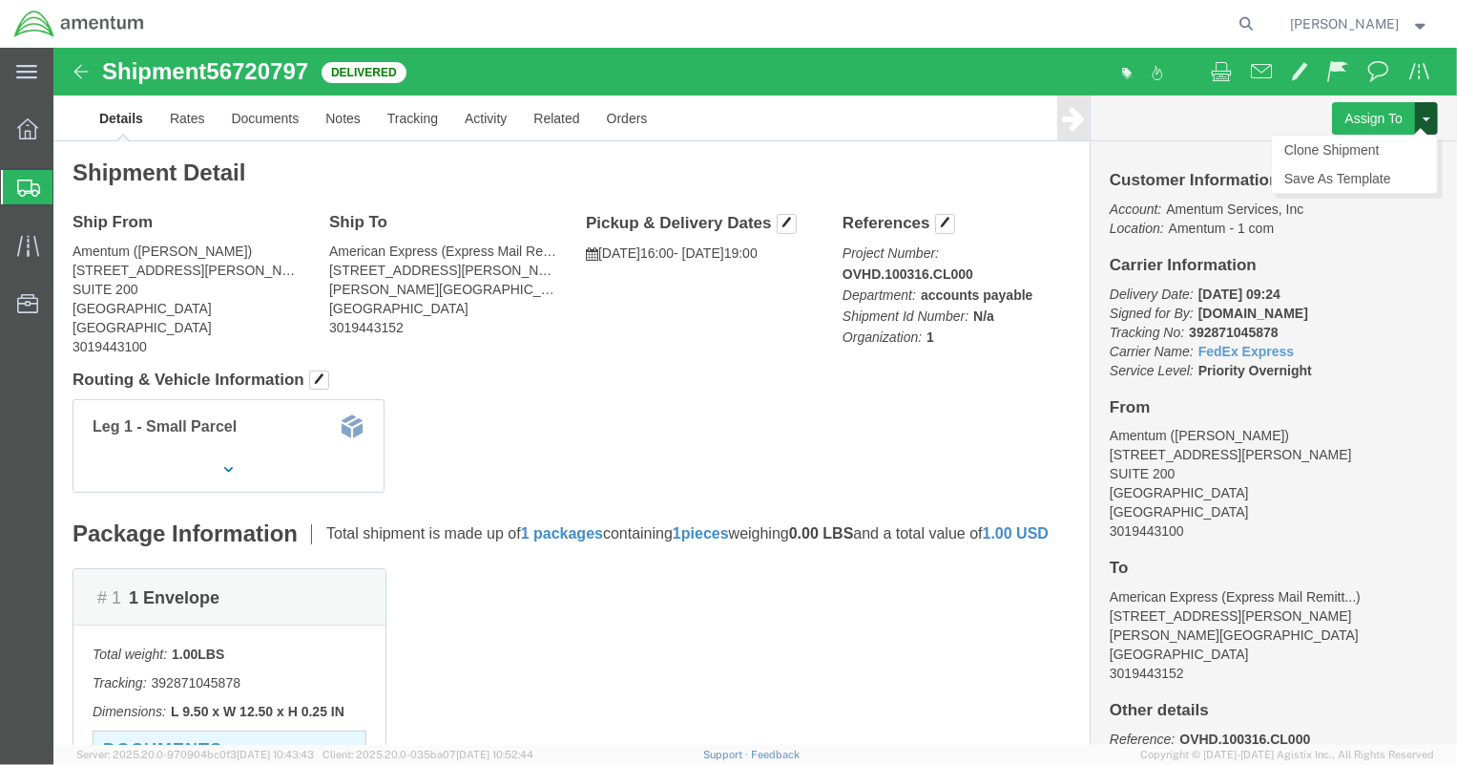
click span
click link "Clone Shipment"
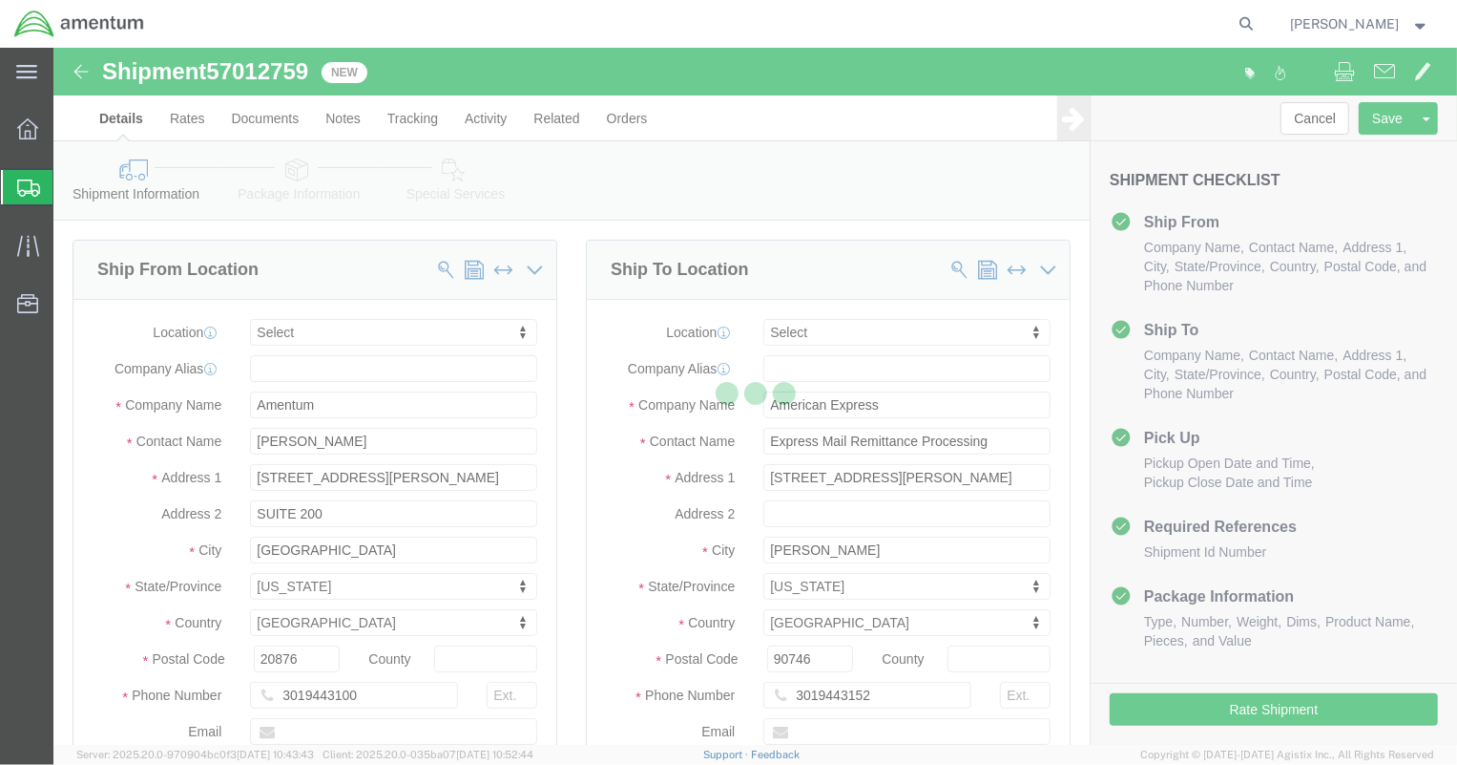
select select
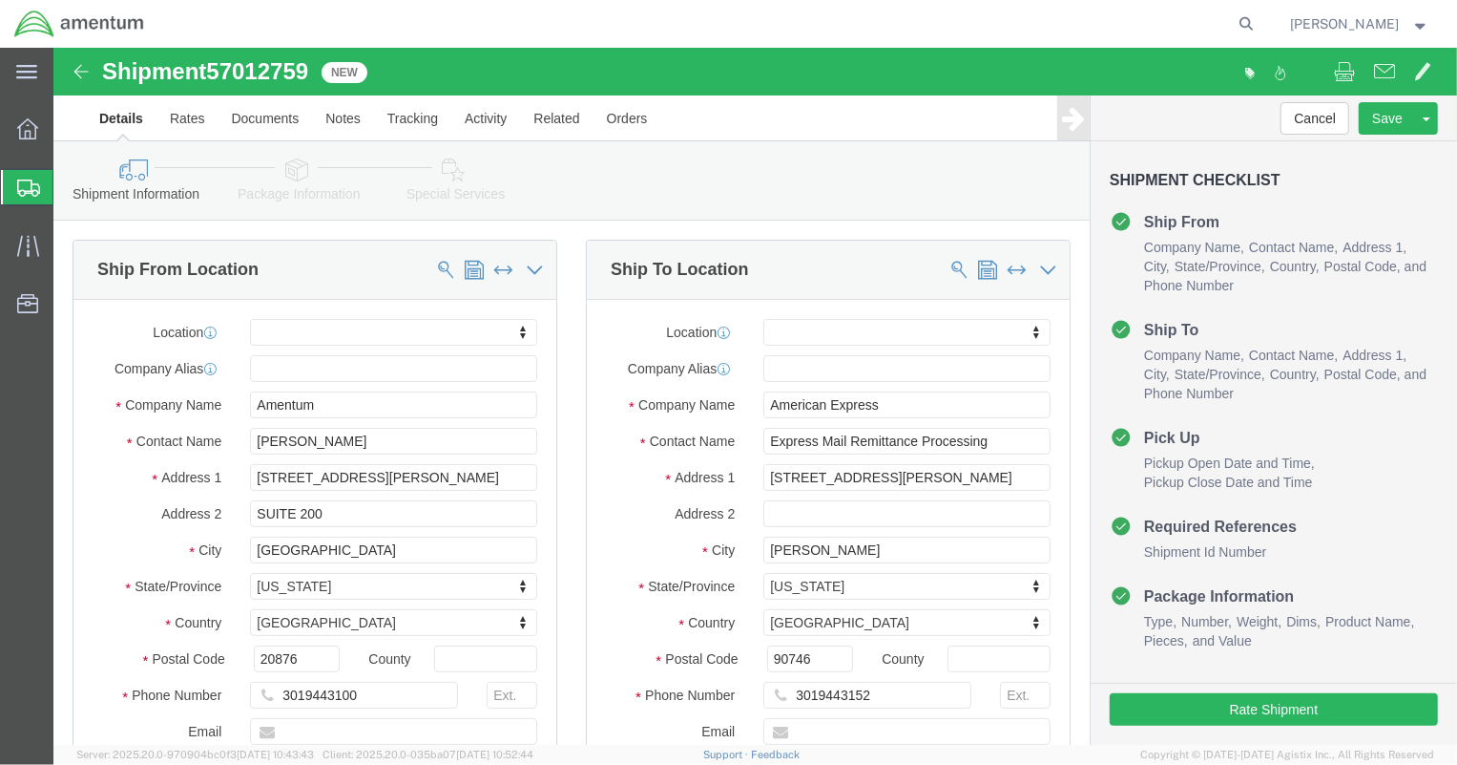
scroll to position [201, 0]
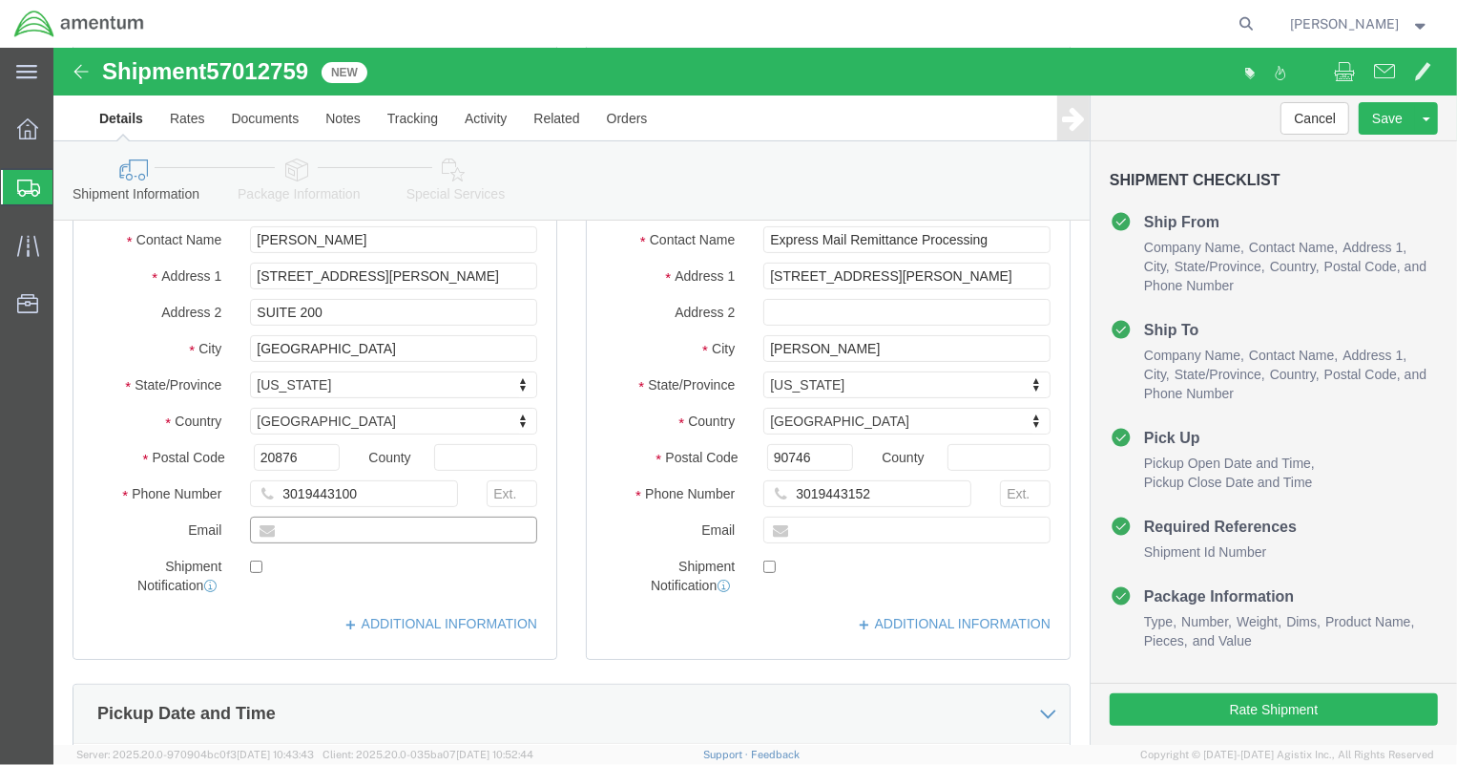
click input "text"
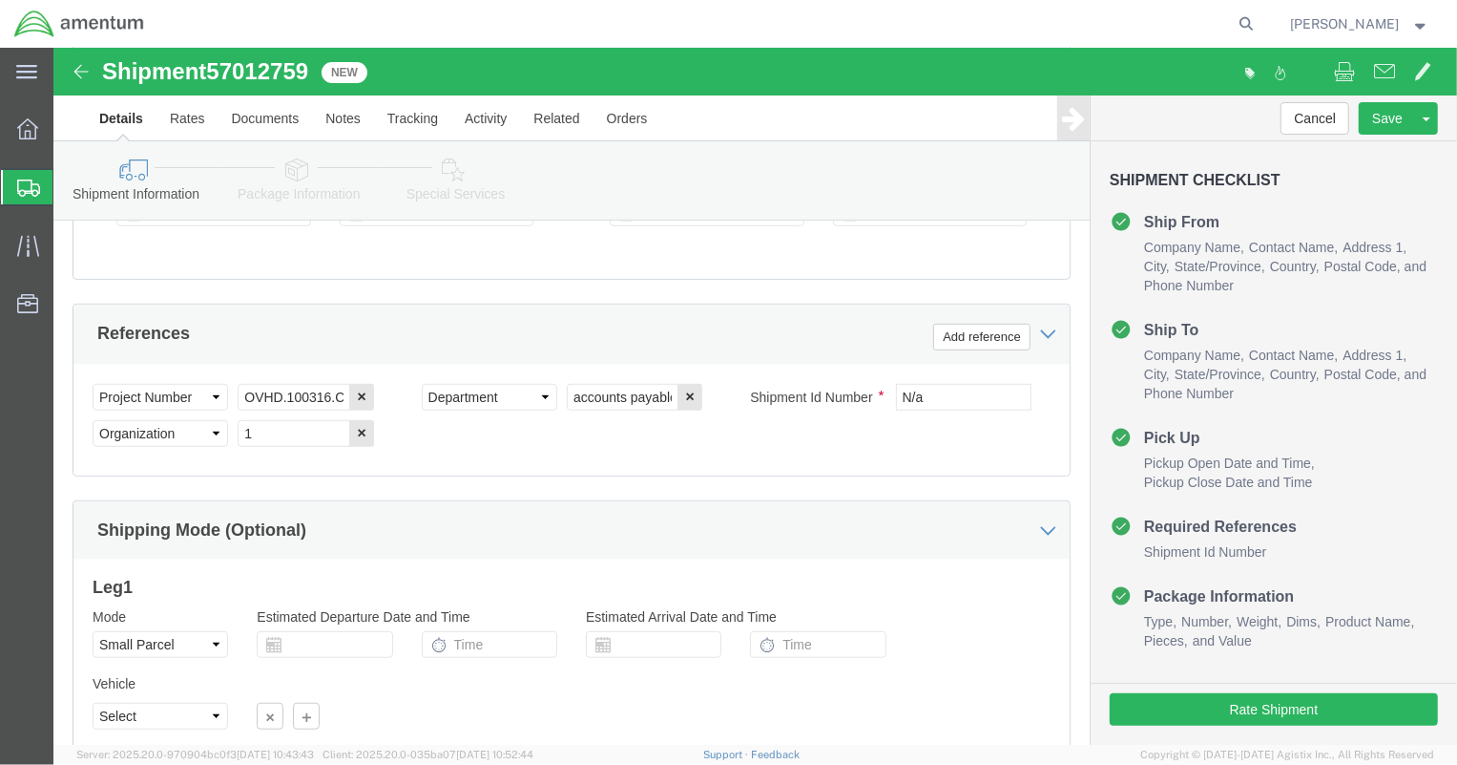
scroll to position [993, 0]
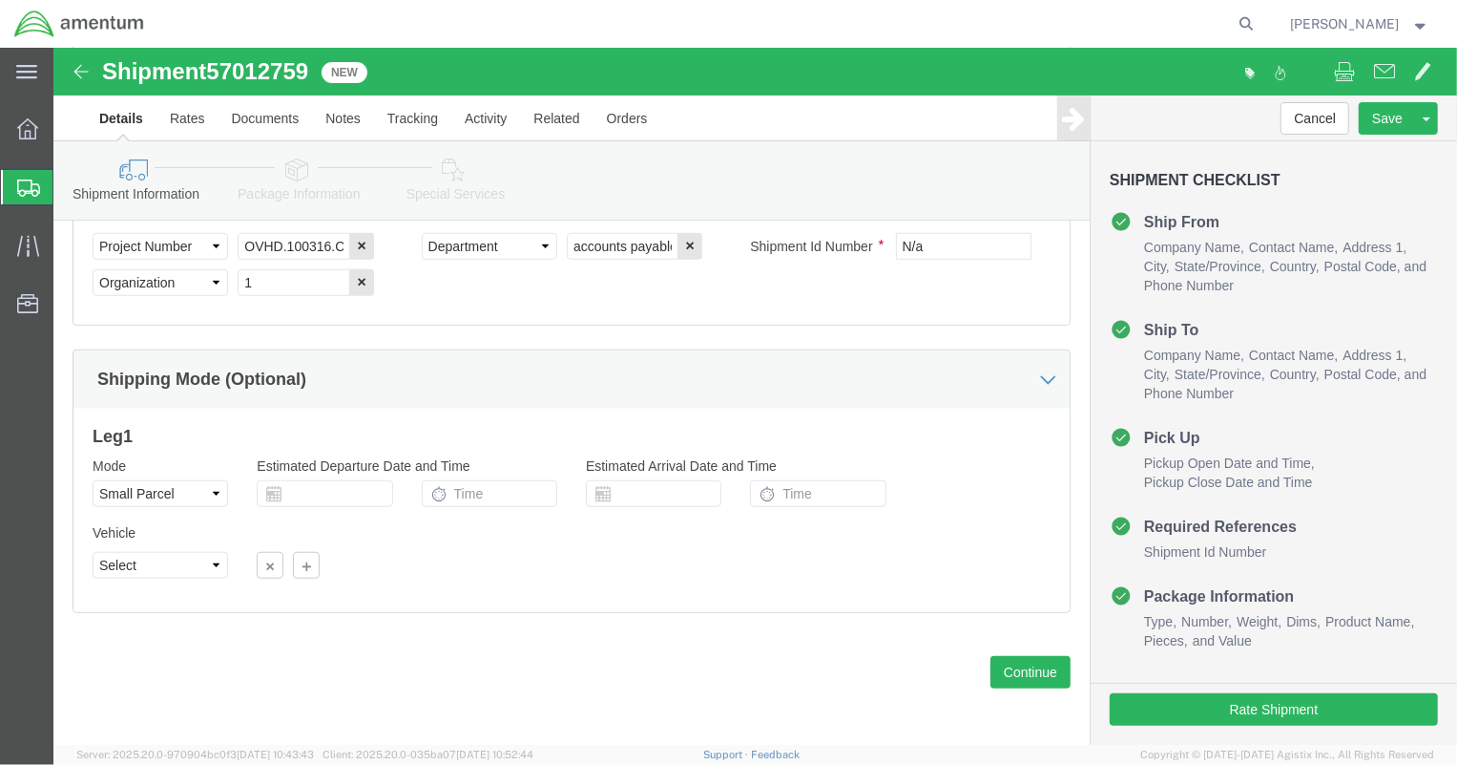
type input "[EMAIL_ADDRESS][DOMAIN_NAME]"
checkbox input "true"
click button "Continue"
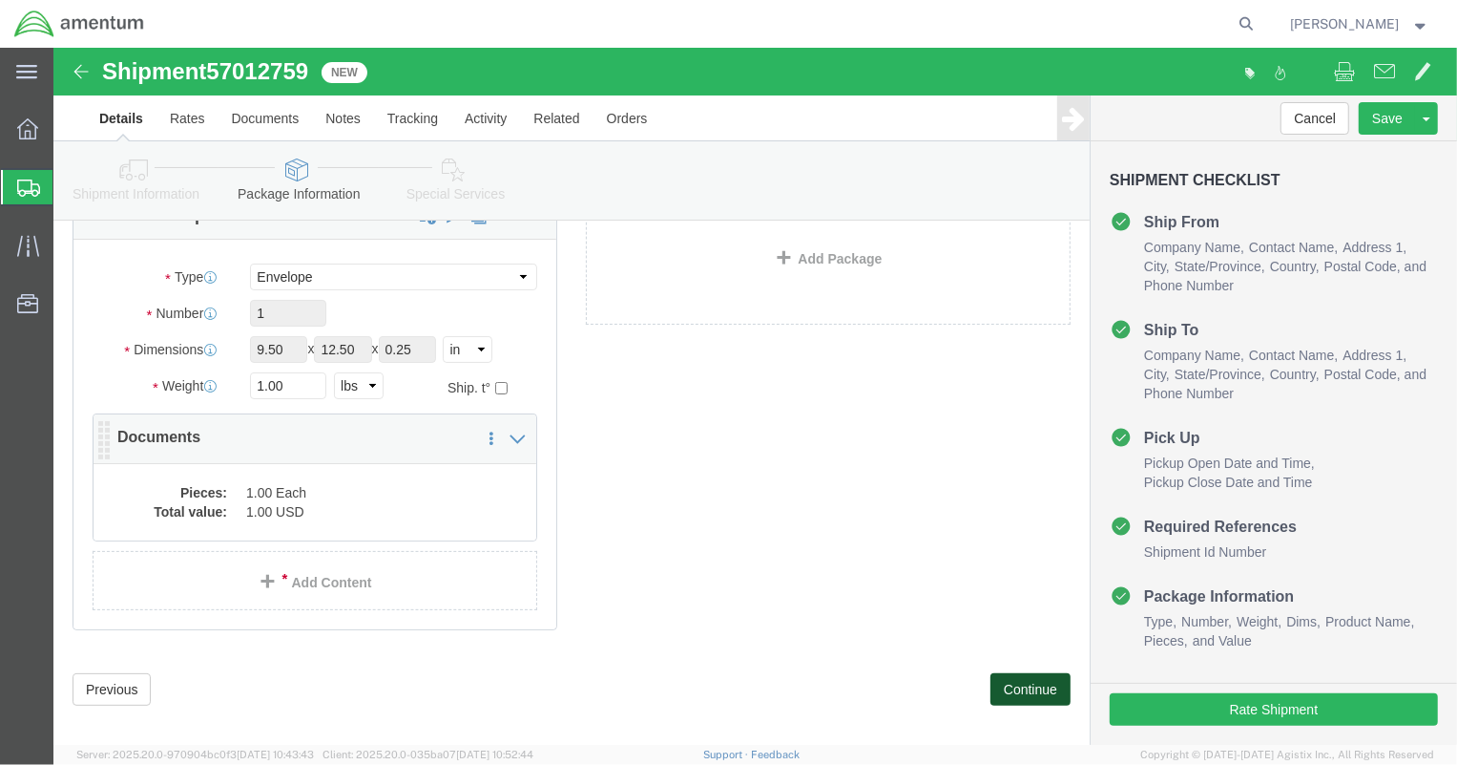
scroll to position [155, 0]
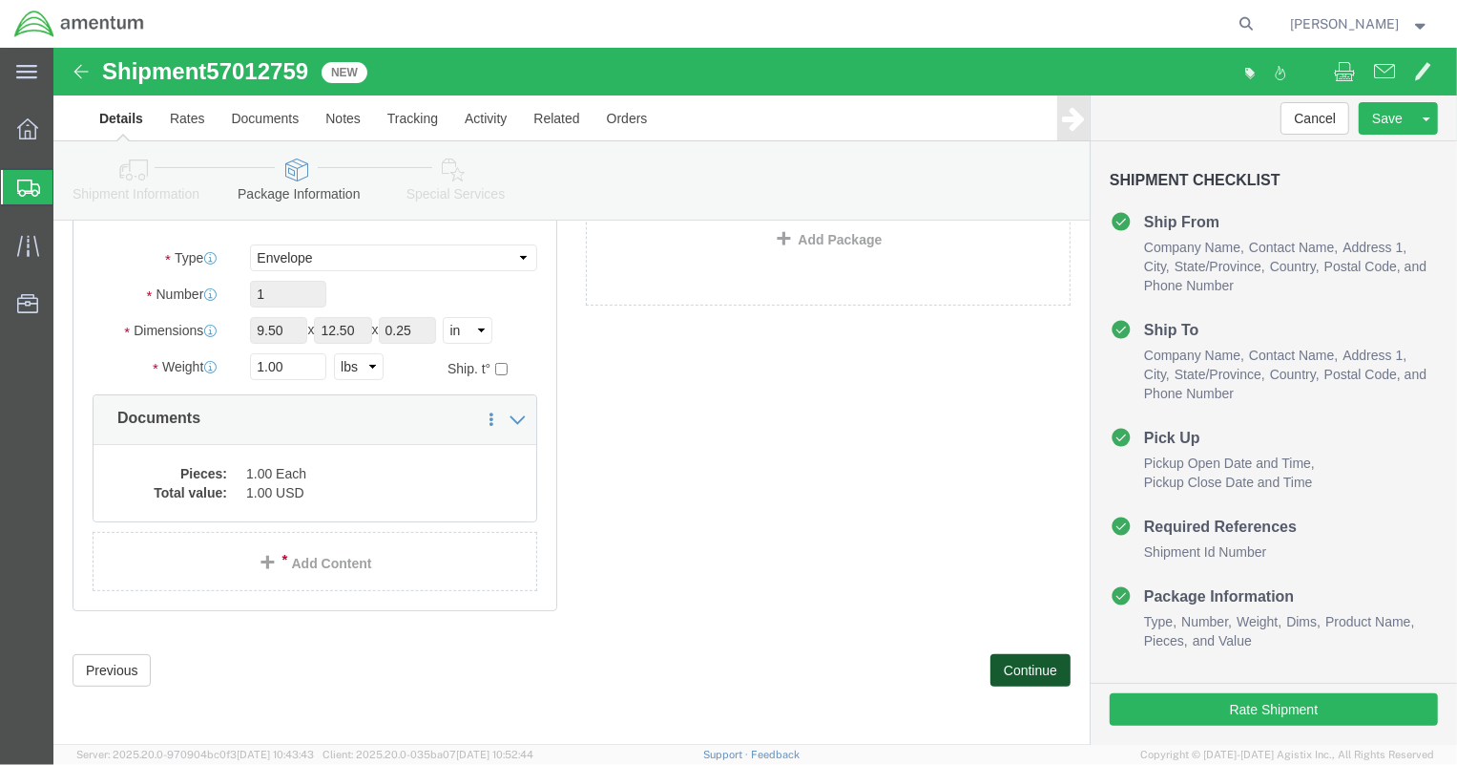
click button "Continue"
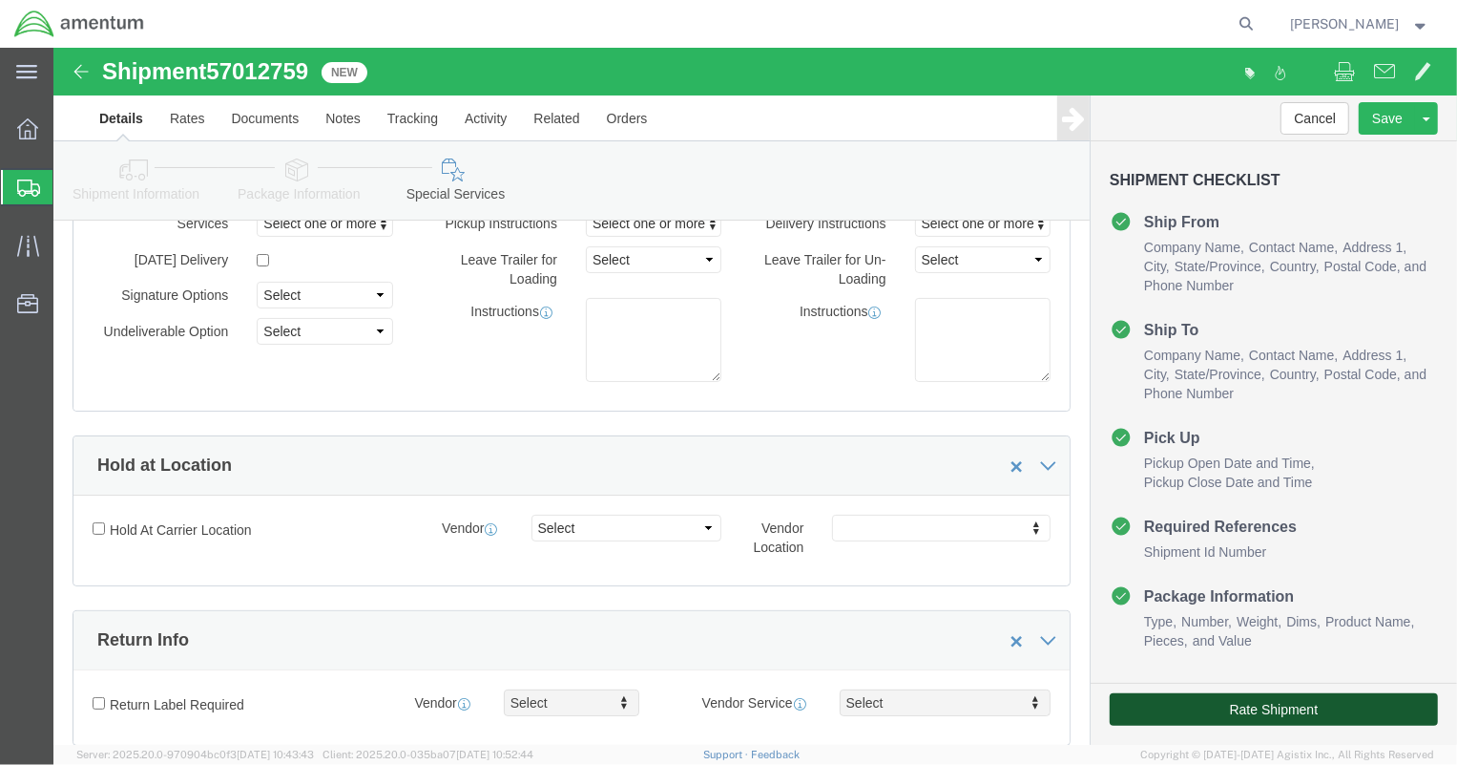
drag, startPoint x: 1152, startPoint y: 668, endPoint x: 765, endPoint y: 574, distance: 397.9
click button "Rate Shipment"
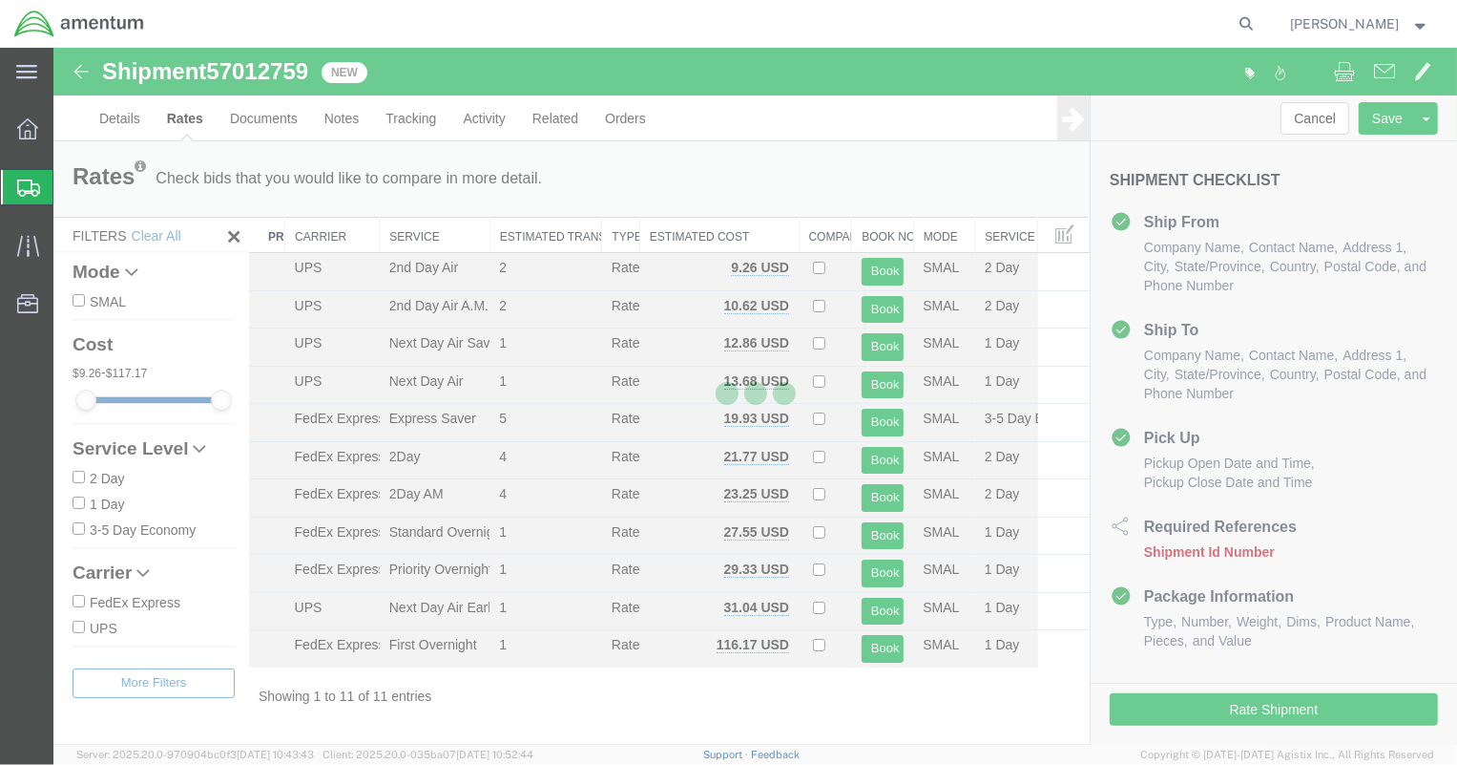
scroll to position [0, 0]
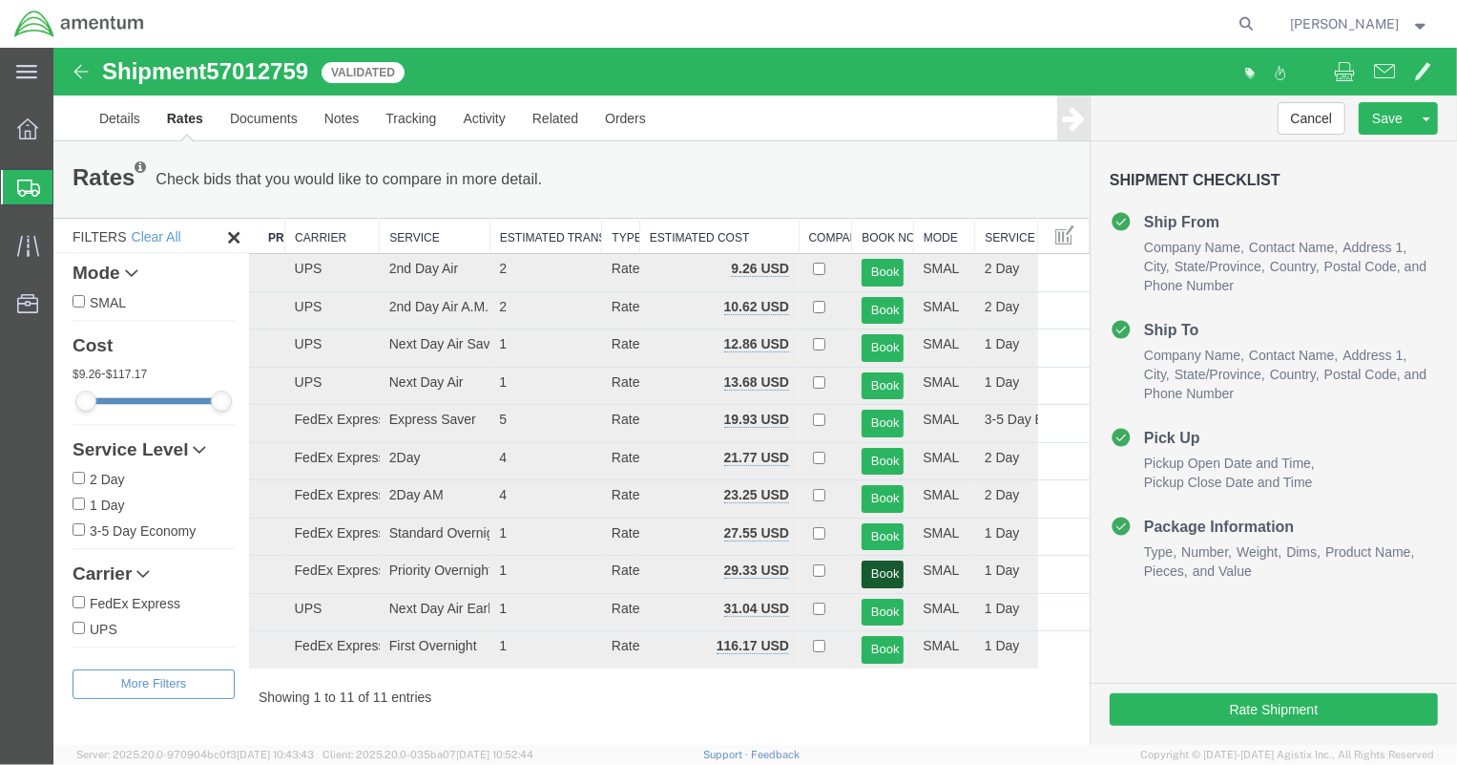
click at [890, 568] on button "Book" at bounding box center [882, 573] width 42 height 28
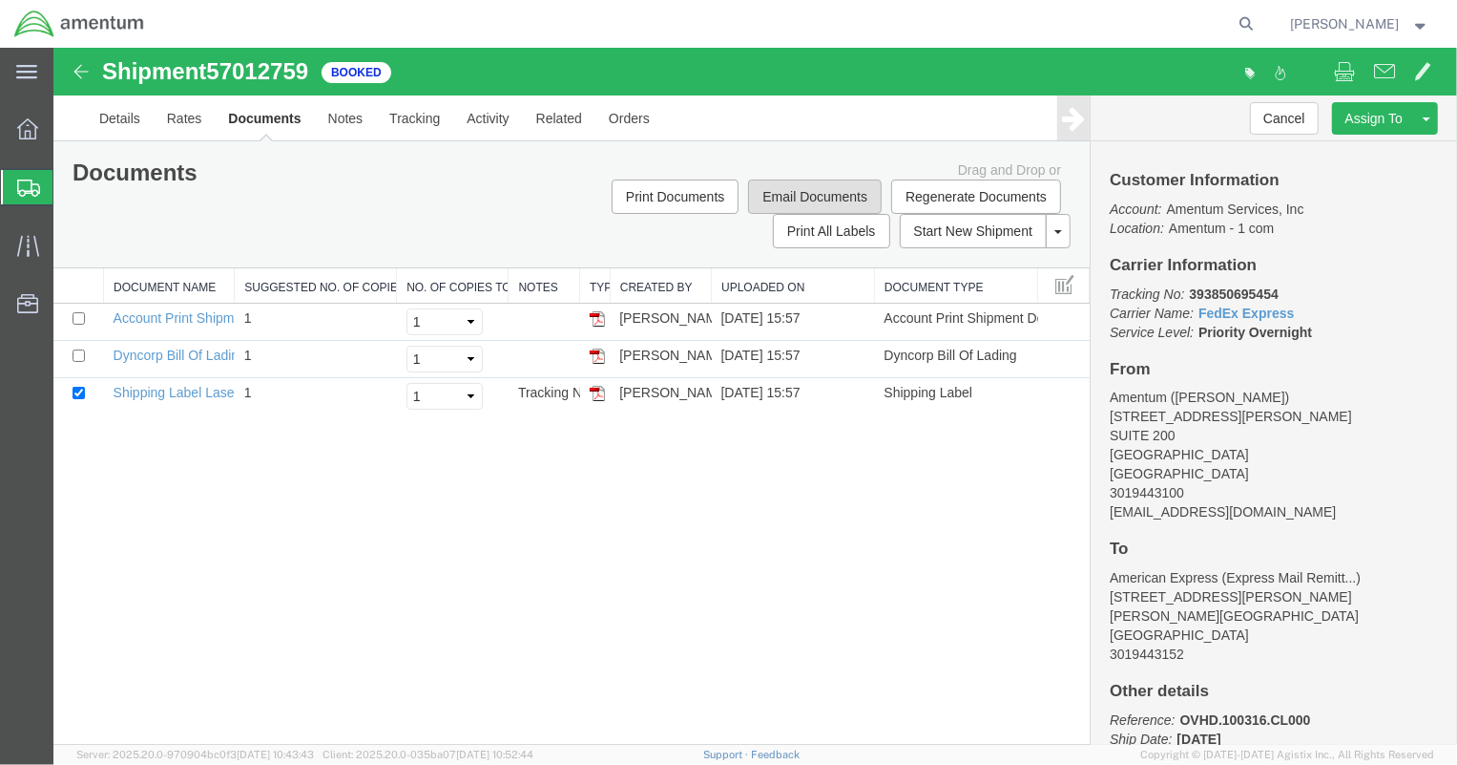
click at [795, 182] on button "Email Documents" at bounding box center [814, 195] width 134 height 34
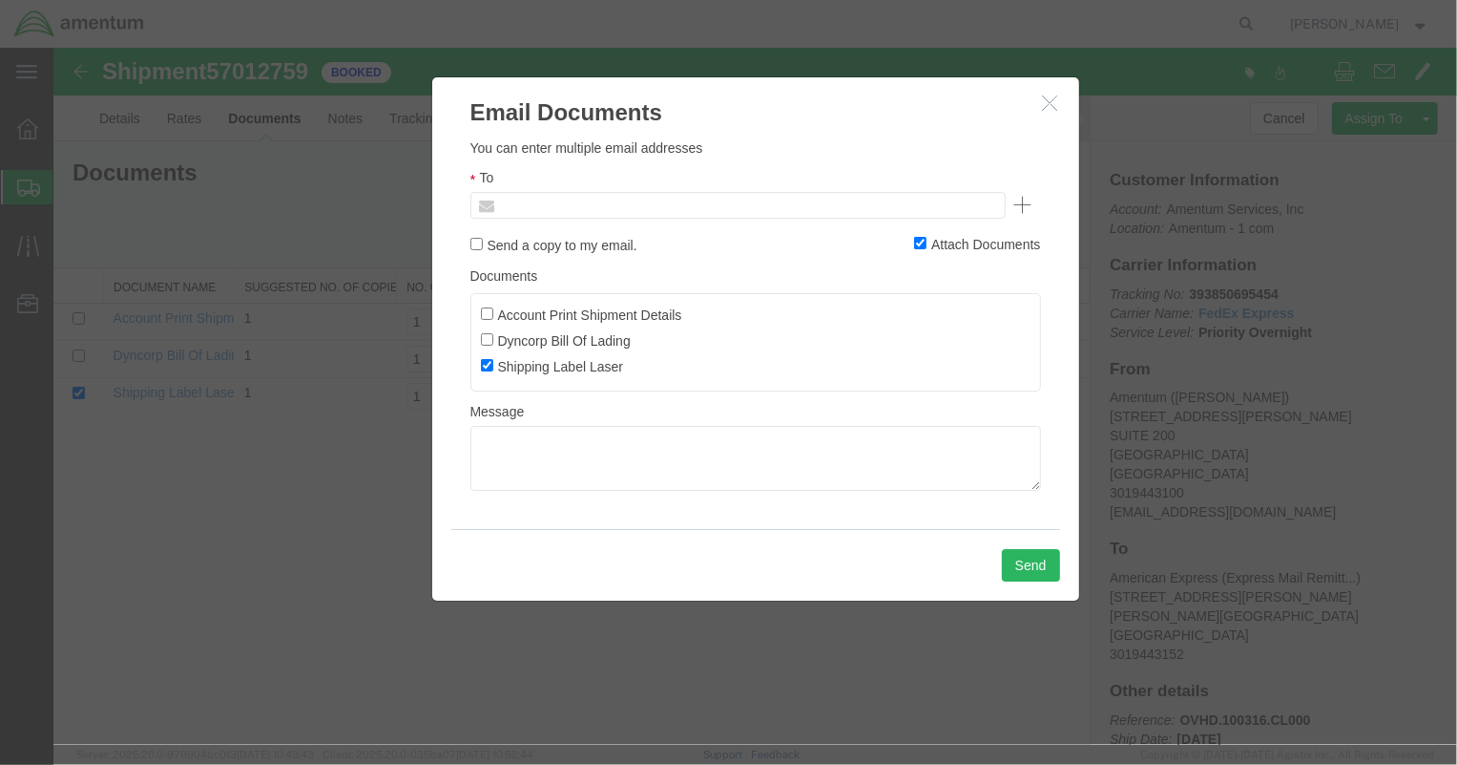
click at [600, 205] on input "text" at bounding box center [607, 204] width 223 height 25
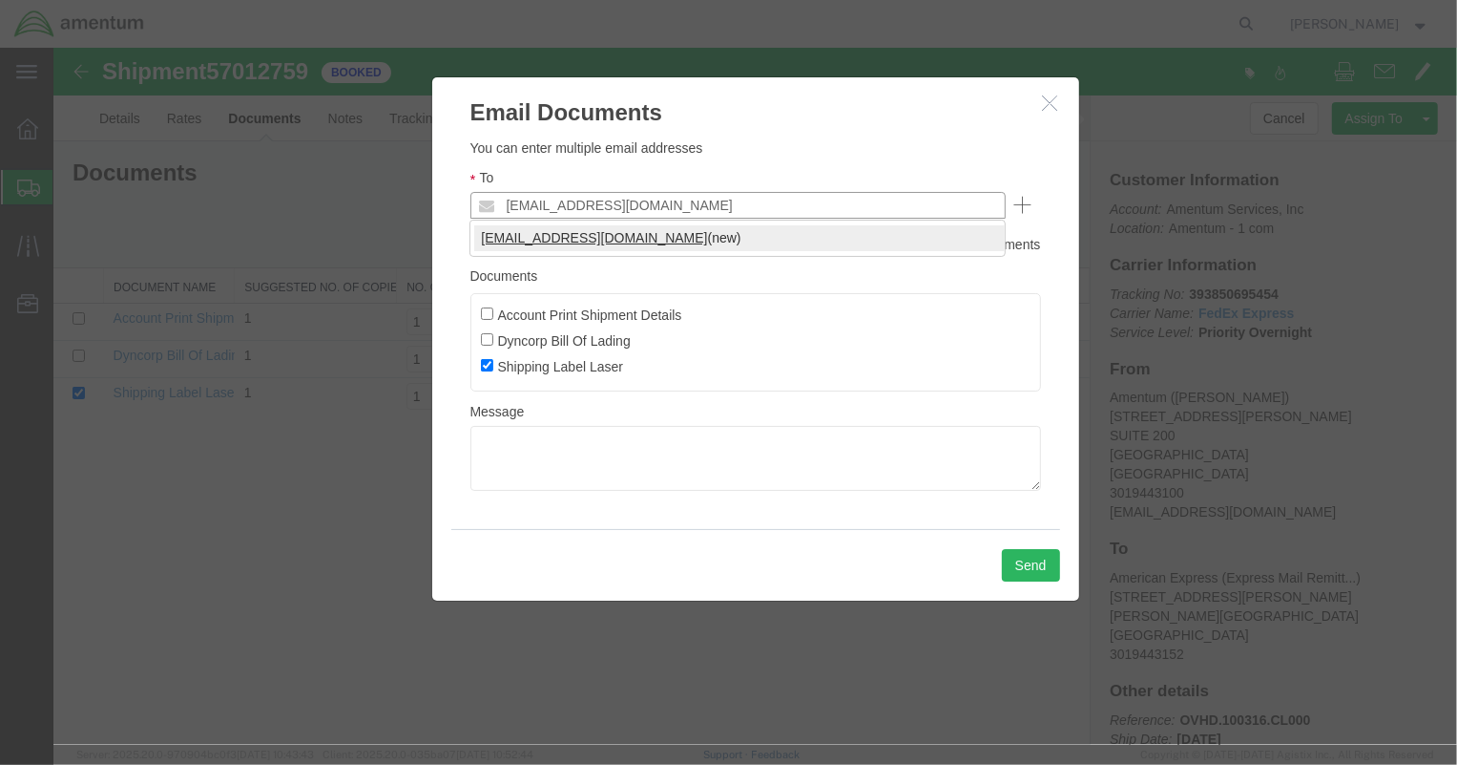
type input "[EMAIL_ADDRESS][DOMAIN_NAME]"
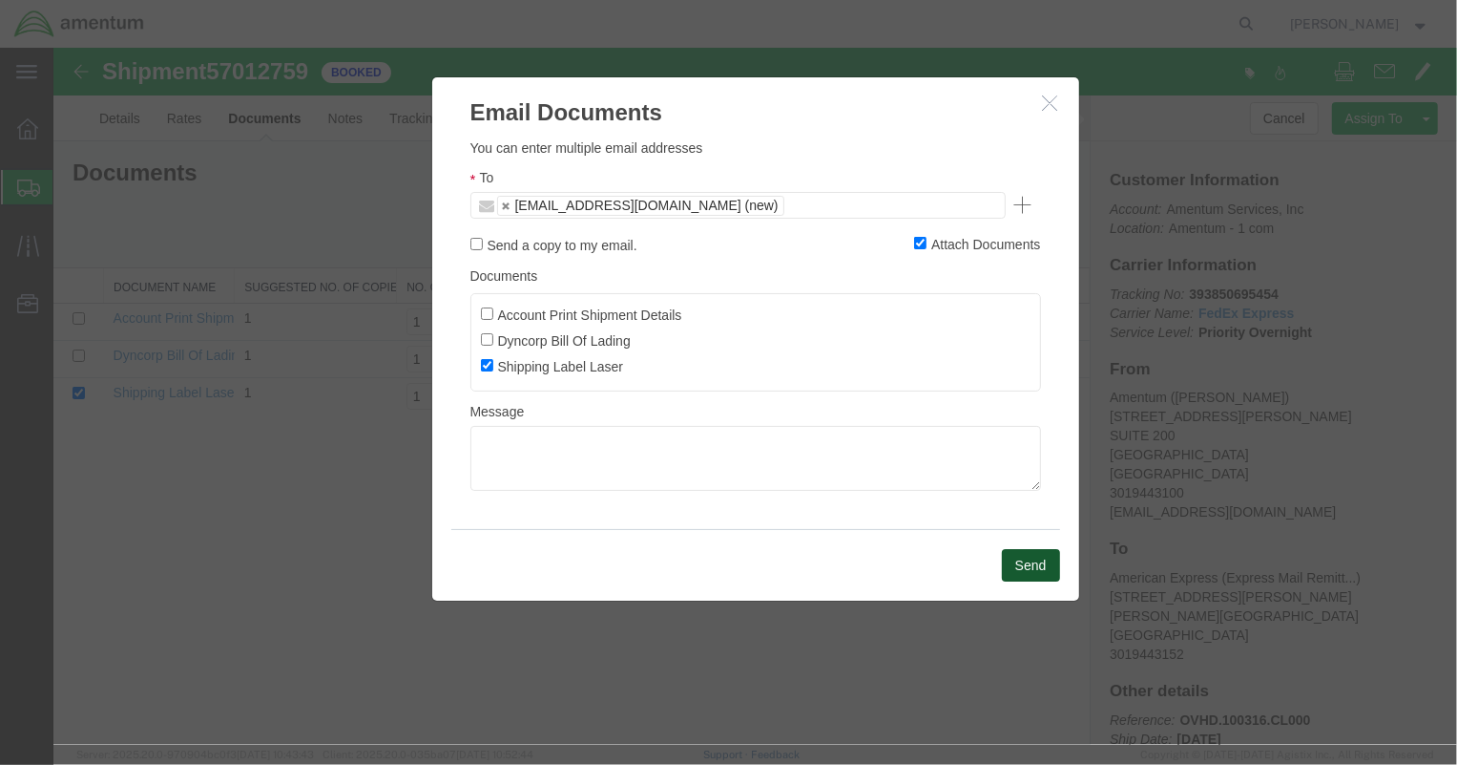
click at [1027, 557] on button "Send" at bounding box center [1030, 564] width 58 height 32
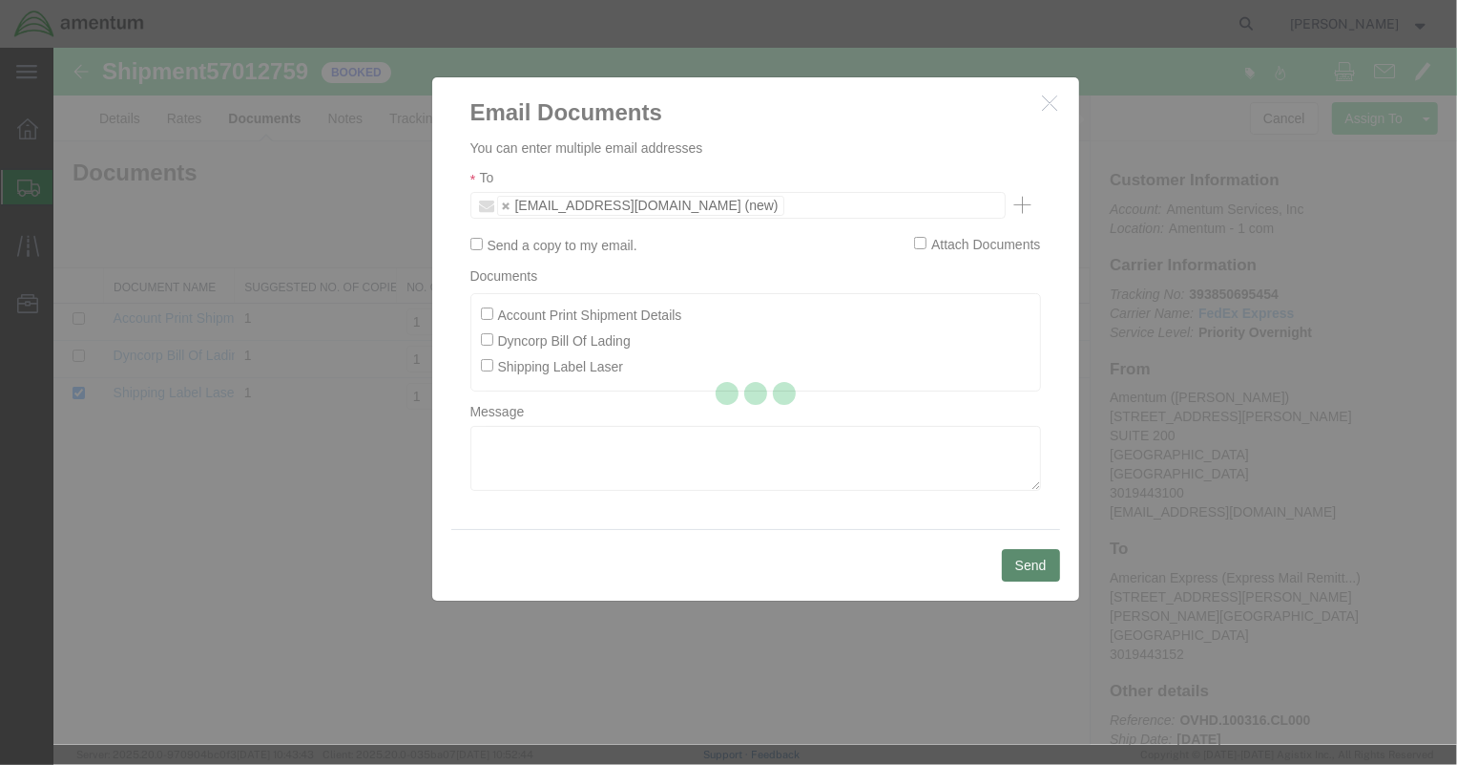
checkbox input "false"
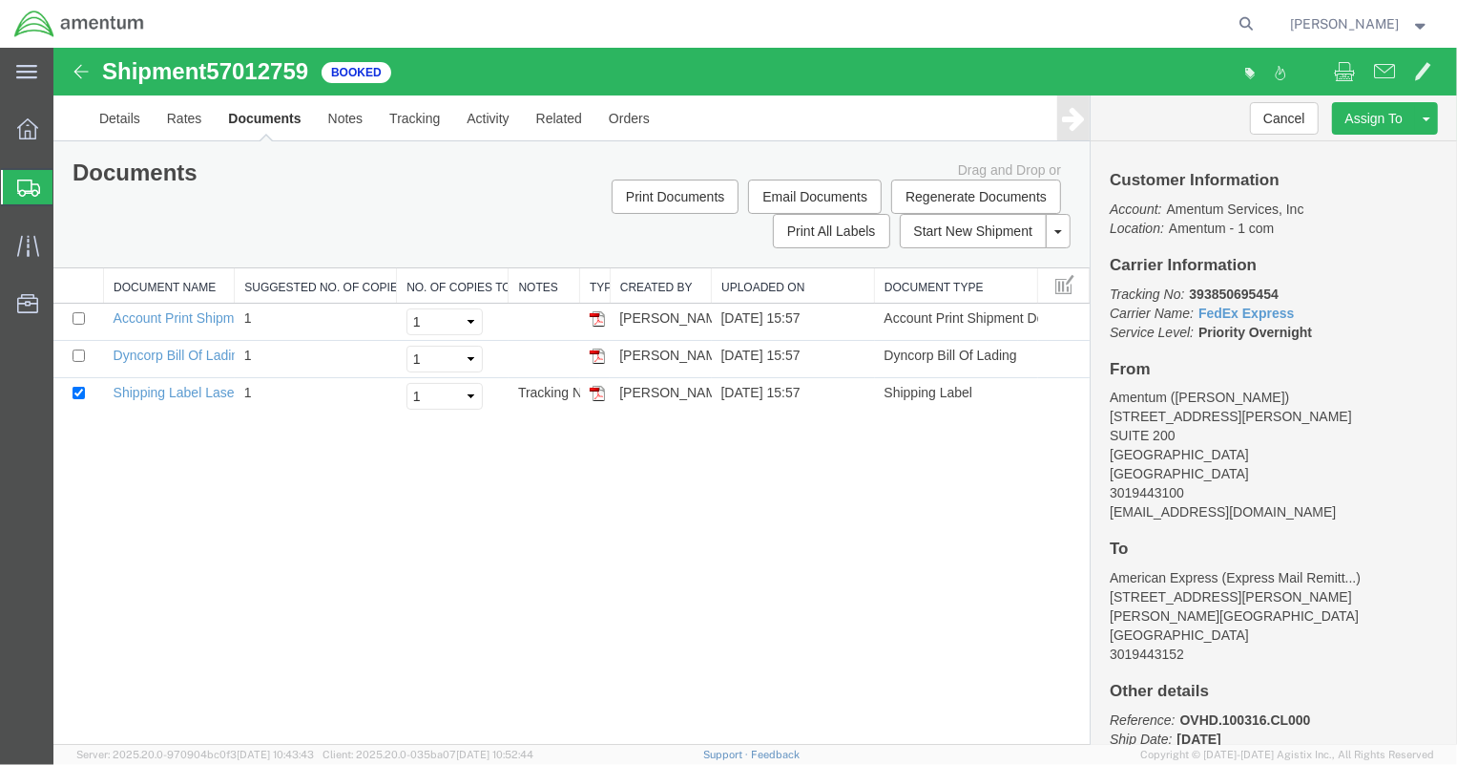
click at [1384, 25] on span "[PERSON_NAME]" at bounding box center [1345, 23] width 109 height 21
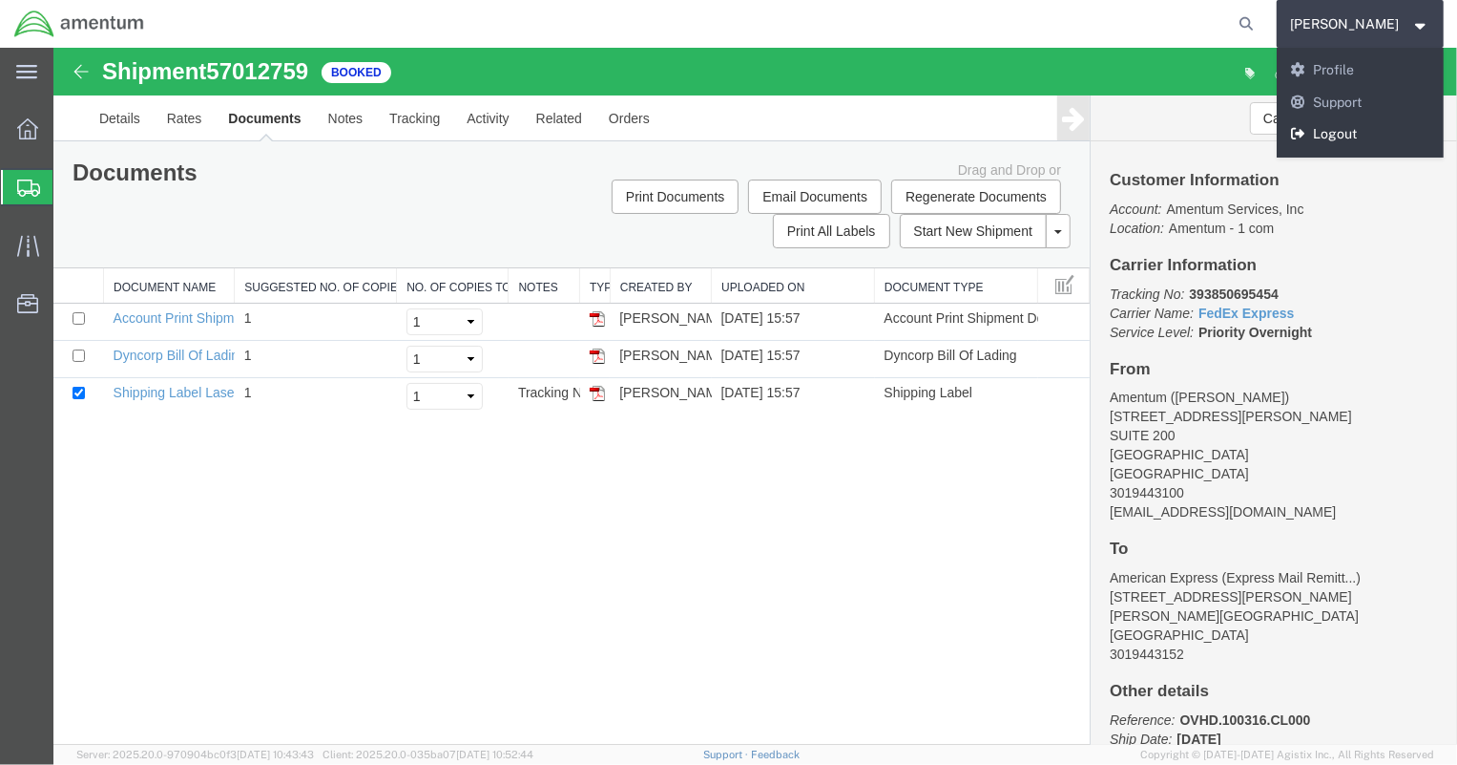
click at [1367, 135] on link "Logout" at bounding box center [1361, 134] width 168 height 32
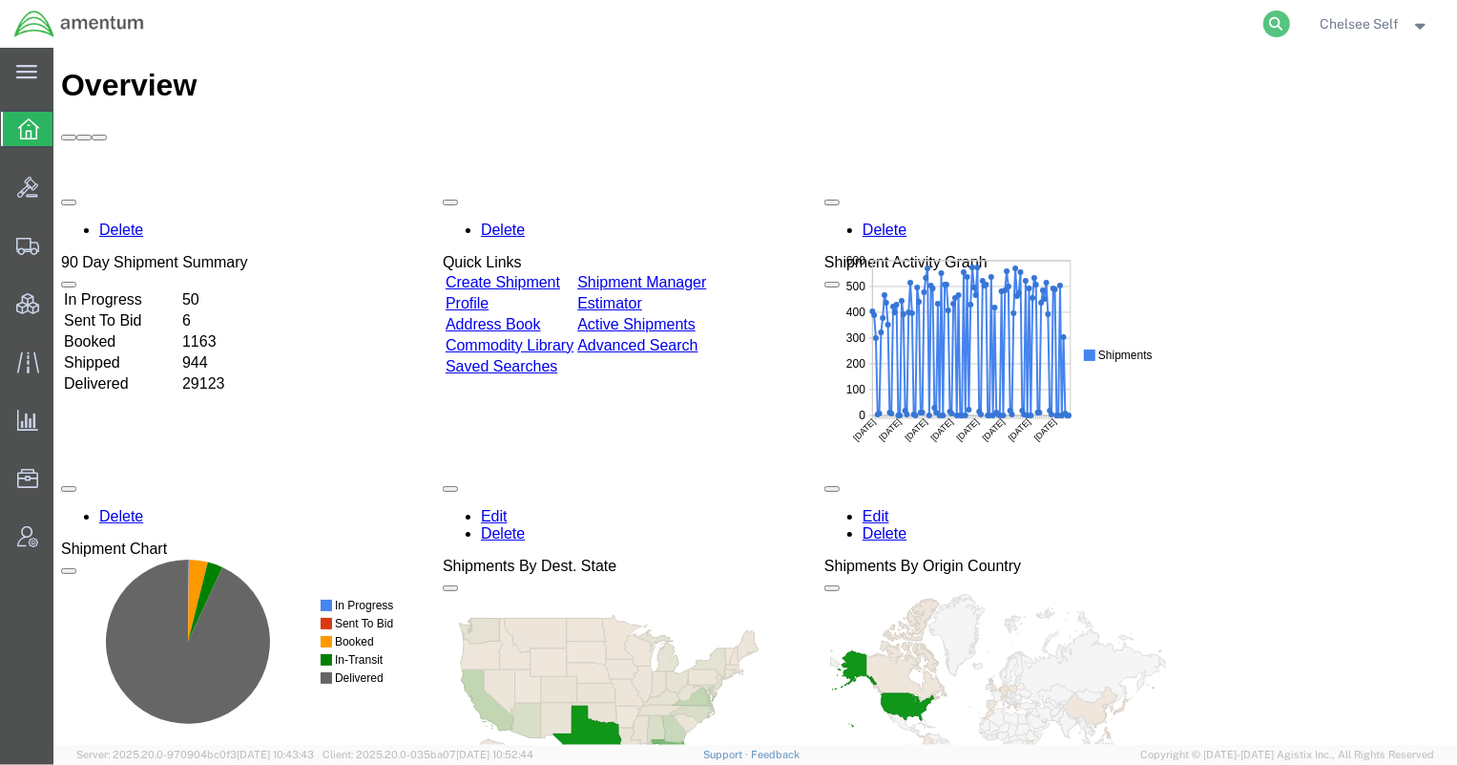
click at [1280, 27] on icon at bounding box center [1277, 23] width 27 height 27
click at [1112, 28] on input "search" at bounding box center [973, 24] width 580 height 46
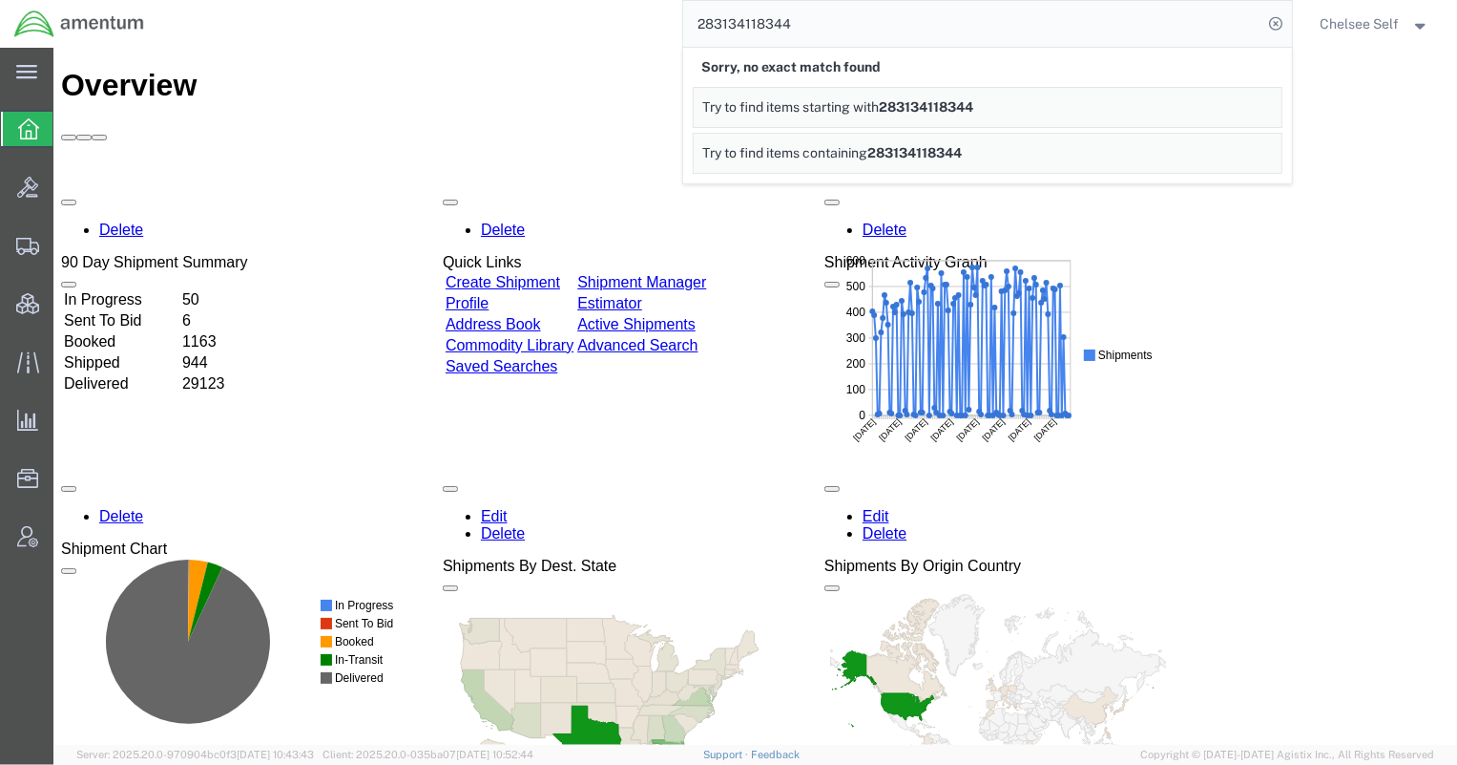
drag, startPoint x: 837, startPoint y: 26, endPoint x: 434, endPoint y: 28, distance: 402.8
click at [434, 28] on div "283134118344 Sorry, no exact match found Try to find items starting with 283134…" at bounding box center [725, 24] width 1134 height 48
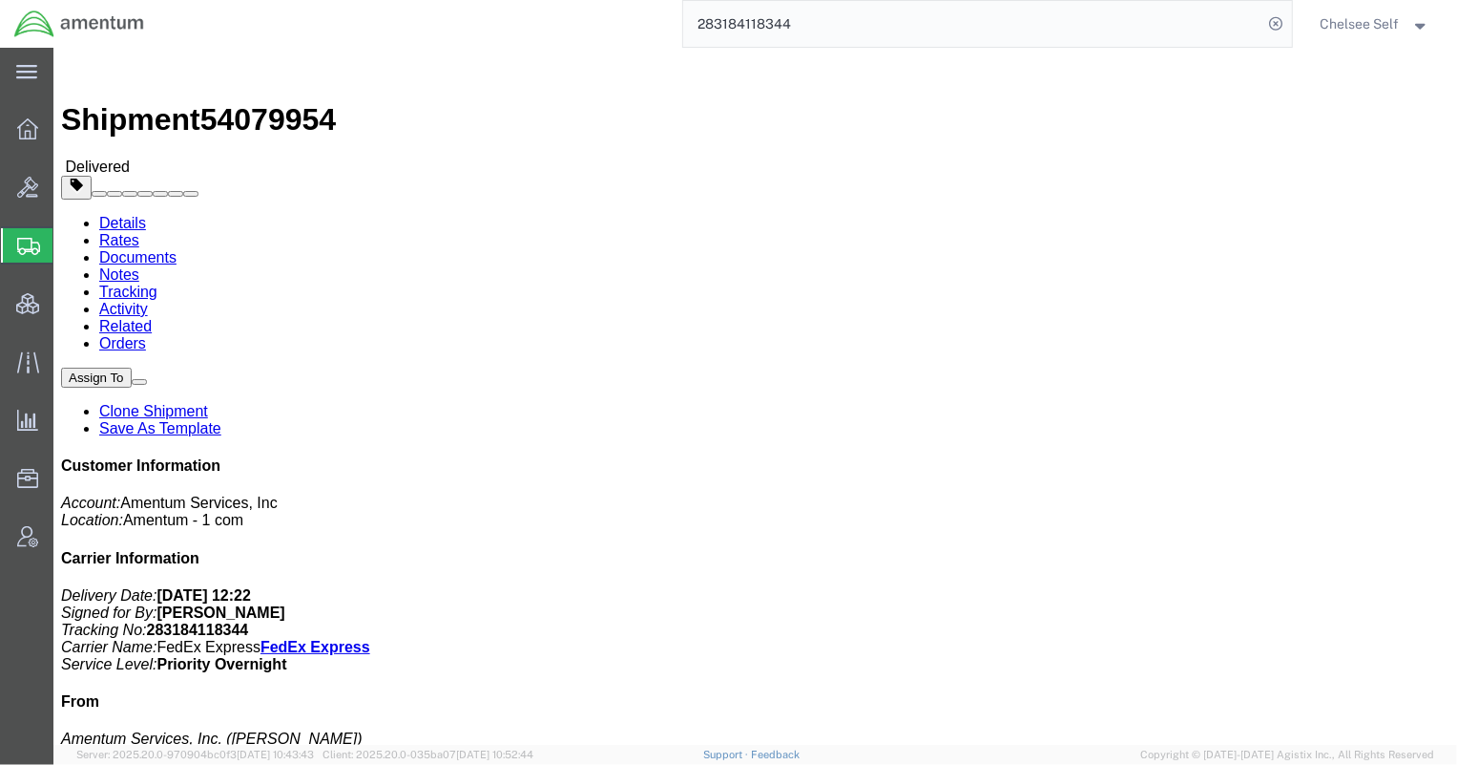
drag, startPoint x: 782, startPoint y: 225, endPoint x: 938, endPoint y: 223, distance: 156.5
click p "Project Number: ADMN.100123.1BRMX Organization: 1 Shipment Id Number: [PERSON_N…"
copy b "ADMN.100123.1BRMX"
drag, startPoint x: 847, startPoint y: 26, endPoint x: 330, endPoint y: 4, distance: 516.8
click at [335, 5] on div "283184118344" at bounding box center [725, 24] width 1134 height 48
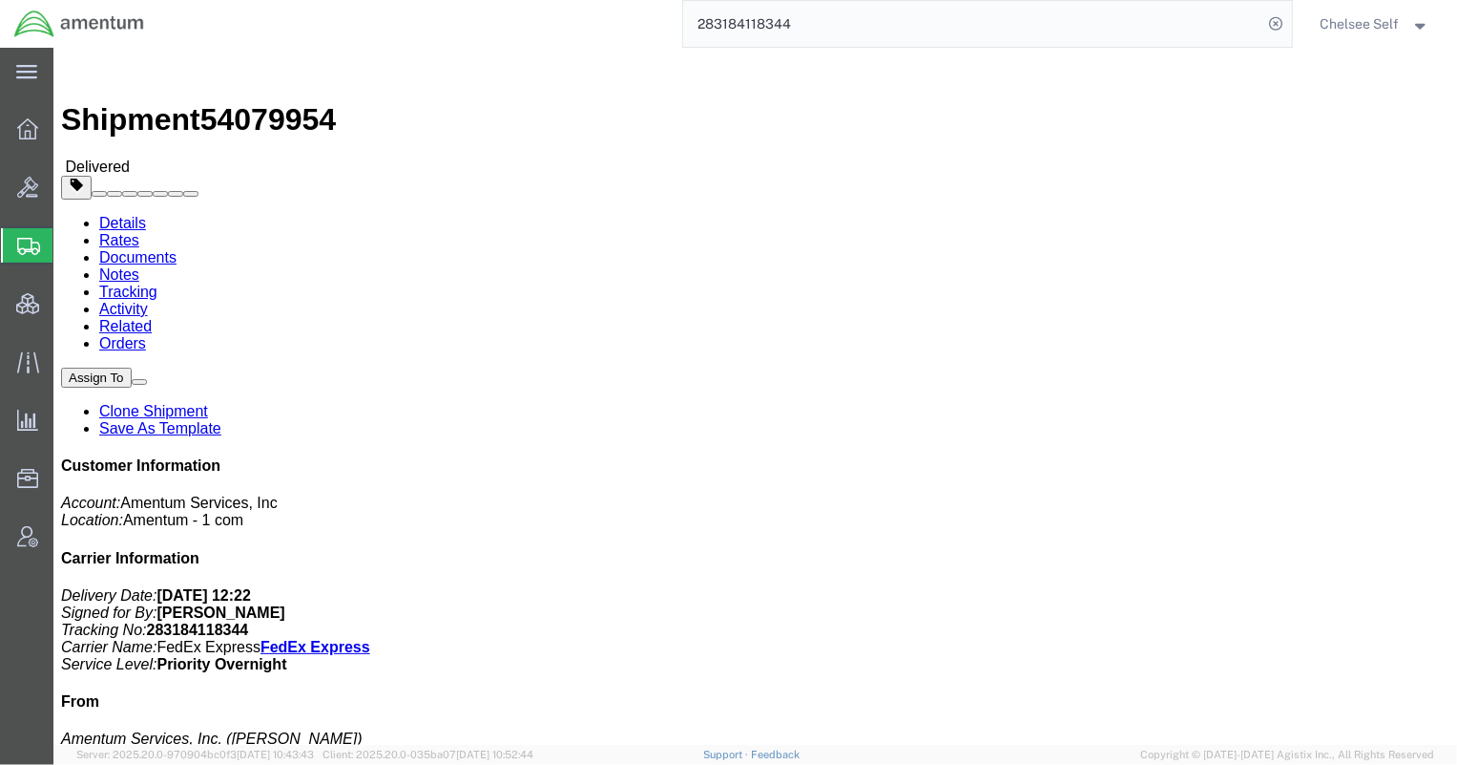
paste input "57012759"
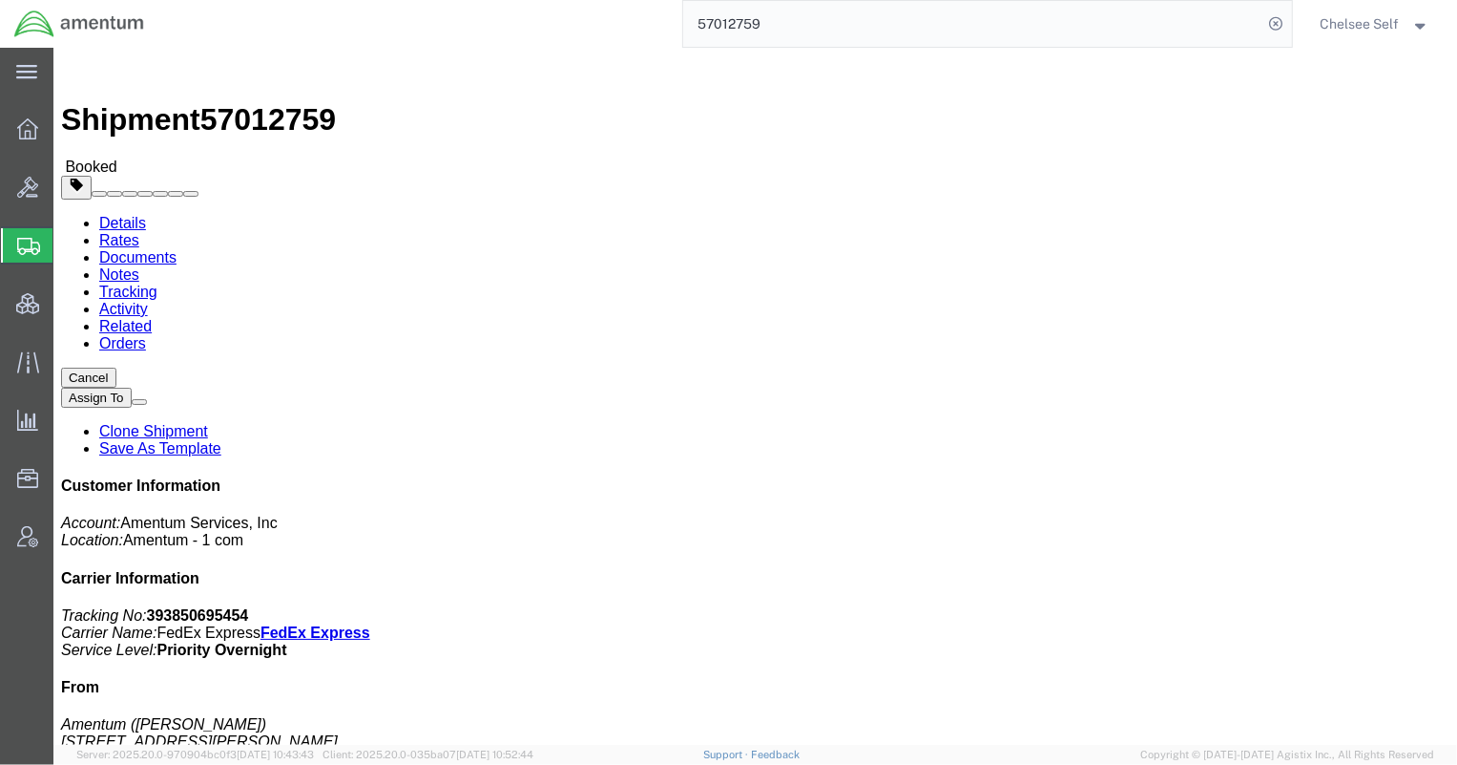
click link "Schedule pickup request"
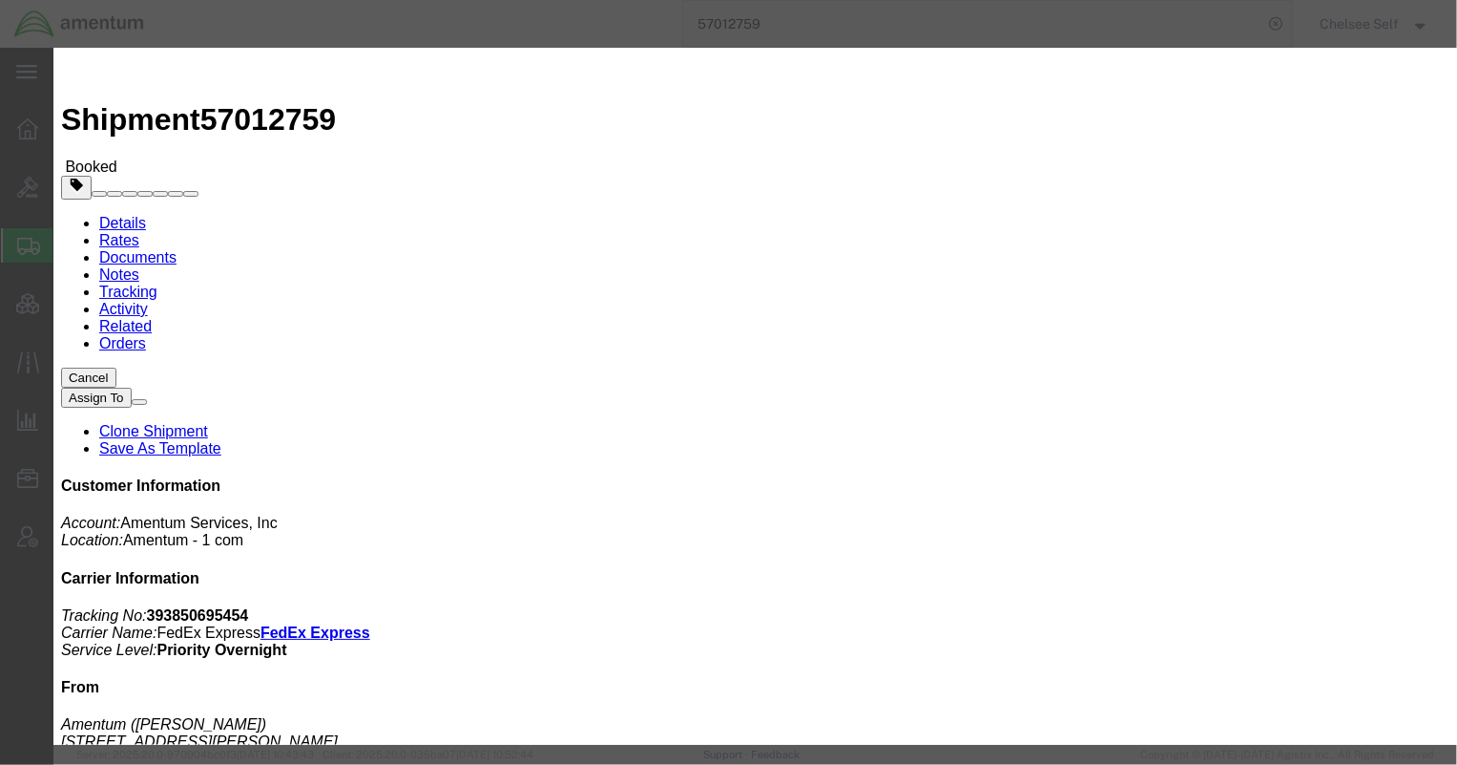
click button "Close"
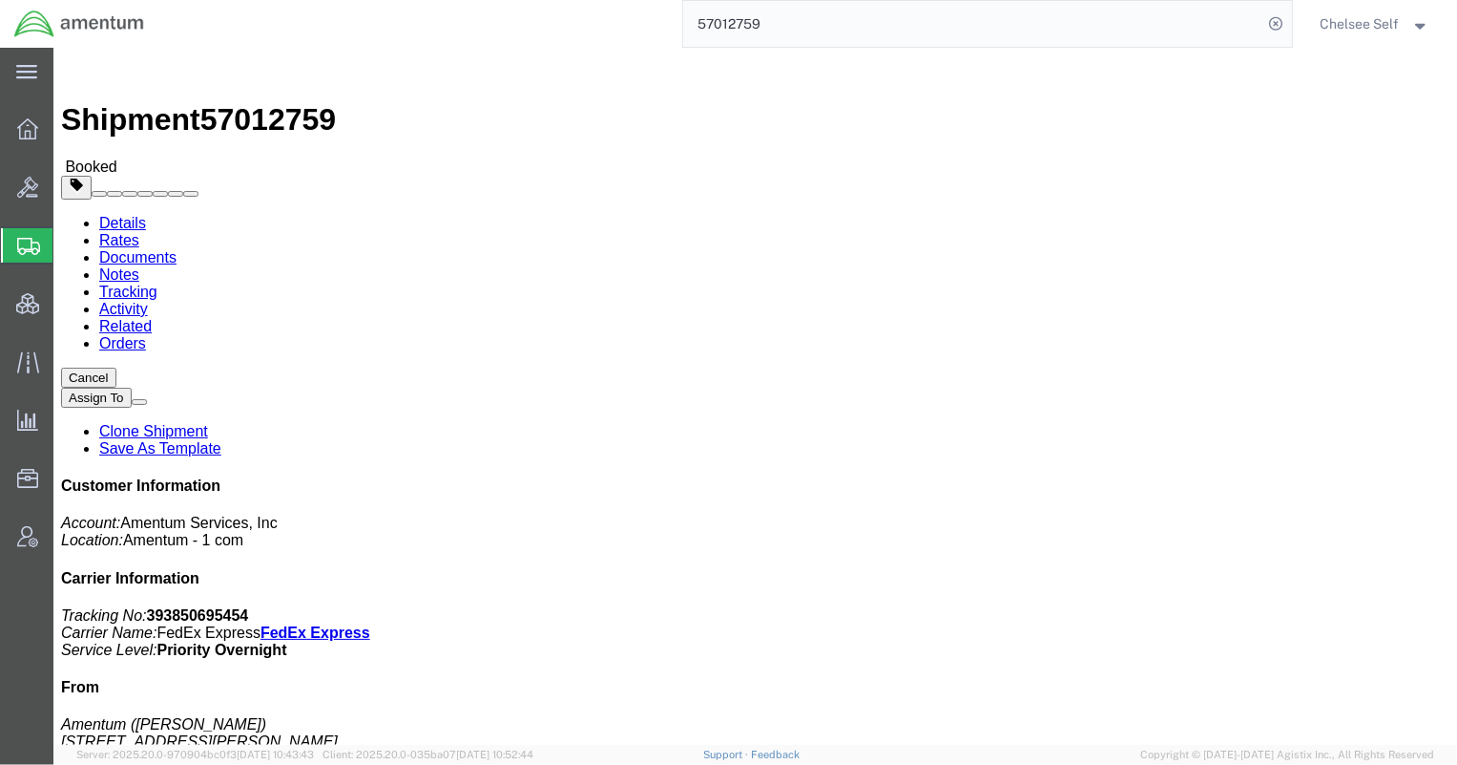
click link "Documents"
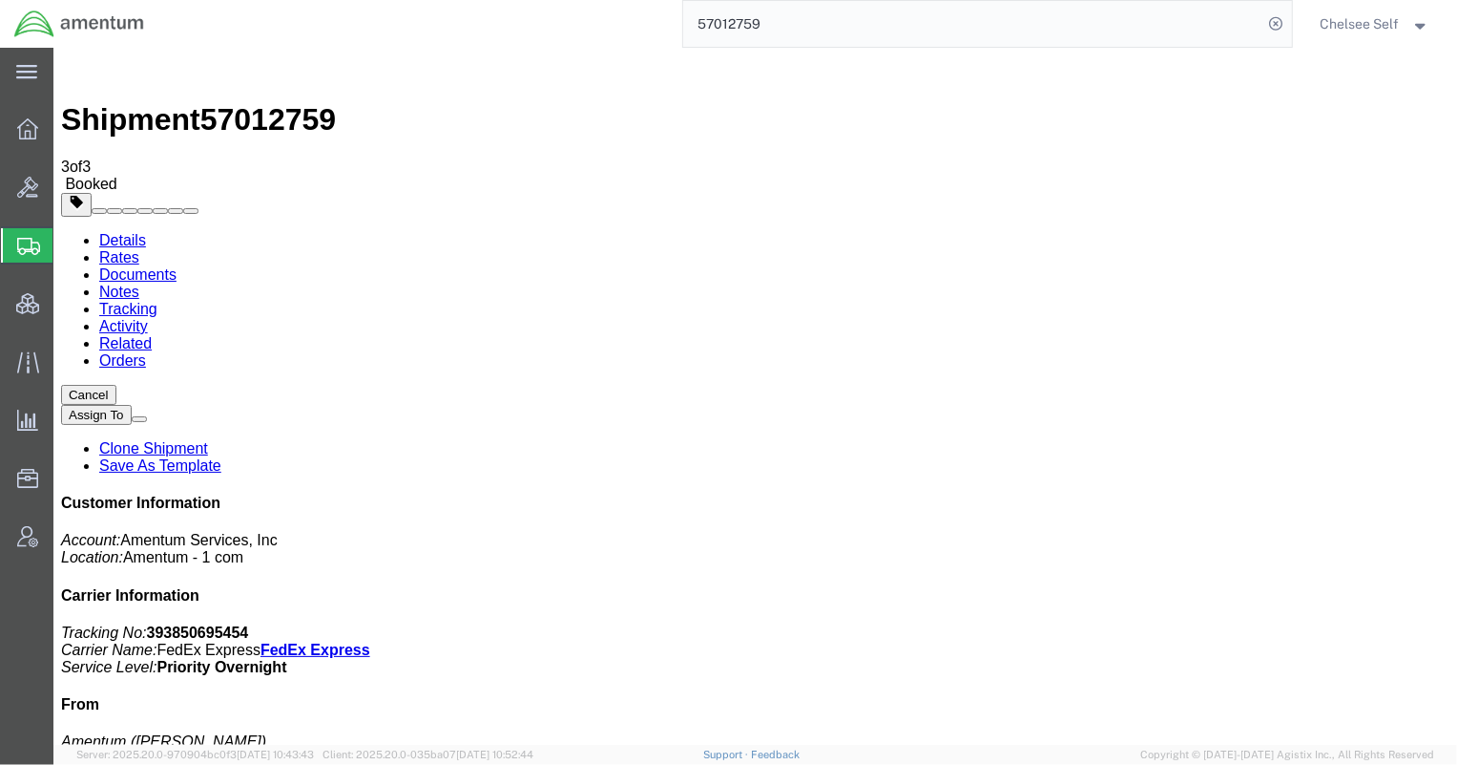
drag, startPoint x: 734, startPoint y: 35, endPoint x: 516, endPoint y: 39, distance: 217.6
click at [516, 39] on div "57012759" at bounding box center [725, 24] width 1134 height 48
type input "57012728"
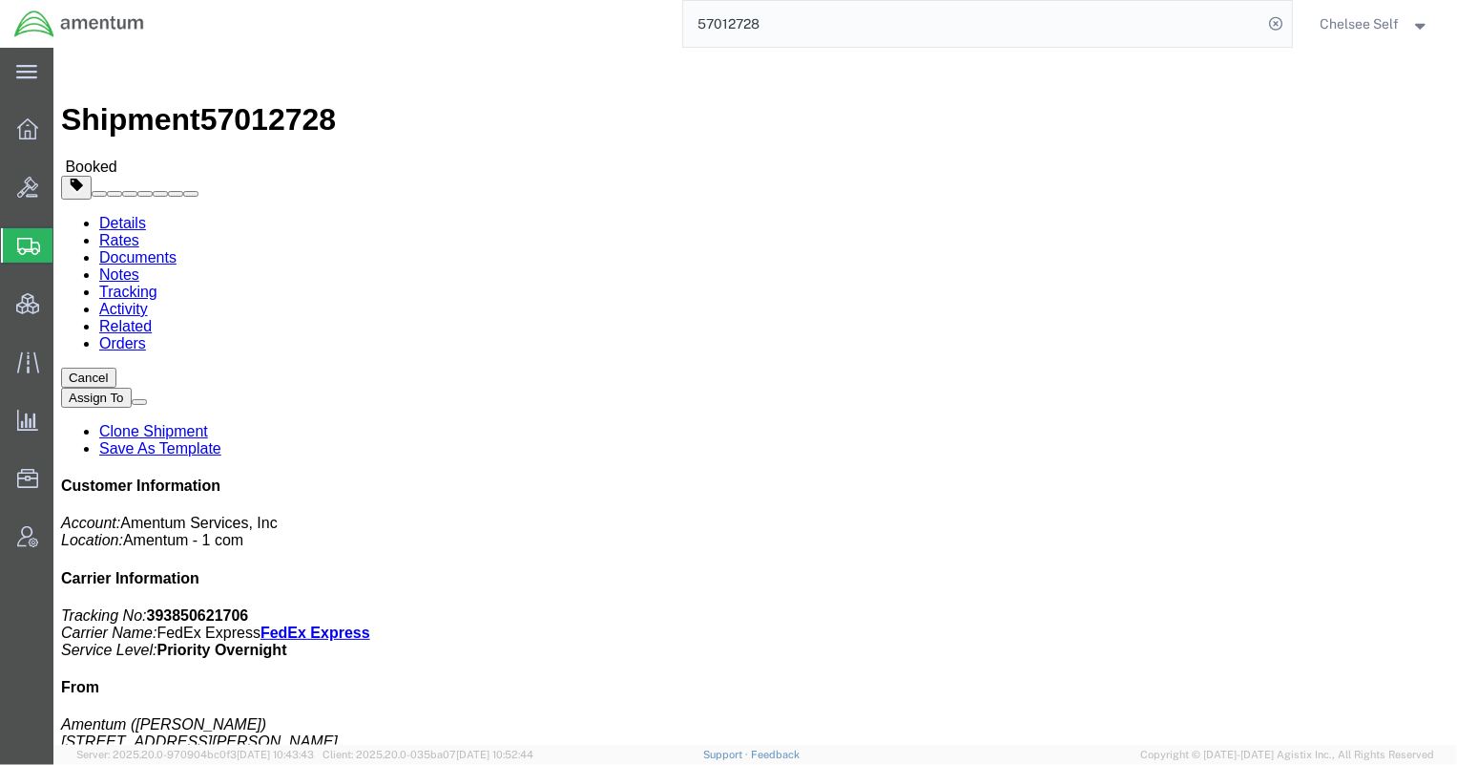
click link "Documents"
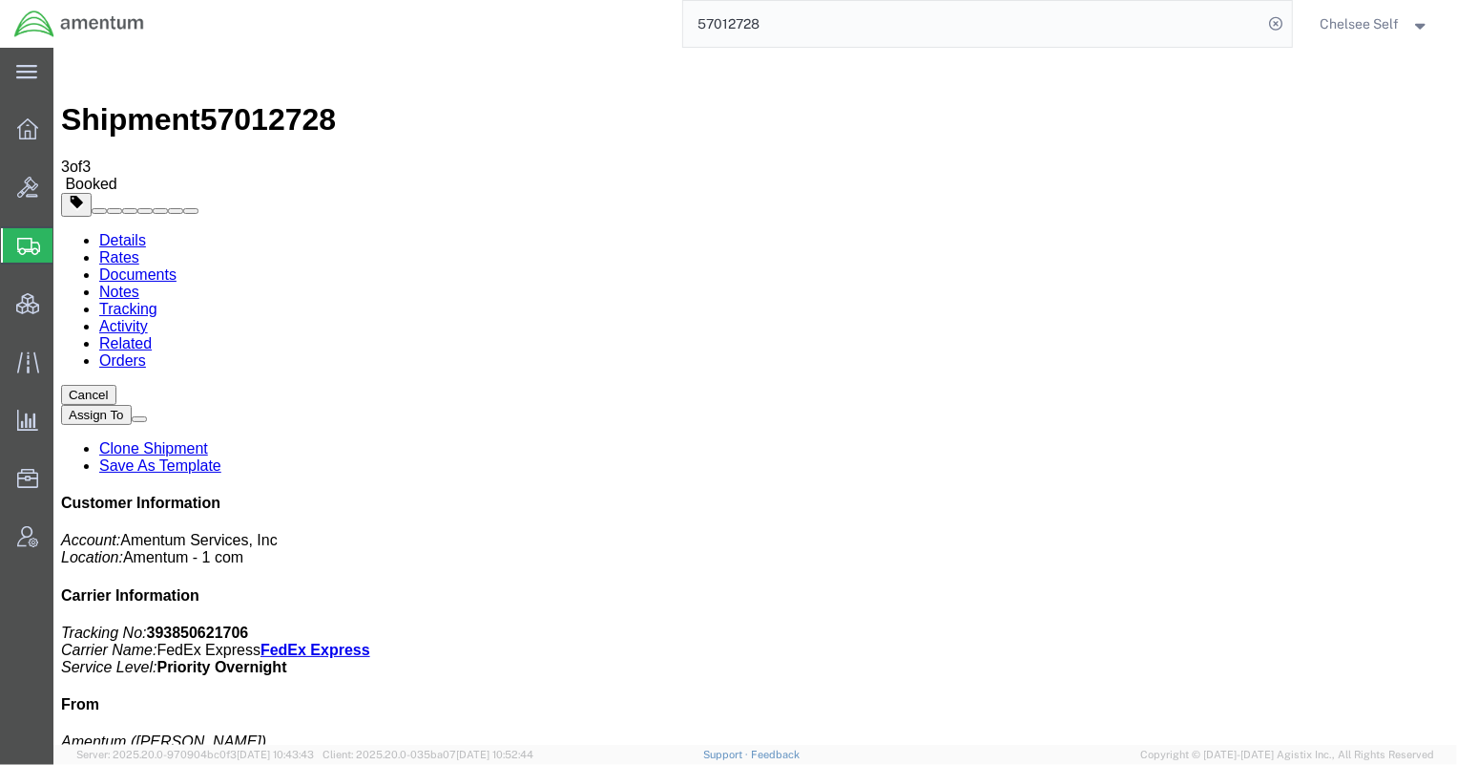
click at [128, 231] on link "Details" at bounding box center [121, 239] width 47 height 16
click link "Tracking"
click at [176, 265] on link "Documents" at bounding box center [136, 273] width 77 height 16
click at [20, 113] on div at bounding box center [27, 129] width 53 height 38
